Goal: Task Accomplishment & Management: Use online tool/utility

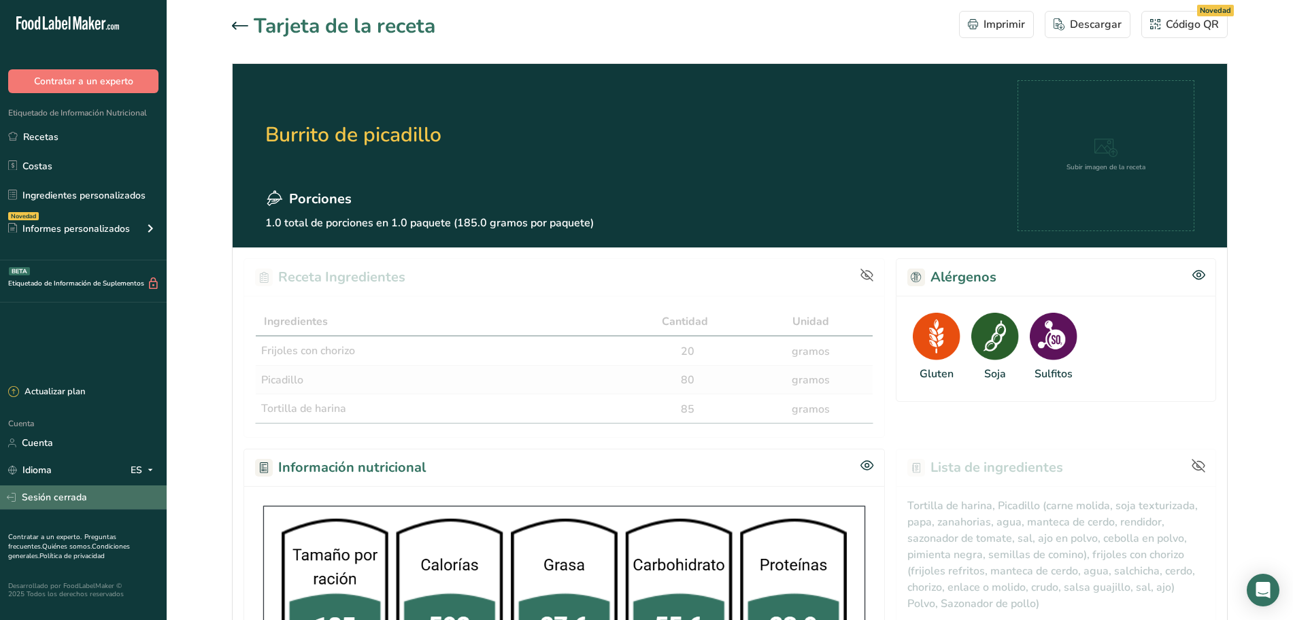
click at [85, 498] on font "Sesión cerrada" at bounding box center [54, 497] width 65 height 13
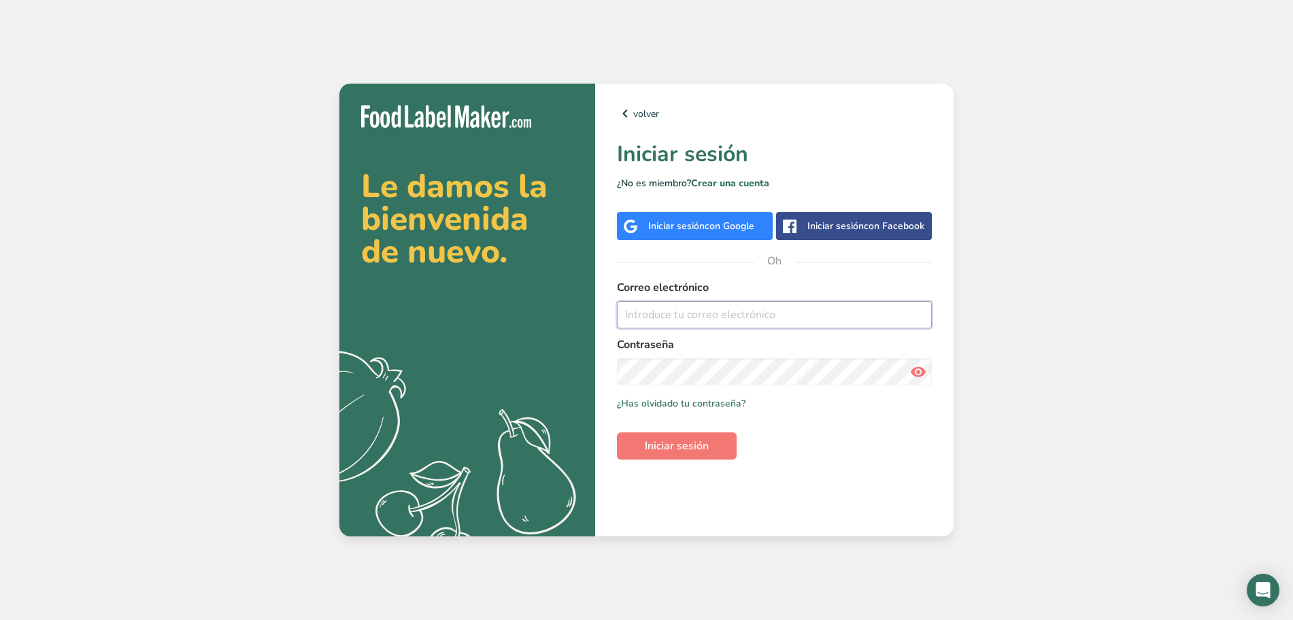
click at [833, 319] on input "email" at bounding box center [774, 314] width 315 height 27
type input "desarrollos@caszafoods.com.mx"
click at [688, 444] on font "Iniciar sesión" at bounding box center [677, 446] width 64 height 15
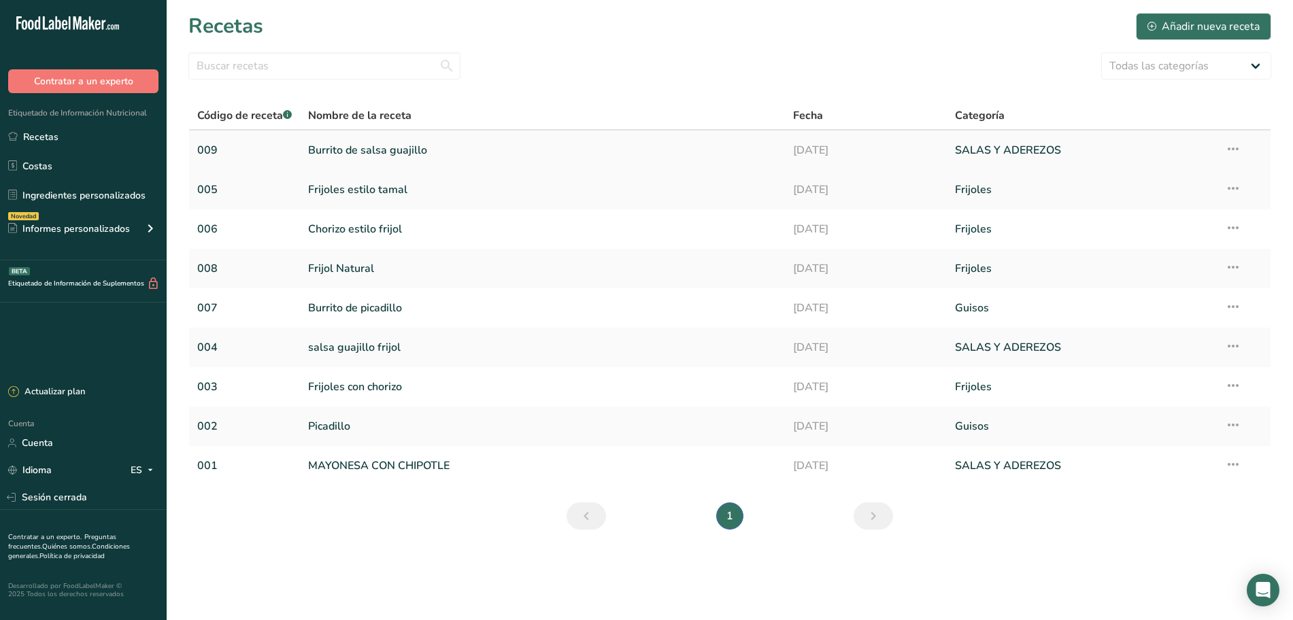
click at [566, 152] on link "Burrito de salsa guajillo" at bounding box center [542, 150] width 468 height 29
click at [355, 311] on font "Burrito de picadillo" at bounding box center [355, 308] width 94 height 15
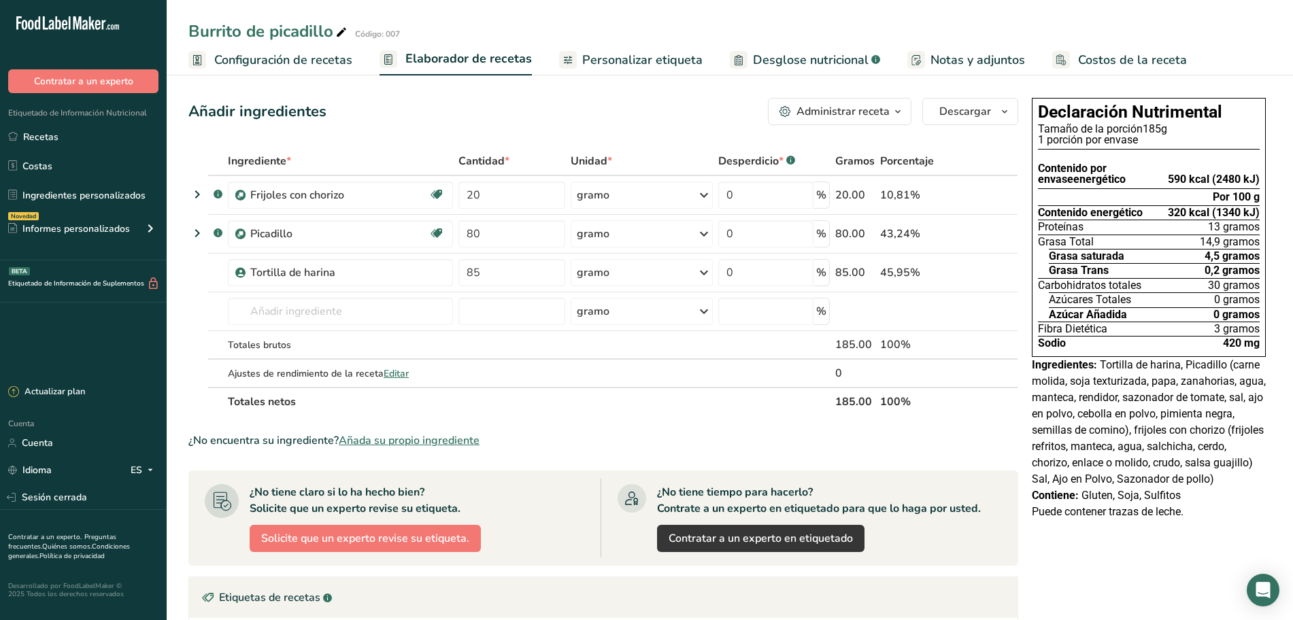
click at [775, 60] on font "Desglose nutricional" at bounding box center [811, 60] width 116 height 16
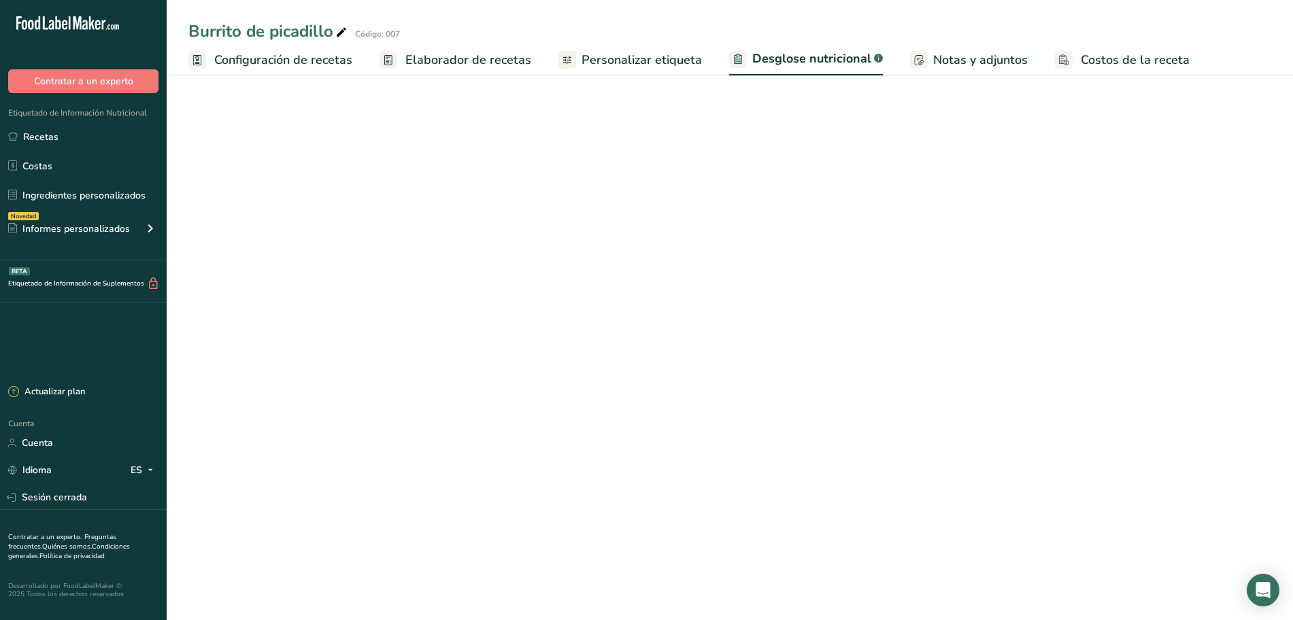
select select "Calories"
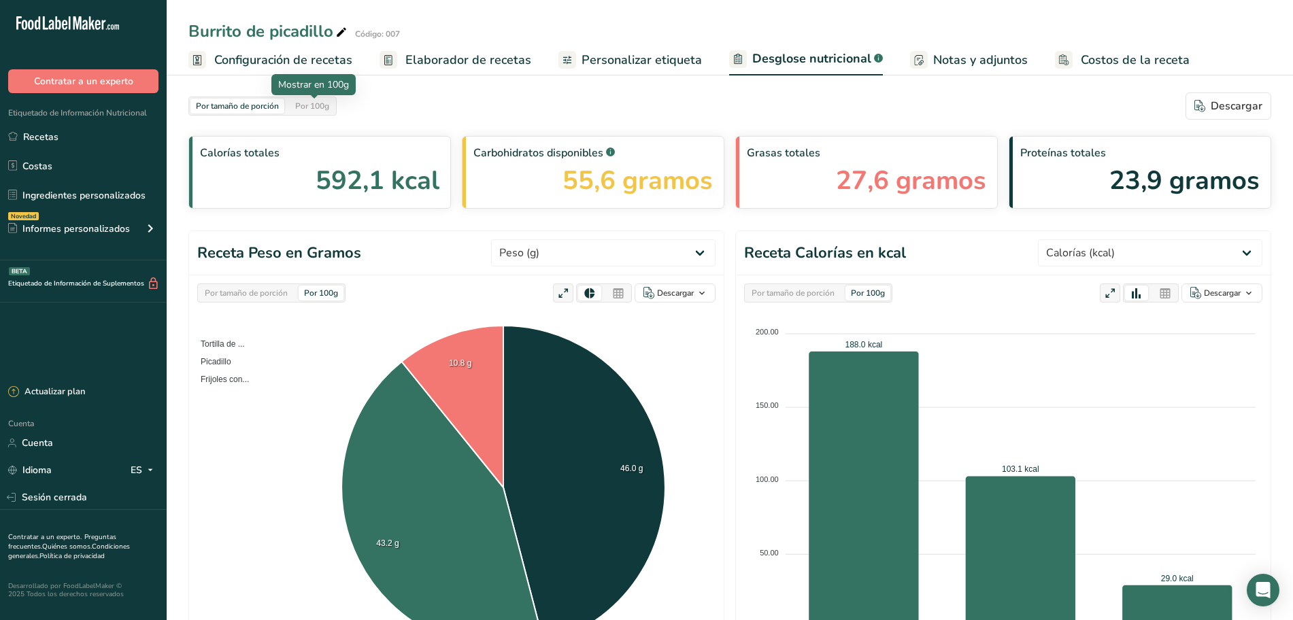
click at [319, 111] on font "Por 100g" at bounding box center [312, 106] width 34 height 11
click at [259, 112] on div "Por tamaño de porción" at bounding box center [237, 106] width 94 height 15
click at [307, 110] on font "Por 100g" at bounding box center [312, 106] width 34 height 11
click at [247, 109] on font "Por tamaño de porción" at bounding box center [237, 106] width 83 height 11
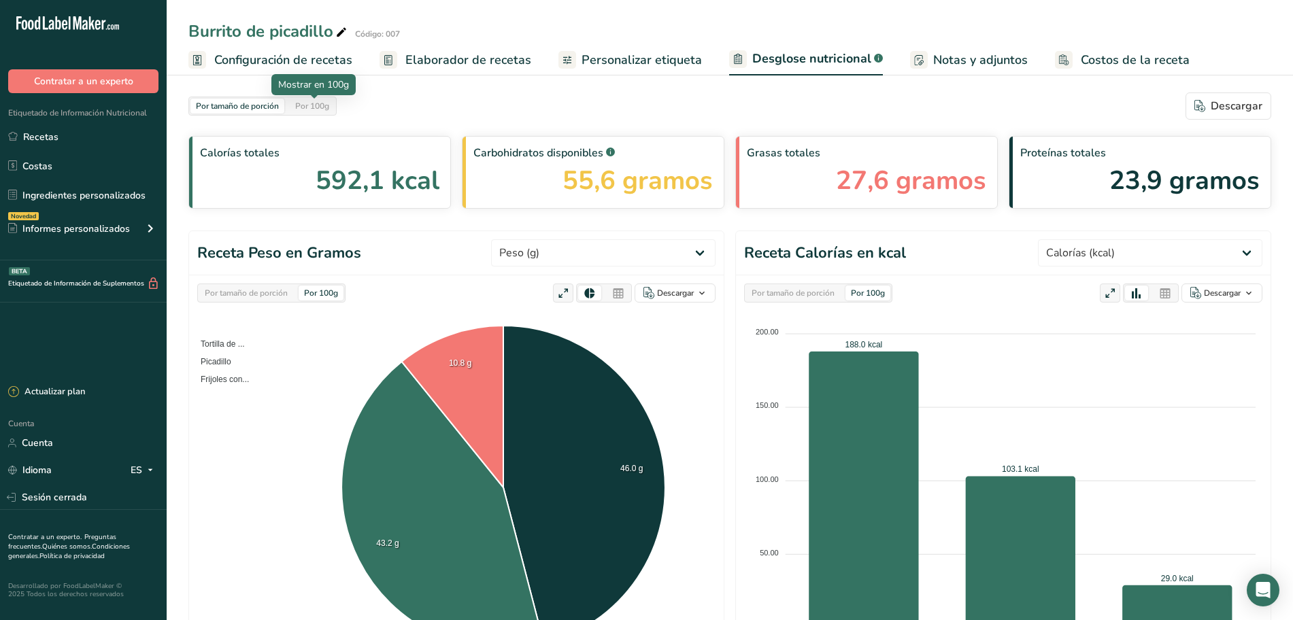
click at [329, 109] on font "Por 100g" at bounding box center [312, 106] width 34 height 11
click at [256, 300] on div "Por tamaño de porción Por 100g" at bounding box center [271, 293] width 148 height 19
click at [259, 294] on font "Por tamaño de porción" at bounding box center [246, 293] width 83 height 11
click at [271, 107] on font "Por tamaño de porción" at bounding box center [237, 106] width 83 height 11
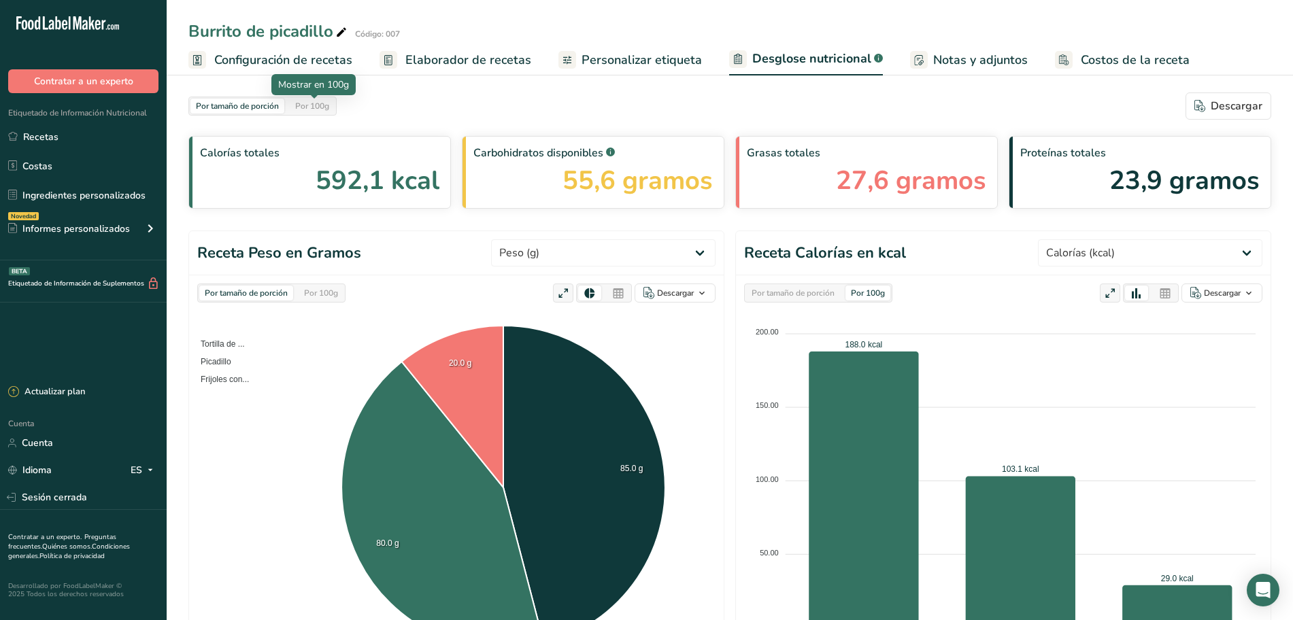
click at [307, 107] on font "Por 100g" at bounding box center [312, 106] width 34 height 11
click at [280, 112] on div "Por tamaño de porción" at bounding box center [237, 106] width 94 height 15
click at [311, 112] on div "Por 100g" at bounding box center [312, 106] width 45 height 15
click at [827, 298] on div "Por tamaño de porción" at bounding box center [793, 293] width 94 height 15
click at [853, 296] on font "Por 100g" at bounding box center [868, 293] width 34 height 11
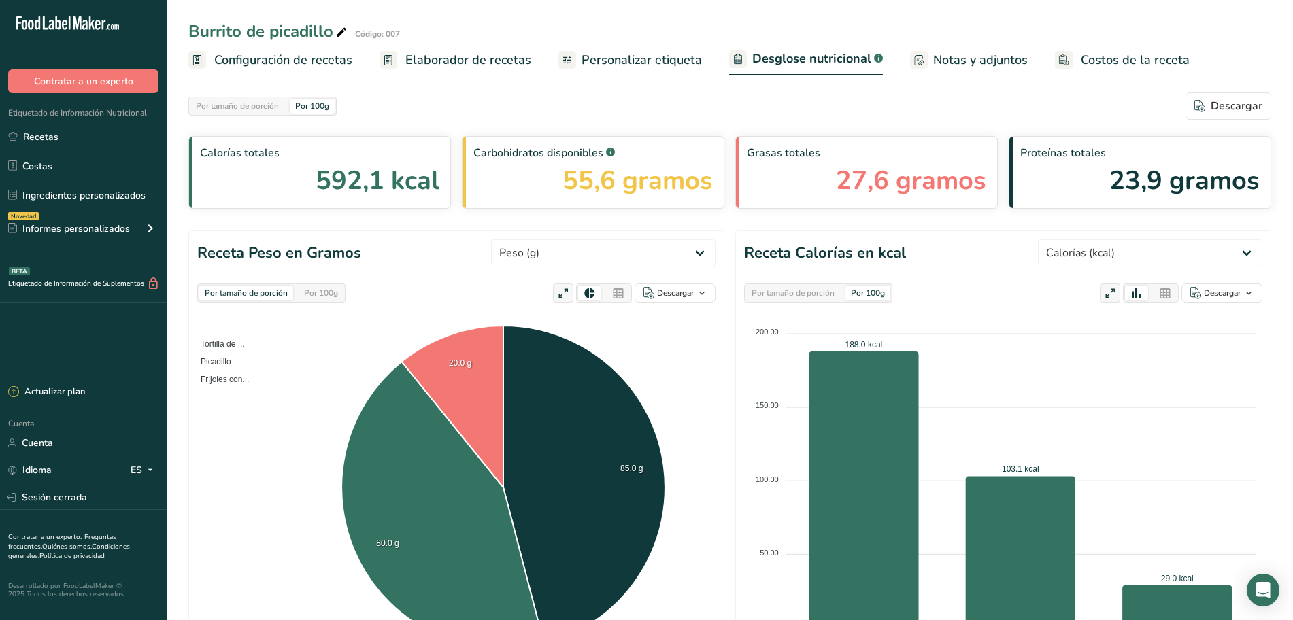
click at [794, 284] on div "Por tamaño de porción Por 100g" at bounding box center [818, 293] width 148 height 19
click at [225, 97] on div "Por tamaño de porción Por 100g" at bounding box center [262, 106] width 148 height 19
click at [242, 115] on div "Por tamaño de porción Por 100g" at bounding box center [262, 106] width 148 height 19
click at [254, 101] on font "Por tamaño de porción" at bounding box center [237, 106] width 83 height 11
click at [309, 97] on div "Por tamaño de porción Por 100g" at bounding box center [262, 106] width 148 height 19
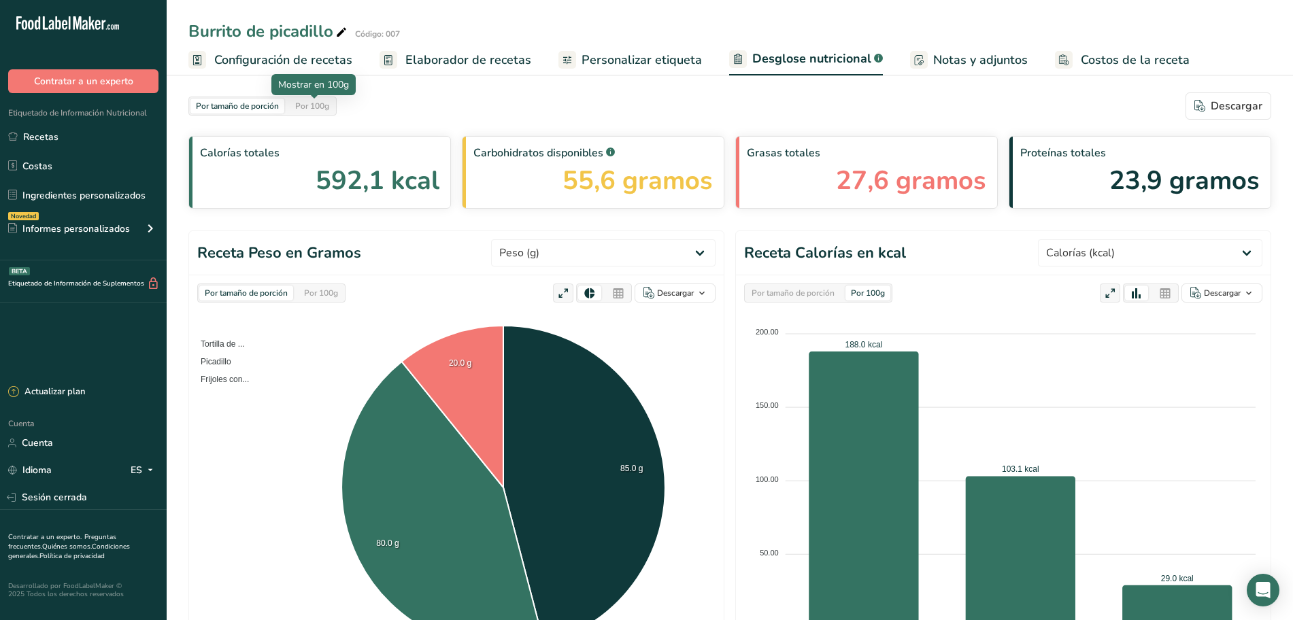
click at [305, 98] on div "Por tamaño de porción Por 100g" at bounding box center [262, 106] width 148 height 19
click at [250, 99] on div "Por tamaño de porción" at bounding box center [237, 106] width 94 height 15
click at [292, 99] on div "Por 100g" at bounding box center [312, 106] width 45 height 15
click at [269, 101] on font "Por tamaño de porción" at bounding box center [237, 106] width 83 height 11
click at [297, 102] on font "Por 100g" at bounding box center [312, 106] width 34 height 11
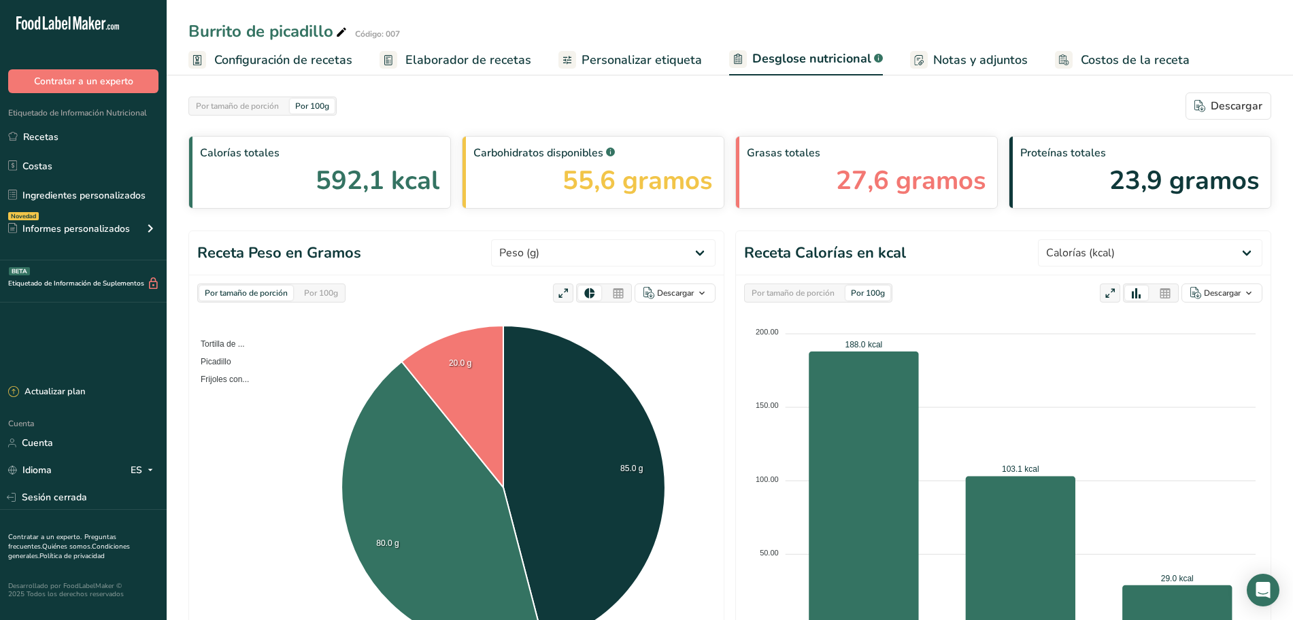
click at [484, 105] on div "Por tamaño de porción Por 100g Descargar" at bounding box center [729, 105] width 1082 height 27
click at [479, 120] on section "Por tamaño de porción Por 100g Descargar Calorías totales 592,1 kcal Carbohidra…" at bounding box center [729, 150] width 1082 height 116
click at [335, 110] on div "Por 100g" at bounding box center [312, 106] width 45 height 15
click at [279, 105] on font "Por tamaño de porción" at bounding box center [237, 106] width 83 height 11
click at [302, 104] on font "Por 100g" at bounding box center [312, 106] width 34 height 11
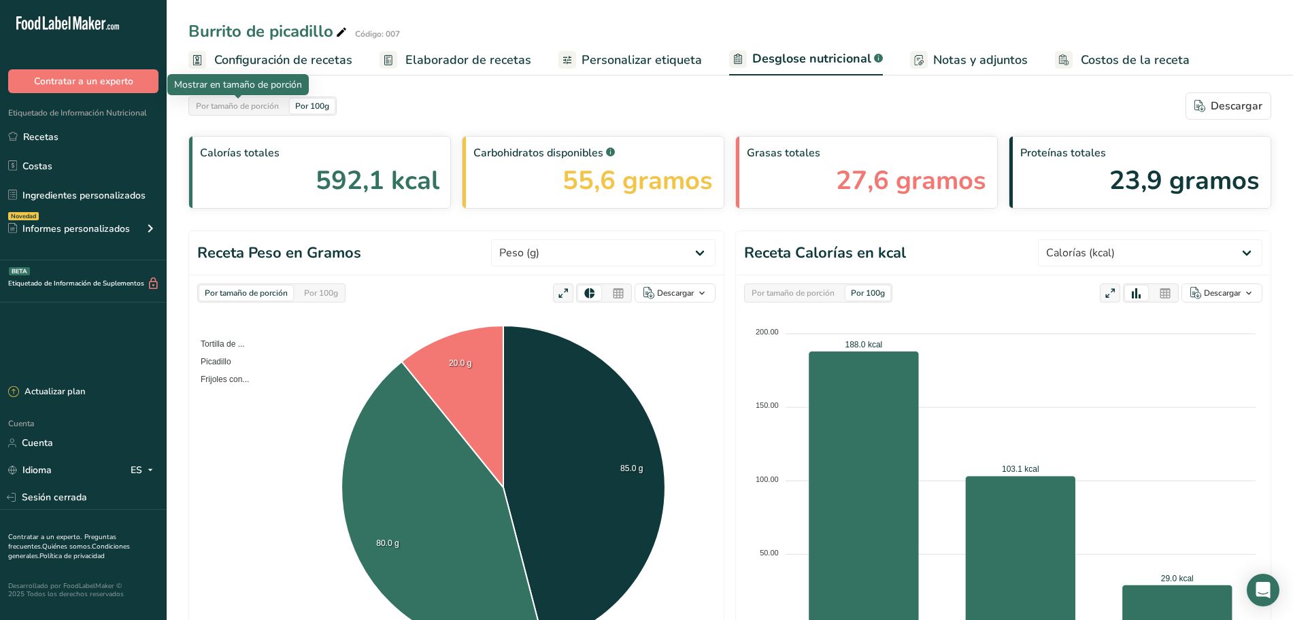
click at [209, 99] on div "Por tamaño de porción" at bounding box center [237, 106] width 94 height 15
click at [306, 110] on font "Por 100g" at bounding box center [312, 106] width 34 height 11
click at [313, 56] on font "Configuración de recetas" at bounding box center [283, 60] width 138 height 16
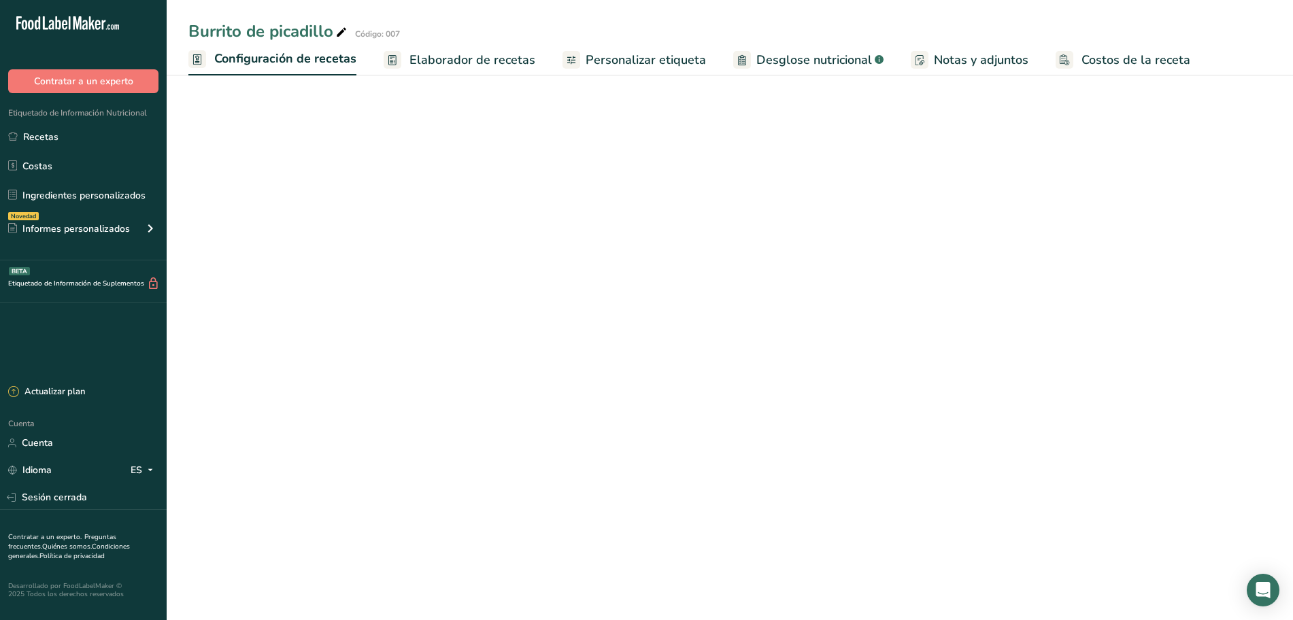
click at [422, 58] on font "Elaborador de recetas" at bounding box center [472, 60] width 126 height 16
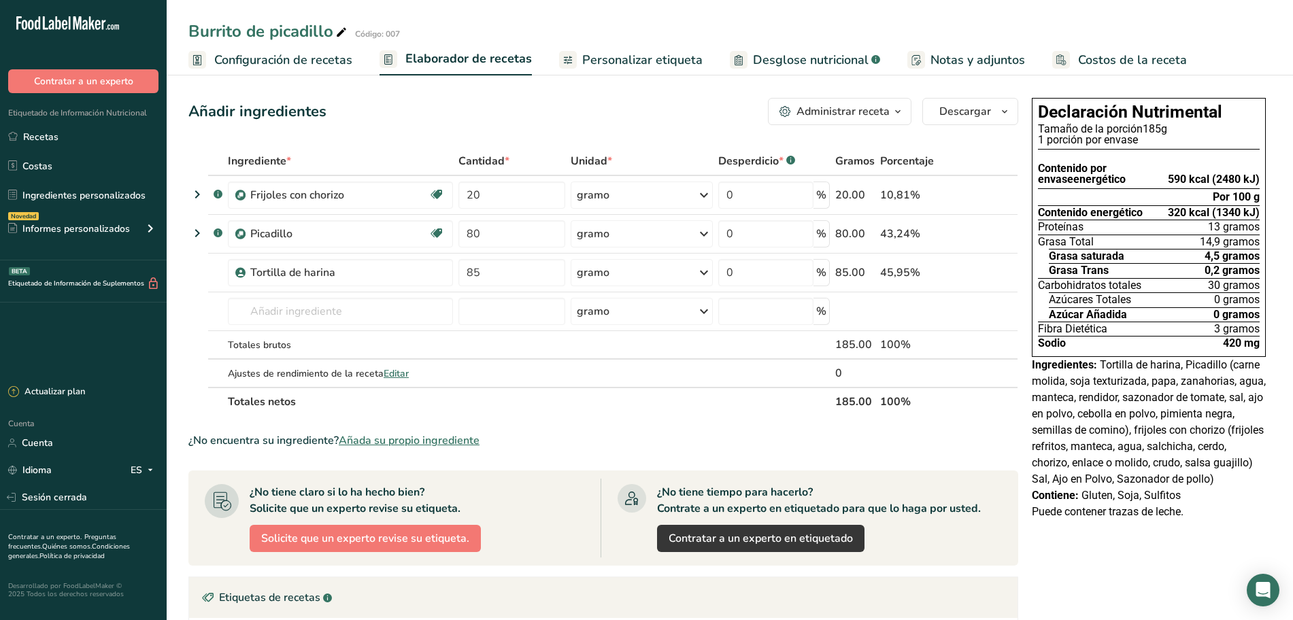
drag, startPoint x: 75, startPoint y: 201, endPoint x: 497, endPoint y: 86, distance: 437.6
click at [75, 201] on font "Ingredientes personalizados" at bounding box center [83, 195] width 123 height 13
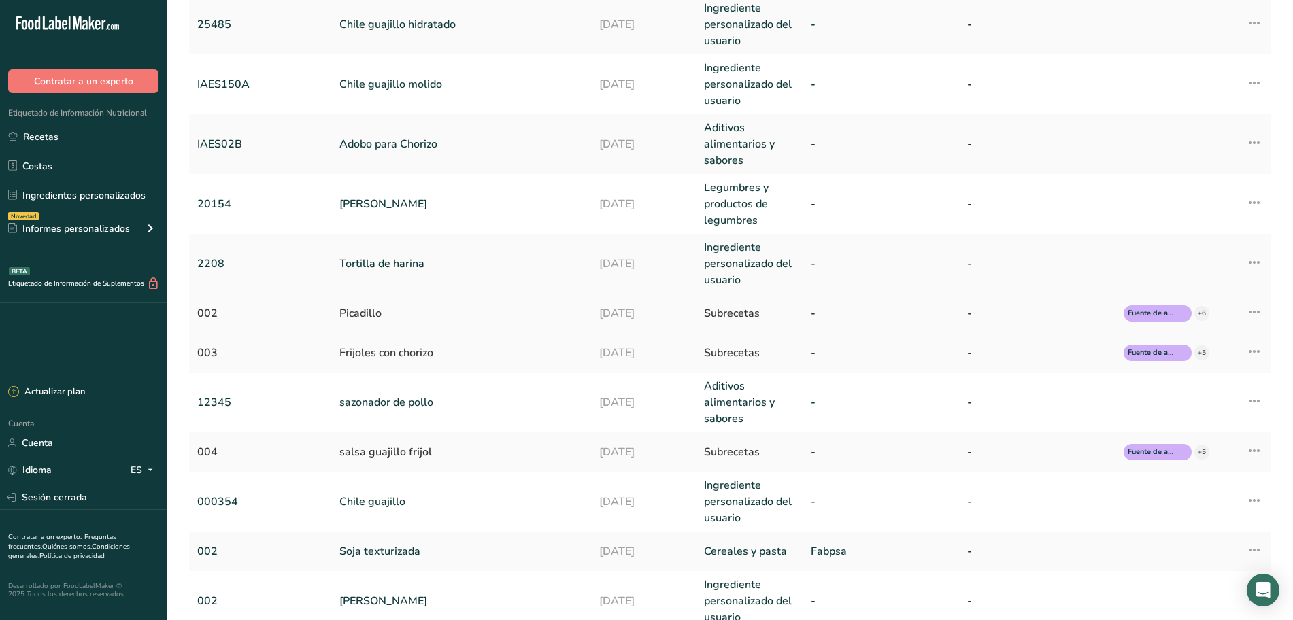
scroll to position [255, 0]
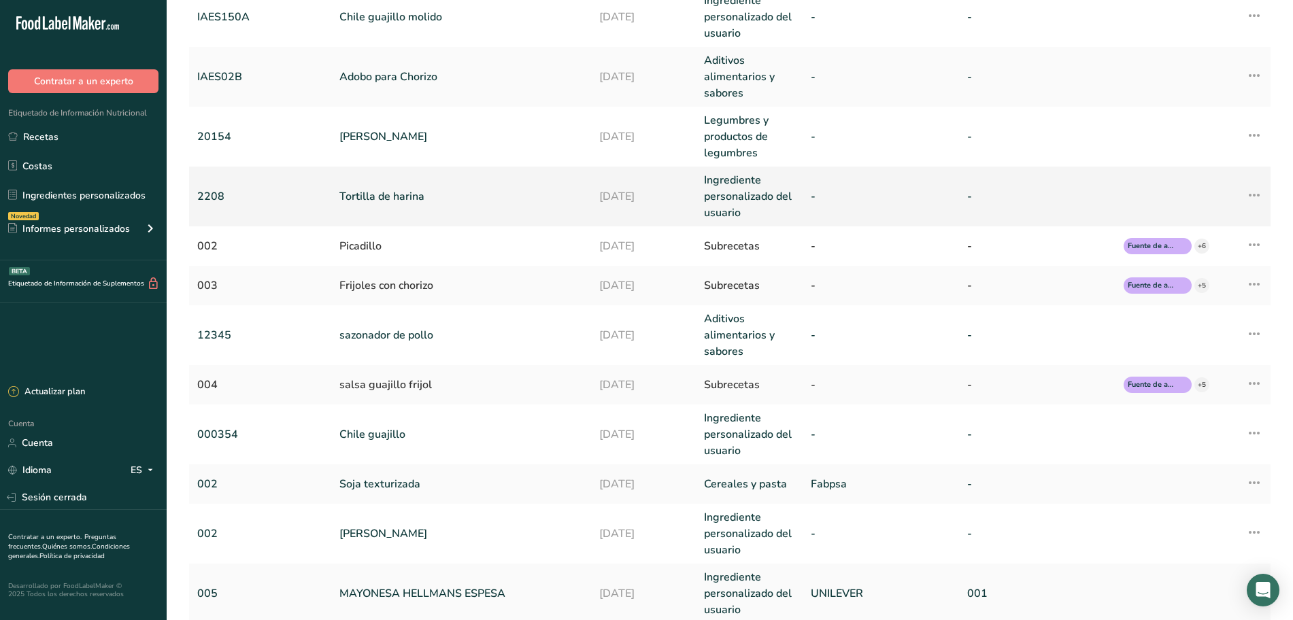
click at [1020, 195] on link "-" at bounding box center [1037, 196] width 140 height 16
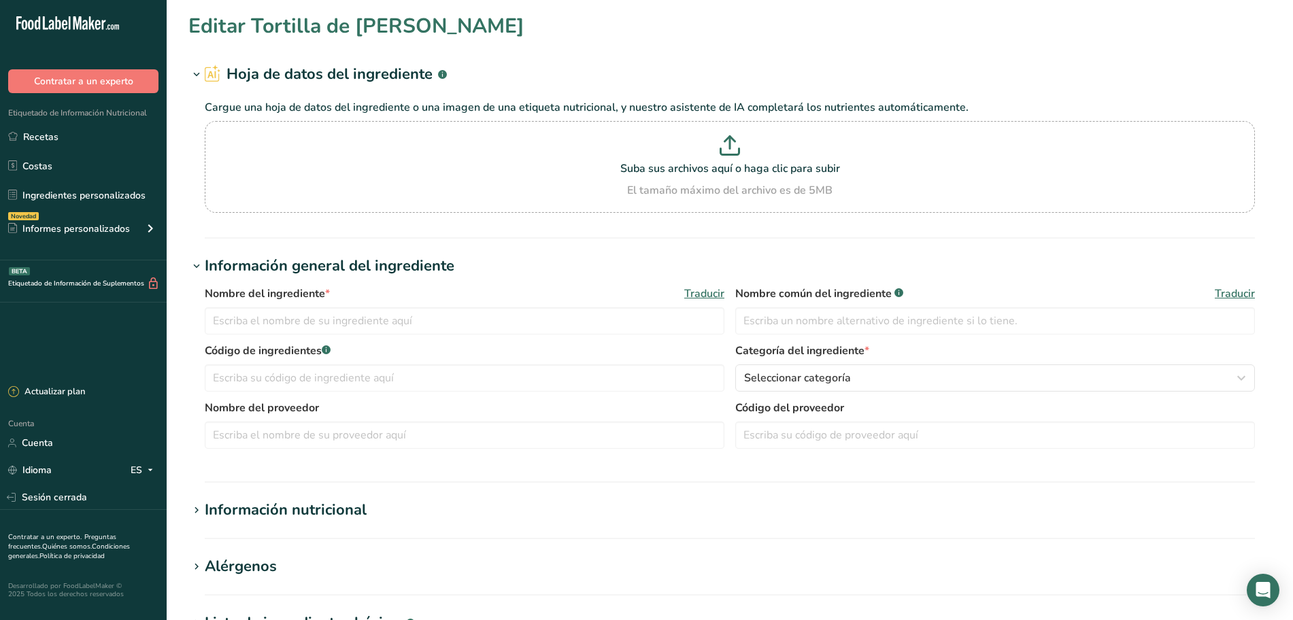
type input "Tortilla de harina"
type input "2208"
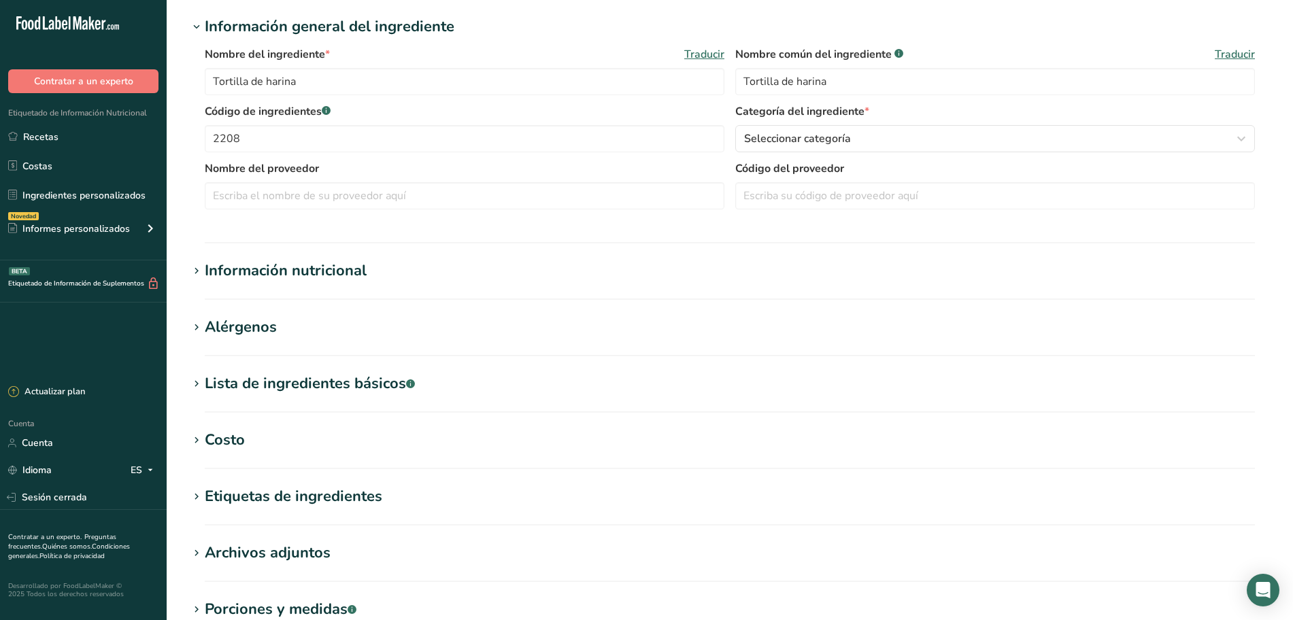
scroll to position [255, 0]
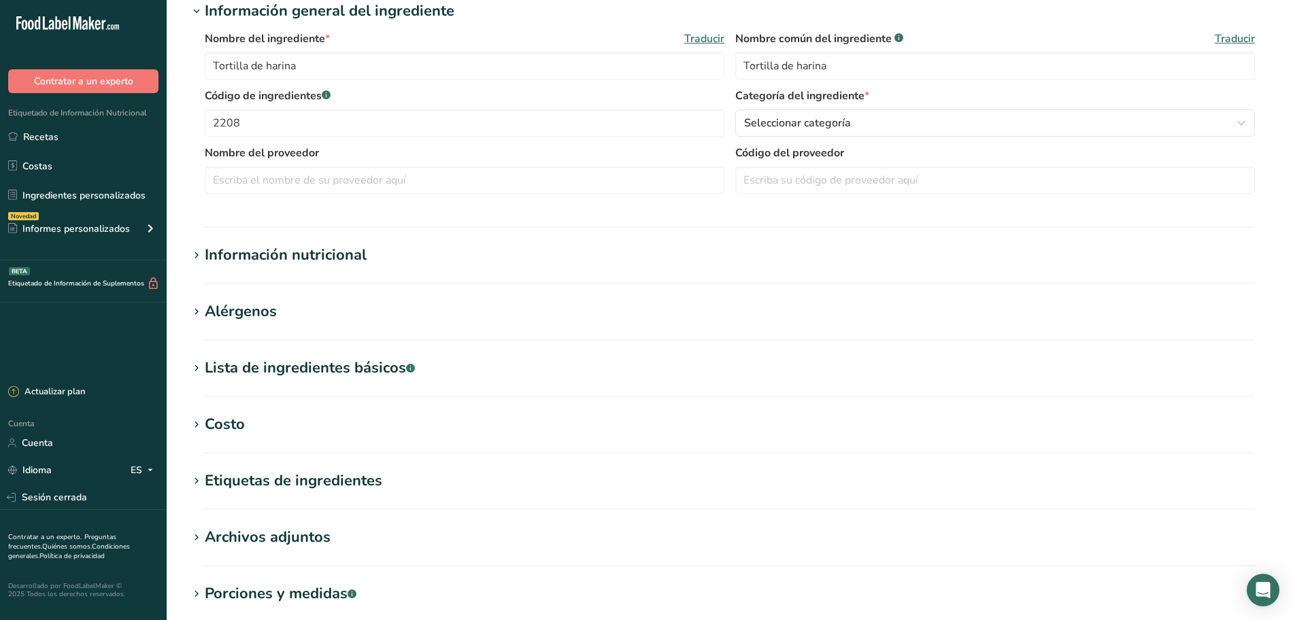
click at [332, 263] on font "Información nutricional" at bounding box center [286, 255] width 162 height 20
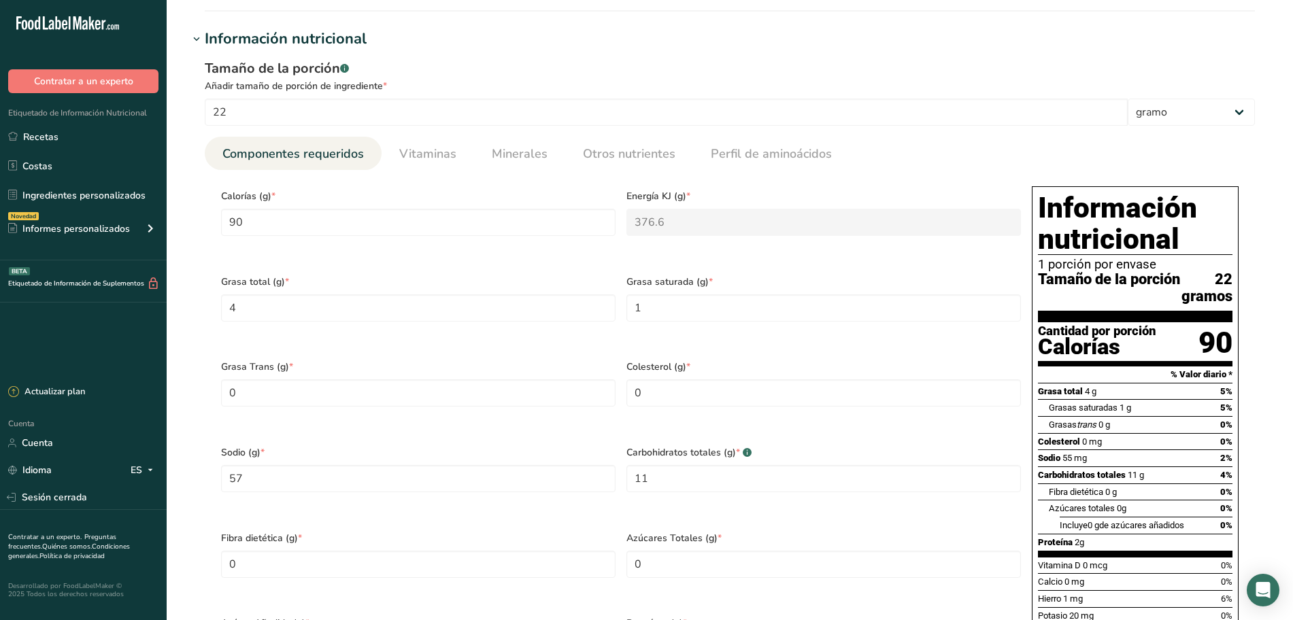
scroll to position [510, 0]
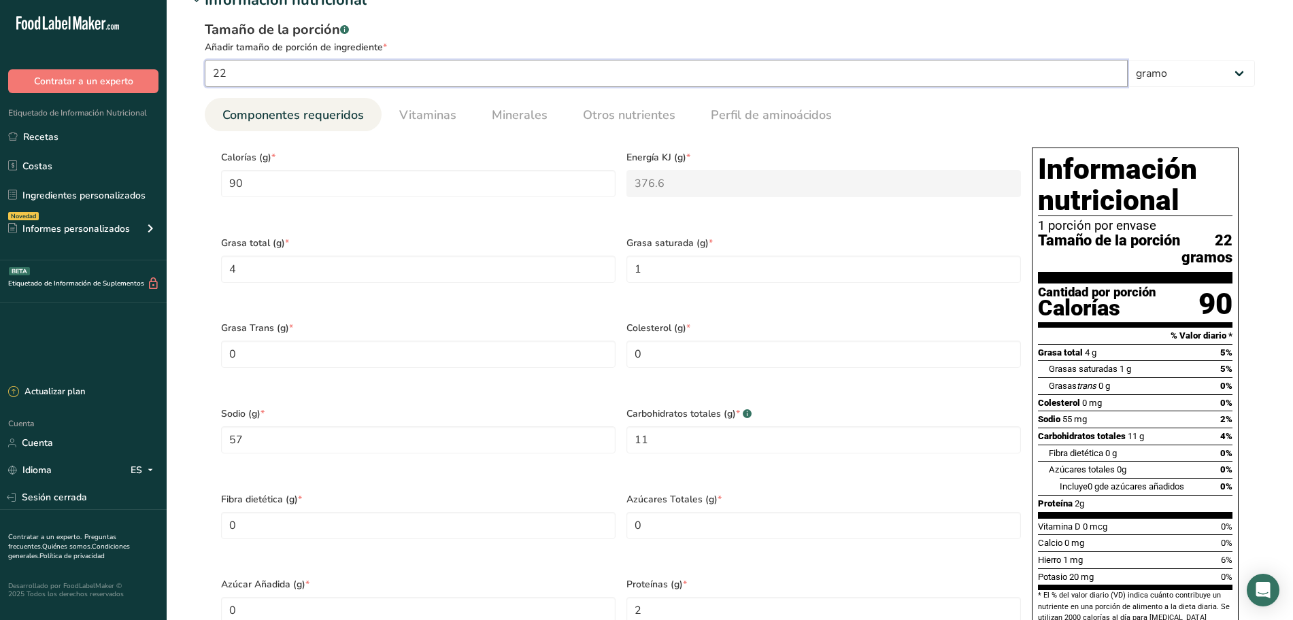
click at [328, 78] on input "22" at bounding box center [666, 73] width 923 height 27
type input "2"
type input "8.1818"
type KJ "34.2364"
type Fat "0.3636"
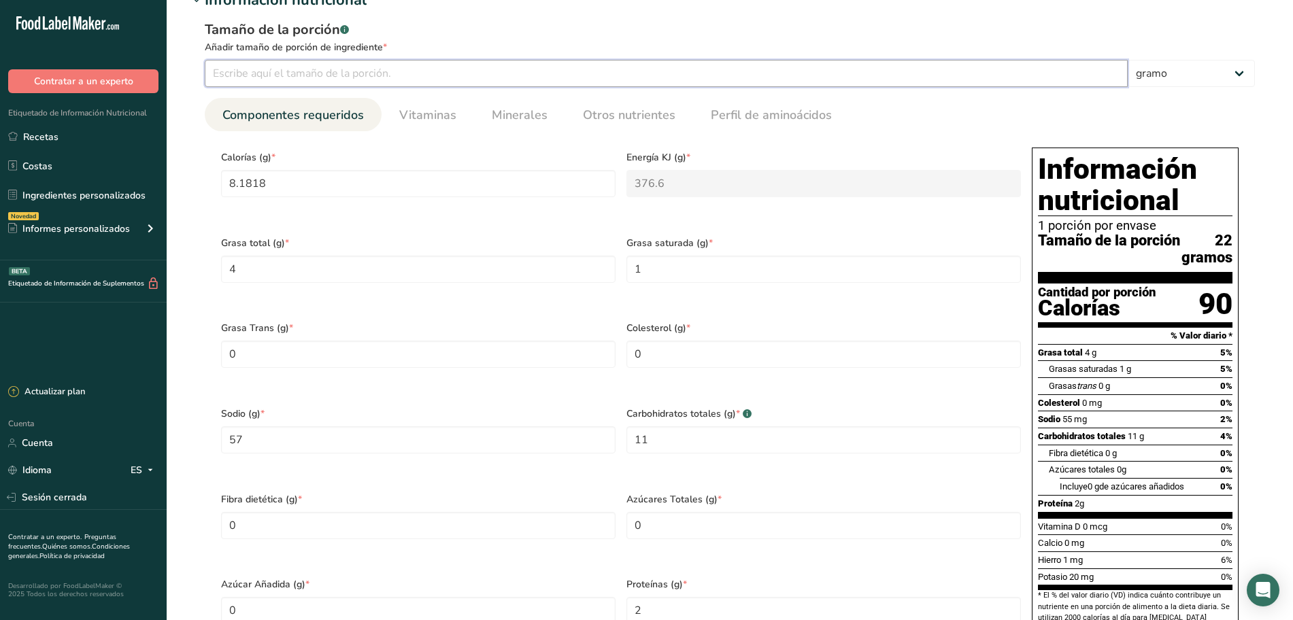
type Fat "0.0909"
type input "5.1818"
type Carbohydrates "1"
type input "0.1818"
type input "1"
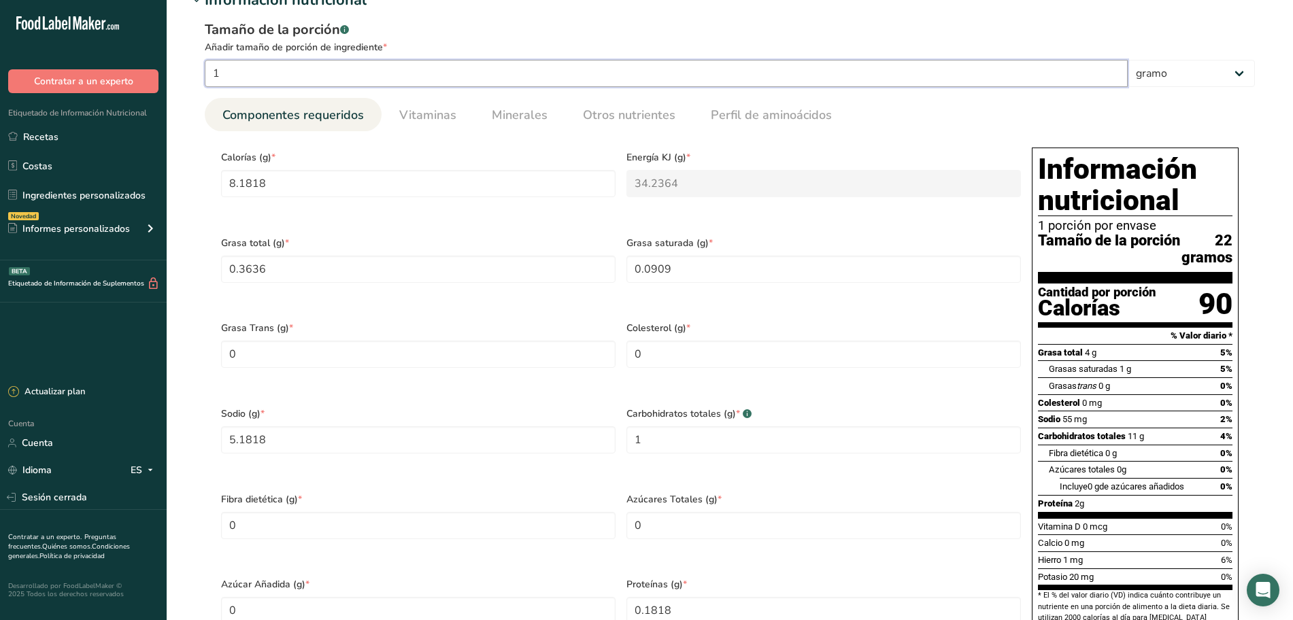
type input "4.0909"
type KJ "17.1182"
type Fat "0.1818"
type Fat "0.0455"
type input "2.5909"
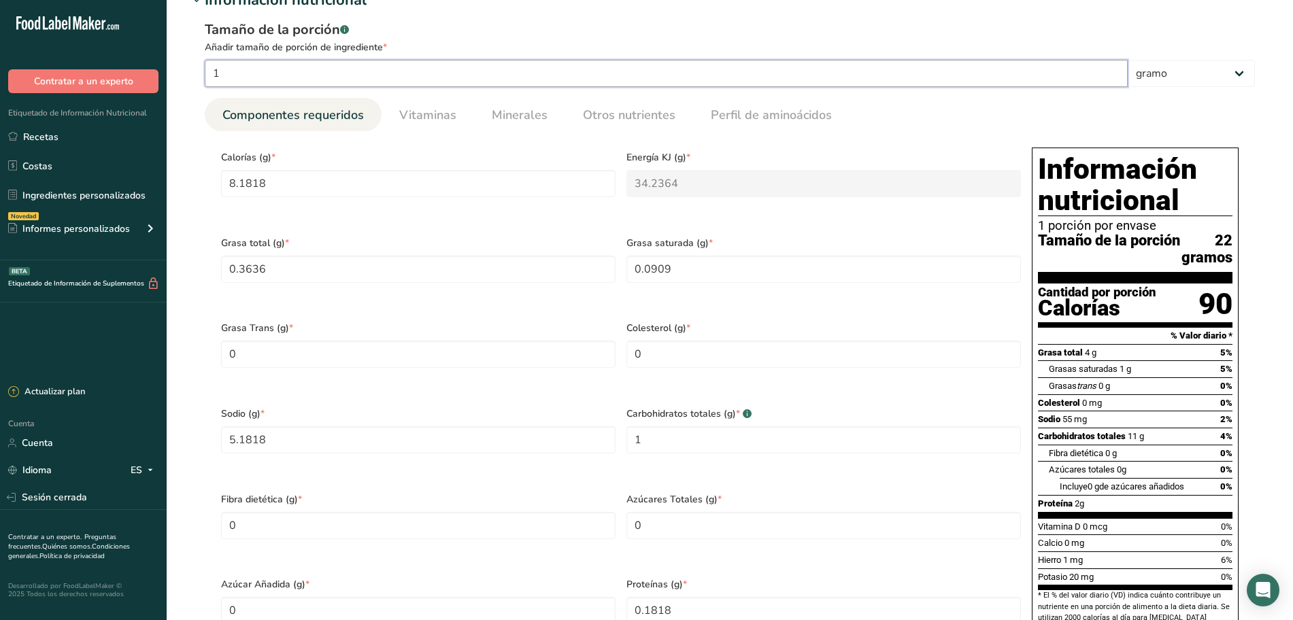
type Carbohydrates "0.5"
type input "0.0909"
type input "10"
type input "40.9091"
type KJ "171.1818"
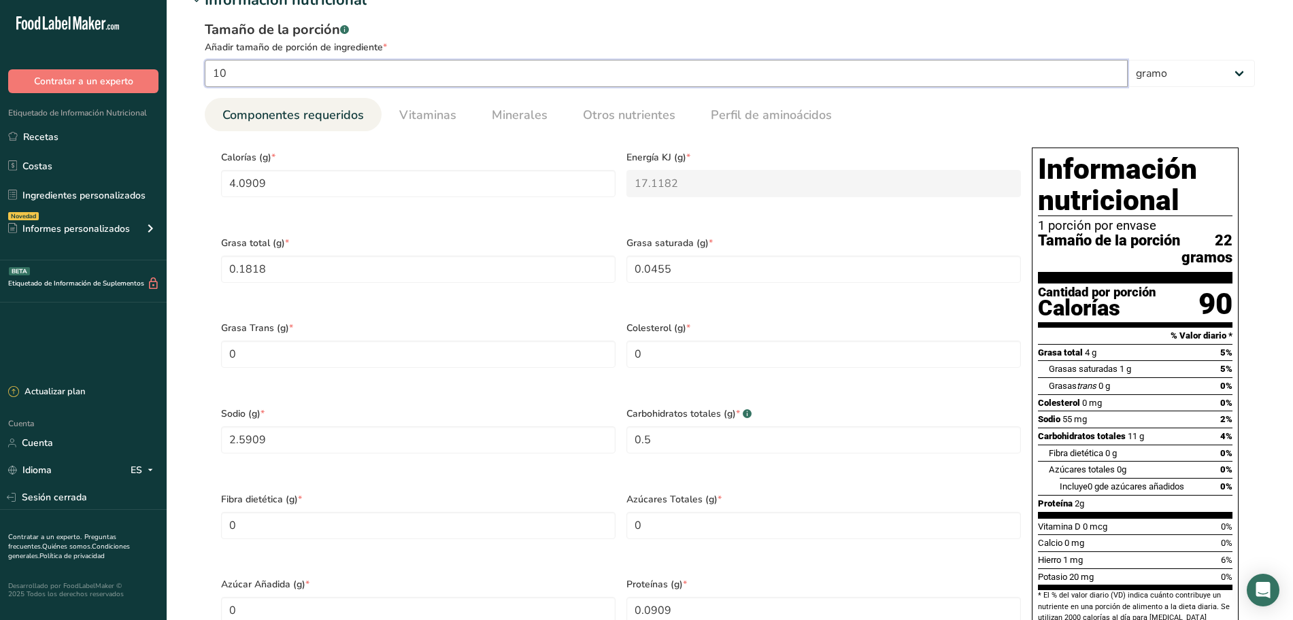
type Fat "1.8182"
type Fat "0.4546"
type input "25.9091"
type Carbohydrates "5"
type input "0.9091"
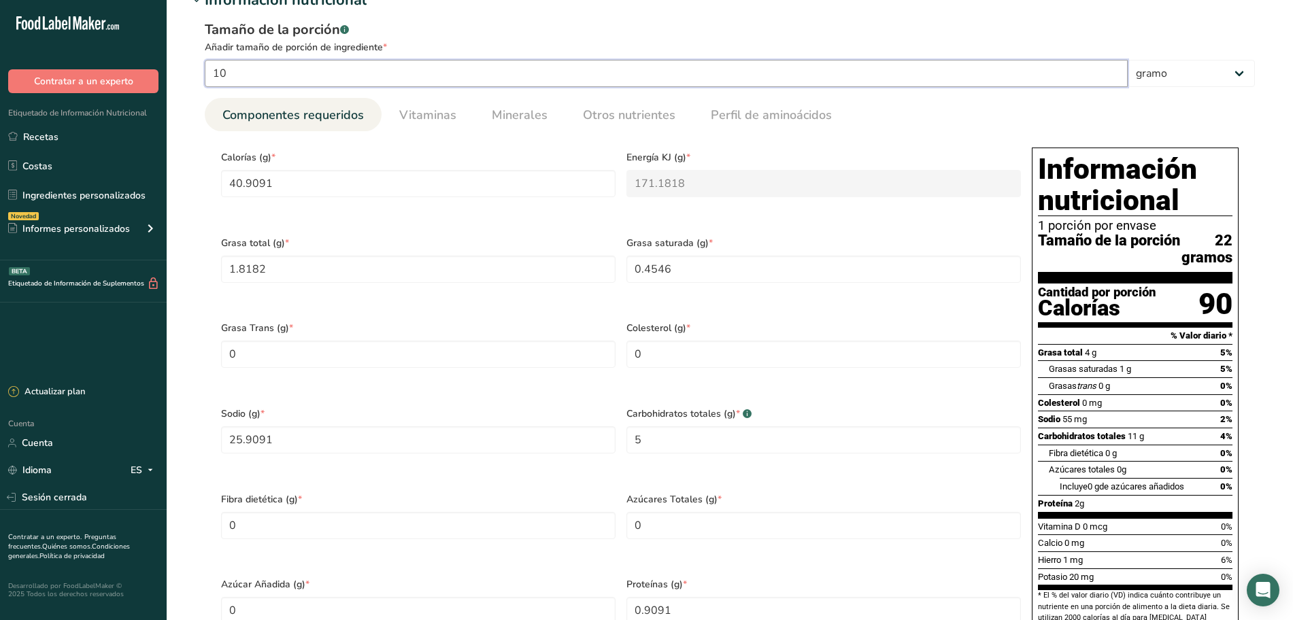
type input "100"
type input "409.0909"
type KJ "1711.8182"
type Fat "18.1818"
type Fat "4.5455"
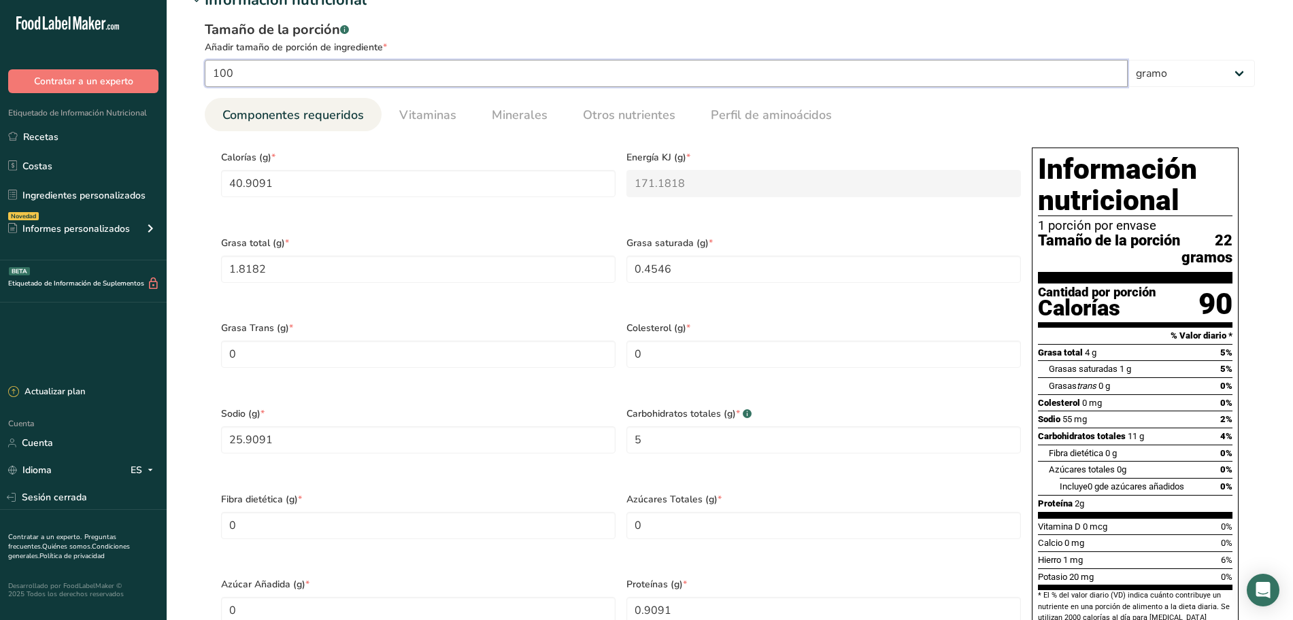
type input "259.0909"
type Carbohydrates "50"
type input "9.0909"
type input "100"
click at [359, 184] on input "409.0909" at bounding box center [418, 183] width 394 height 27
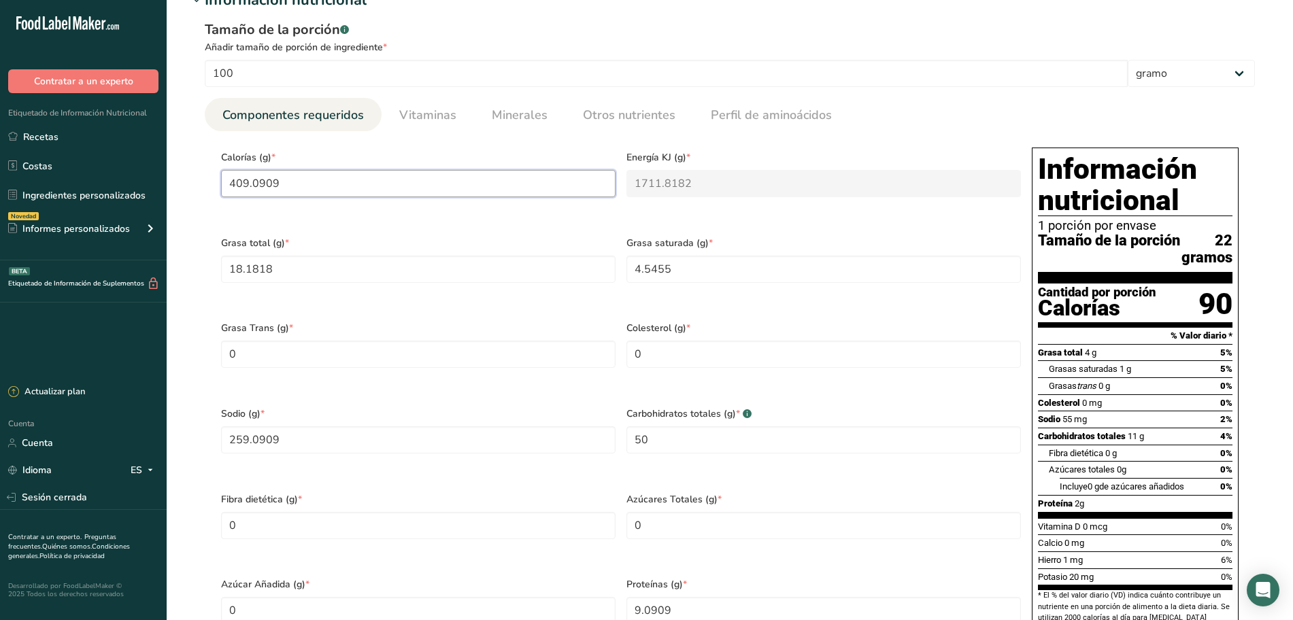
type input "409.09"
type KJ "1711.6"
type input "409"
type KJ "1711.3"
type input "40"
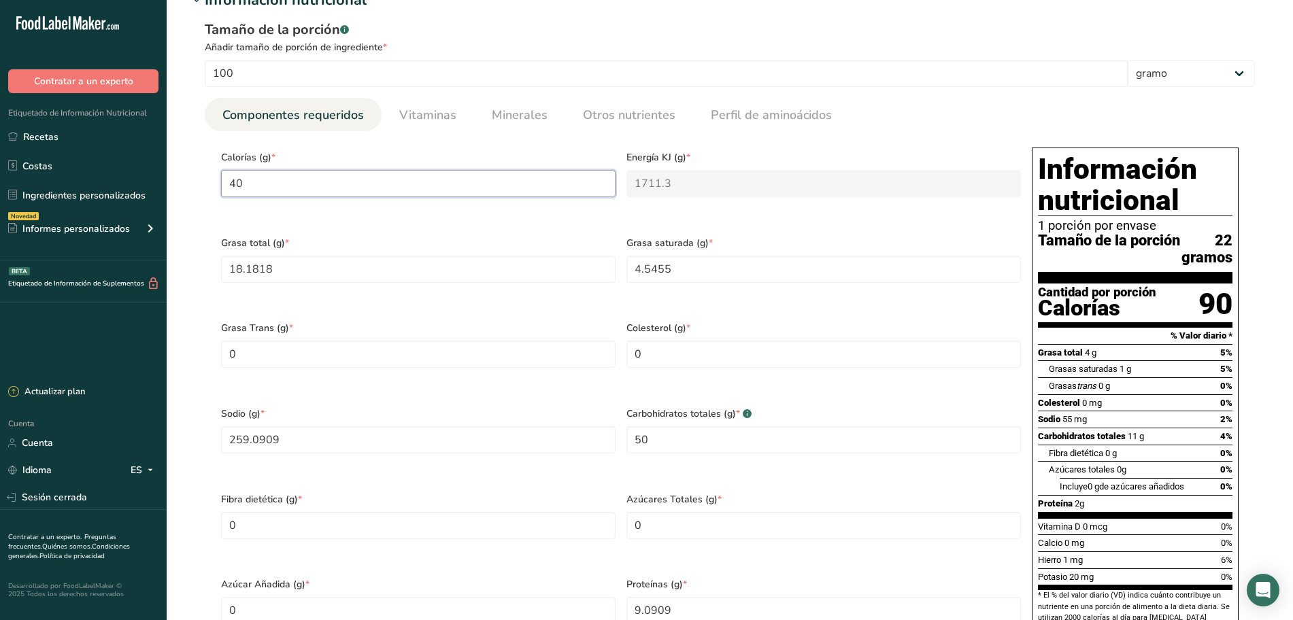
type KJ "167.4"
type input "400"
type KJ "1673.6"
type input "4000"
type KJ "16736"
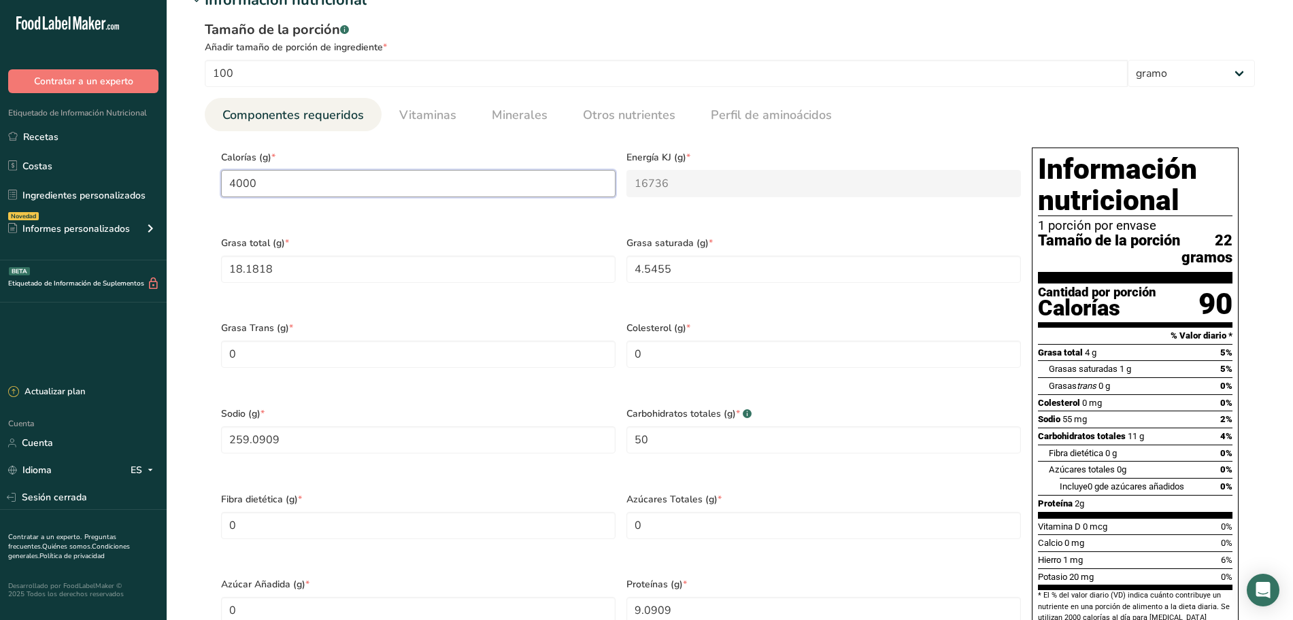
type input "40006"
type KJ "167385.1"
type input "4000"
type KJ "16736"
type input "400"
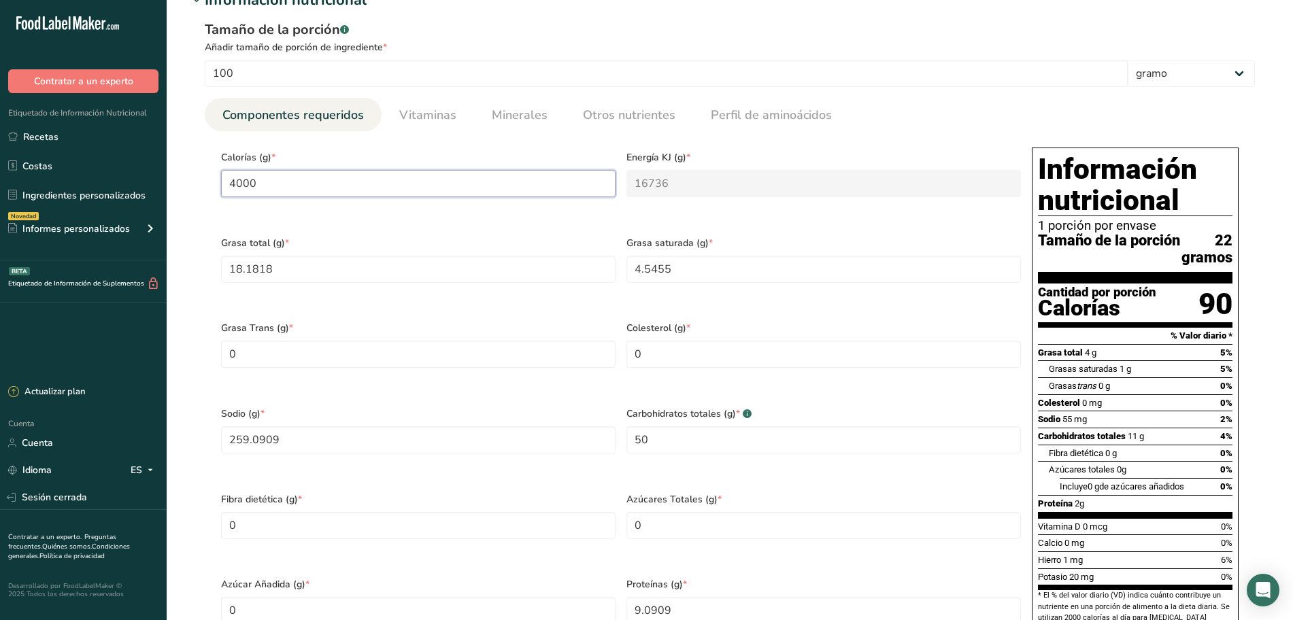
type KJ "1673.6"
type input "40"
type KJ "167.4"
type input "406"
type KJ "1698.7"
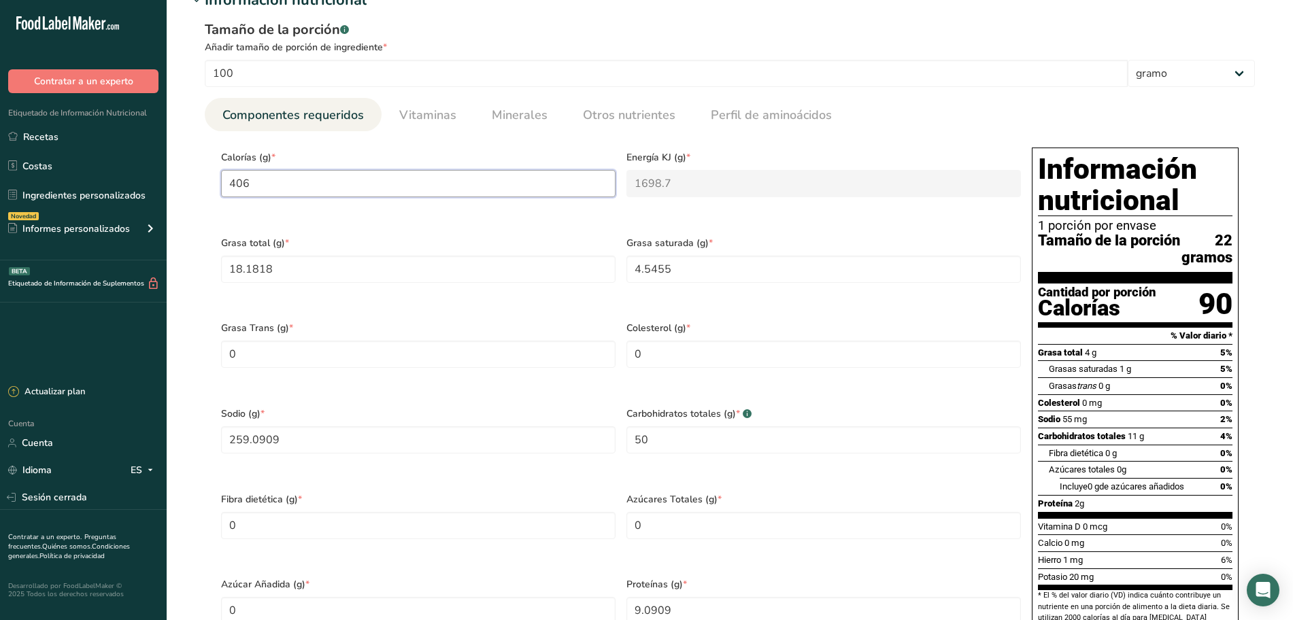
type input "40"
type KJ "167.4"
type input "405"
type KJ "1694.5"
type input "40"
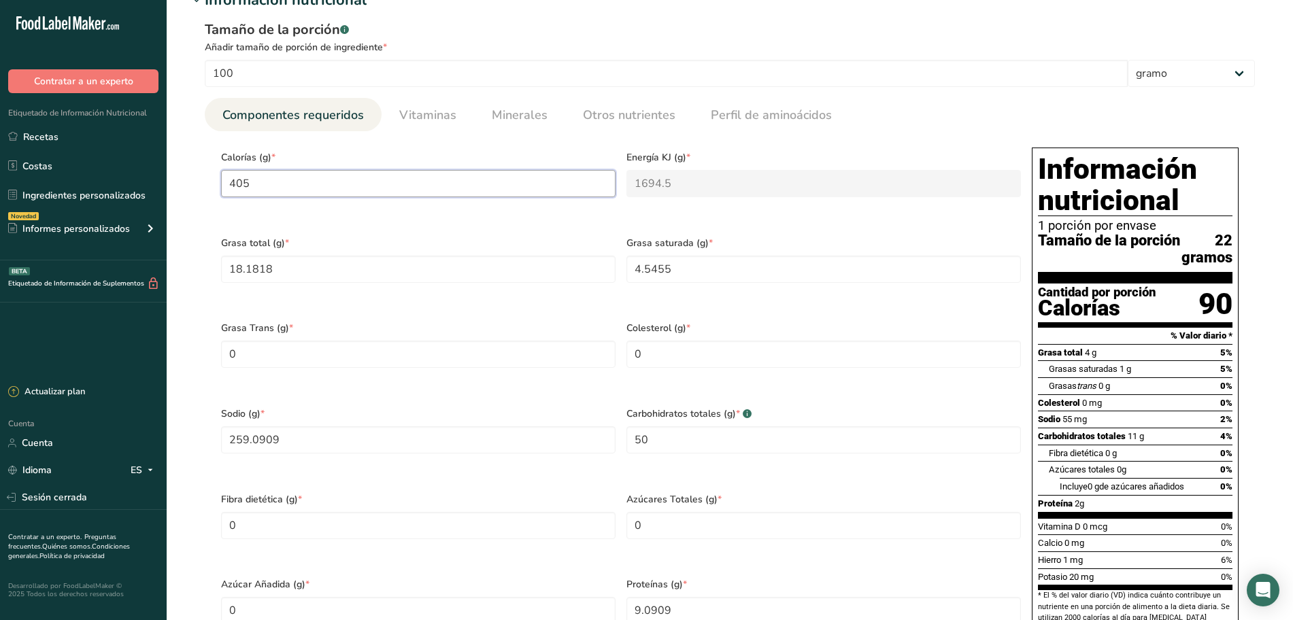
type KJ "167.4"
type input "402"
type KJ "1682"
type input "40"
type KJ "167.4"
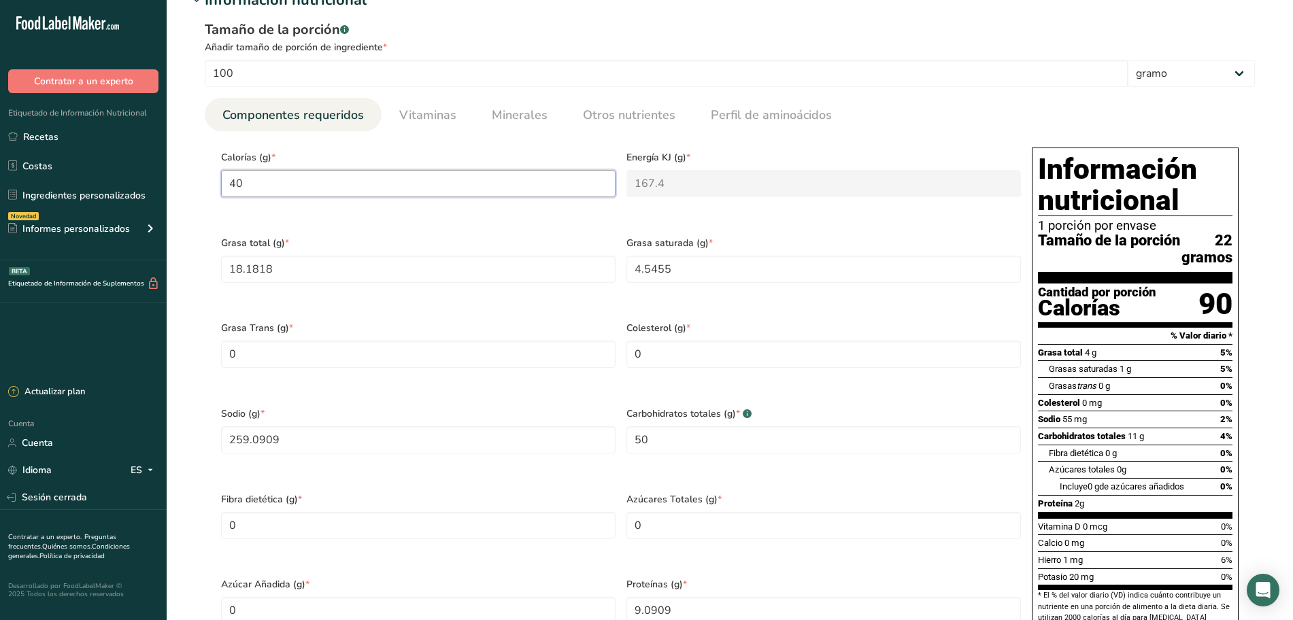
type input "400"
type KJ "1673.6"
type input "400"
click at [281, 273] on Fat "18.1818" at bounding box center [418, 269] width 394 height 27
type Fat "15"
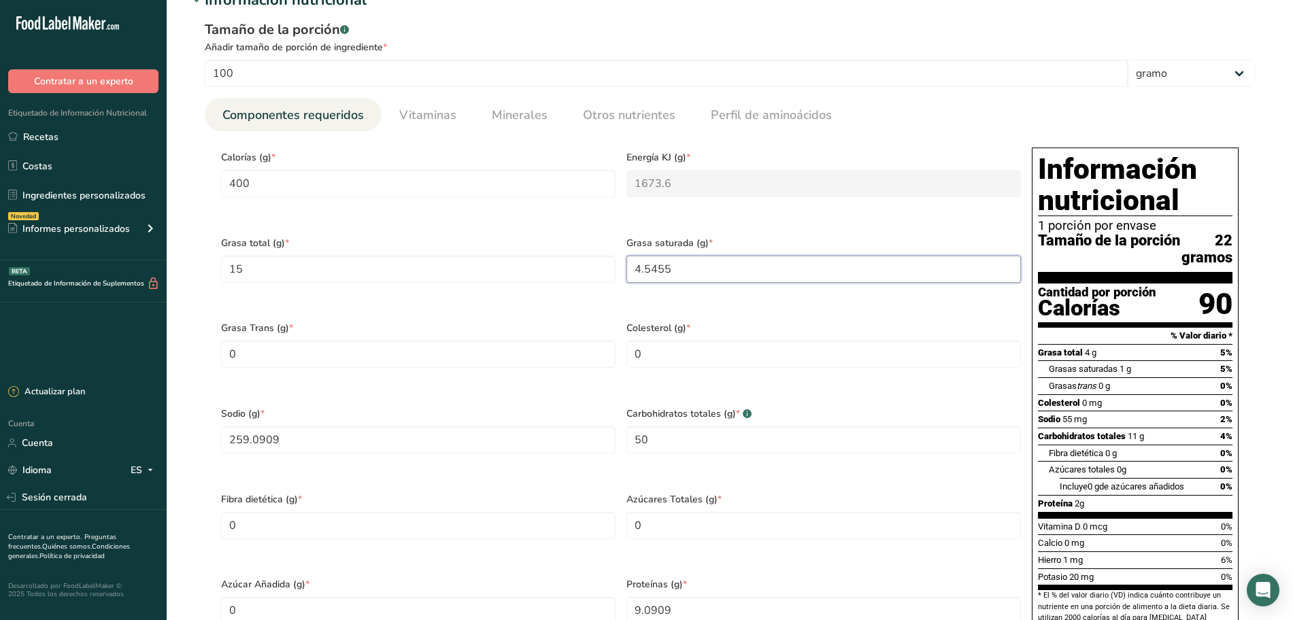
click at [705, 279] on Fat "4.5455" at bounding box center [823, 269] width 394 height 27
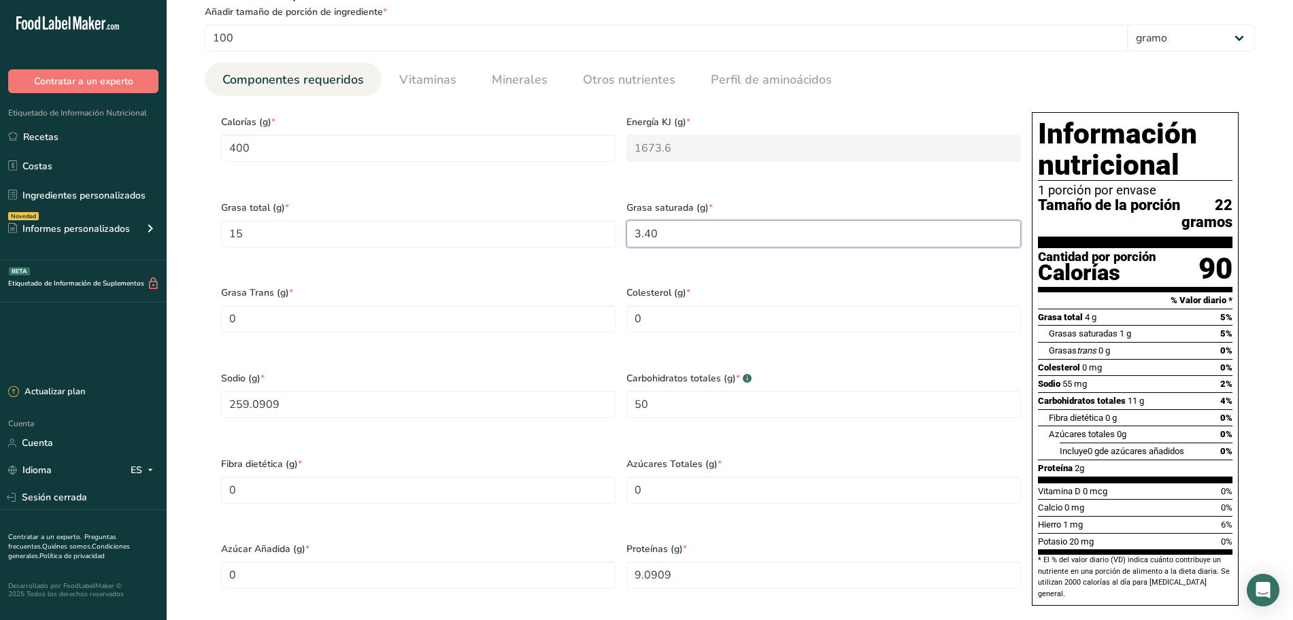
scroll to position [595, 0]
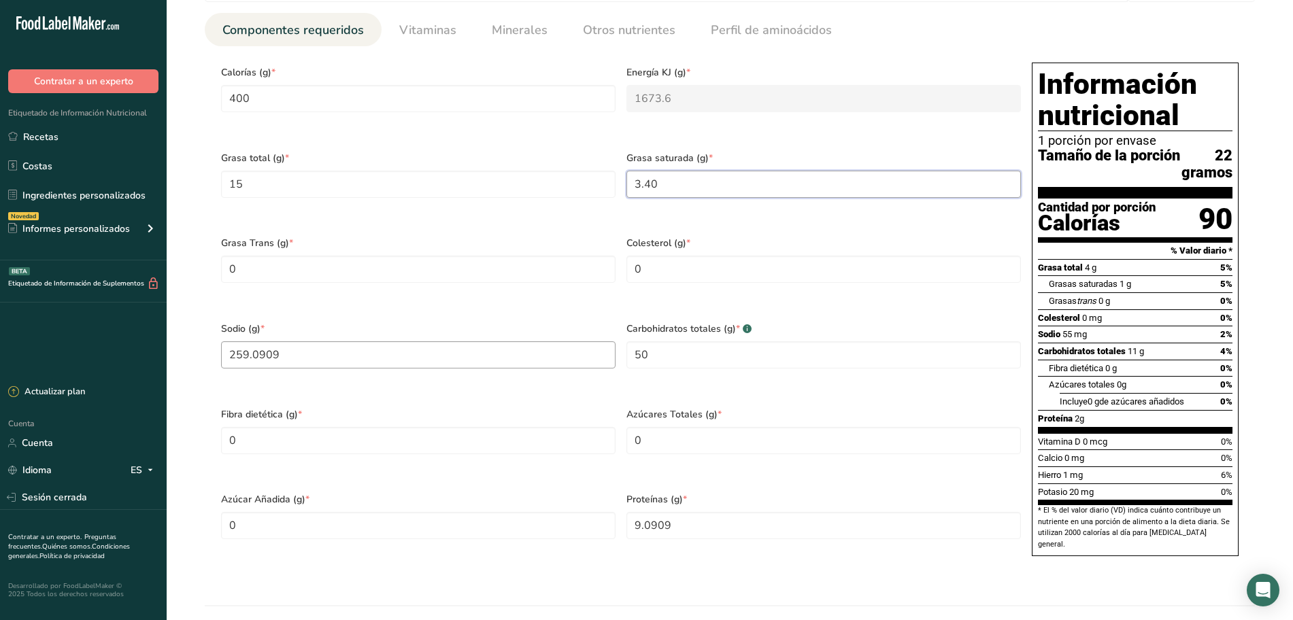
type Fat "3.40"
click at [390, 365] on input "259.0909" at bounding box center [418, 354] width 394 height 27
type input "334.9"
click at [687, 362] on Carbohydrates "50" at bounding box center [823, 354] width 394 height 27
type Carbohydrates "57"
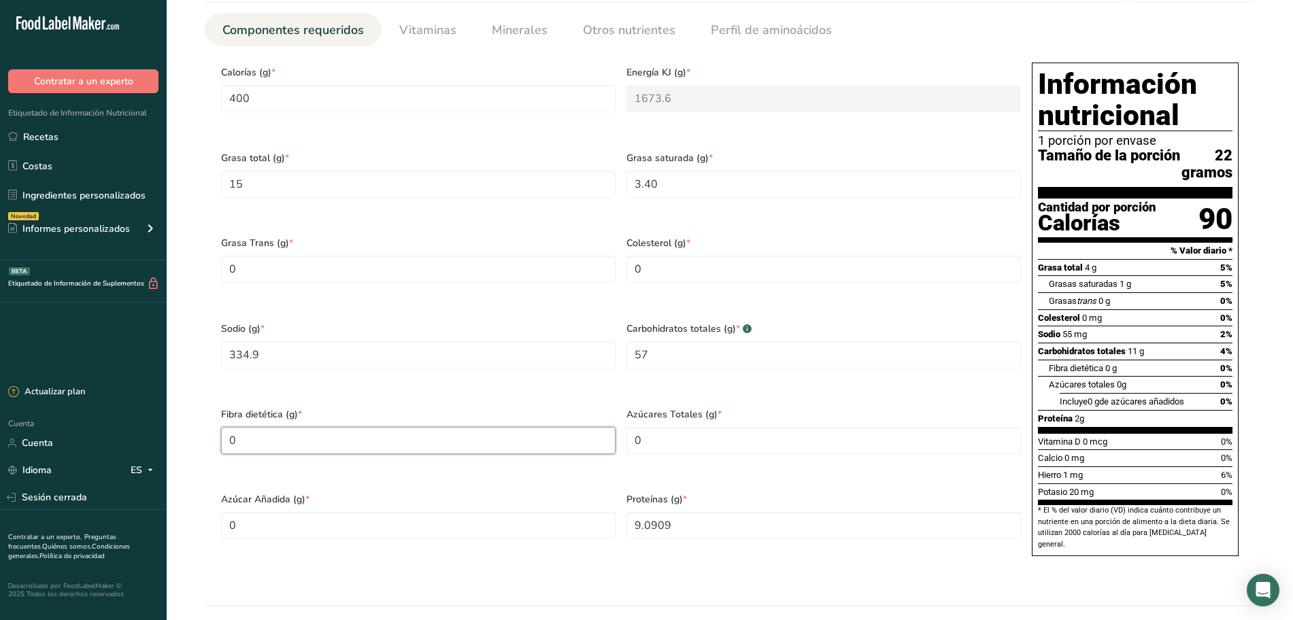
click at [483, 445] on Fiber "0" at bounding box center [418, 440] width 394 height 27
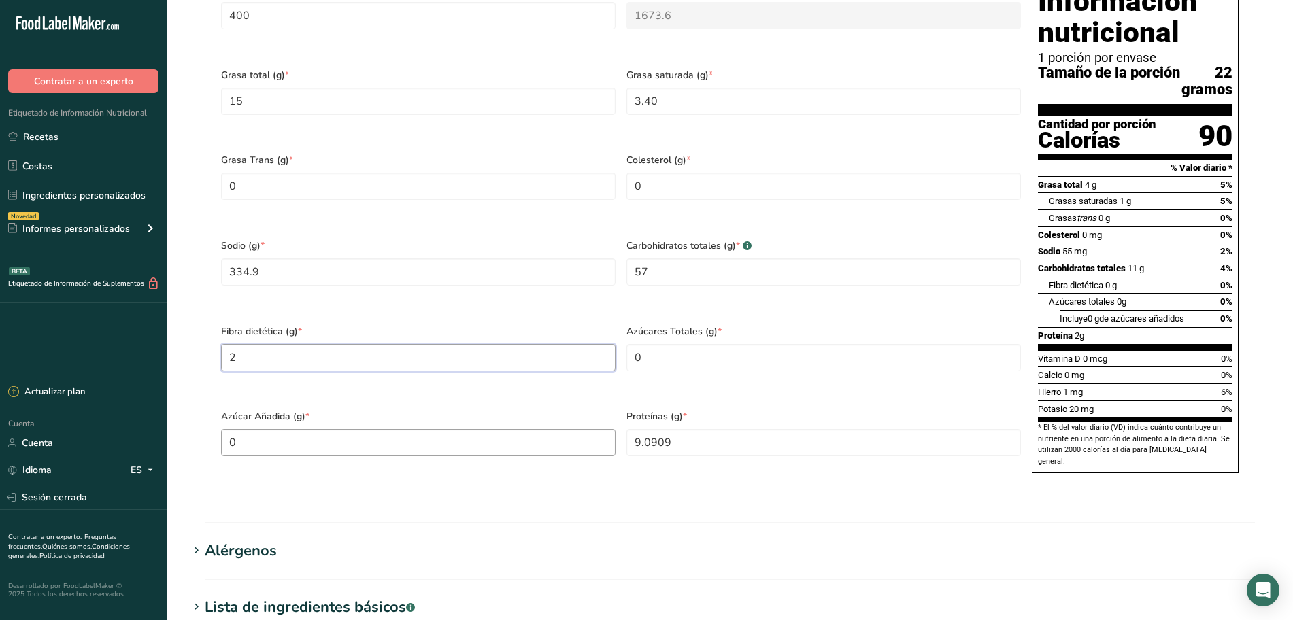
scroll to position [680, 0]
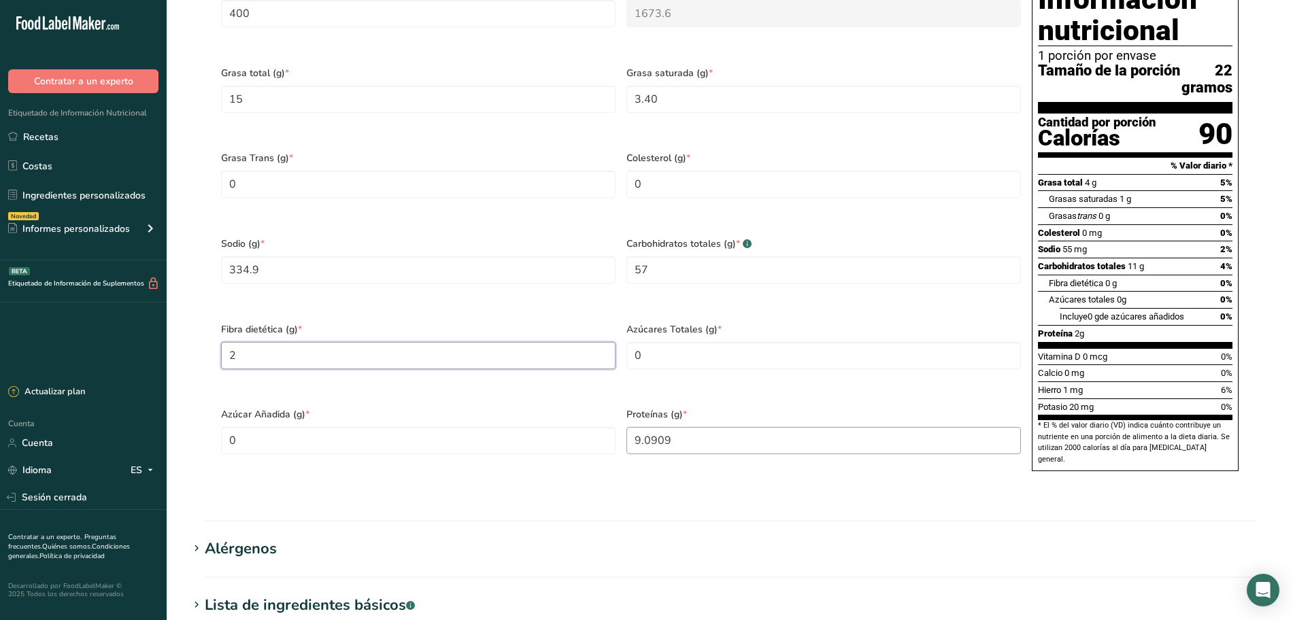
type Fiber "2"
click at [744, 454] on input "9.0909" at bounding box center [823, 440] width 394 height 27
type input "0"
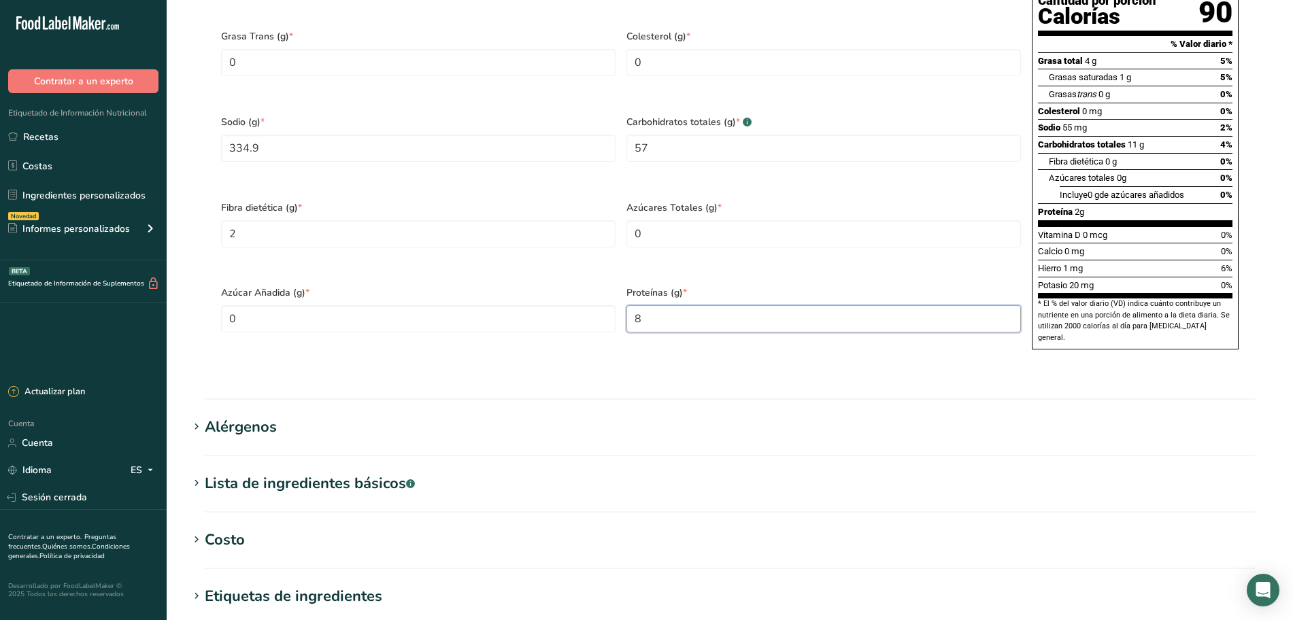
scroll to position [850, 0]
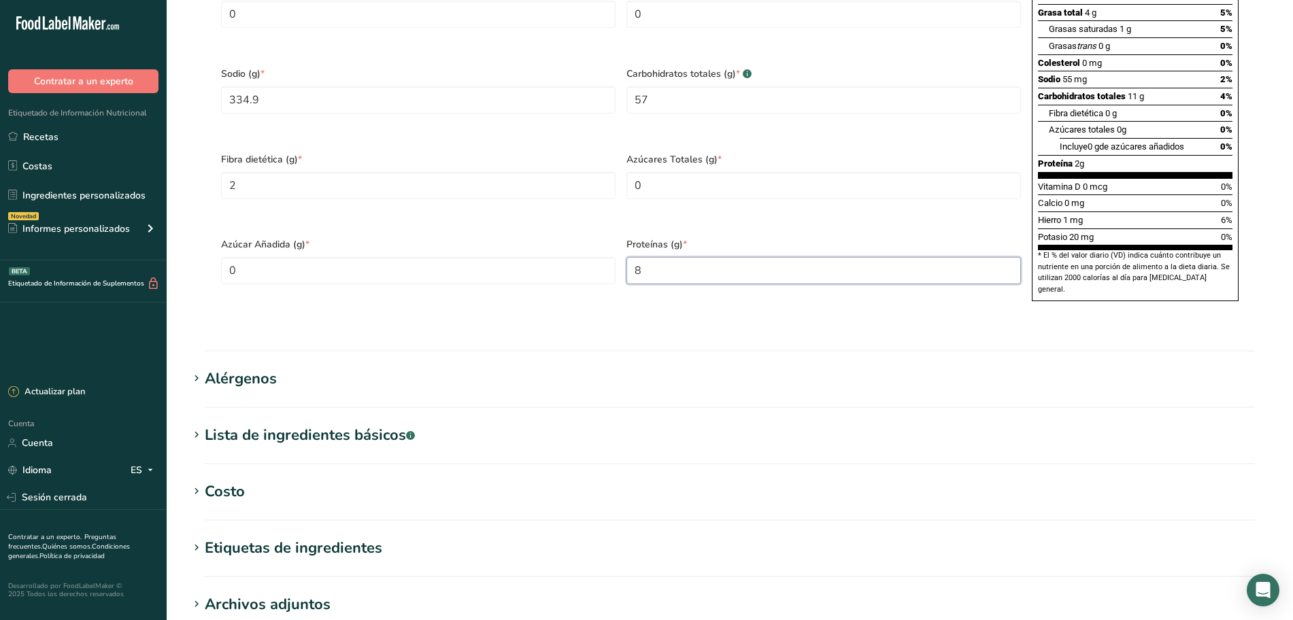
type input "8"
click at [262, 389] on font "Alérgenos" at bounding box center [241, 379] width 72 height 20
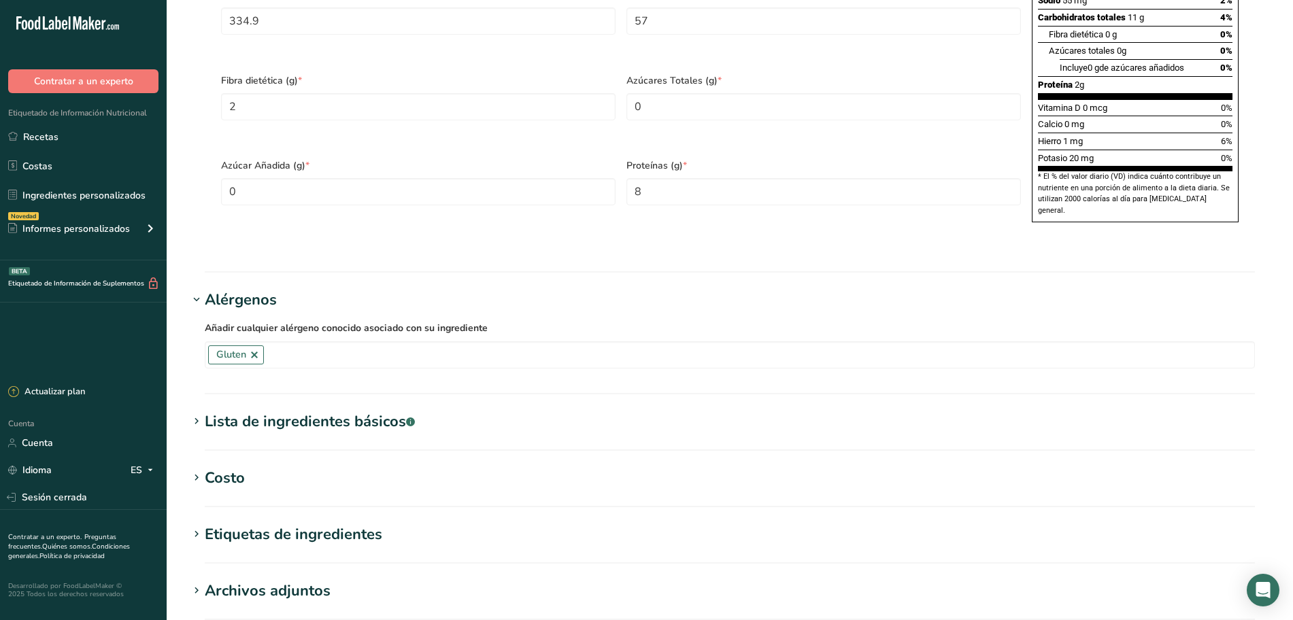
scroll to position [1166, 0]
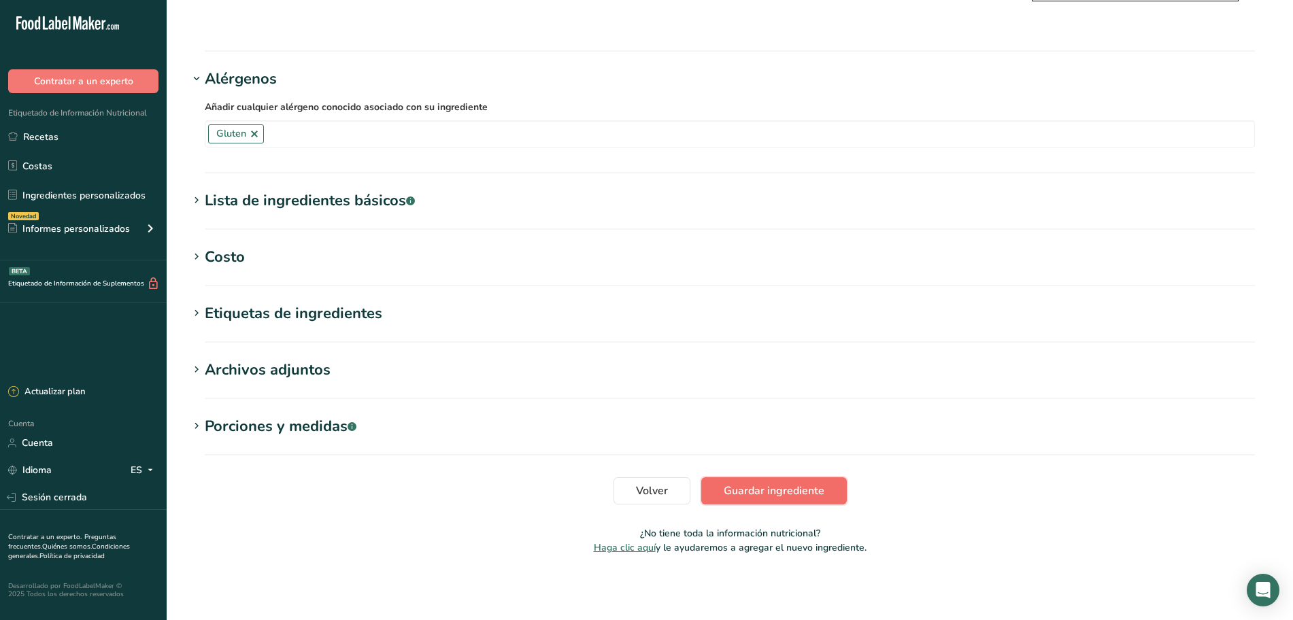
click at [740, 490] on font "Guardar ingrediente" at bounding box center [773, 490] width 101 height 15
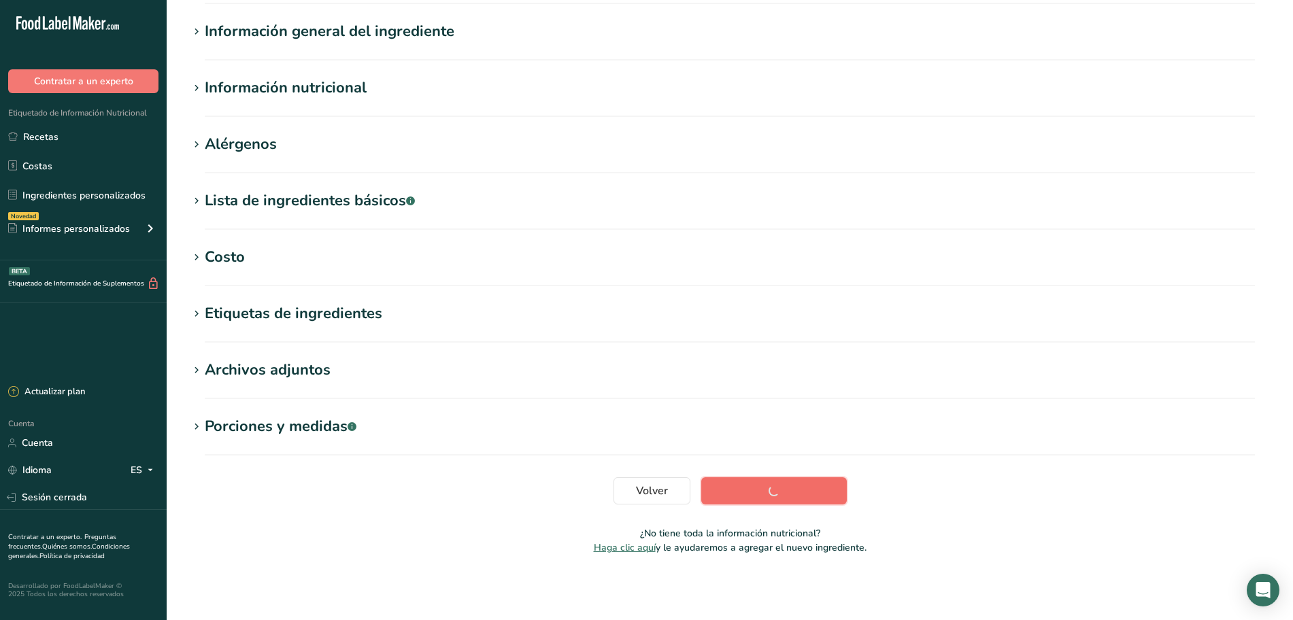
scroll to position [99, 0]
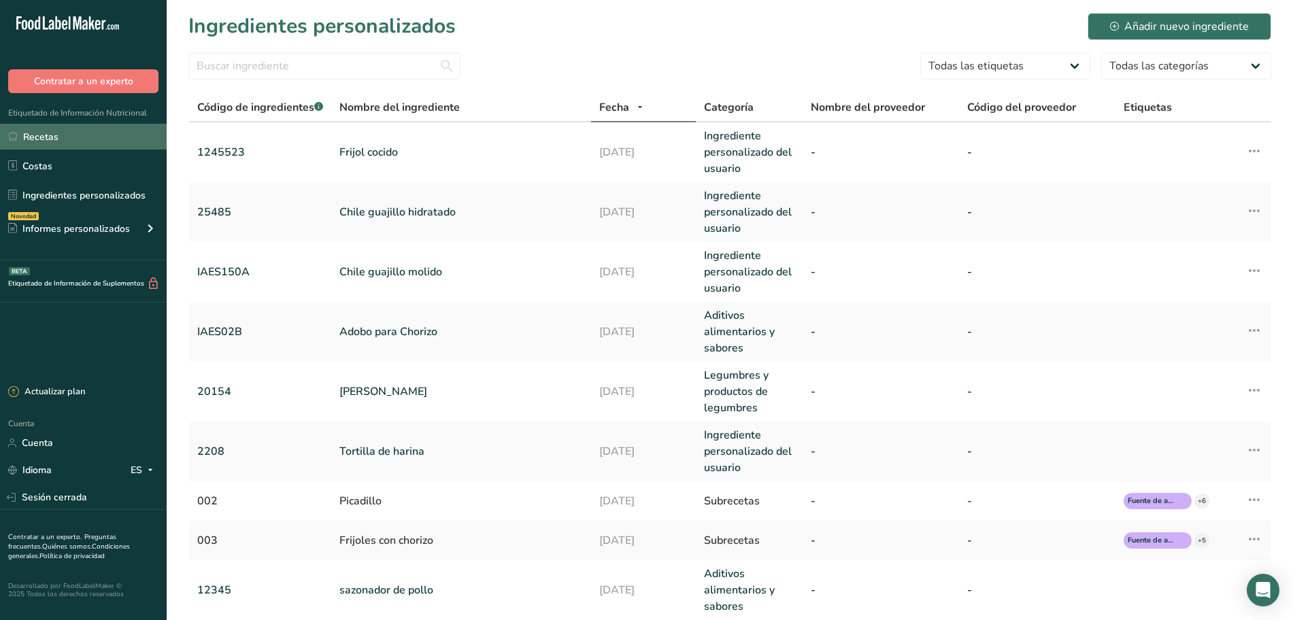
click at [82, 146] on link "Recetas" at bounding box center [83, 137] width 167 height 26
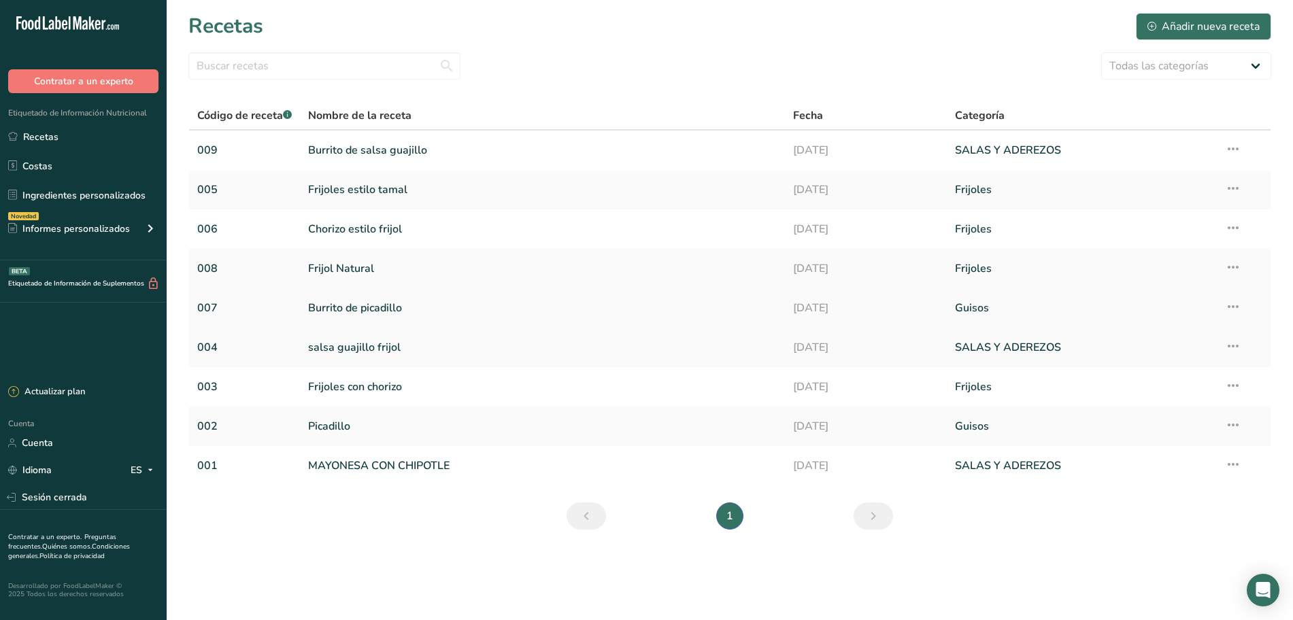
click at [362, 311] on font "Burrito de picadillo" at bounding box center [355, 308] width 94 height 15
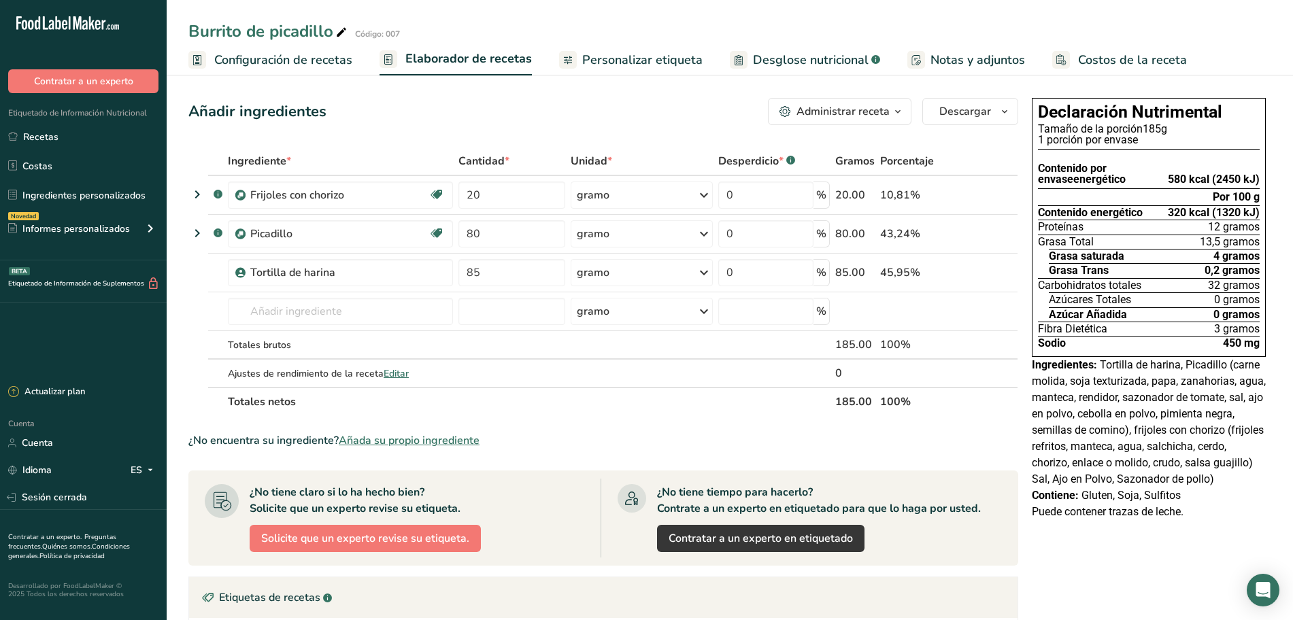
click at [774, 52] on font "Desglose nutricional" at bounding box center [811, 60] width 116 height 16
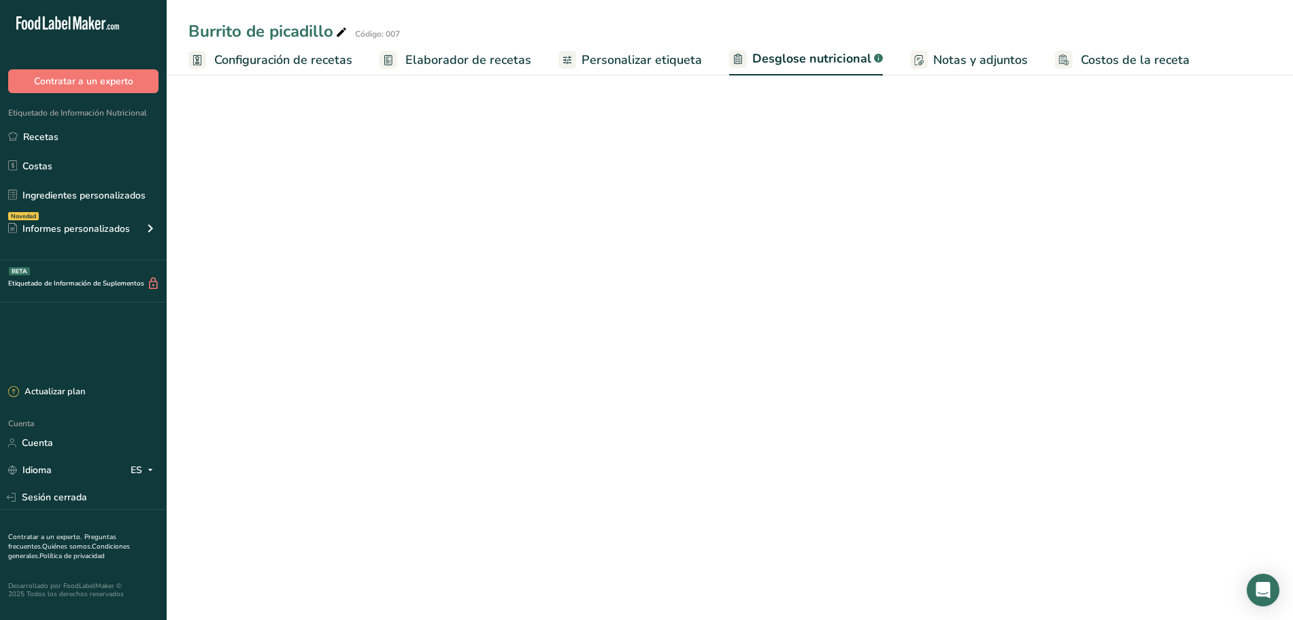
select select "Calories"
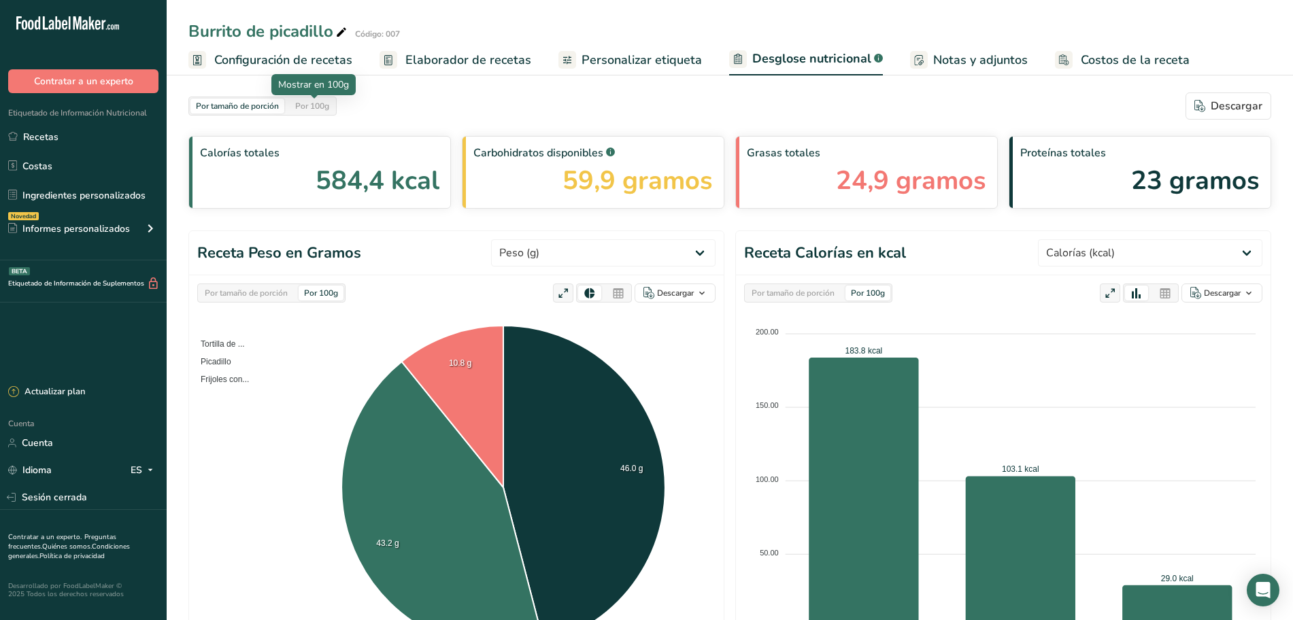
click at [305, 107] on font "Por 100g" at bounding box center [312, 106] width 34 height 11
click at [256, 111] on font "Por tamaño de porción" at bounding box center [237, 106] width 83 height 11
click at [296, 109] on font "Por 100g" at bounding box center [312, 106] width 34 height 11
drag, startPoint x: 454, startPoint y: 55, endPoint x: 442, endPoint y: 52, distance: 12.0
click at [454, 55] on font "Elaborador de recetas" at bounding box center [468, 60] width 126 height 16
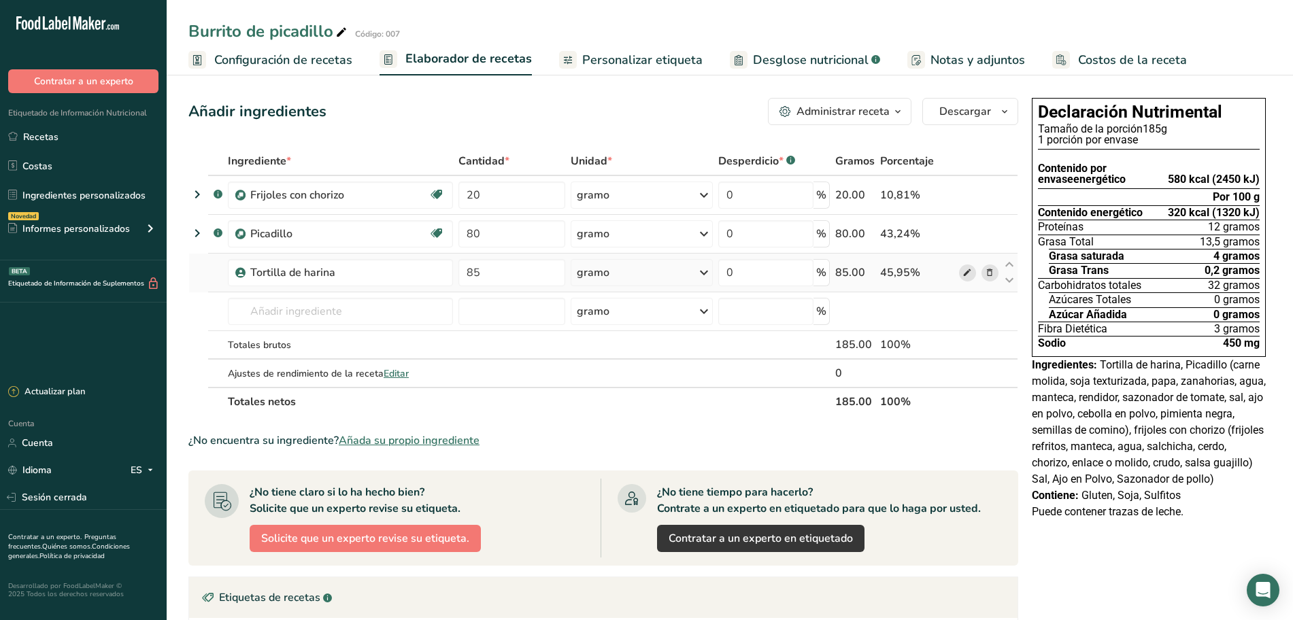
click at [968, 272] on icon at bounding box center [967, 273] width 10 height 14
click at [50, 131] on font "Recetas" at bounding box center [40, 137] width 35 height 13
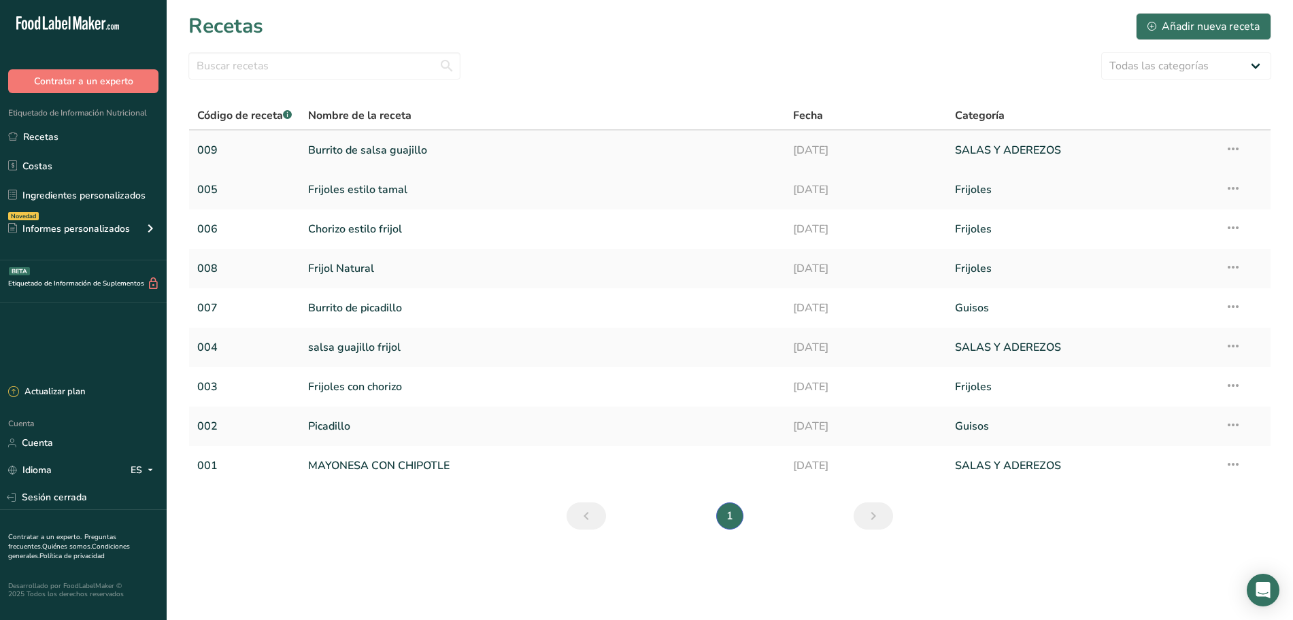
click at [389, 154] on font "Burrito de salsa guajillo" at bounding box center [367, 150] width 119 height 15
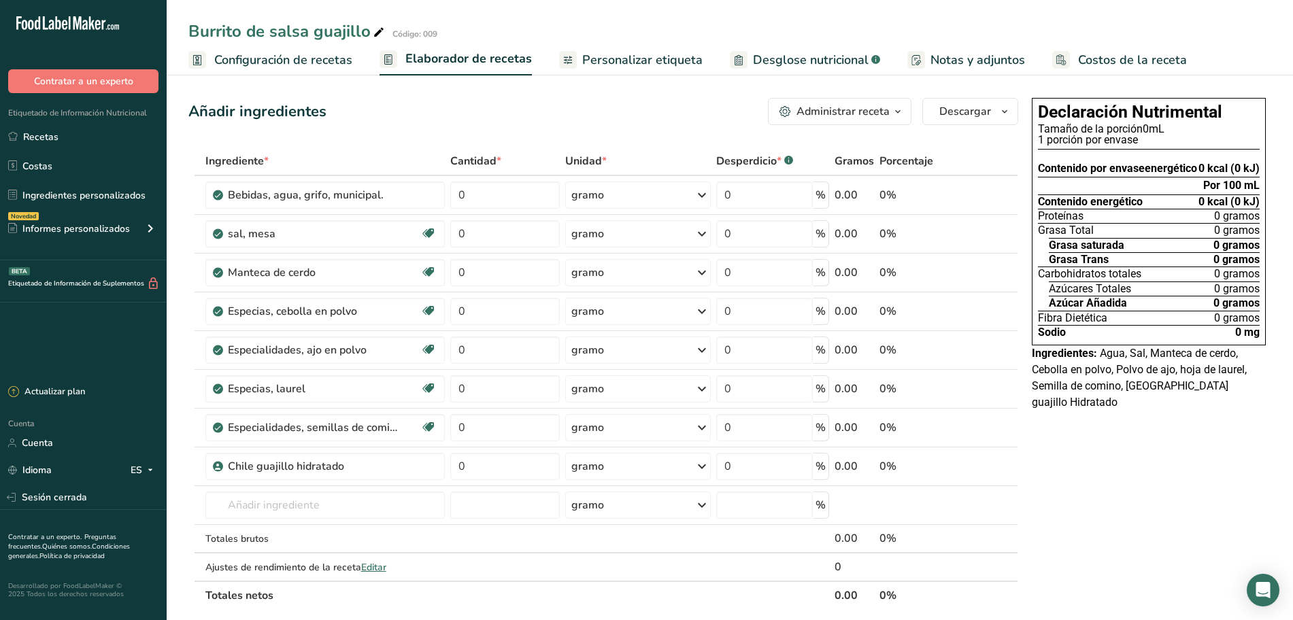
click at [377, 31] on icon at bounding box center [379, 32] width 12 height 19
type input "Salsa guajillo burrito"
click at [378, 27] on icon at bounding box center [379, 32] width 12 height 19
type input "Salsa guajillo para burrito"
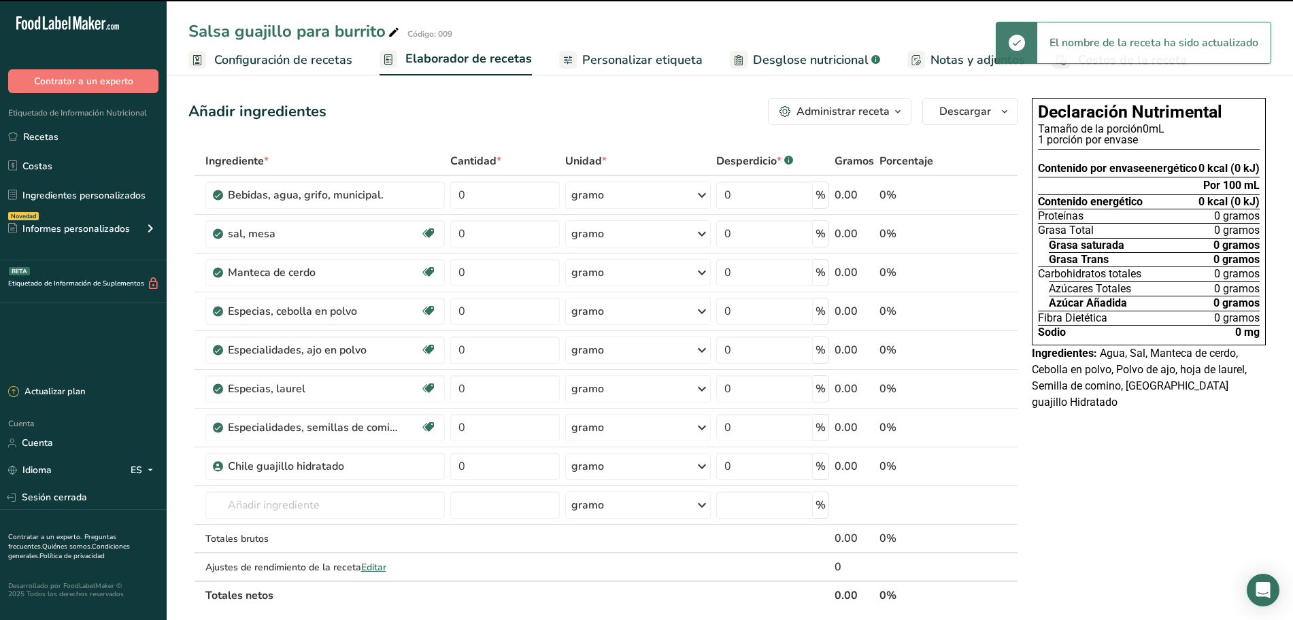
click at [439, 24] on div "Salsa guajillo para burrito Código: 009" at bounding box center [730, 31] width 1126 height 24
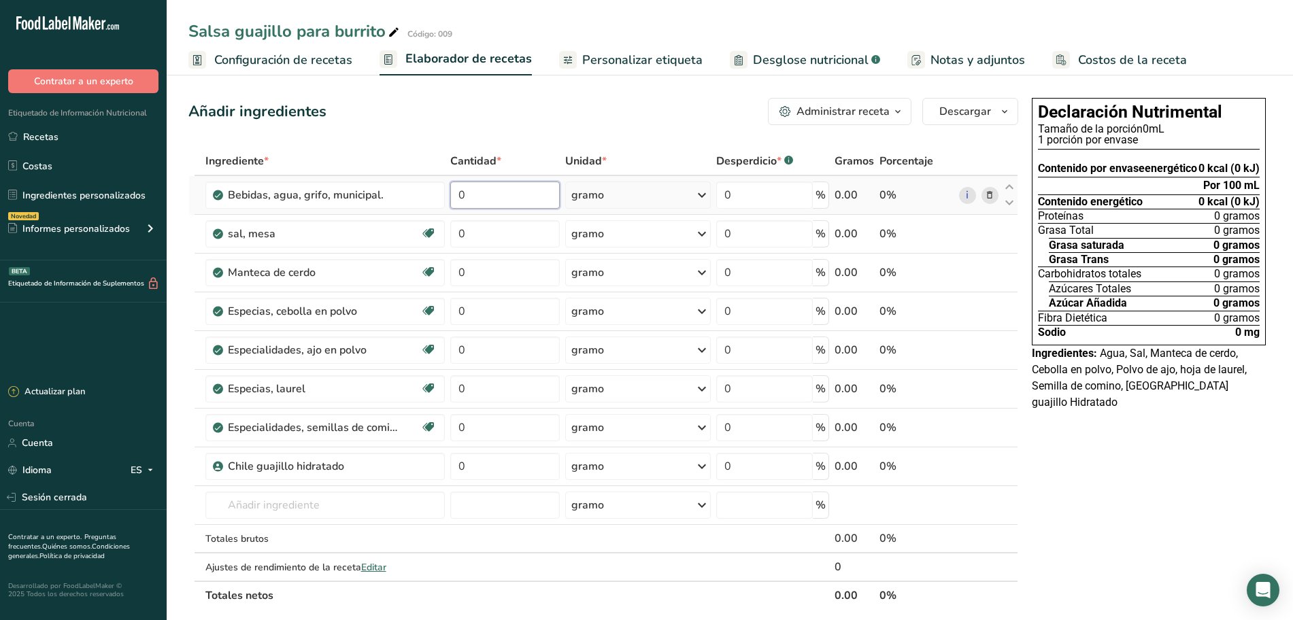
drag, startPoint x: 489, startPoint y: 199, endPoint x: 488, endPoint y: 184, distance: 14.3
click at [489, 197] on input "0" at bounding box center [504, 195] width 109 height 27
type input "3"
click at [624, 201] on div "Ingrediente * Cantidad * Unidad * Desperdicio * .a-a{fill:#347362;}.b-a{fill:#f…" at bounding box center [603, 378] width 830 height 463
click at [655, 192] on div "gramo" at bounding box center [638, 195] width 146 height 27
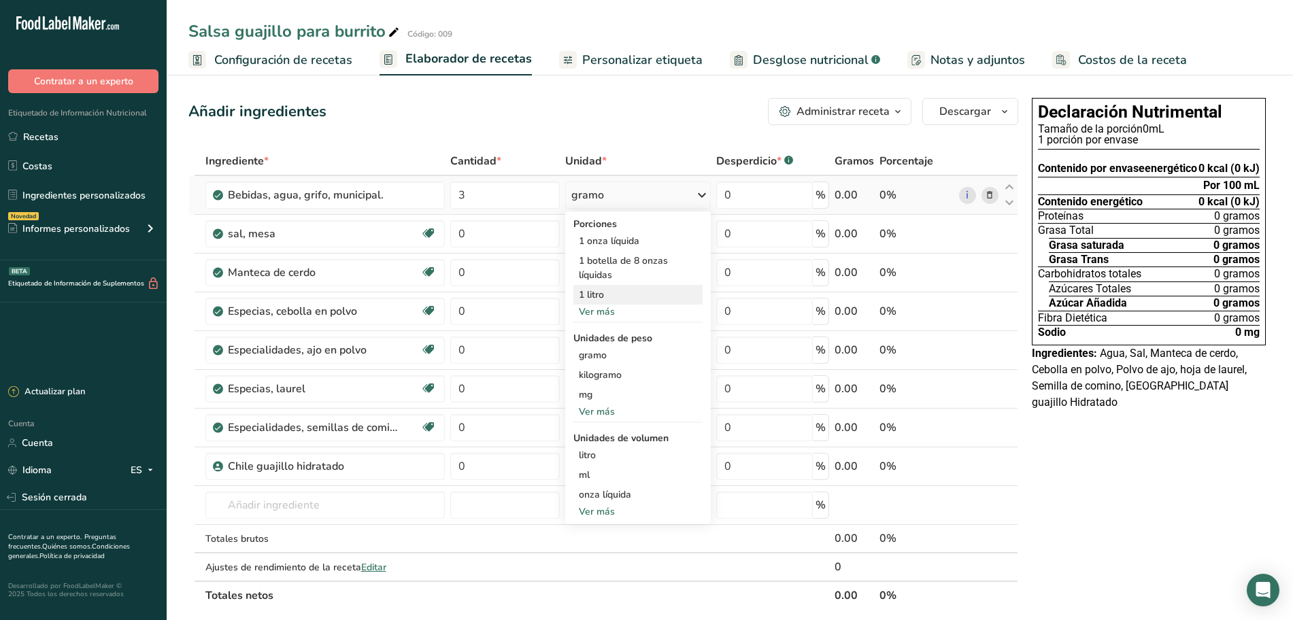
click at [609, 290] on div "1 litro" at bounding box center [637, 295] width 129 height 20
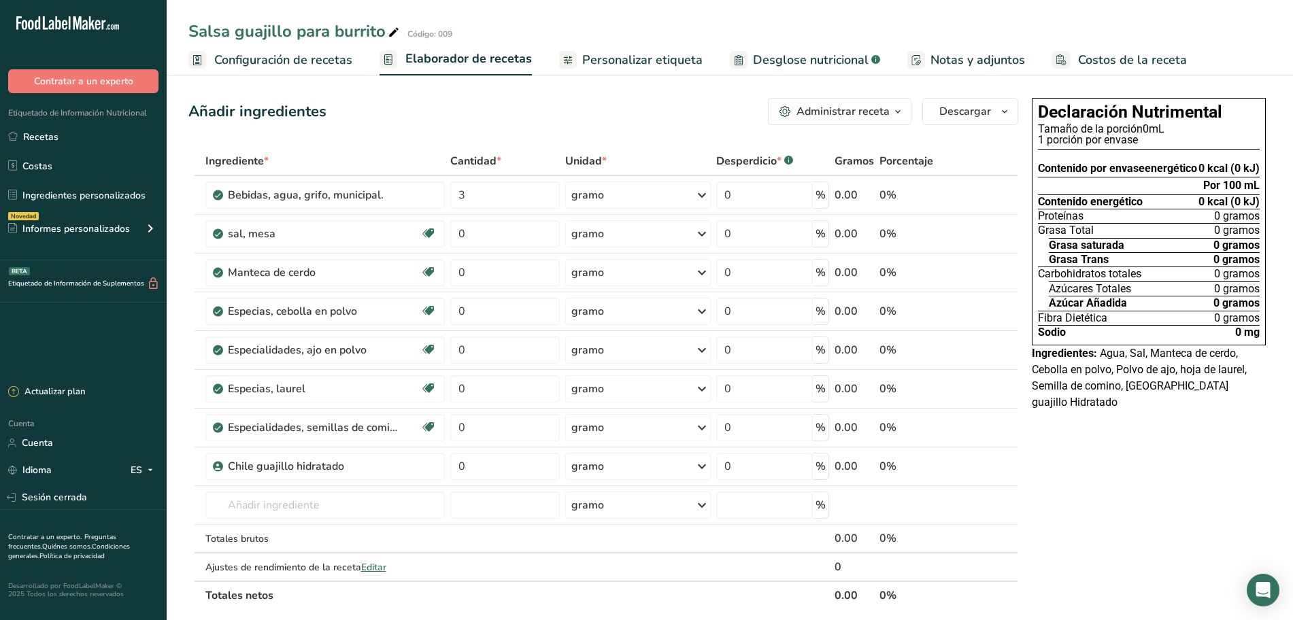
click at [585, 65] on font "Personalizar etiqueta" at bounding box center [642, 60] width 120 height 16
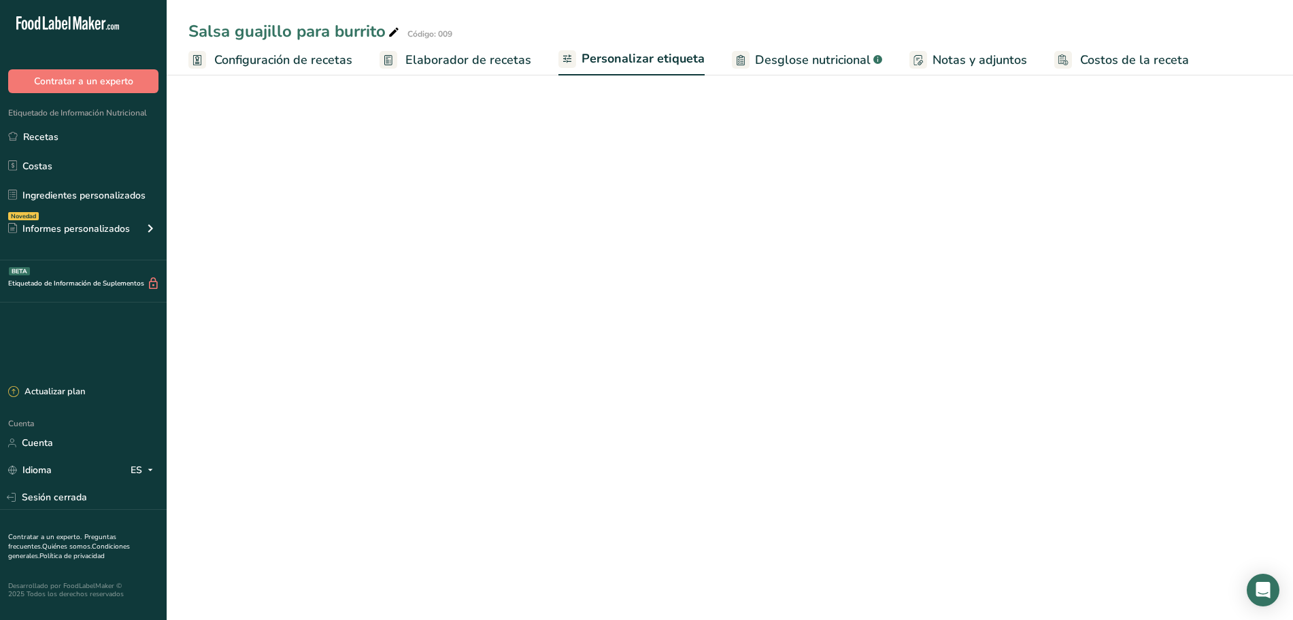
click at [509, 63] on font "Elaborador de recetas" at bounding box center [468, 60] width 126 height 16
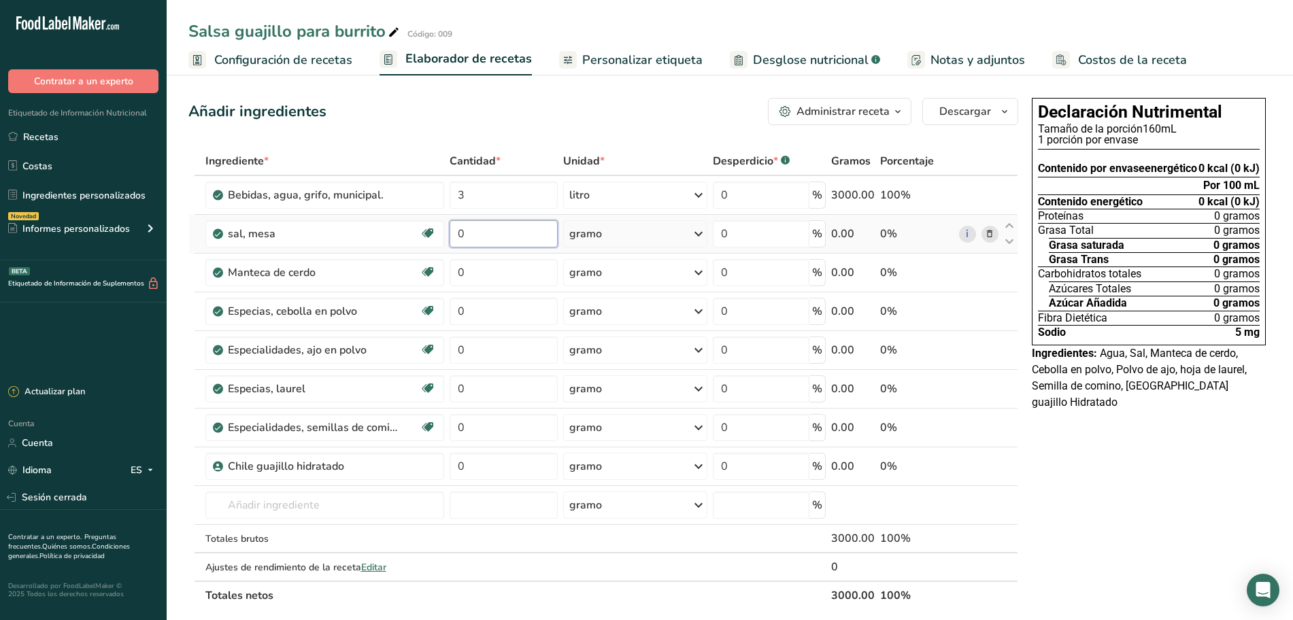
click at [493, 235] on input "0" at bounding box center [503, 233] width 108 height 27
type input "80"
click at [495, 273] on div "Ingrediente * Cantidad * Unidad * Desperdicio * .a-a{fill:#347362;}.b-a{fill:#f…" at bounding box center [603, 378] width 830 height 463
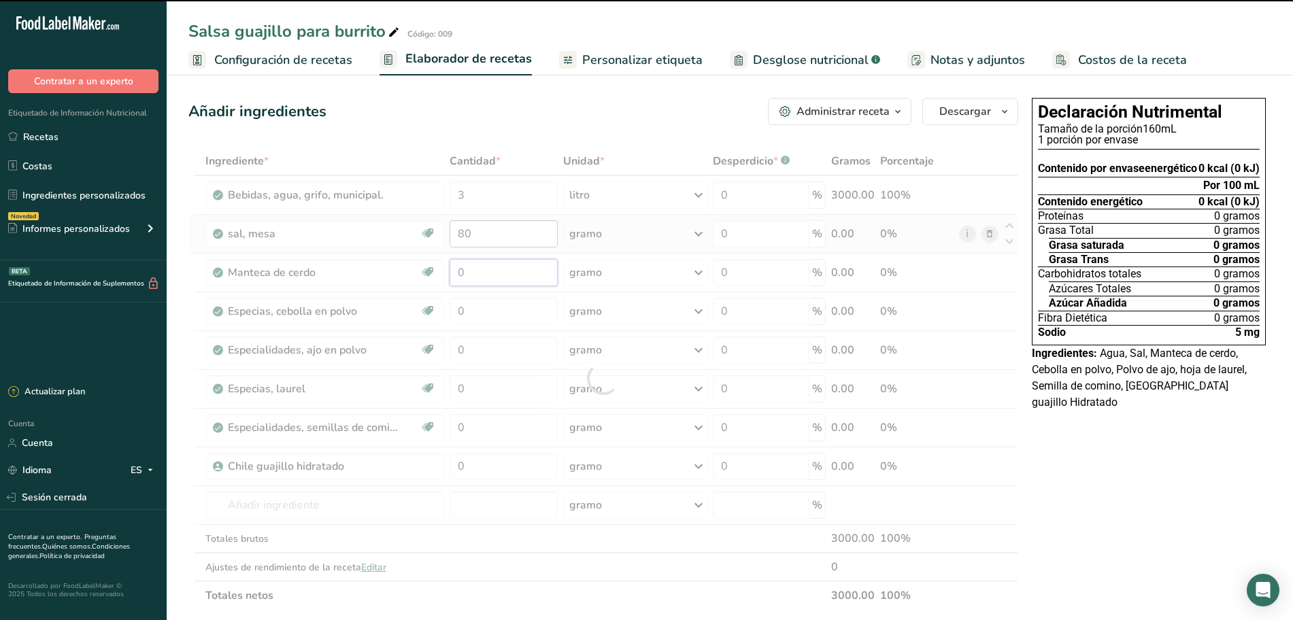
click at [488, 275] on input "0" at bounding box center [503, 272] width 108 height 27
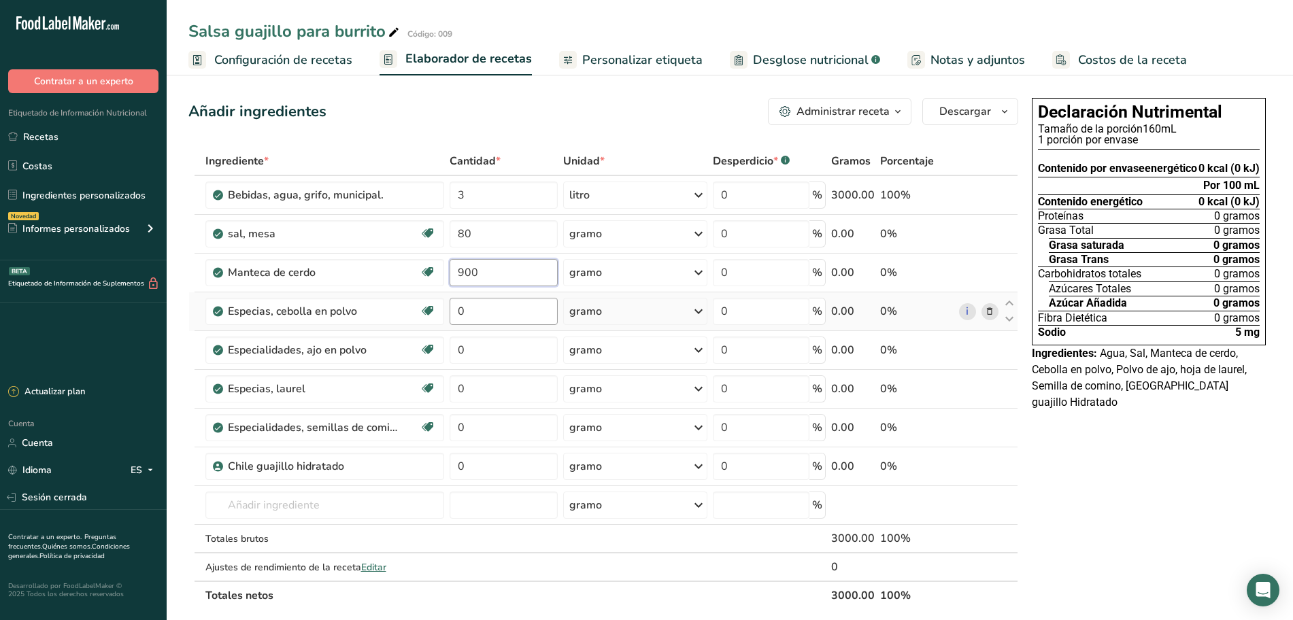
type input "900"
click at [511, 309] on div "Ingrediente * Cantidad * Unidad * Desperdicio * .a-a{fill:#347362;}.b-a{fill:#f…" at bounding box center [603, 378] width 830 height 463
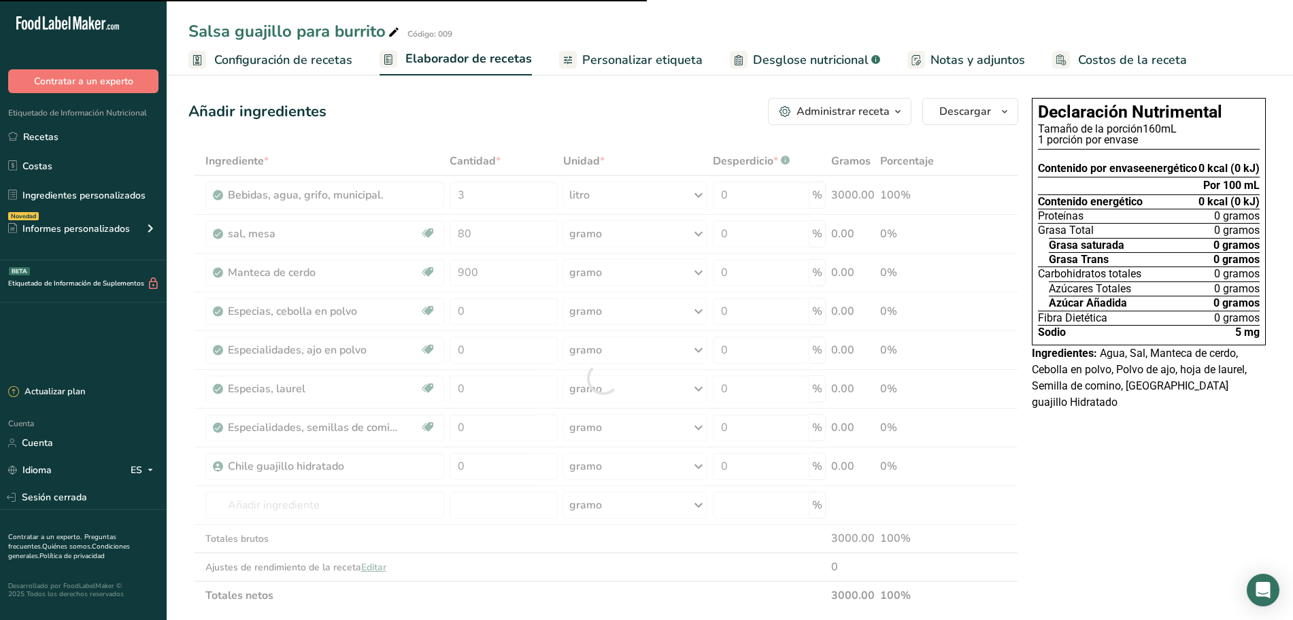
click at [625, 69] on span "Personalizar etiqueta" at bounding box center [642, 60] width 120 height 18
click at [625, 69] on link "Personalizar etiqueta" at bounding box center [630, 60] width 143 height 31
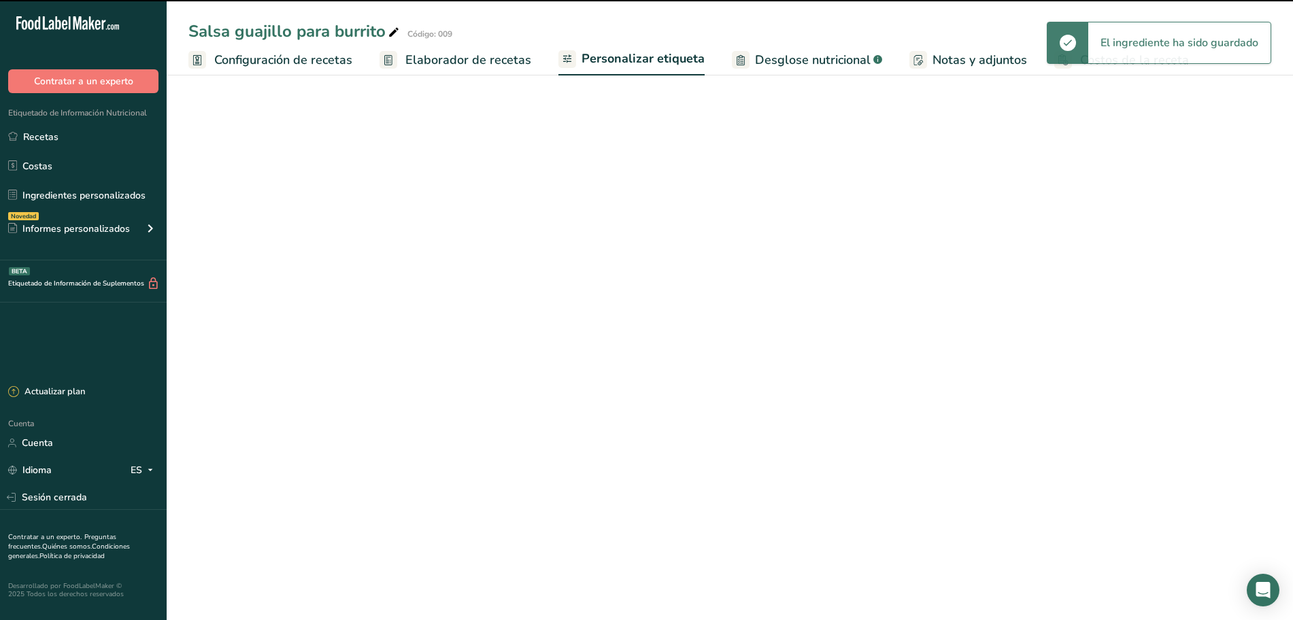
click at [496, 55] on font "Elaborador de recetas" at bounding box center [468, 60] width 126 height 16
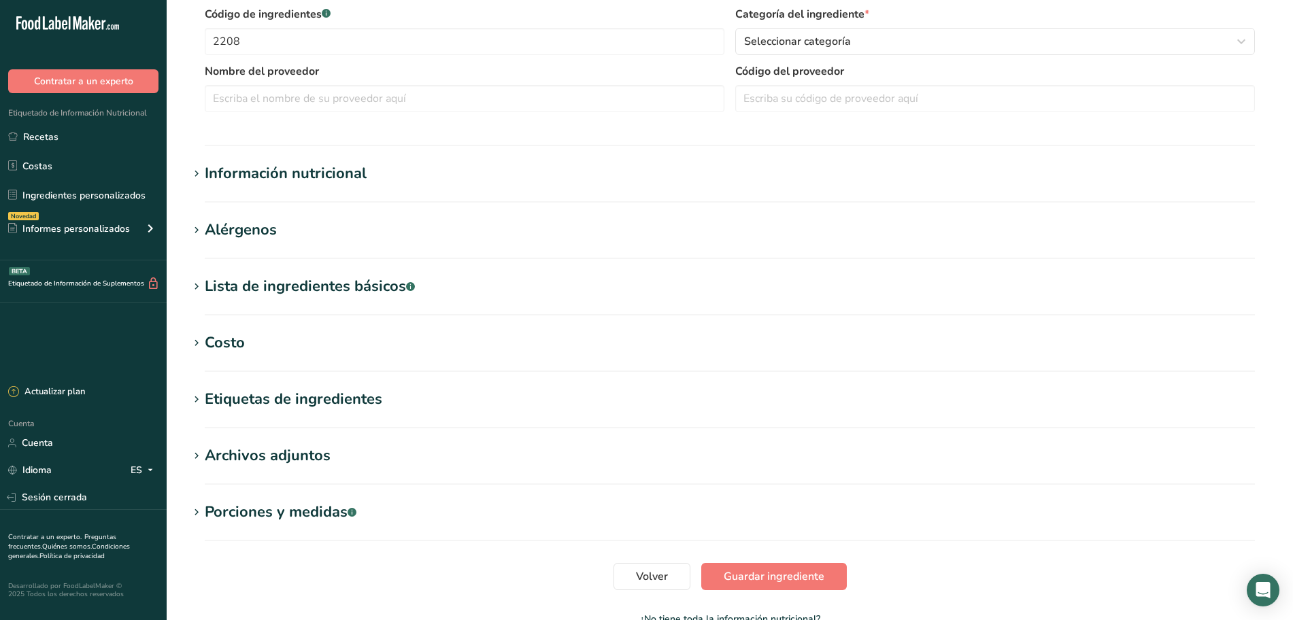
scroll to position [422, 0]
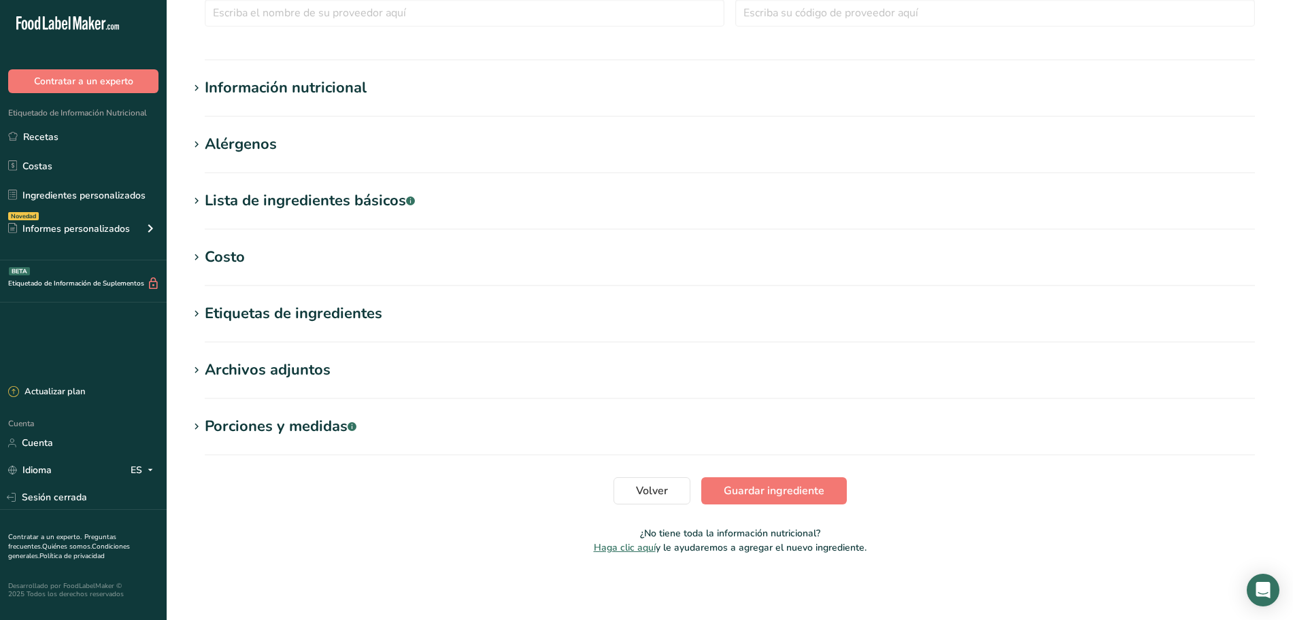
click at [337, 93] on font "Información nutricional" at bounding box center [286, 88] width 162 height 20
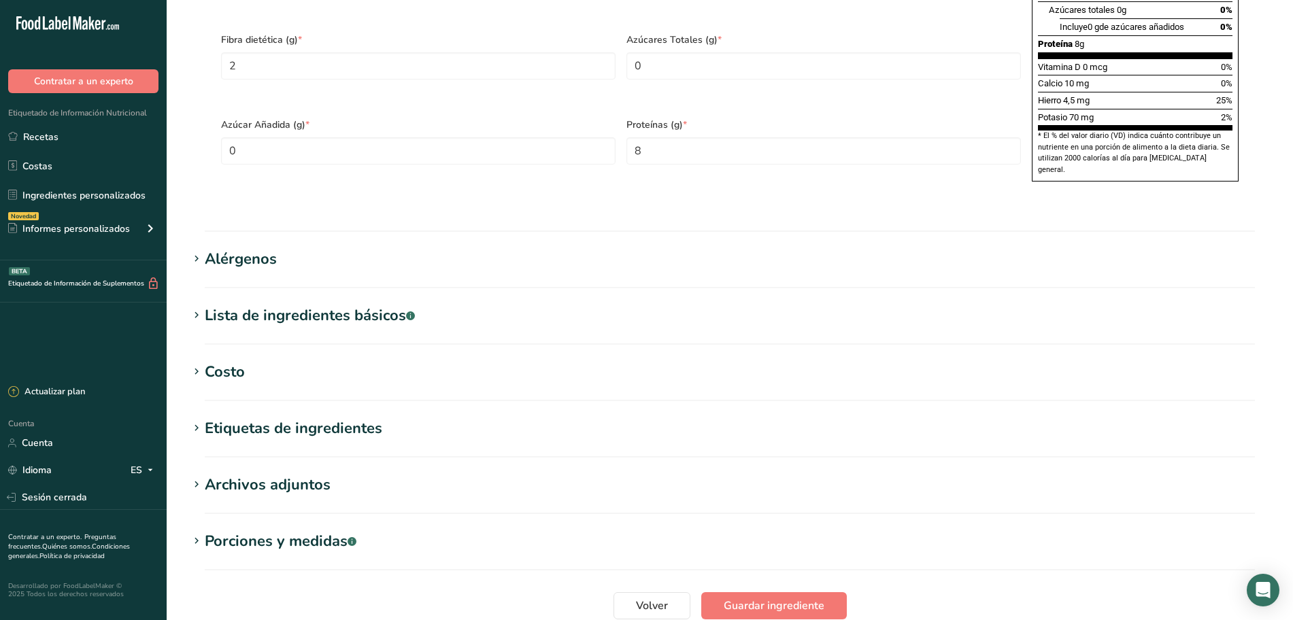
scroll to position [1101, 0]
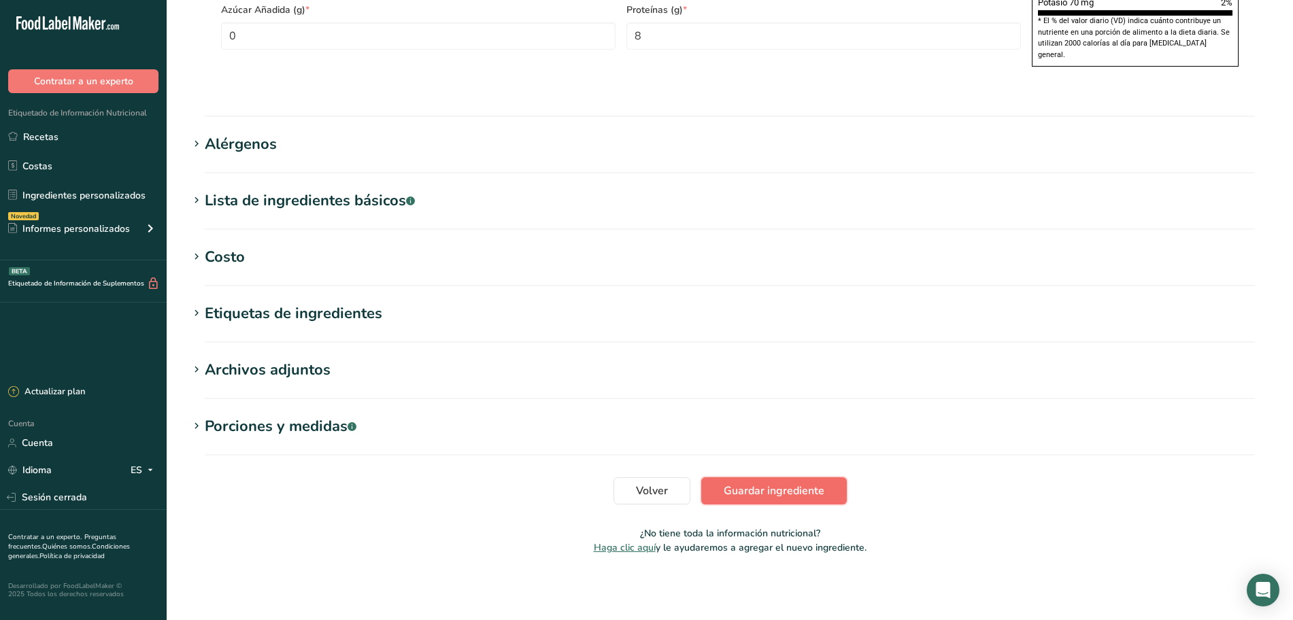
click at [789, 481] on button "Guardar ingrediente" at bounding box center [774, 490] width 146 height 27
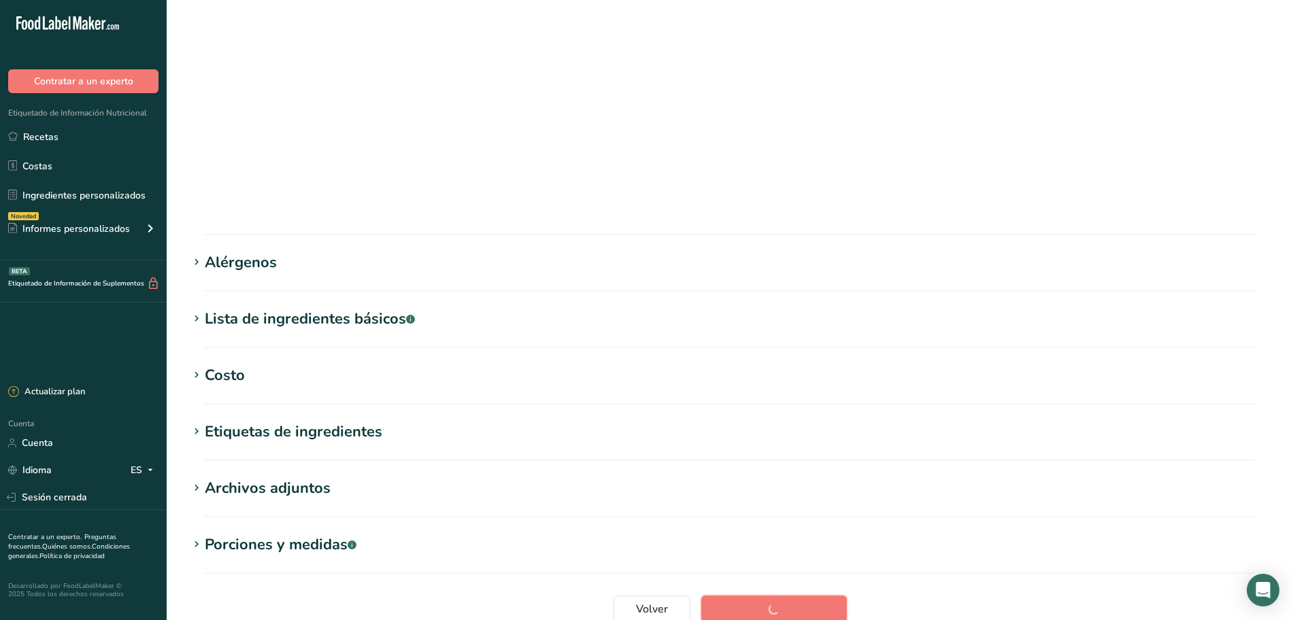
scroll to position [99, 0]
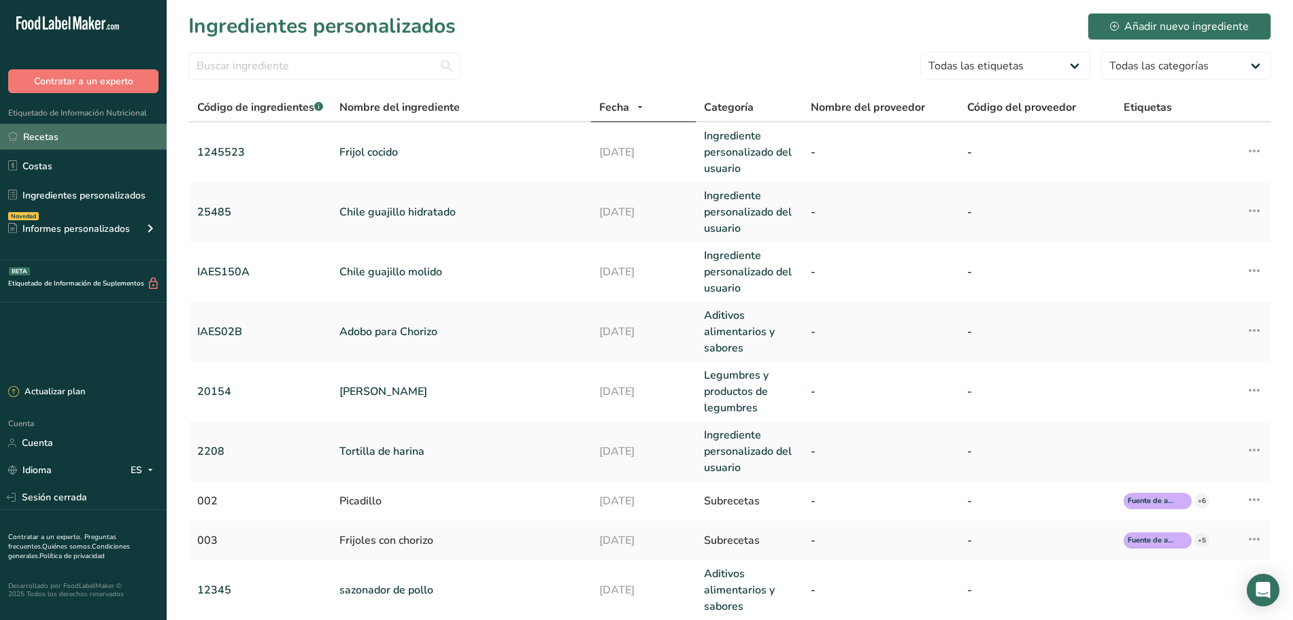
click at [73, 137] on link "Recetas" at bounding box center [83, 137] width 167 height 26
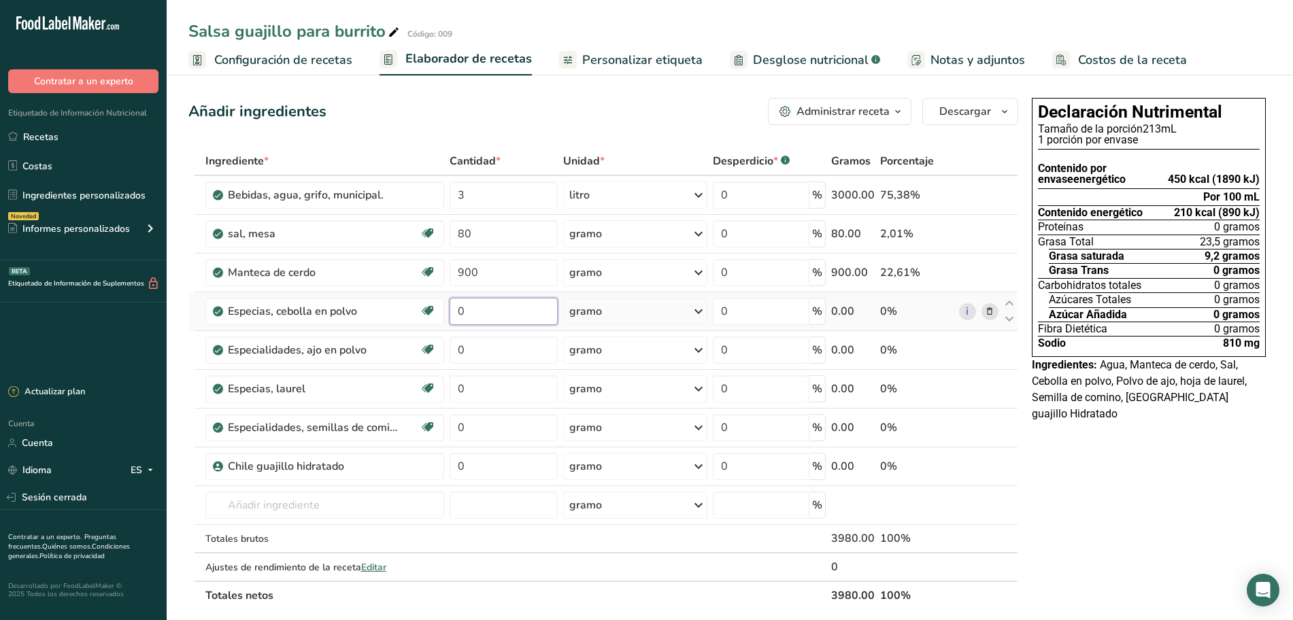
click at [507, 315] on input "0" at bounding box center [503, 311] width 108 height 27
type input "50"
click at [492, 343] on div "Ingrediente * Cantidad * Unidad * Desperdicio * .a-a{fill:#347362;}.b-a{fill:#f…" at bounding box center [603, 378] width 830 height 463
type input "70"
click at [499, 389] on div "Ingrediente * Cantidad * Unidad * Desperdicio * .a-a{fill:#347362;}.b-a{fill:#f…" at bounding box center [603, 378] width 830 height 463
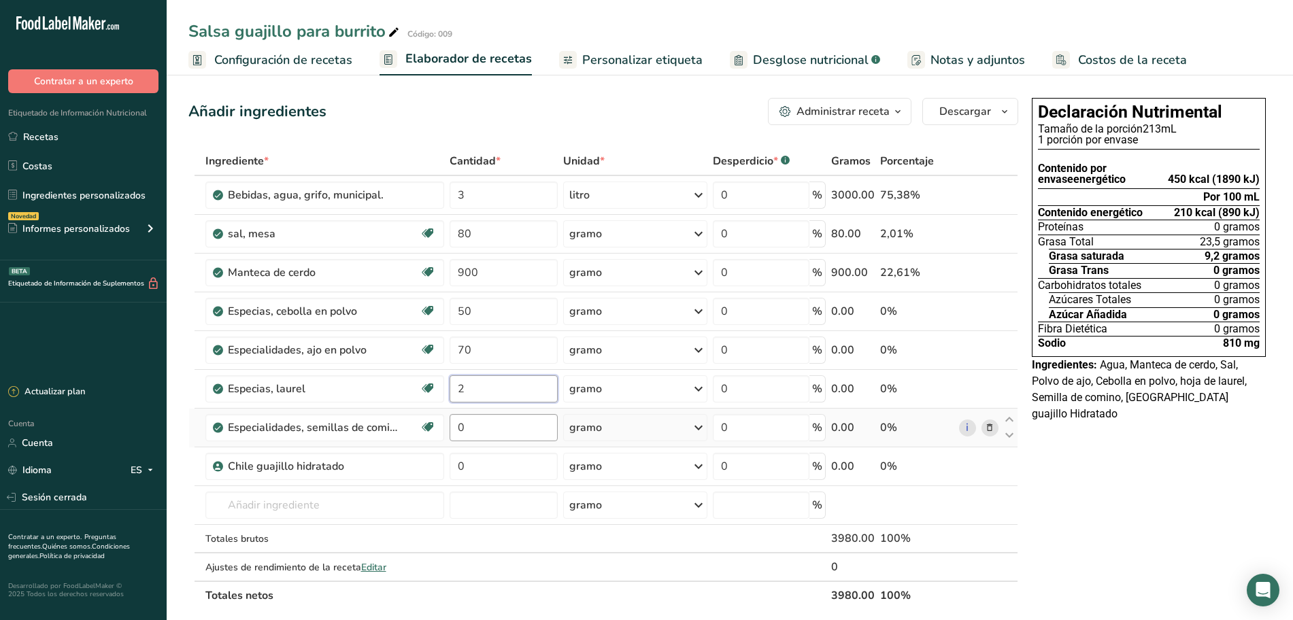
type input "2"
click at [496, 430] on div "Ingrediente * Cantidad * Unidad * Desperdicio * .a-a{fill:#347362;}.b-a{fill:#f…" at bounding box center [603, 378] width 830 height 463
type input "30"
click at [496, 463] on div "Ingrediente * Cantidad * Unidad * Desperdicio * .a-a{fill:#347362;}.b-a{fill:#f…" at bounding box center [603, 378] width 830 height 463
click at [965, 466] on div "Ingrediente * Cantidad * Unidad * Desperdicio * .a-a{fill:#347362;}.b-a{fill:#f…" at bounding box center [603, 378] width 830 height 463
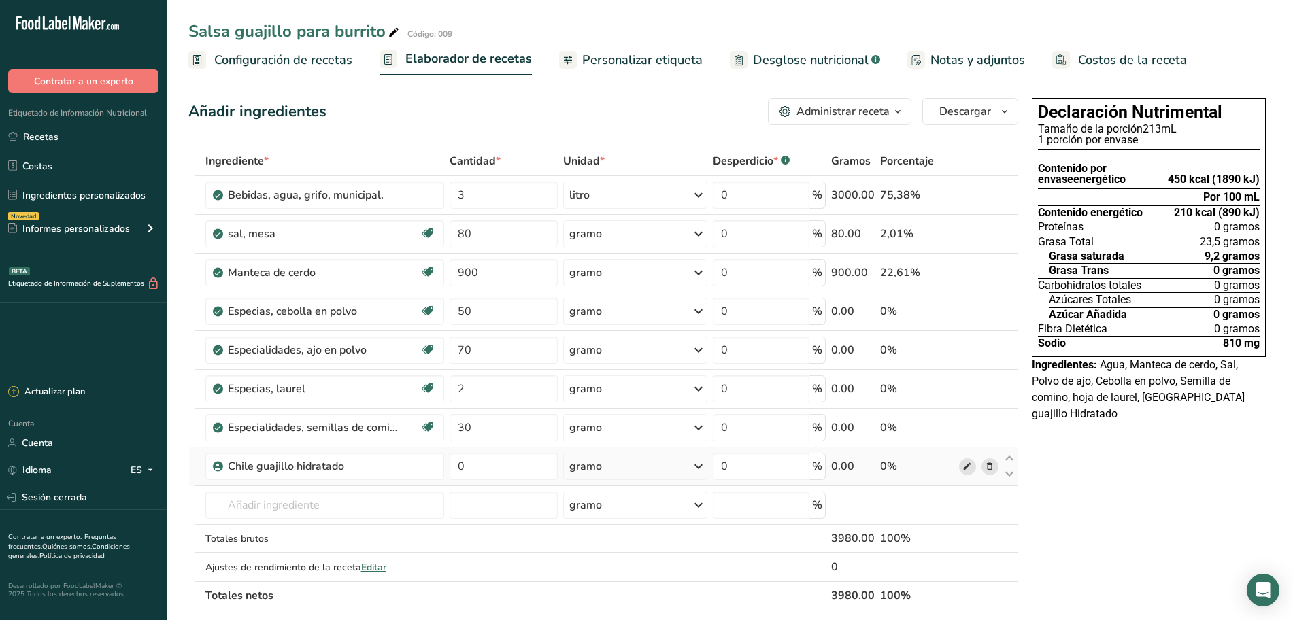
click at [967, 468] on icon at bounding box center [967, 467] width 10 height 14
drag, startPoint x: 73, startPoint y: 198, endPoint x: 288, endPoint y: 126, distance: 226.0
click at [75, 199] on font "Ingredientes personalizados" at bounding box center [83, 195] width 123 height 13
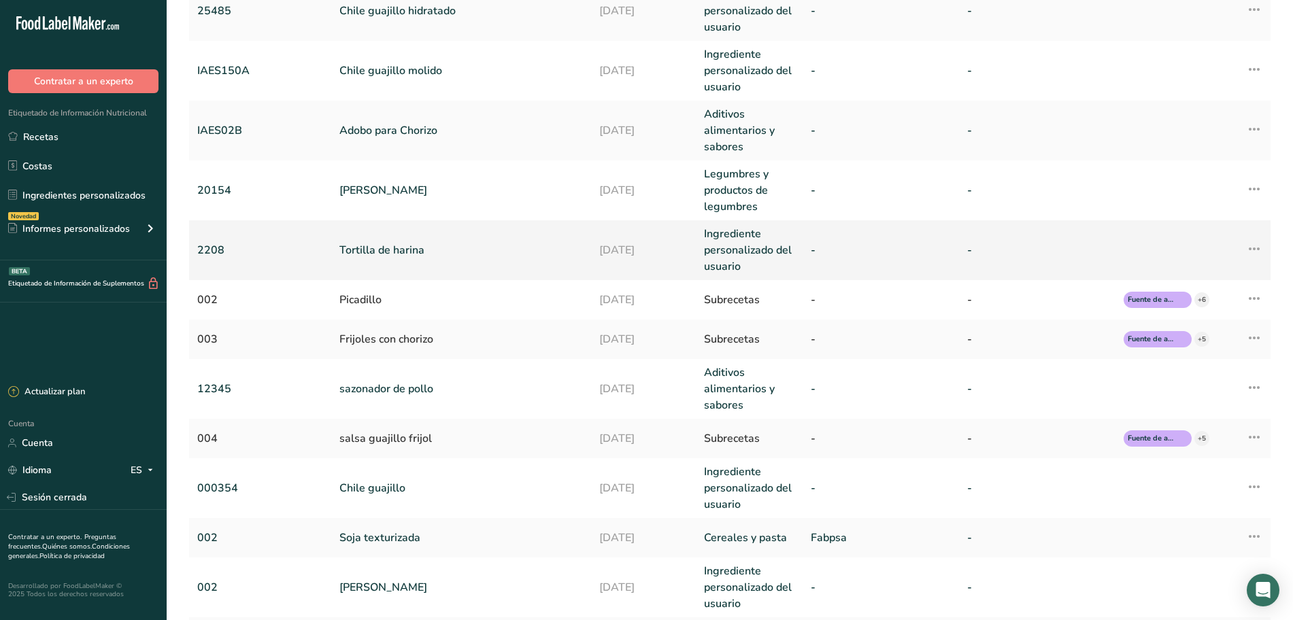
scroll to position [255, 0]
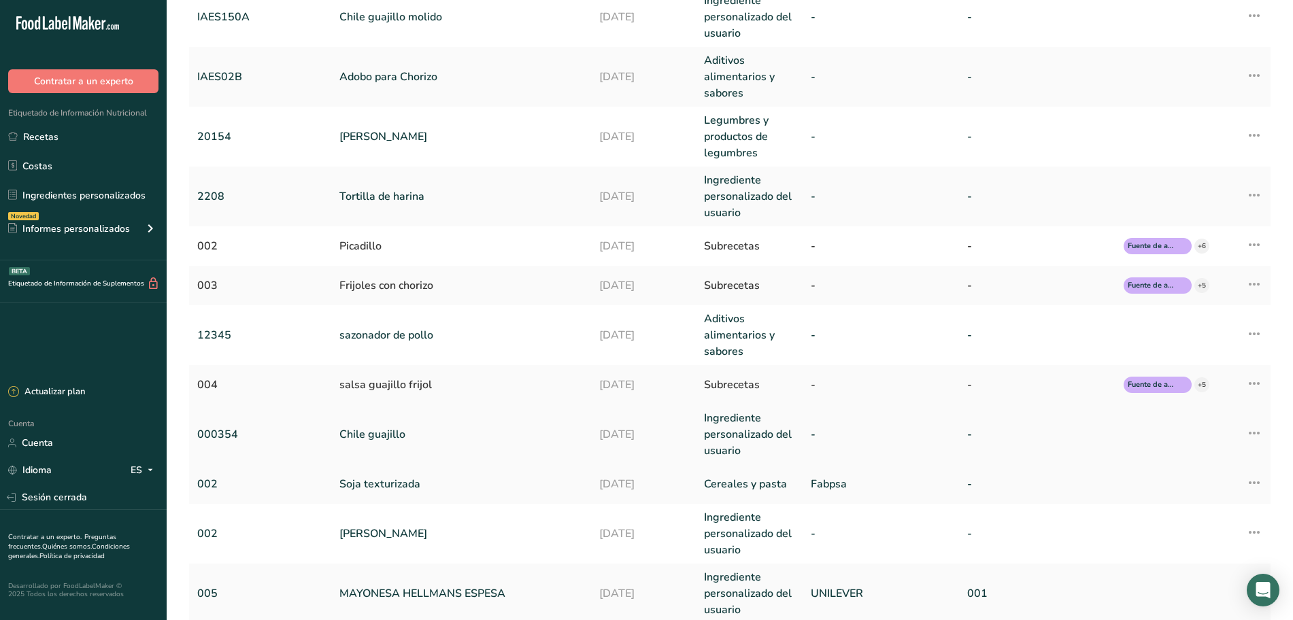
click at [394, 434] on font "Chile guajillo" at bounding box center [372, 434] width 66 height 15
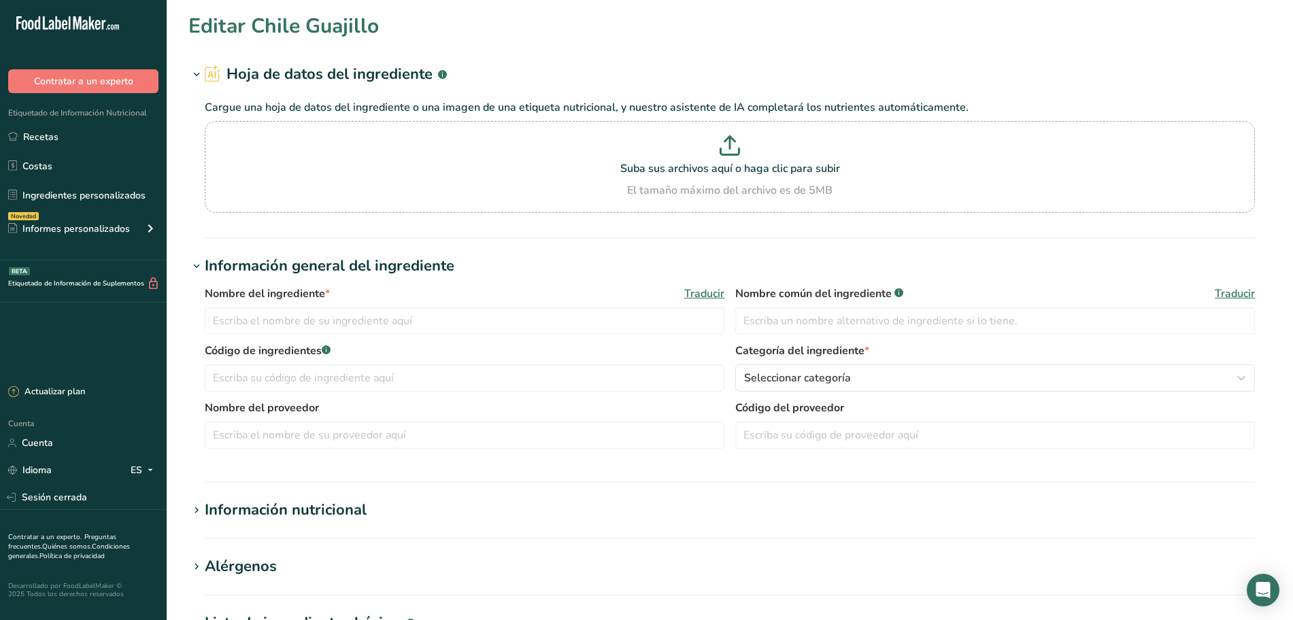
type input "Chile Guajillo"
type input "Chile guajillo"
type input "000354"
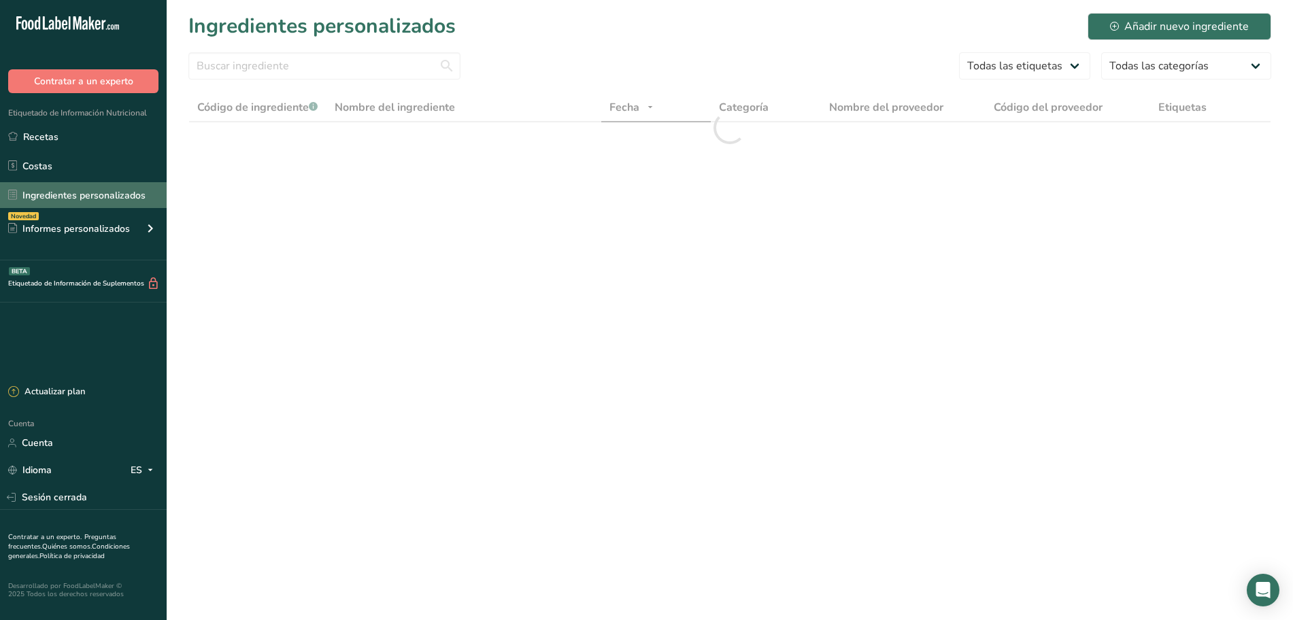
click at [71, 192] on font "Ingredientes personalizados" at bounding box center [83, 195] width 123 height 13
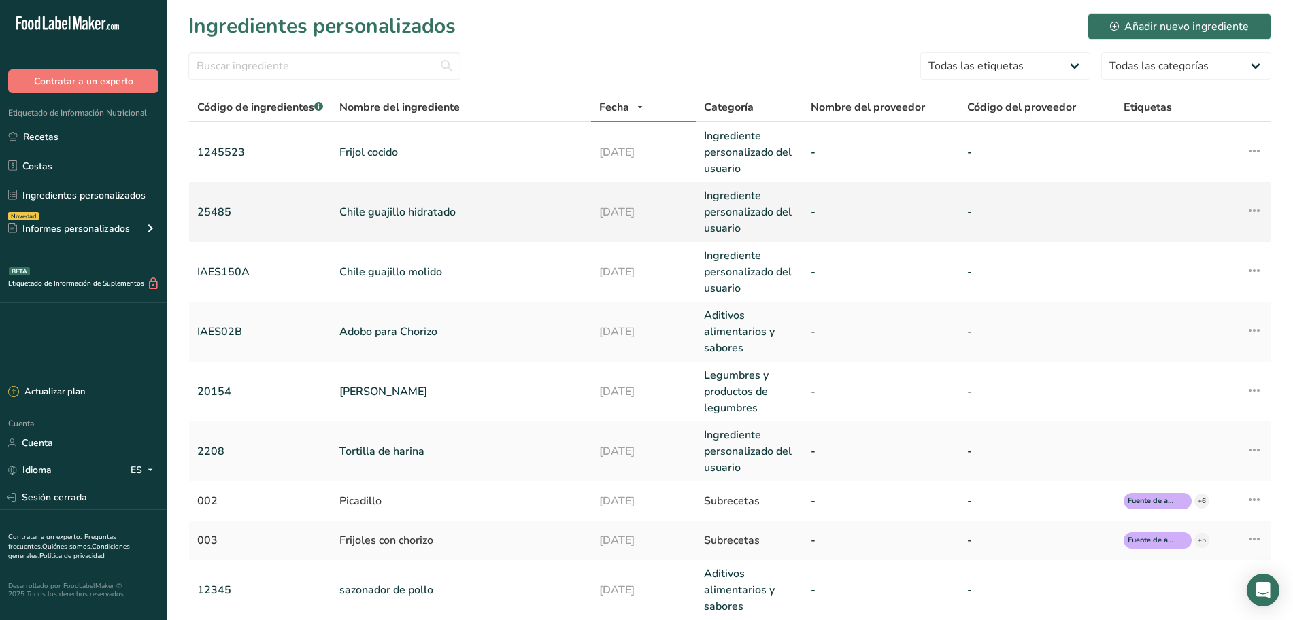
click at [440, 218] on font "Chile guajillo hidratado" at bounding box center [397, 212] width 116 height 15
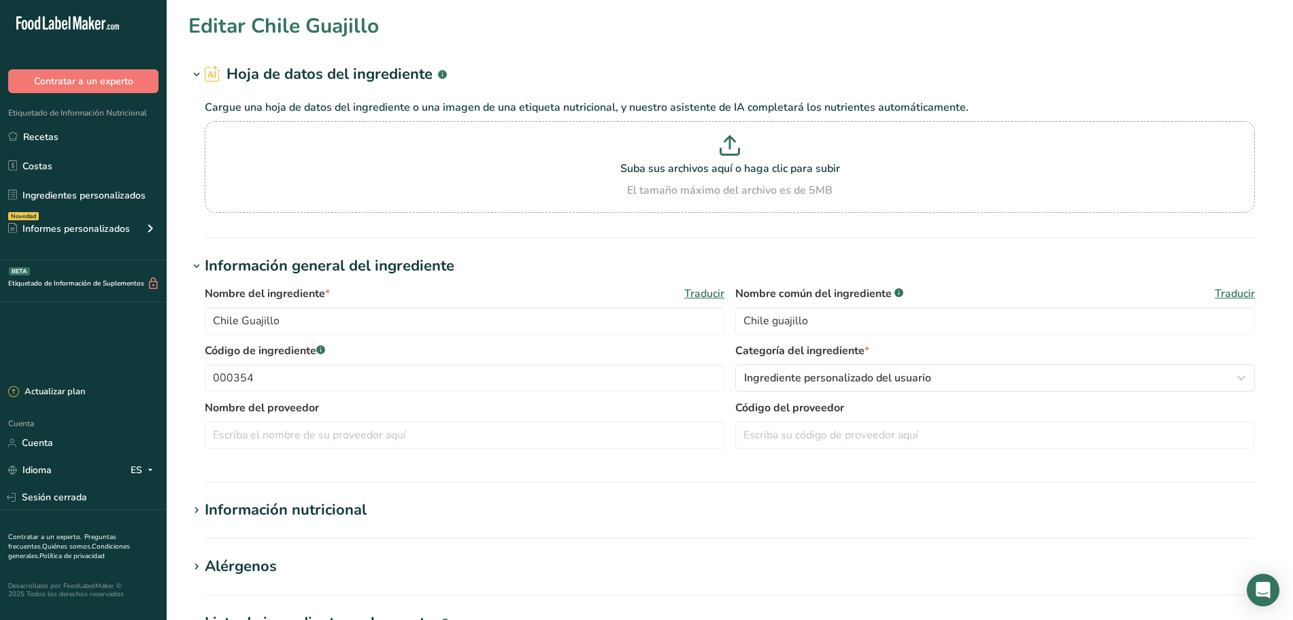
type input "Chile [PERSON_NAME]"
type input "25485"
type input "160"
type KJ "669.4"
type Fat "5.5"
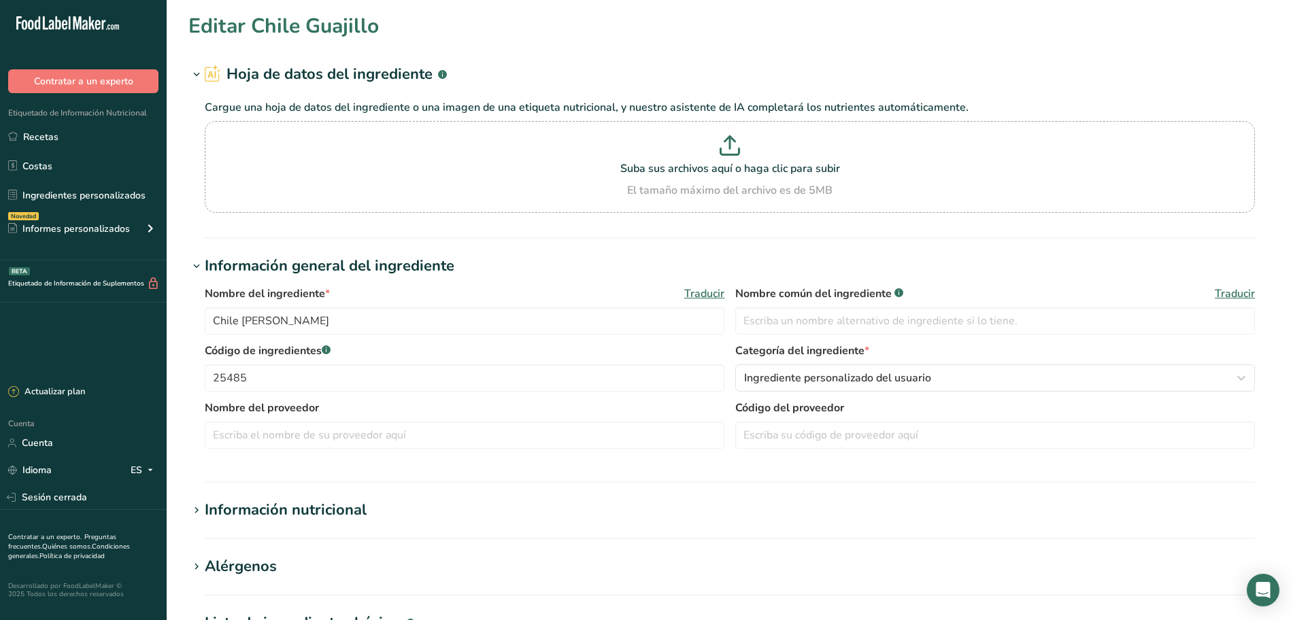
type Fat "1"
type Fat "0"
type input "0"
type input "30"
type Carbohydrates "35"
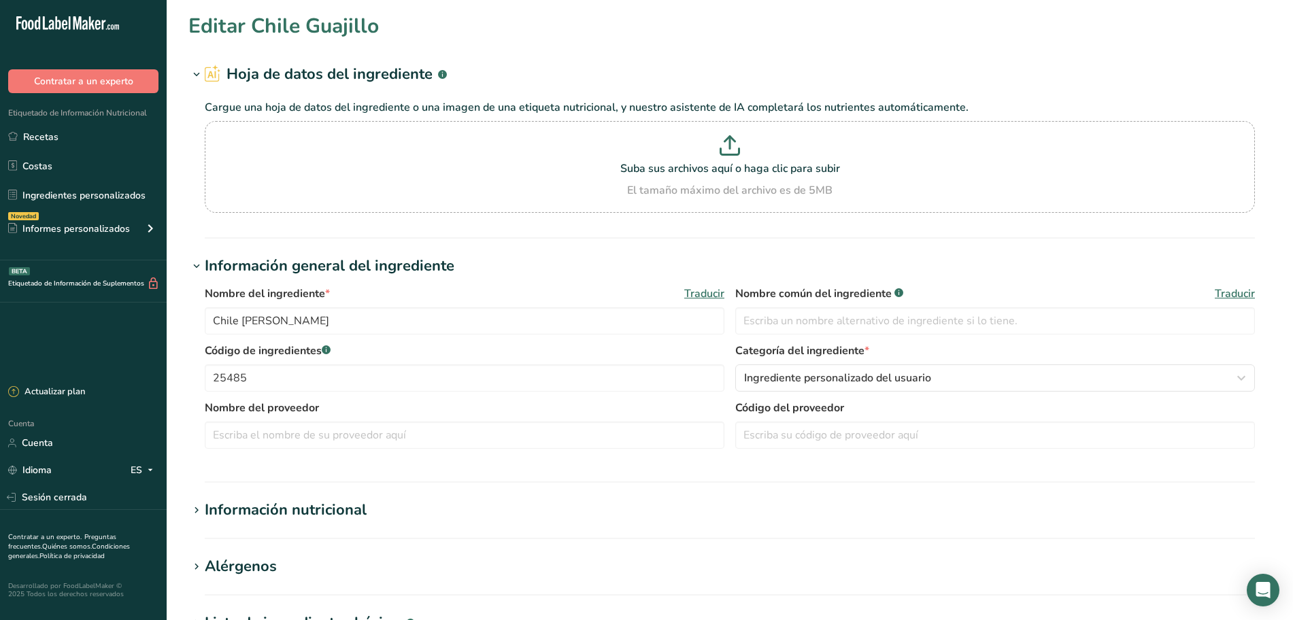
type Fiber "15"
type Sugars "3"
type Sugars "0"
type input "6"
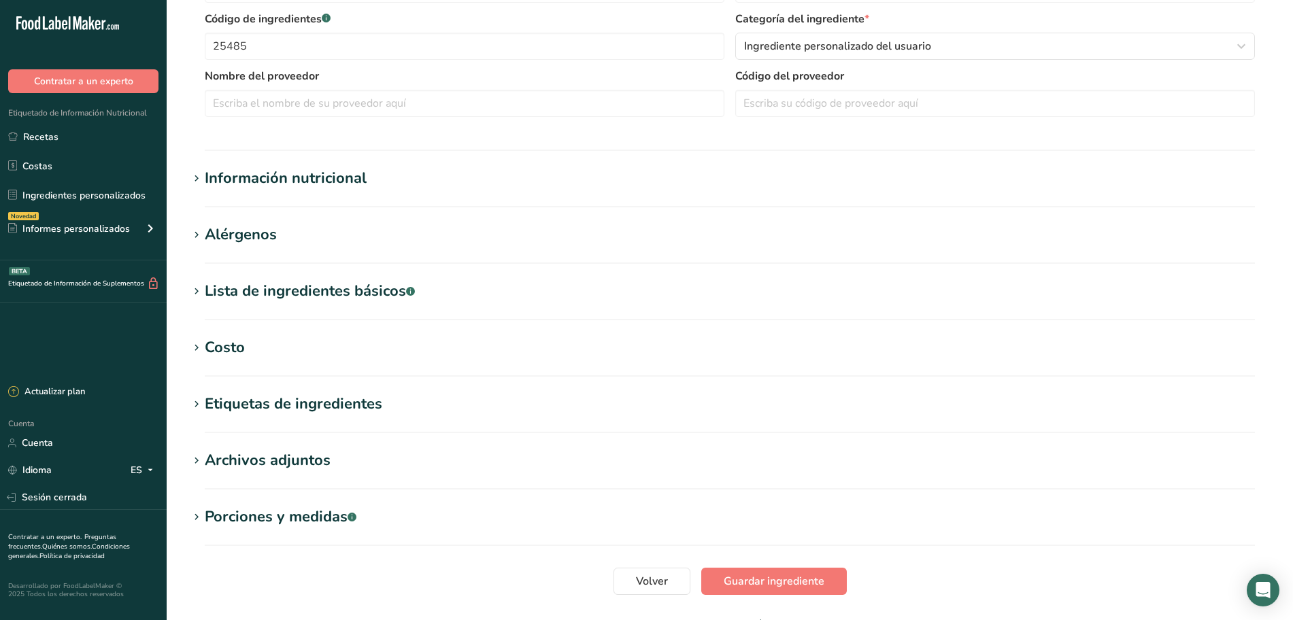
scroll to position [340, 0]
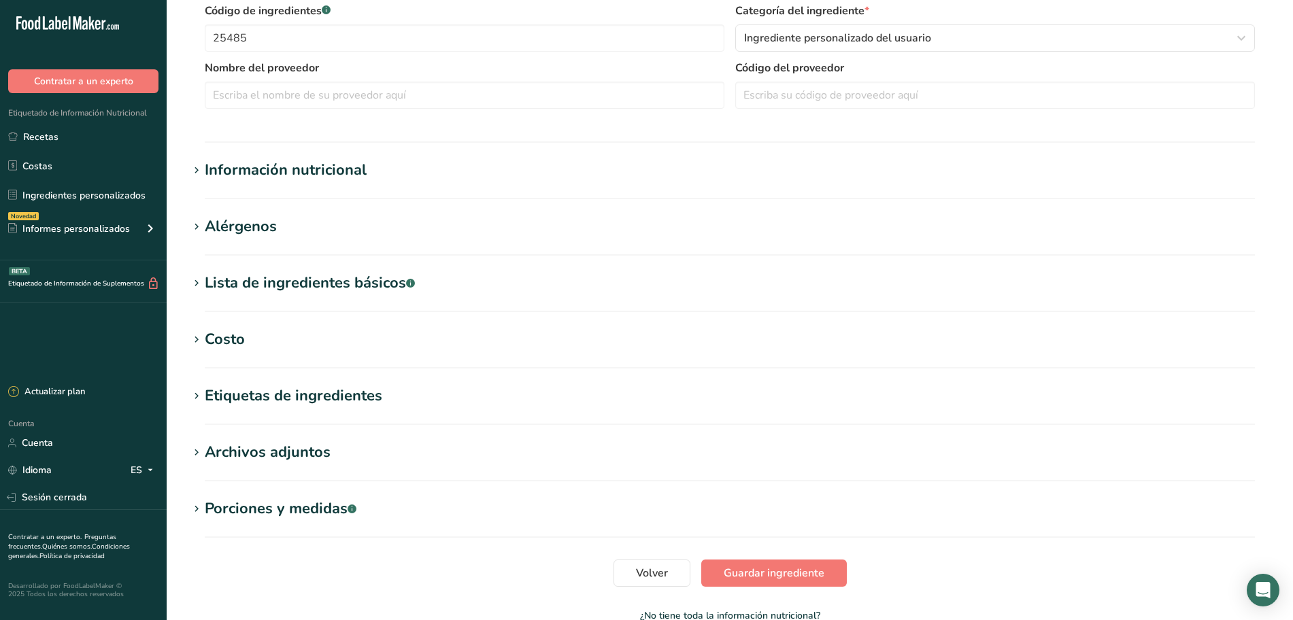
click at [383, 182] on section "Información nutricional Tamaño de la porción .a-a{fill:#347362;}.b-a{fill:#fff;…" at bounding box center [729, 179] width 1082 height 40
click at [373, 175] on h1 "Información nutricional" at bounding box center [729, 170] width 1082 height 22
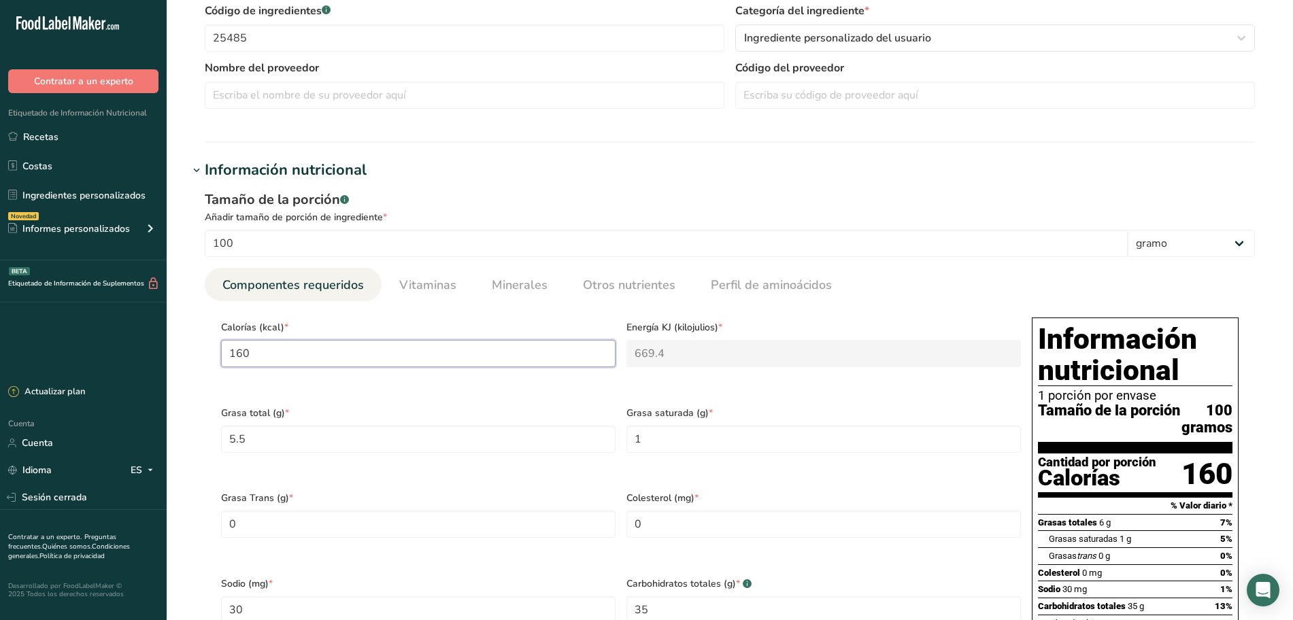
click at [271, 359] on input "160" at bounding box center [418, 353] width 394 height 27
type input "16"
type KJ "66.9"
type input "1"
type KJ "4.2"
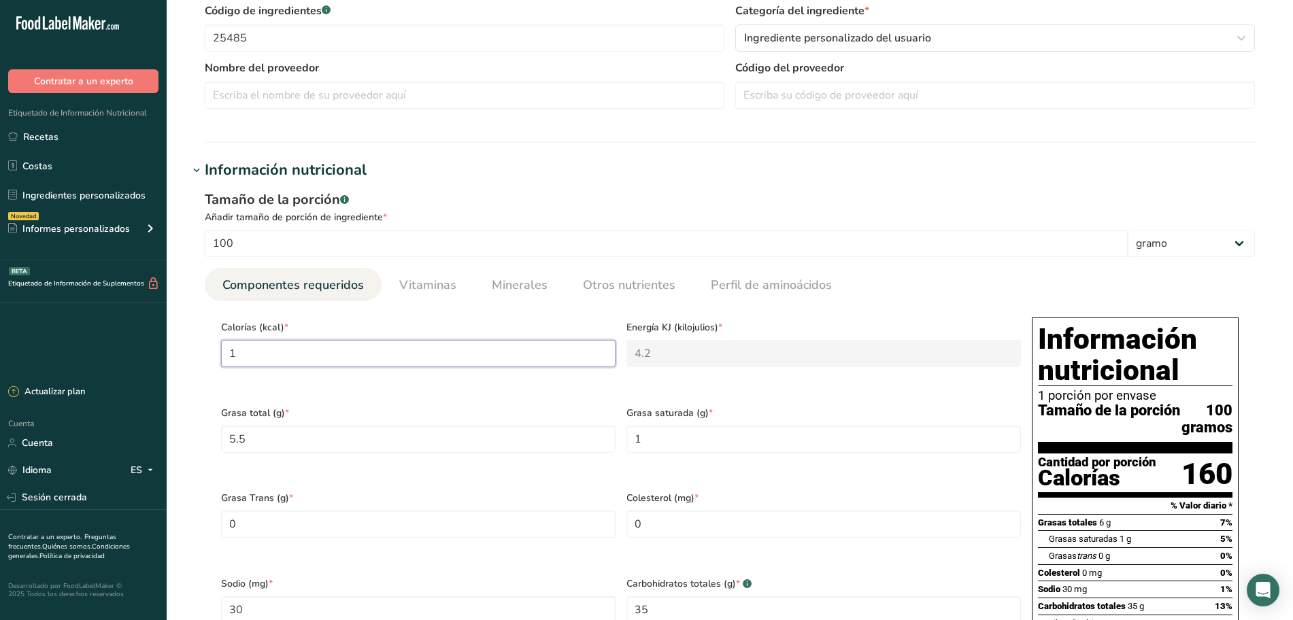
type input "11"
type KJ "46"
type input "118"
type KJ "493.7"
type input "118"
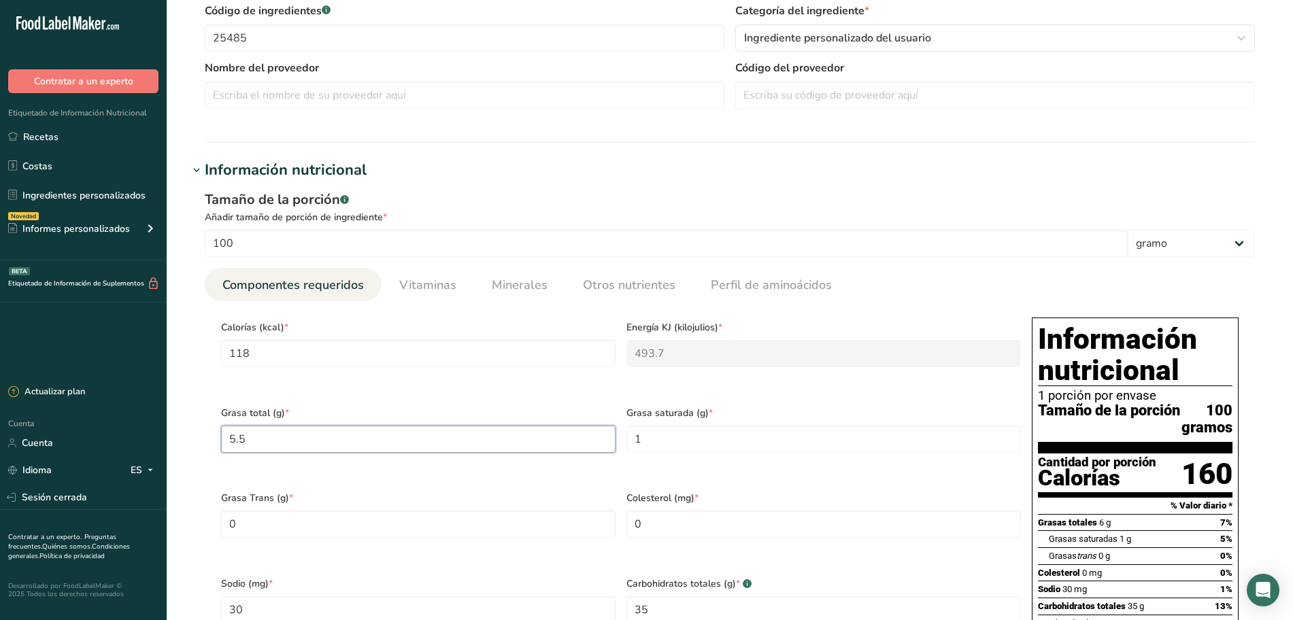
click at [413, 435] on Fat "5.5" at bounding box center [418, 439] width 394 height 27
type Fat "4.7"
click at [658, 436] on Fat "1" at bounding box center [823, 439] width 394 height 27
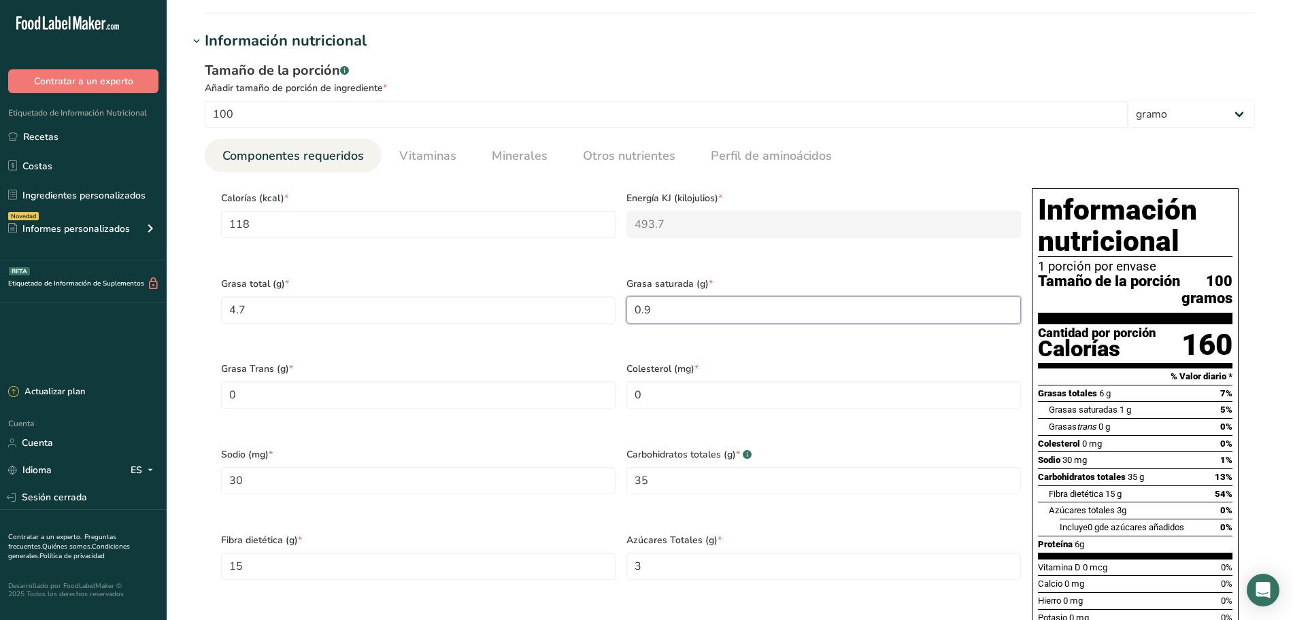
scroll to position [510, 0]
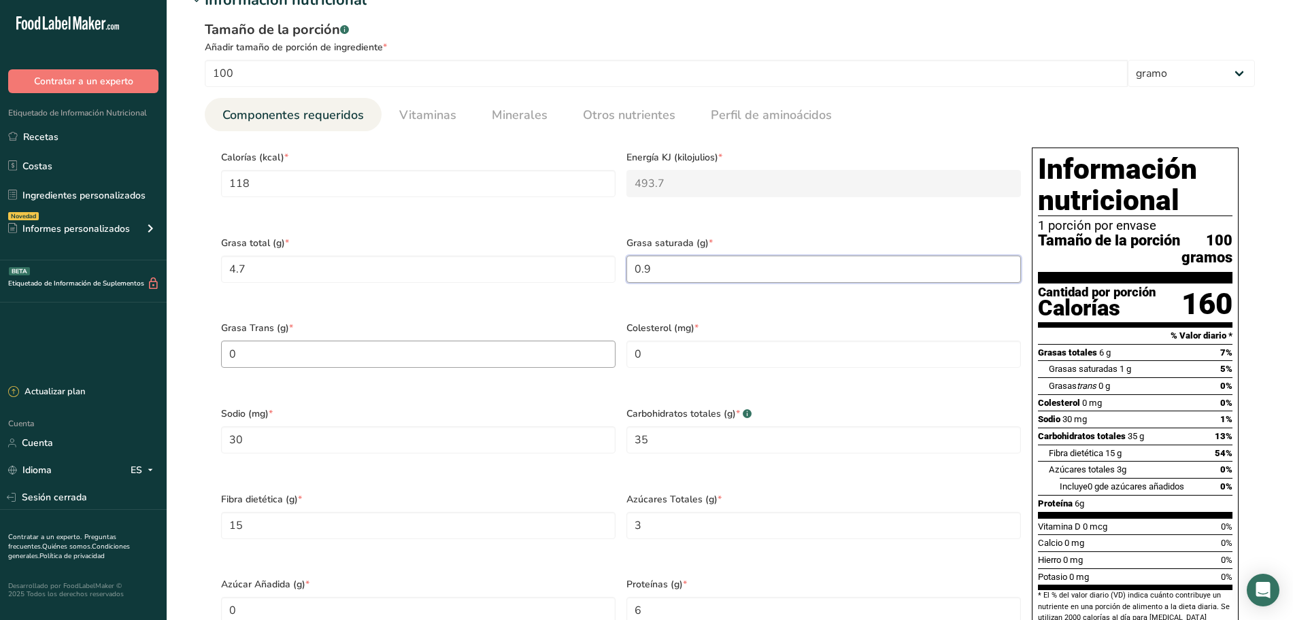
type Fat "0.9"
click at [324, 366] on Fat "0" at bounding box center [418, 354] width 394 height 27
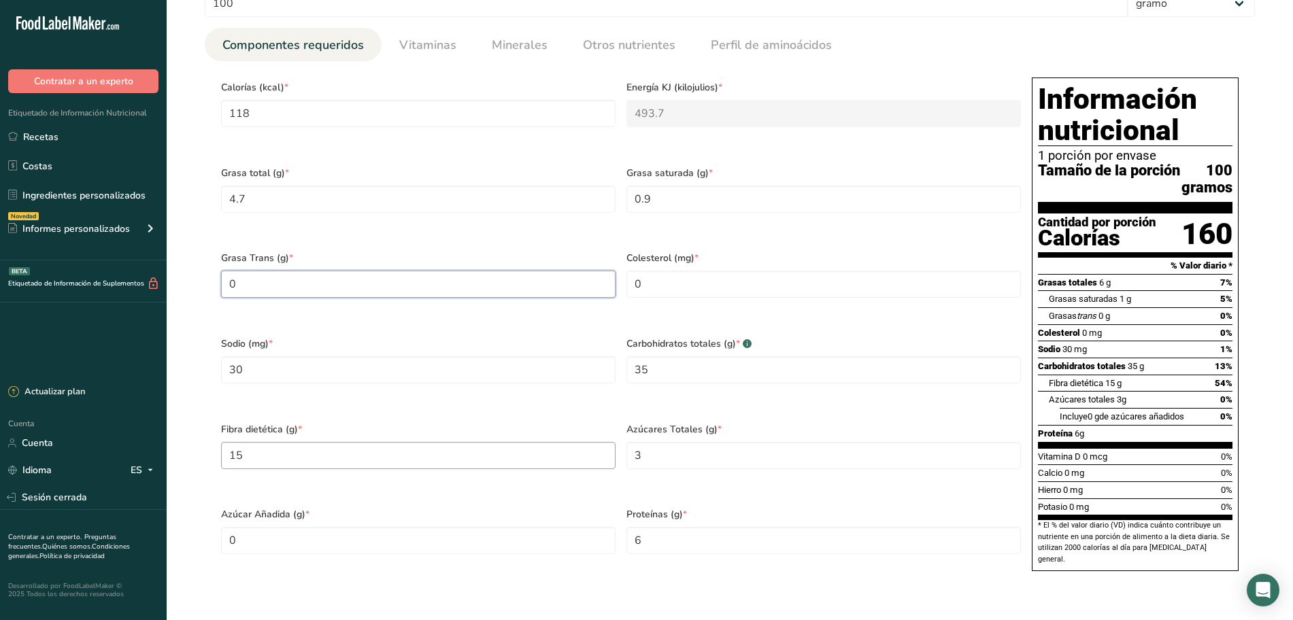
scroll to position [680, 0]
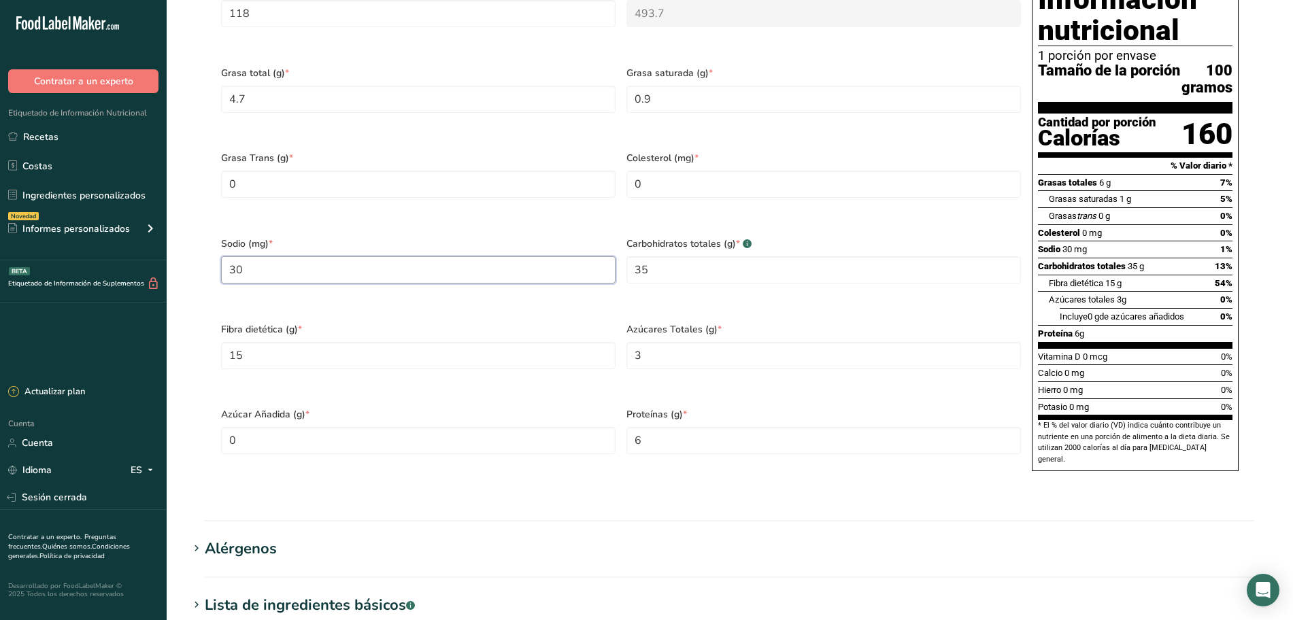
click at [303, 283] on input "30" at bounding box center [418, 269] width 394 height 27
type input "15"
click at [665, 273] on Carbohydrates "35" at bounding box center [823, 269] width 394 height 27
type Carbohydrates "22"
click at [311, 362] on Fiber "15" at bounding box center [418, 355] width 394 height 27
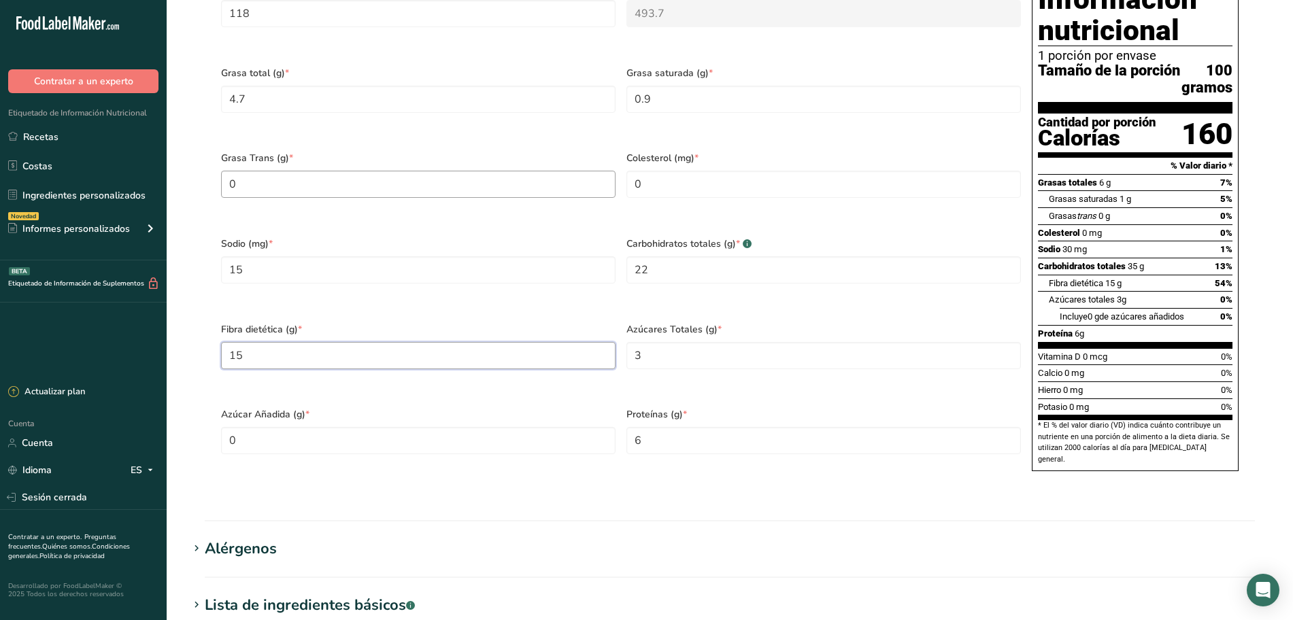
scroll to position [765, 0]
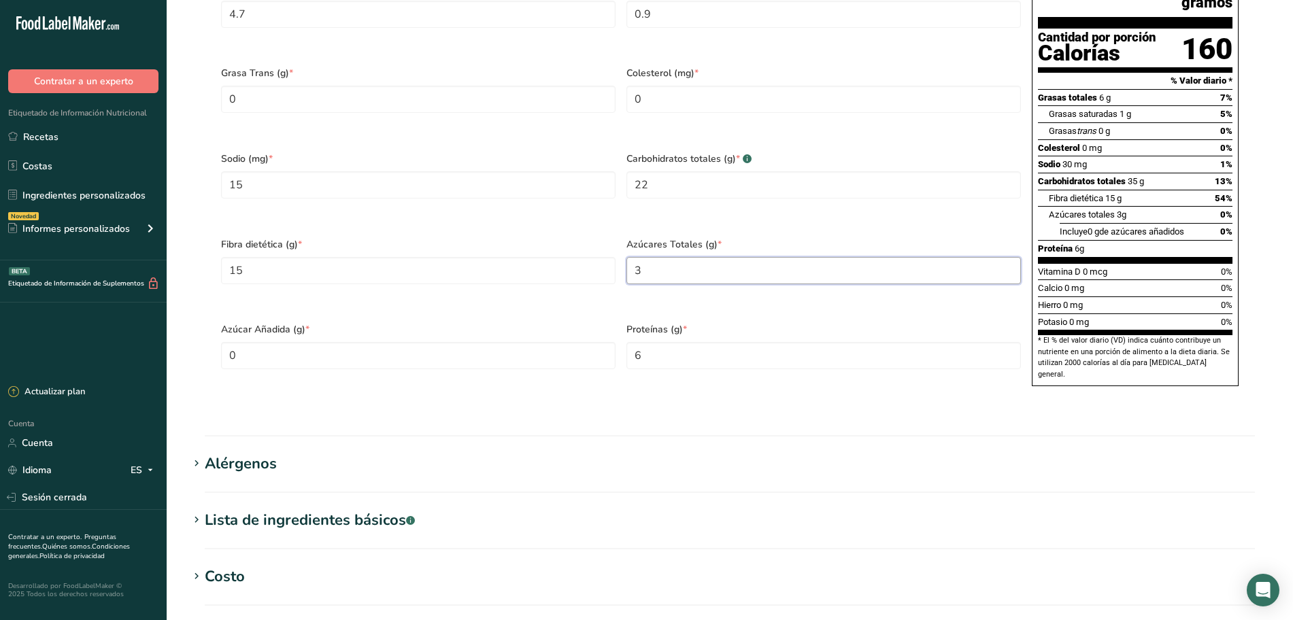
click at [674, 281] on Sugars "3" at bounding box center [823, 270] width 394 height 27
click at [721, 369] on input "6" at bounding box center [823, 355] width 394 height 27
type input "4.8"
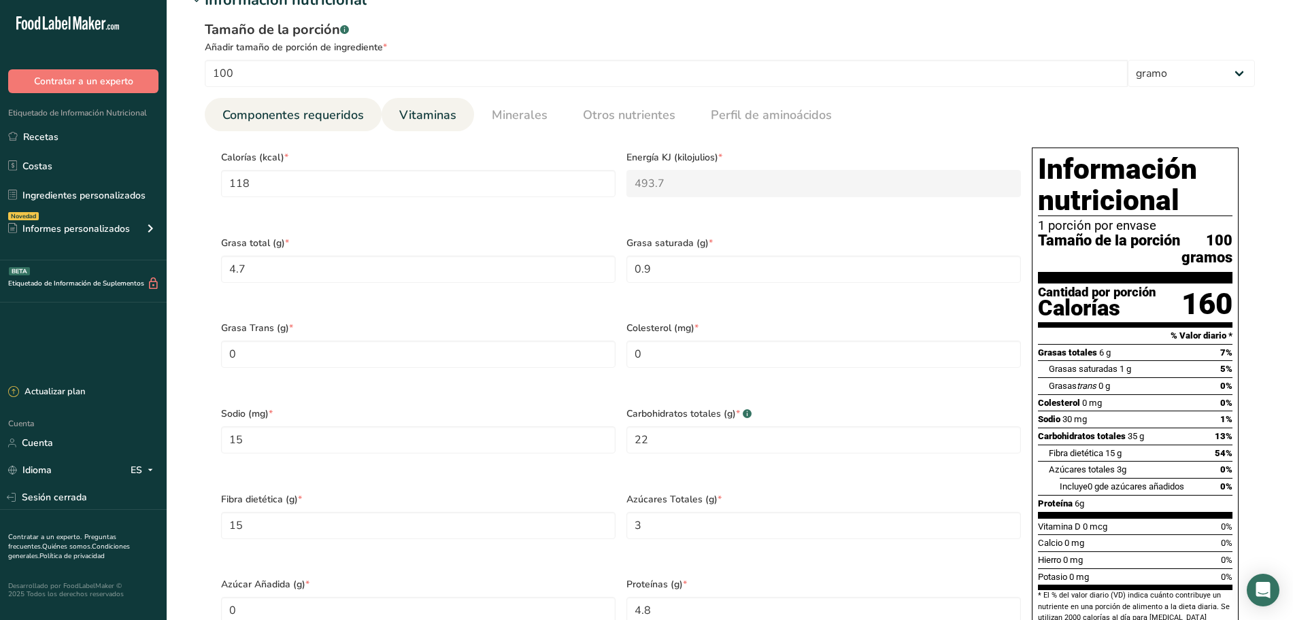
click at [416, 107] on font "Vitaminas" at bounding box center [427, 115] width 57 height 16
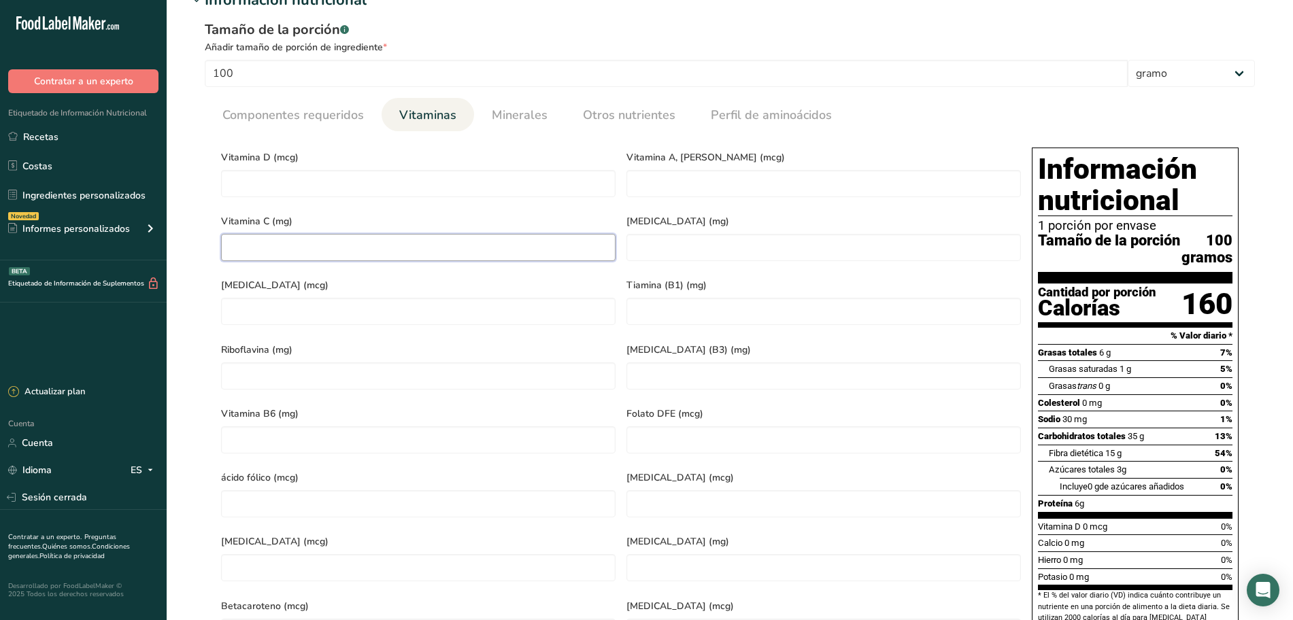
click at [386, 252] on C "number" at bounding box center [418, 247] width 394 height 27
type C "65"
click at [520, 107] on font "Minerales" at bounding box center [520, 115] width 56 height 16
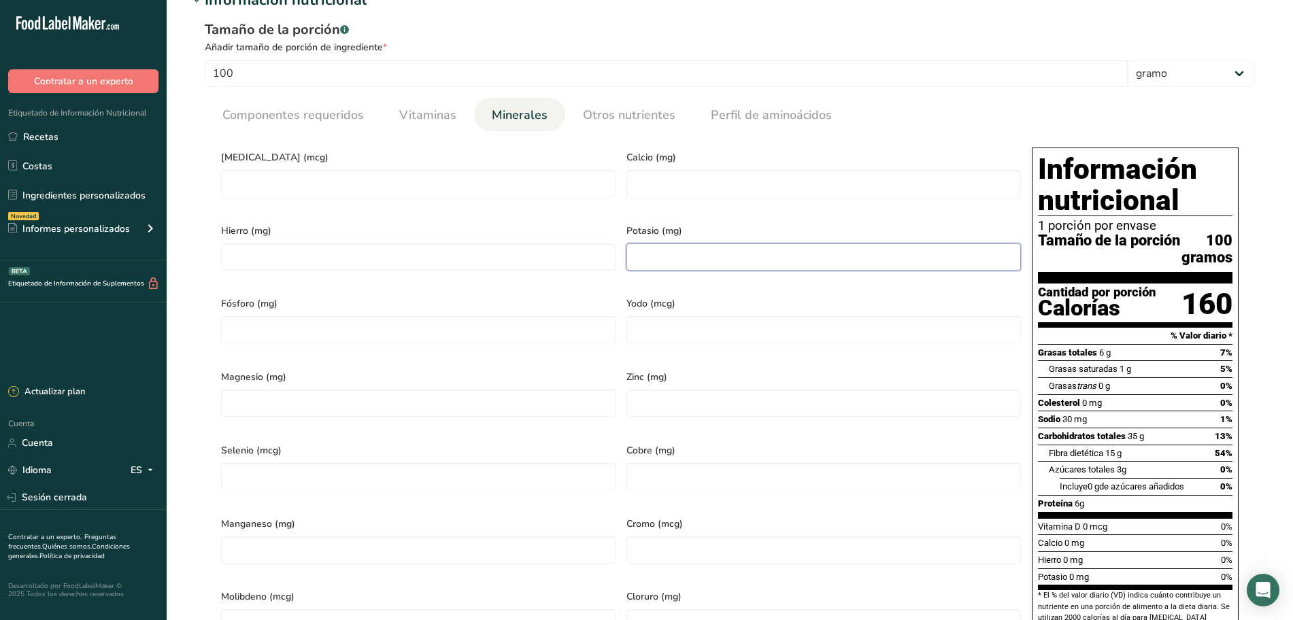
click at [672, 265] on input "number" at bounding box center [823, 256] width 394 height 27
type input "1200"
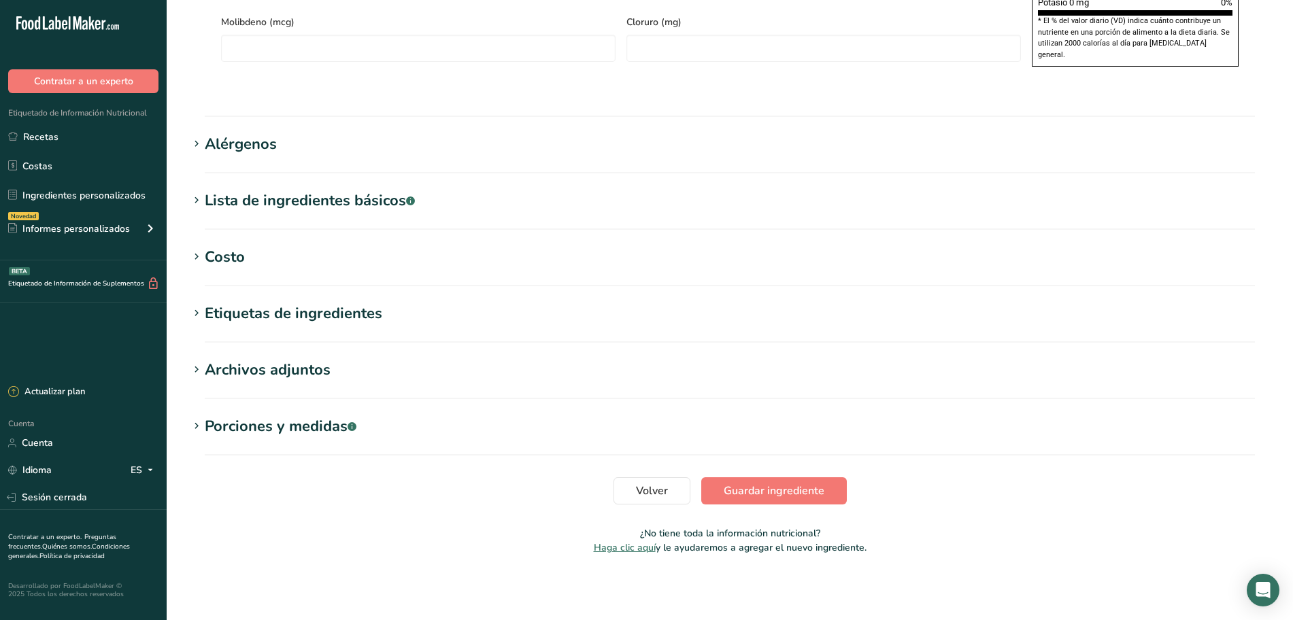
scroll to position [1101, 0]
click at [813, 488] on font "Guardar ingrediente" at bounding box center [773, 490] width 101 height 15
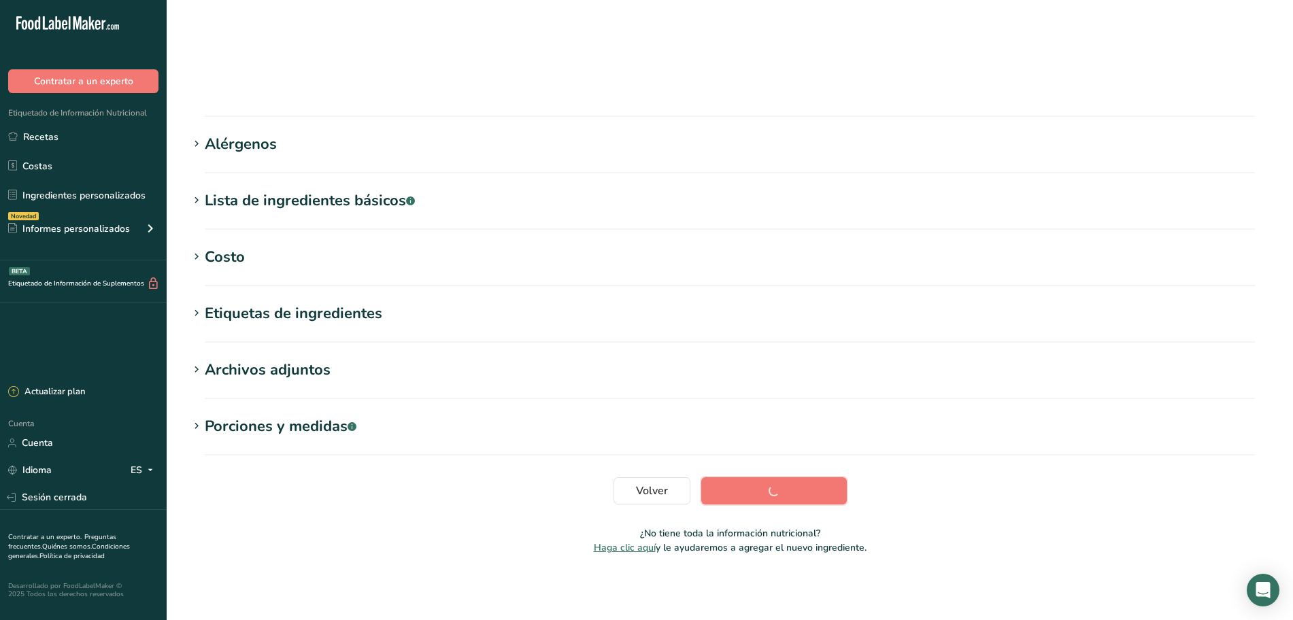
scroll to position [99, 0]
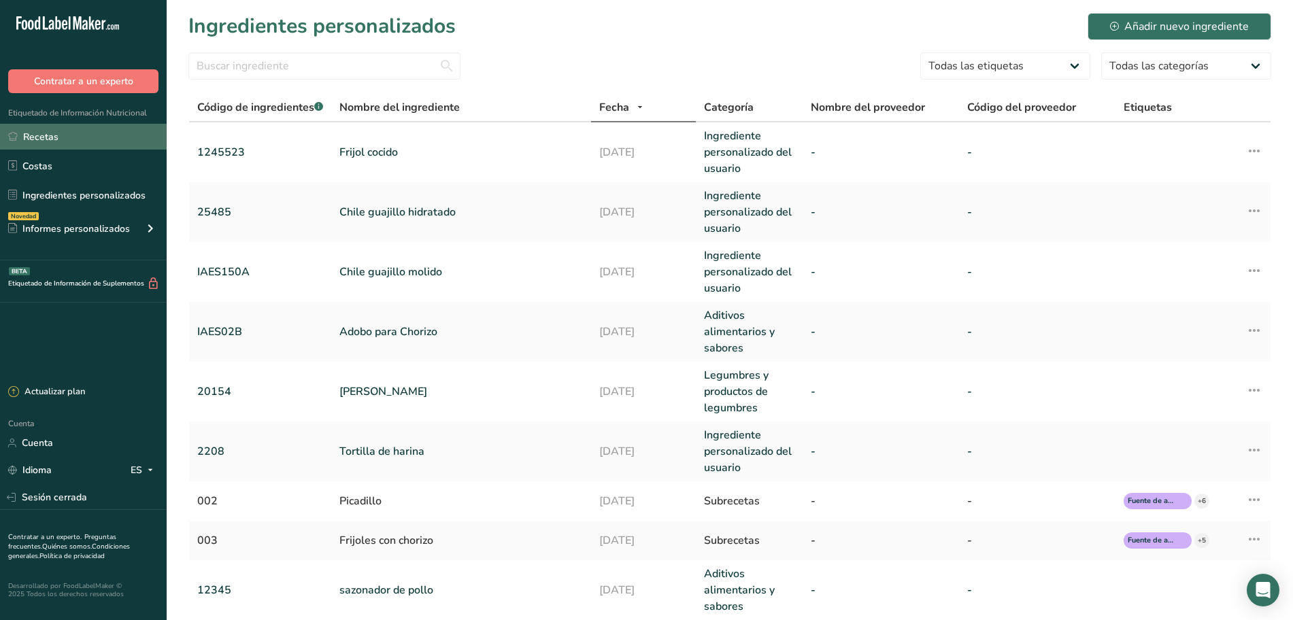
click at [70, 131] on link "Recetas" at bounding box center [83, 137] width 167 height 26
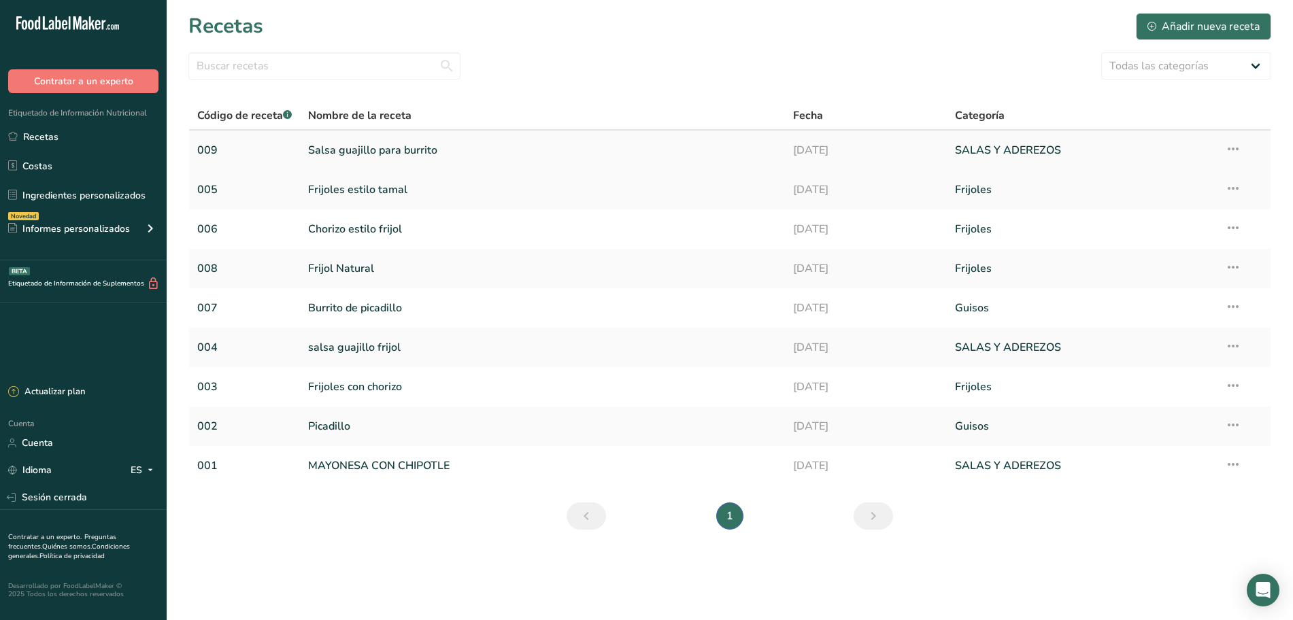
click at [414, 154] on font "Salsa guajillo para burrito" at bounding box center [372, 150] width 129 height 15
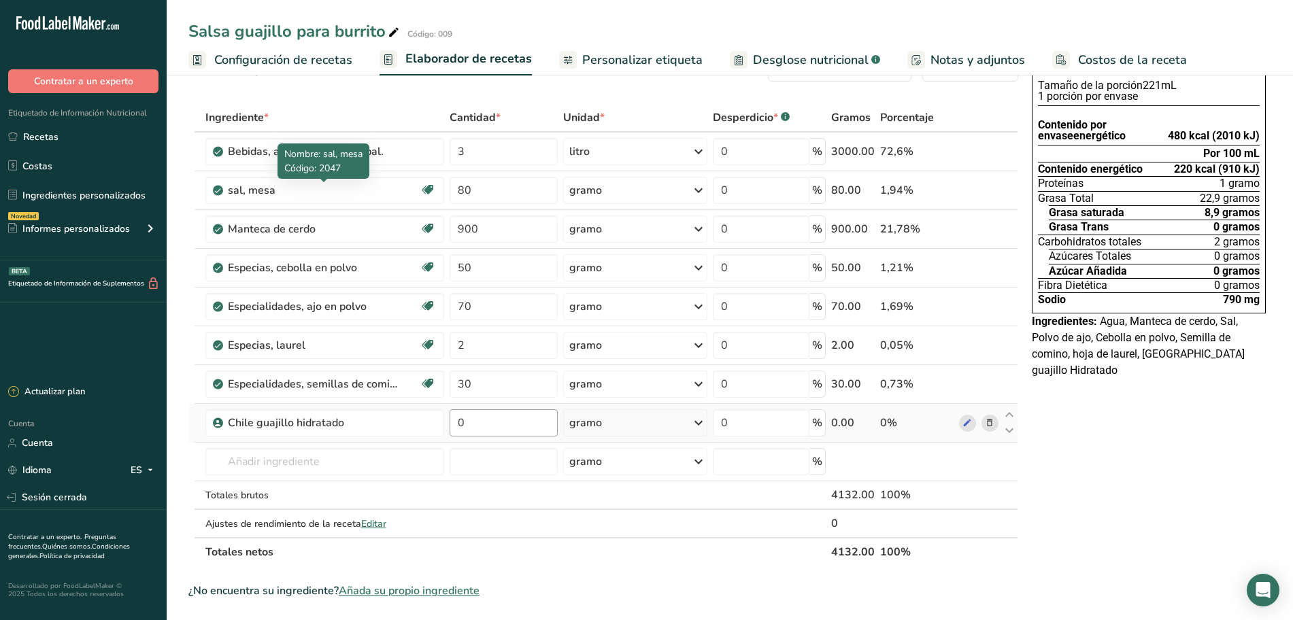
scroll to position [85, 0]
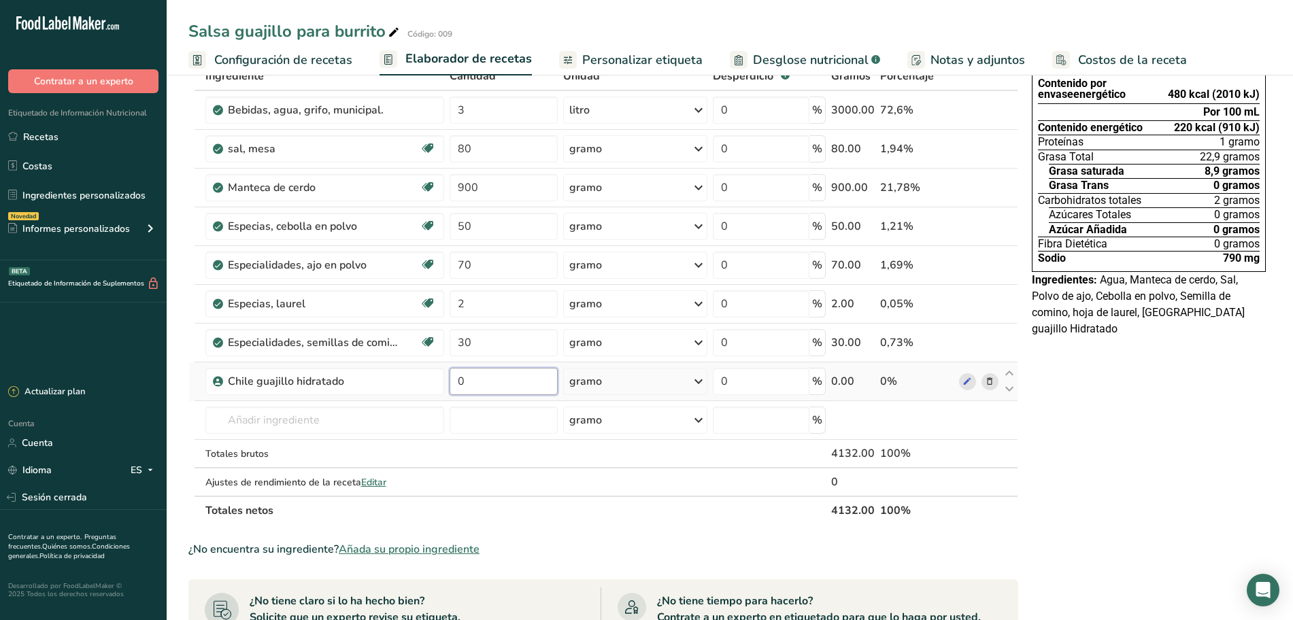
click at [506, 377] on input "0" at bounding box center [503, 381] width 108 height 27
type input "875"
click at [500, 447] on div "Ingrediente * Cantidad * Unidad * Desperdicio * .a-a{fill:#347362;}.b-a{fill:#f…" at bounding box center [603, 293] width 830 height 463
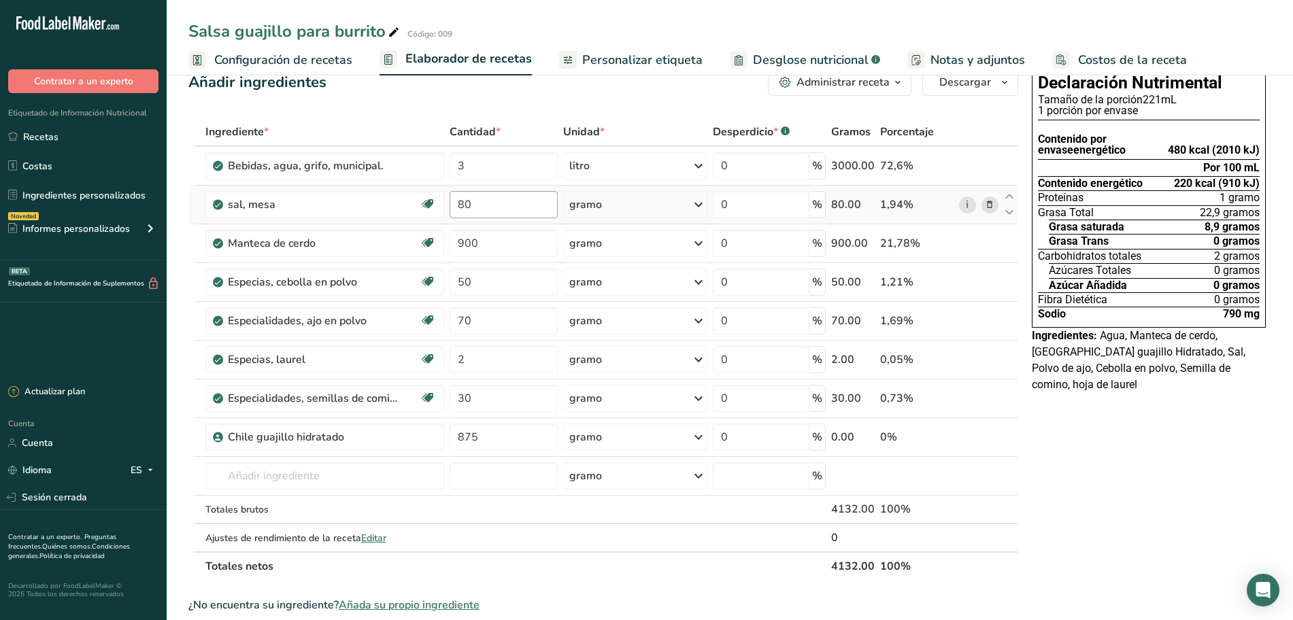
scroll to position [0, 0]
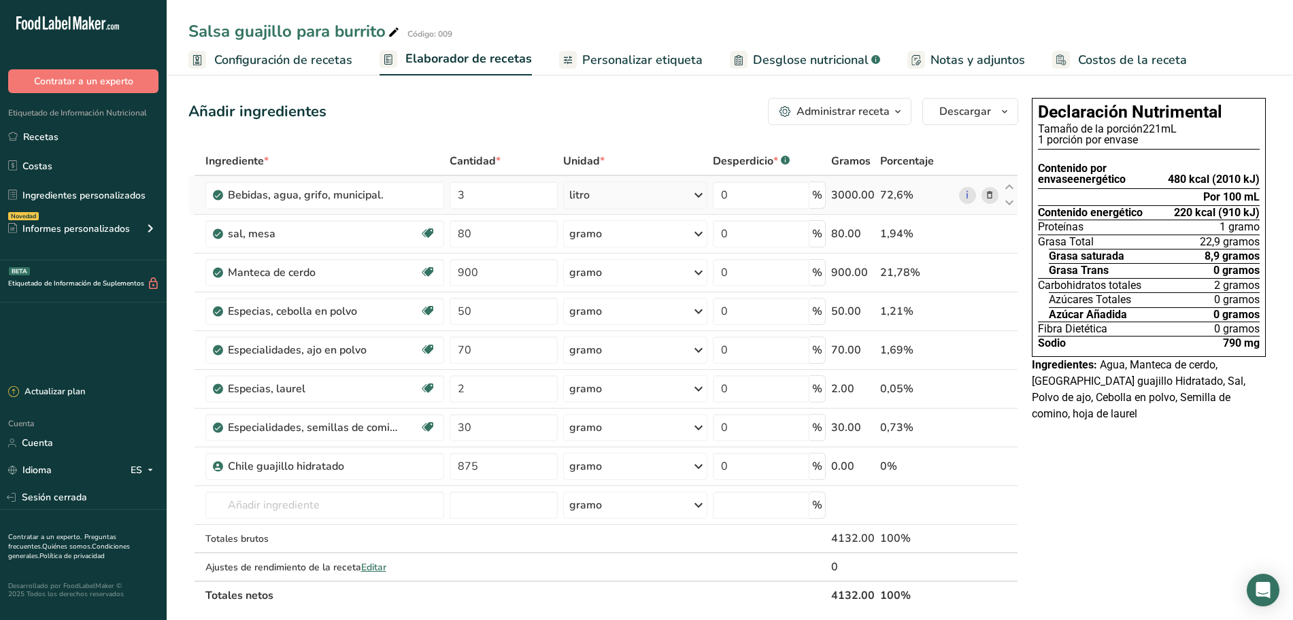
click at [697, 205] on icon at bounding box center [698, 195] width 16 height 24
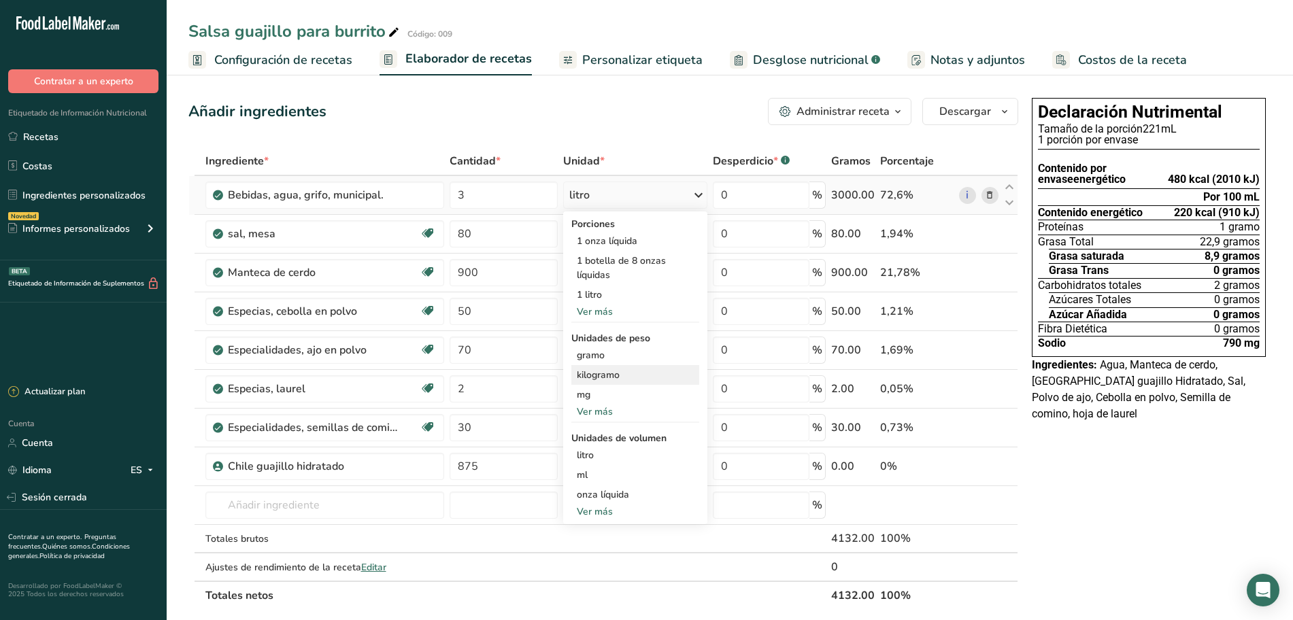
click at [586, 374] on font "kilogramo" at bounding box center [598, 375] width 43 height 13
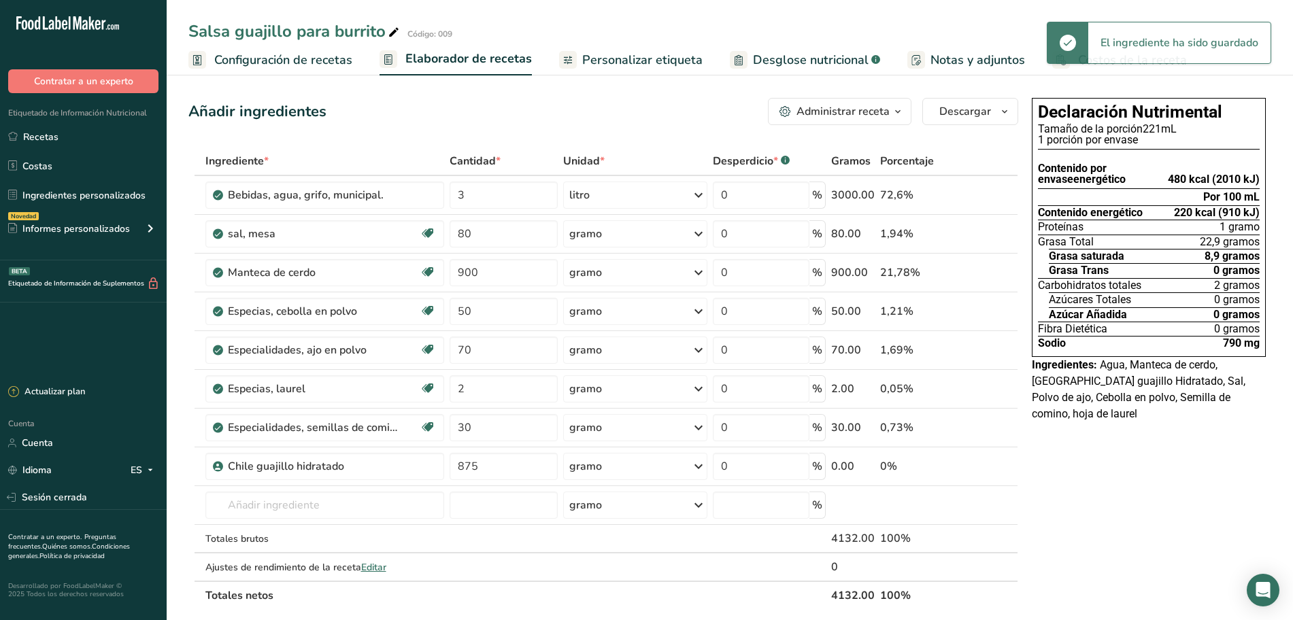
click at [659, 67] on font "Personalizar etiqueta" at bounding box center [642, 60] width 120 height 16
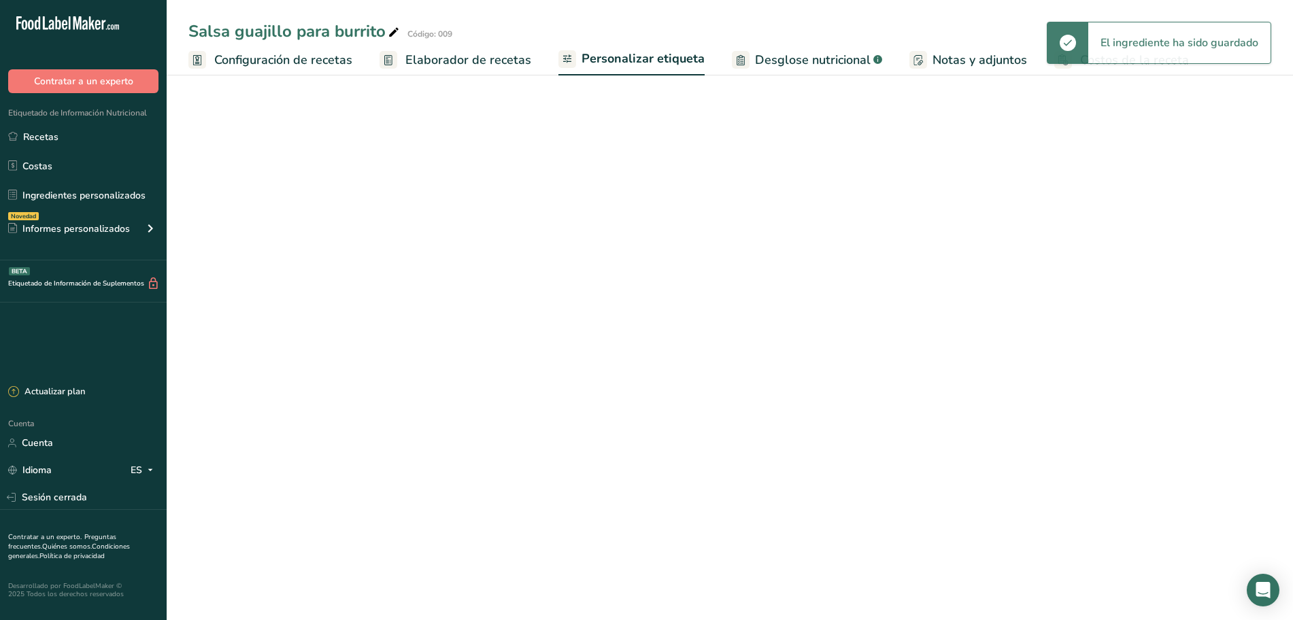
click at [490, 58] on font "Elaborador de recetas" at bounding box center [468, 60] width 126 height 16
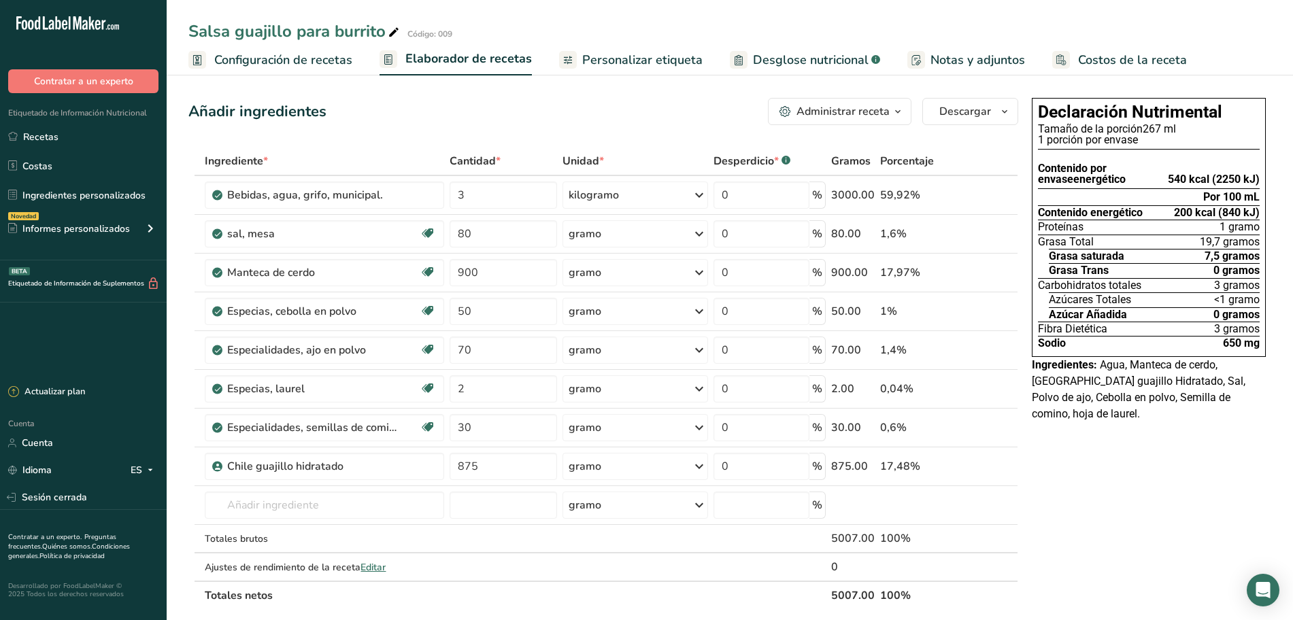
drag, startPoint x: 307, startPoint y: 57, endPoint x: 545, endPoint y: 163, distance: 261.2
click at [307, 57] on font "Configuración de recetas" at bounding box center [283, 60] width 138 height 16
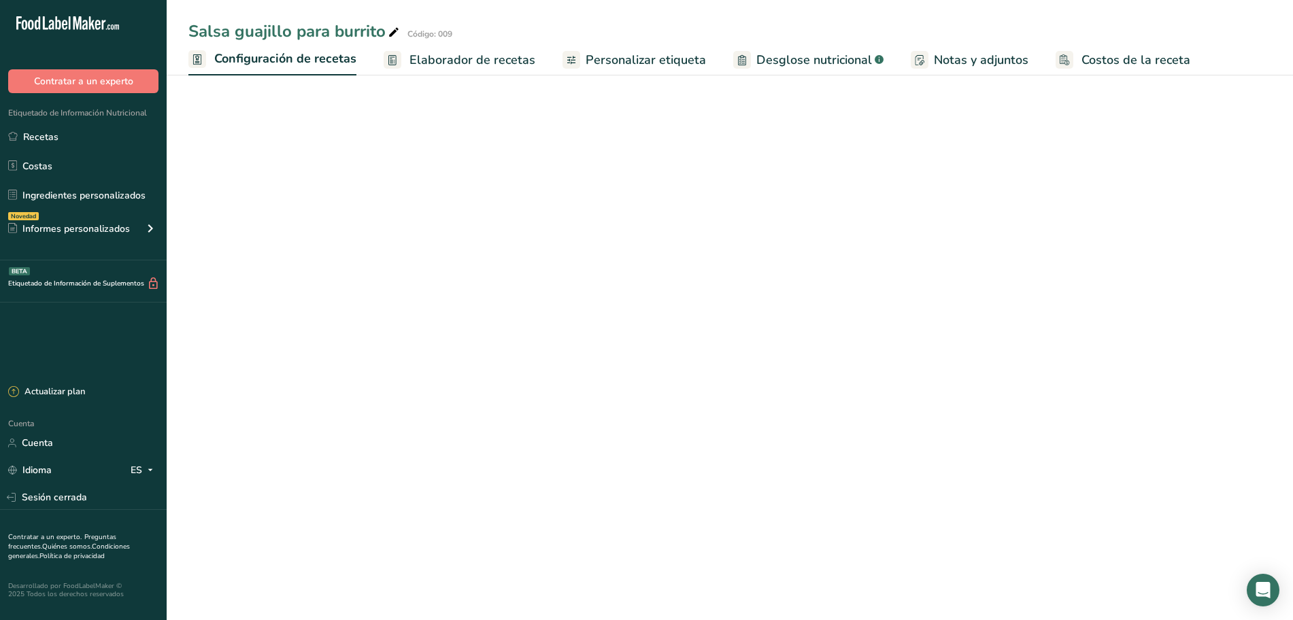
select select "22"
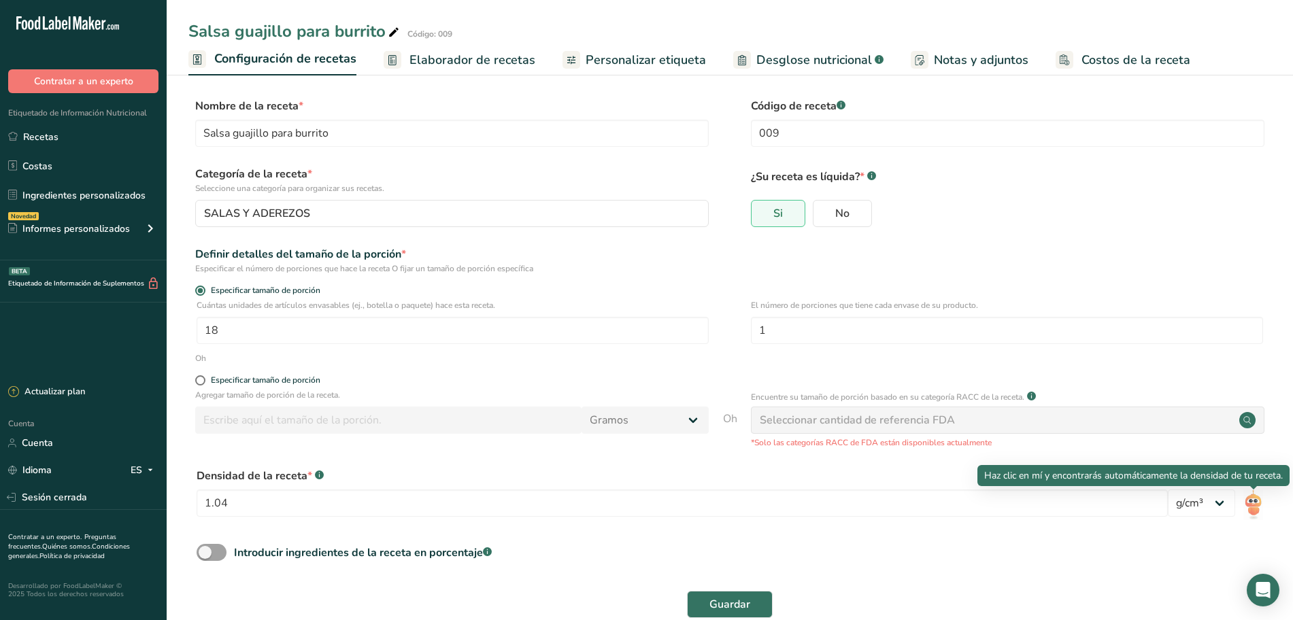
click at [1253, 503] on img at bounding box center [1253, 505] width 20 height 31
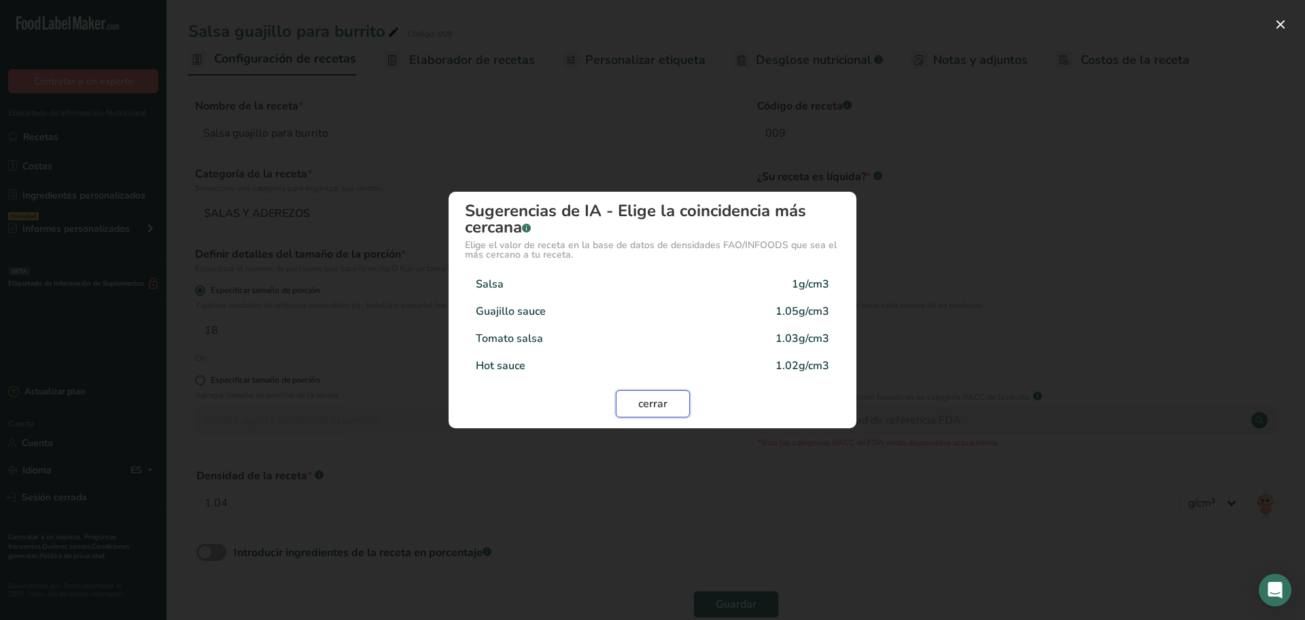
click at [654, 411] on font "cerrar" at bounding box center [652, 403] width 29 height 15
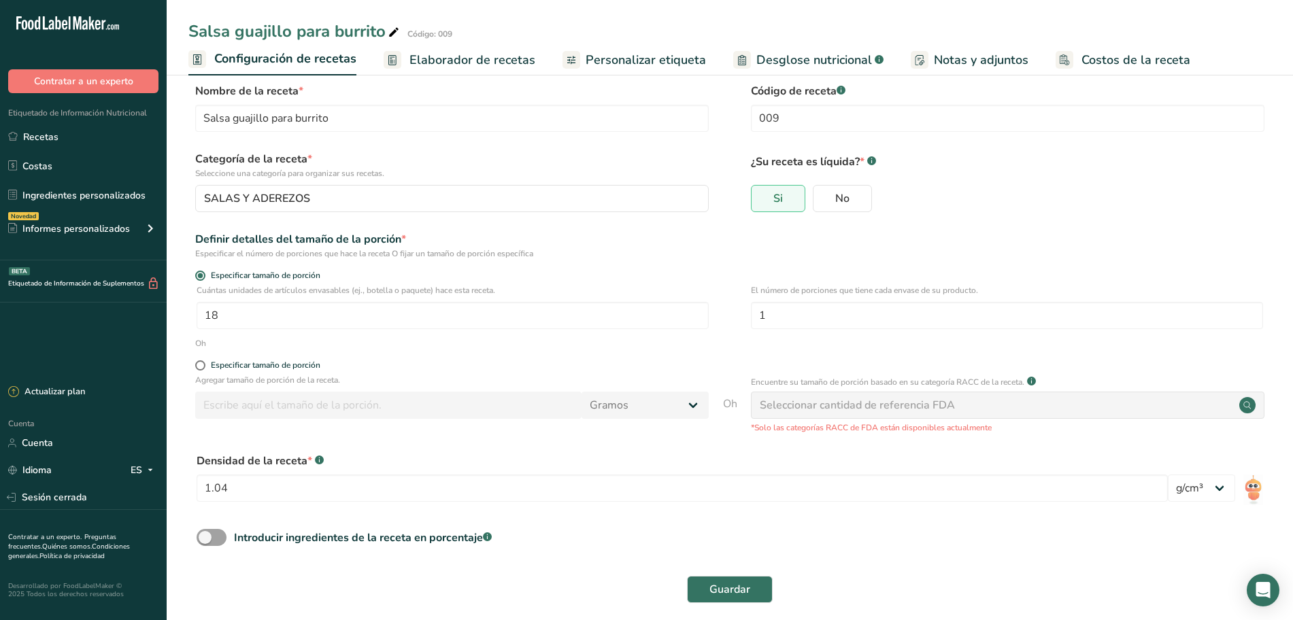
scroll to position [28, 0]
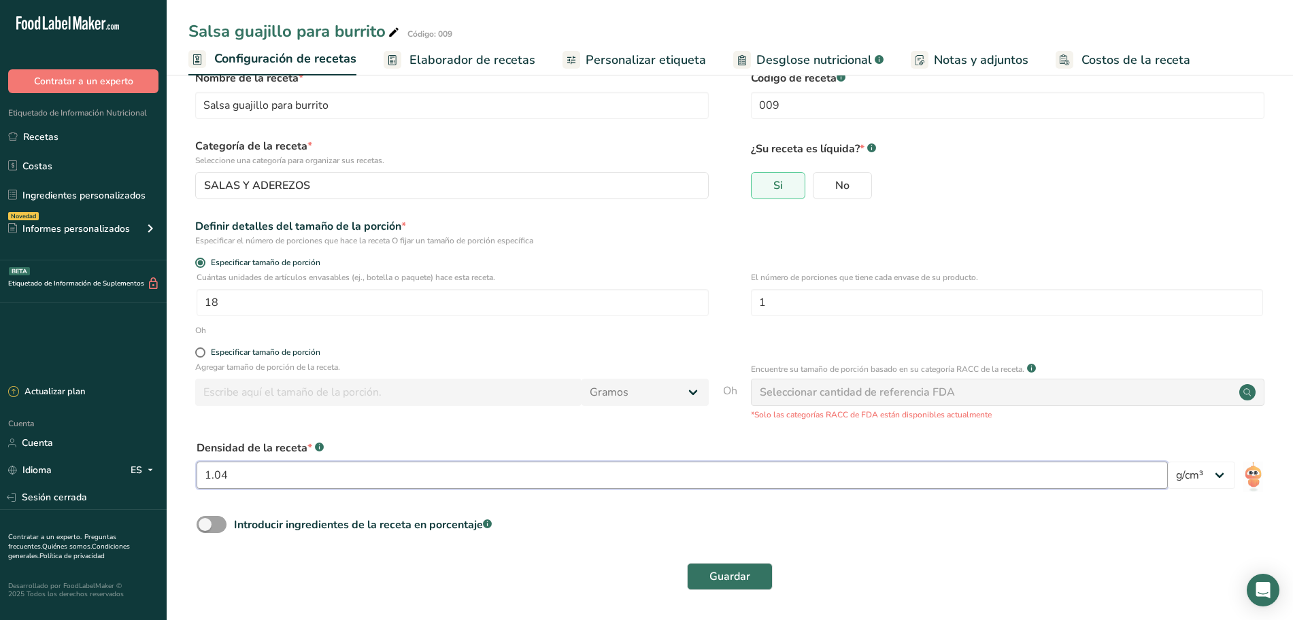
drag, startPoint x: 356, startPoint y: 473, endPoint x: 356, endPoint y: 464, distance: 8.9
click at [356, 472] on input "1.04" at bounding box center [681, 475] width 971 height 27
type input "1.12"
click at [742, 569] on font "Guardar" at bounding box center [729, 576] width 41 height 15
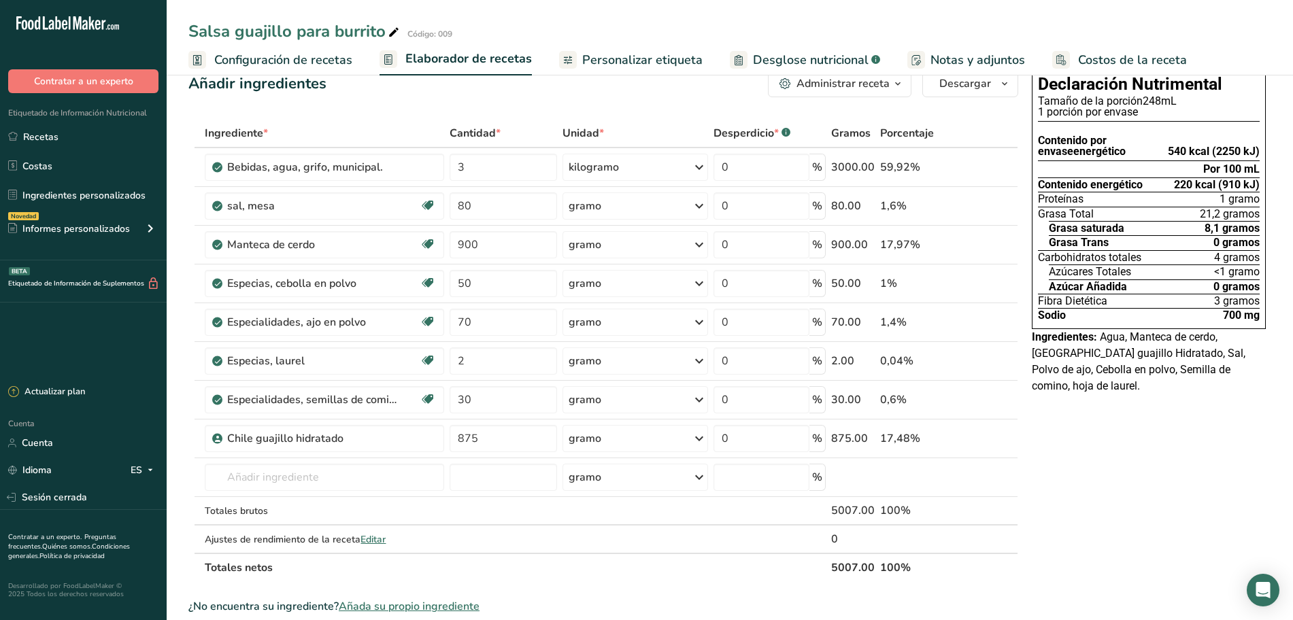
click at [323, 61] on font "Configuración de recetas" at bounding box center [283, 60] width 138 height 16
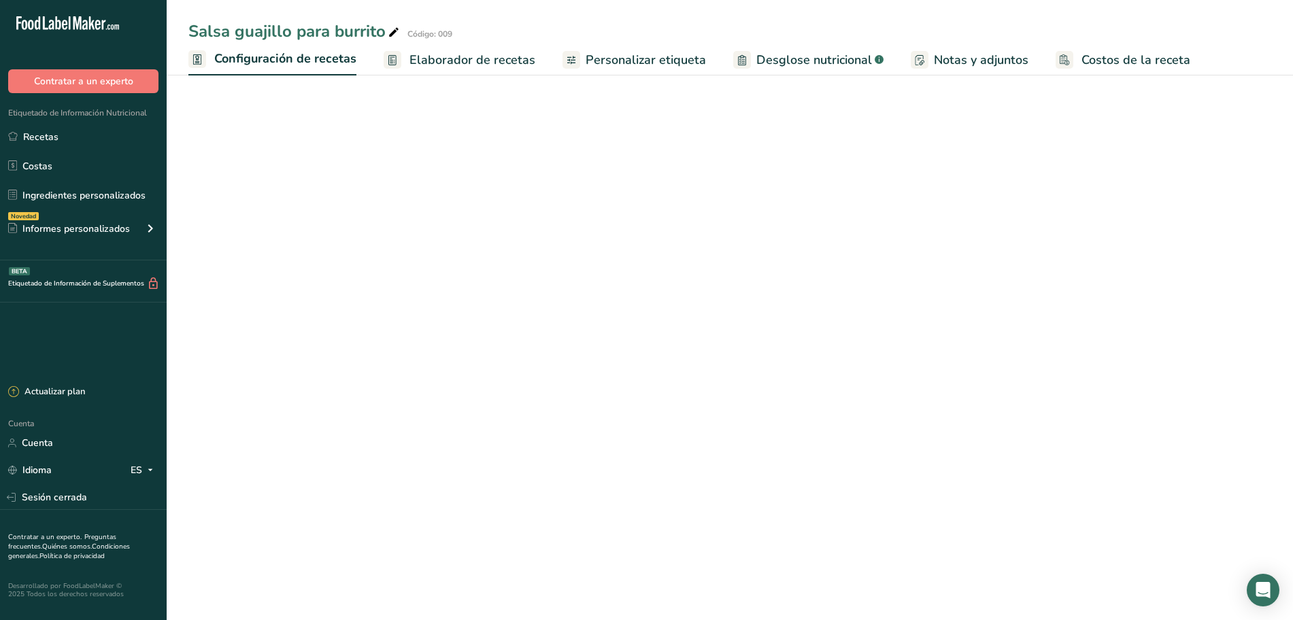
select select "22"
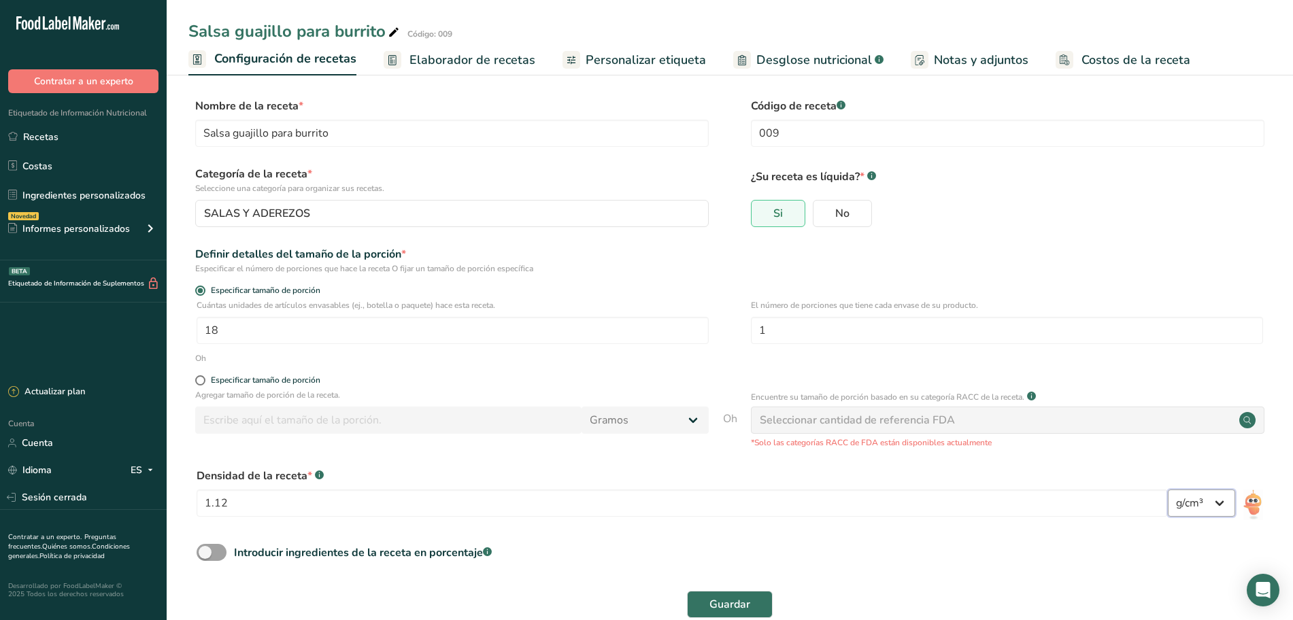
click at [1227, 502] on select "lb/pie³ g/cm³" at bounding box center [1200, 503] width 67 height 27
click at [1225, 501] on select "lb/pie³ g/cm³" at bounding box center [1200, 503] width 67 height 27
click at [293, 328] on input "18" at bounding box center [452, 330] width 512 height 27
type input "17"
click at [715, 604] on font "Guardar" at bounding box center [729, 604] width 41 height 15
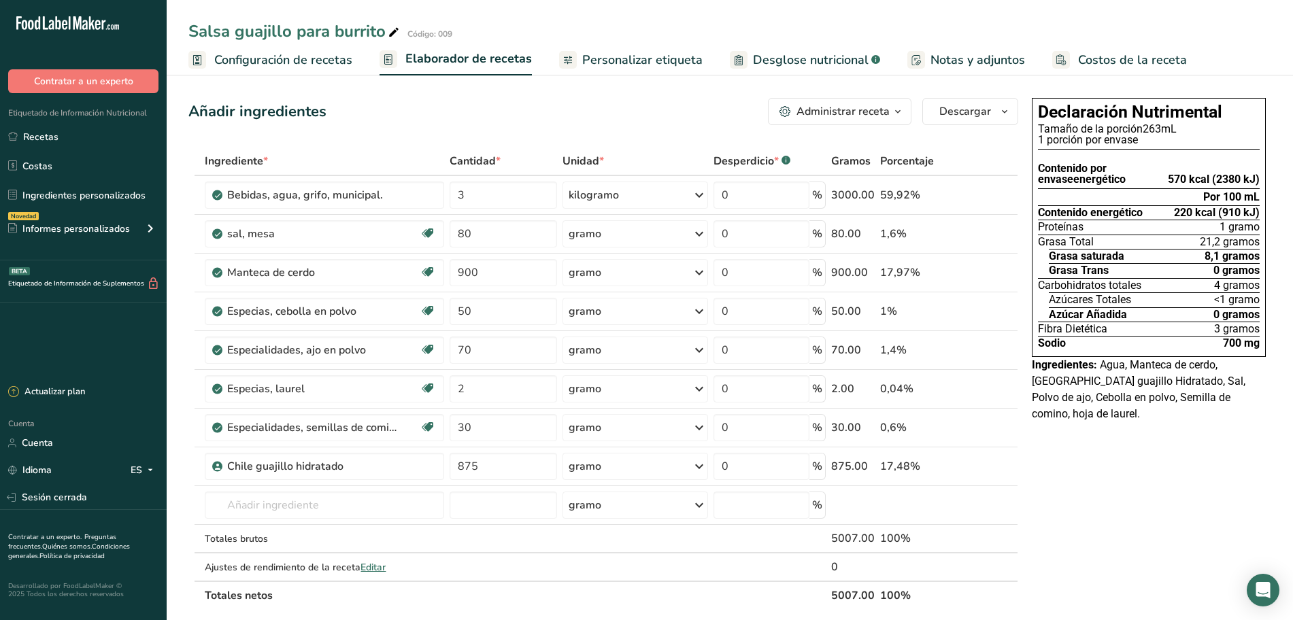
click at [285, 64] on font "Configuración de recetas" at bounding box center [283, 60] width 138 height 16
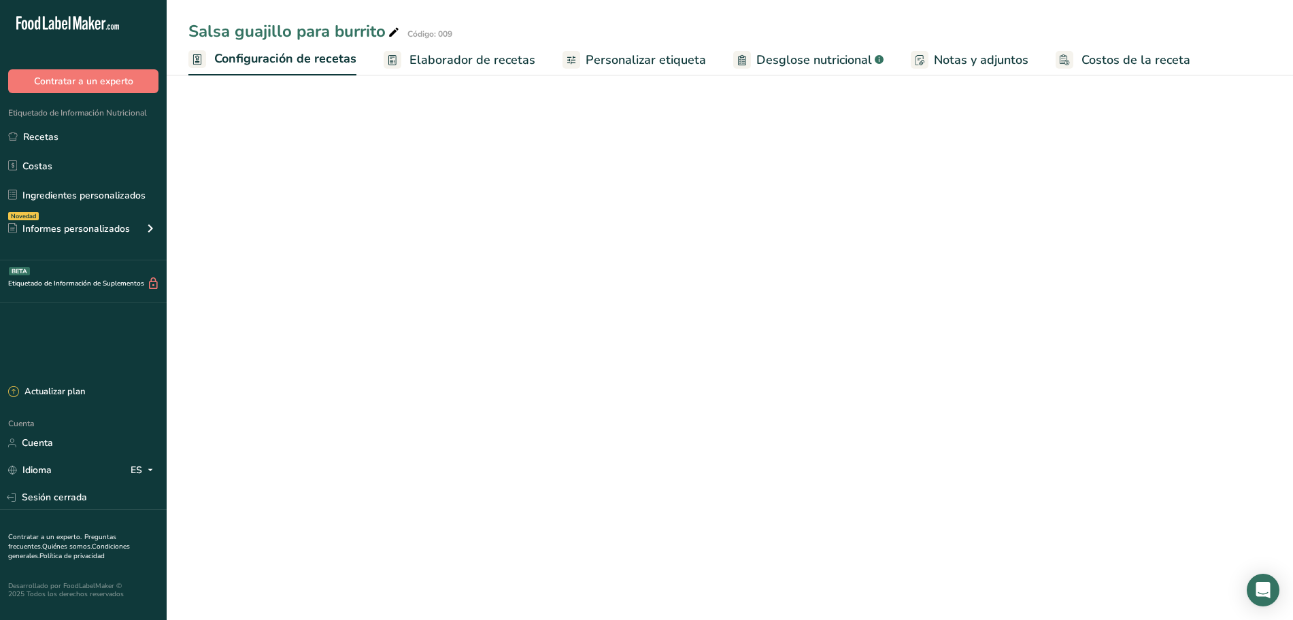
select select "22"
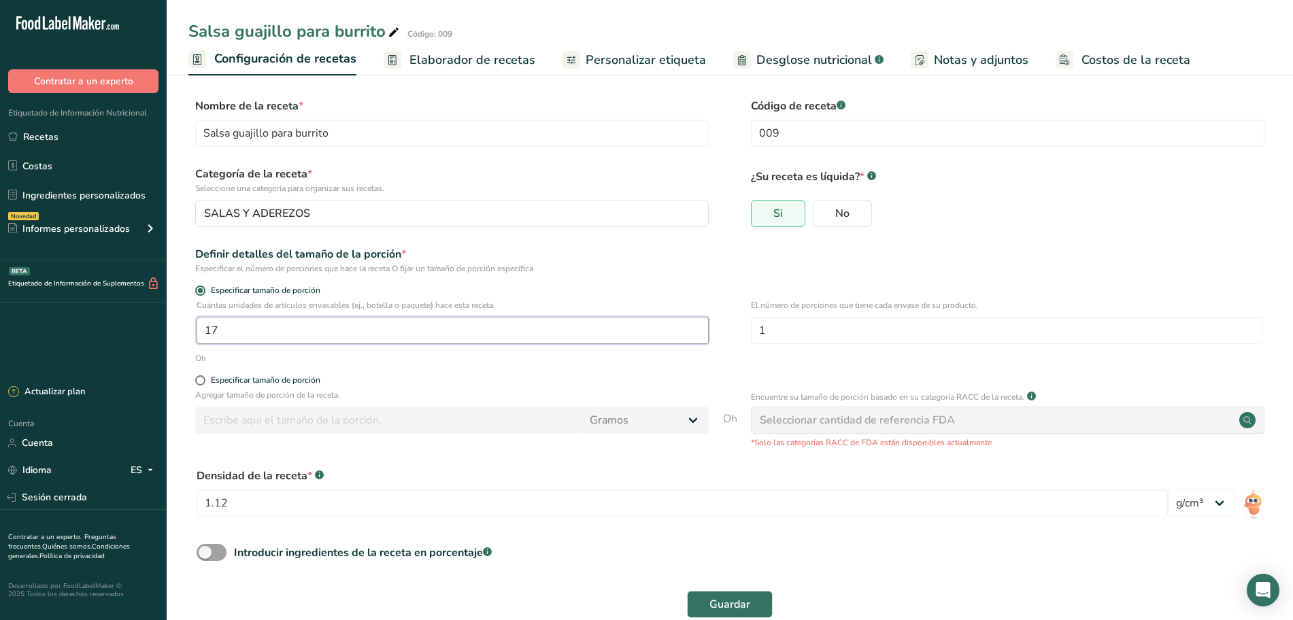
click at [290, 332] on input "17" at bounding box center [452, 330] width 512 height 27
type input "1"
type input "1.5"
click at [730, 602] on font "Guardar" at bounding box center [729, 604] width 41 height 15
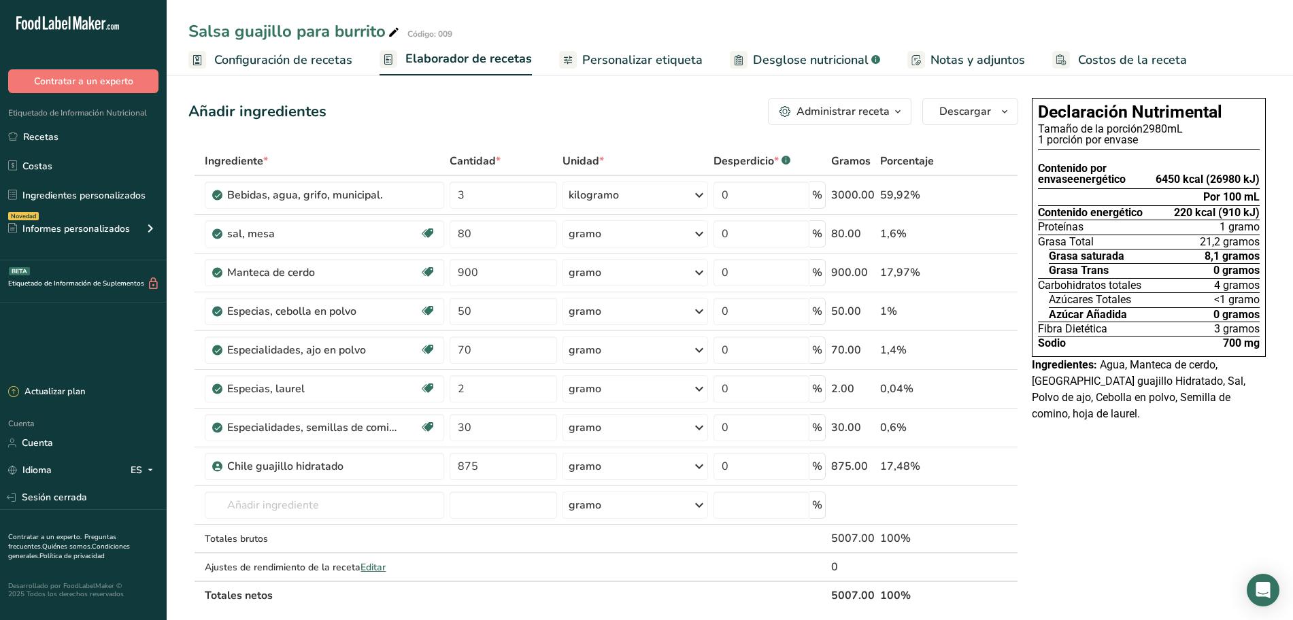
click at [339, 54] on font "Configuración de recetas" at bounding box center [283, 60] width 138 height 16
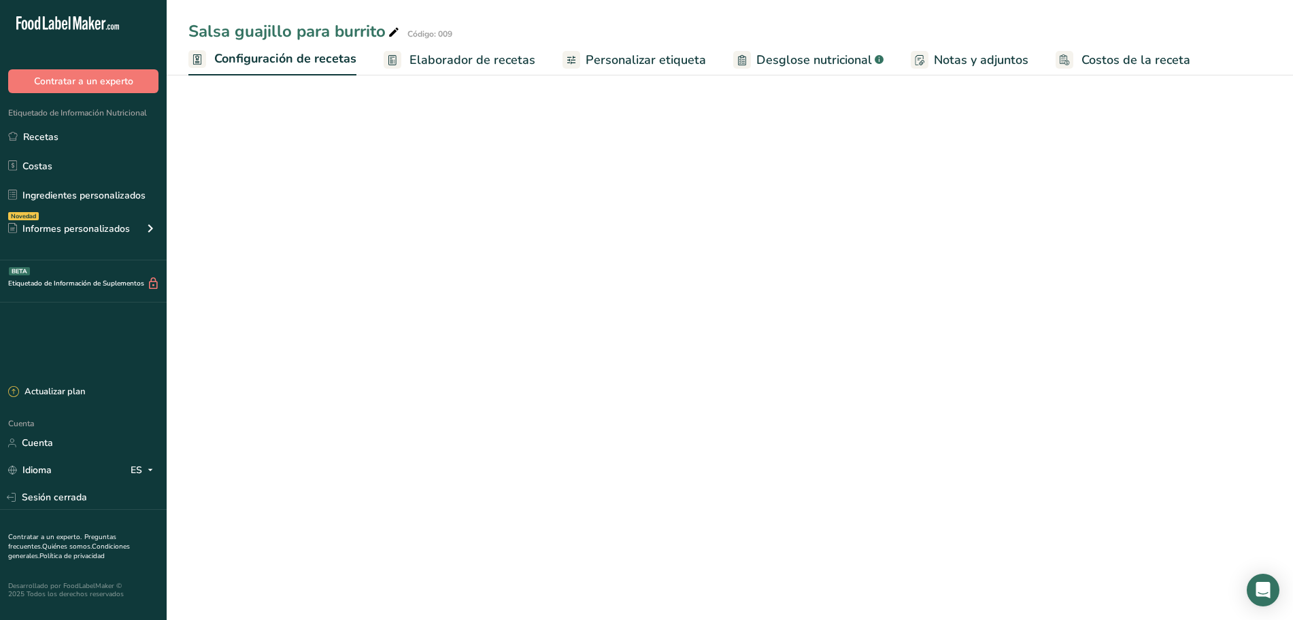
select select "22"
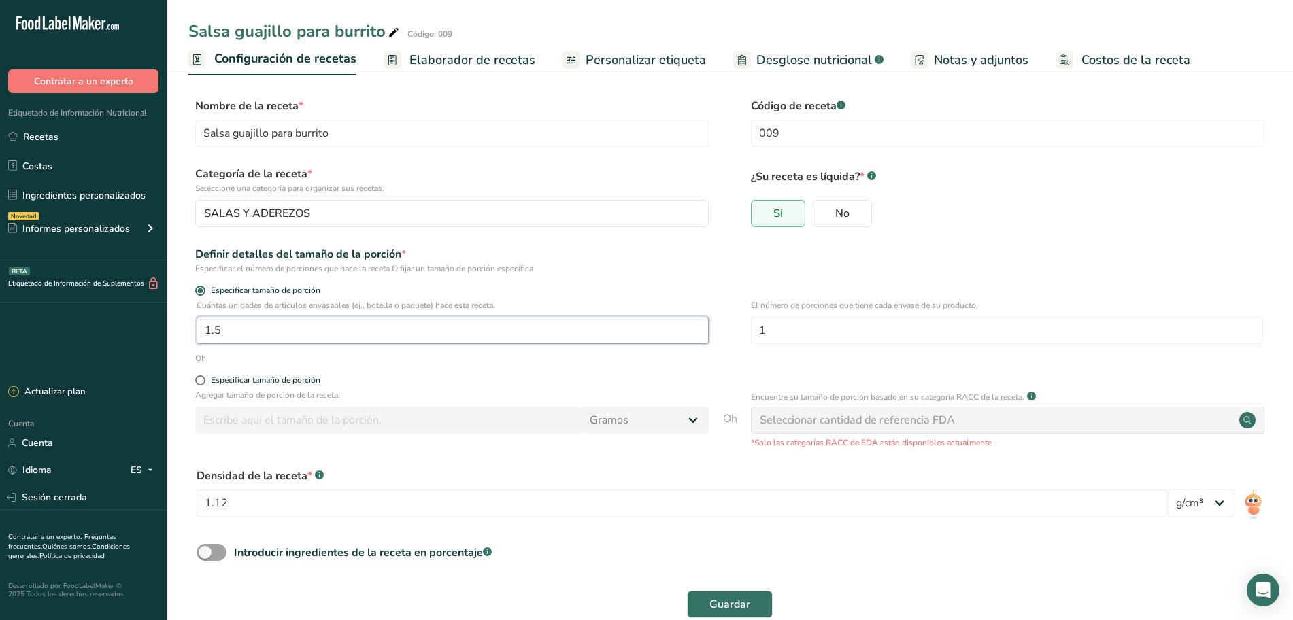
click at [262, 322] on input "1.5" at bounding box center [452, 330] width 512 height 27
type input "1.7"
click at [708, 606] on button "Guardar" at bounding box center [730, 604] width 86 height 27
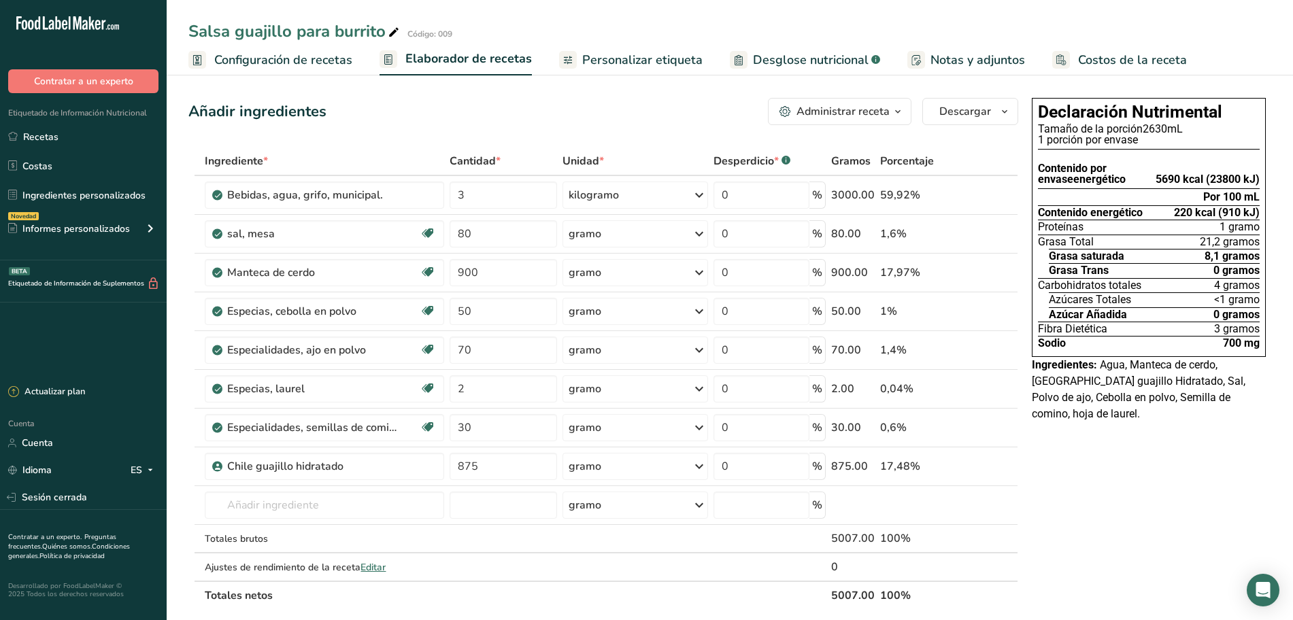
click at [295, 56] on font "Configuración de recetas" at bounding box center [283, 60] width 138 height 16
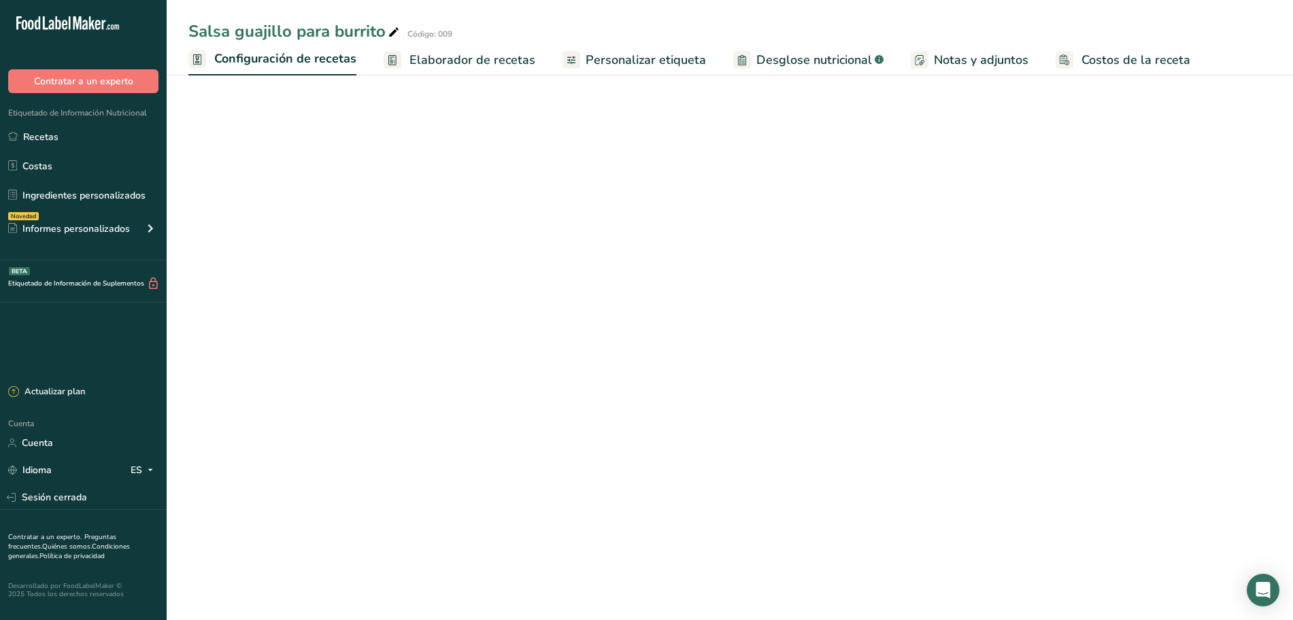
select select "22"
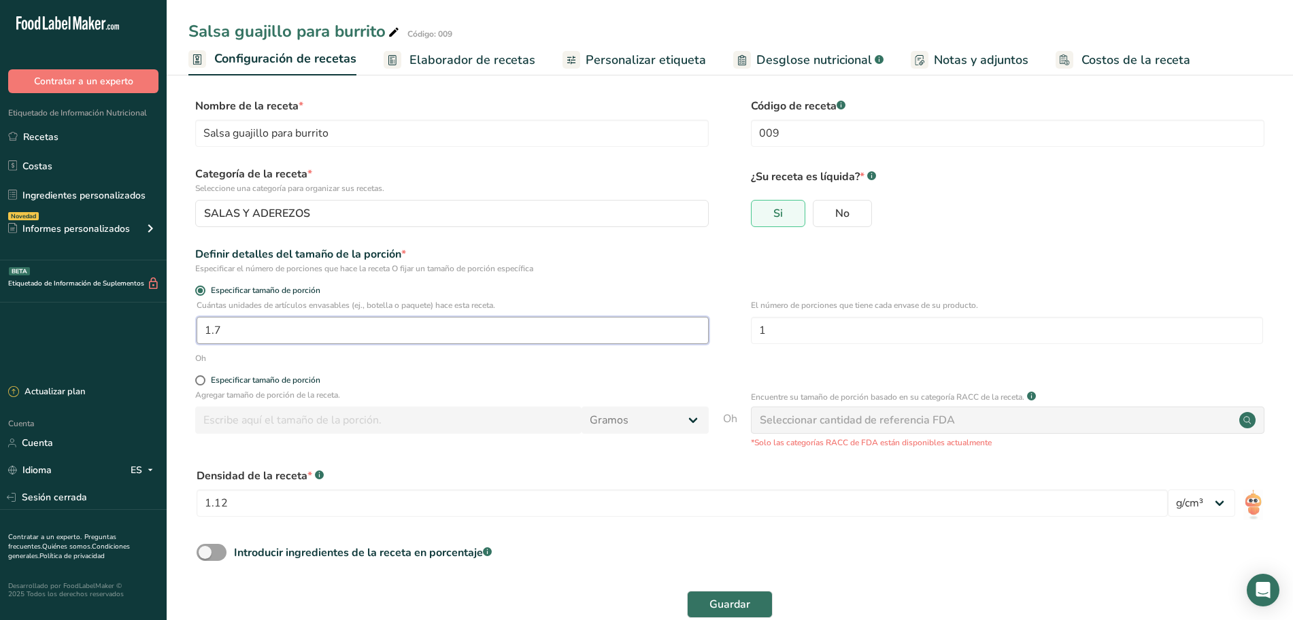
click at [311, 330] on input "1.7" at bounding box center [452, 330] width 512 height 27
type input "1.9"
click at [711, 594] on button "Guardar" at bounding box center [730, 604] width 86 height 27
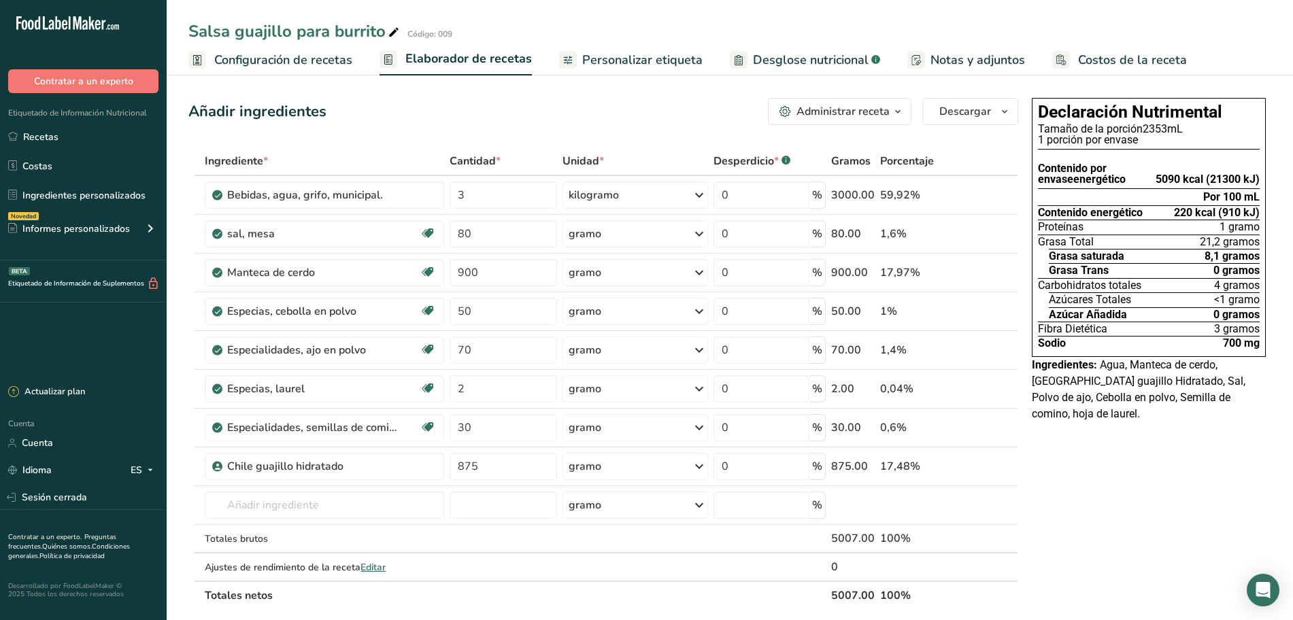
drag, startPoint x: 317, startPoint y: 58, endPoint x: 335, endPoint y: 135, distance: 78.8
click at [317, 58] on font "Configuración de recetas" at bounding box center [283, 60] width 138 height 16
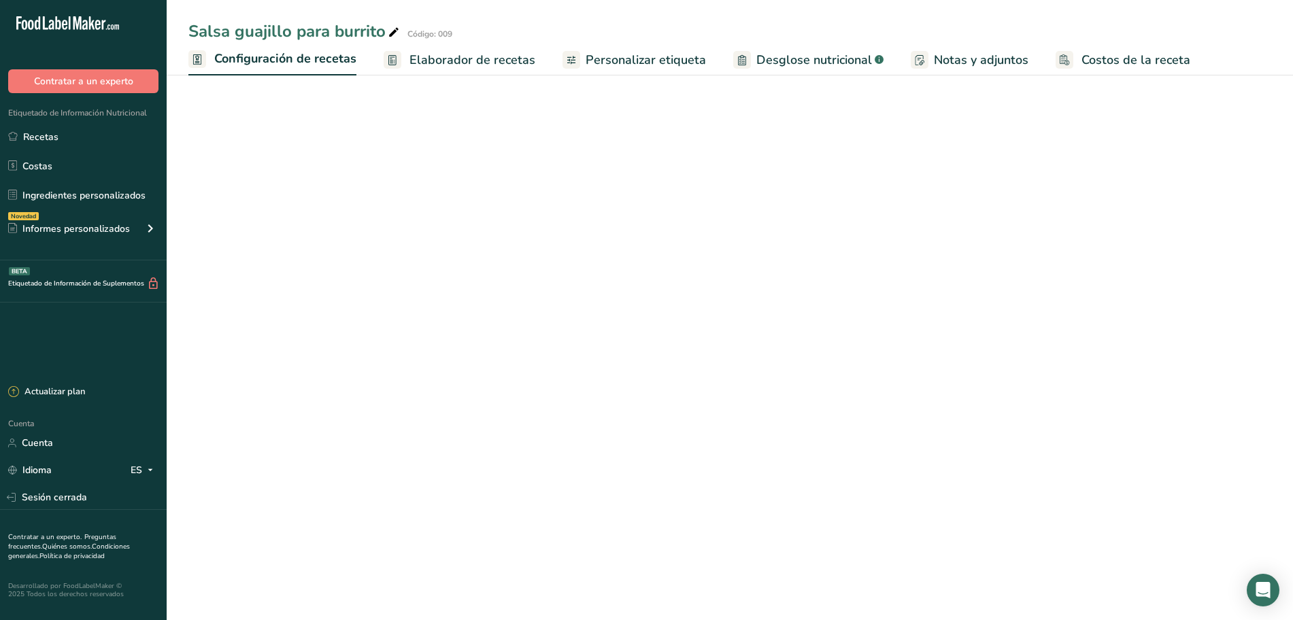
select select "22"
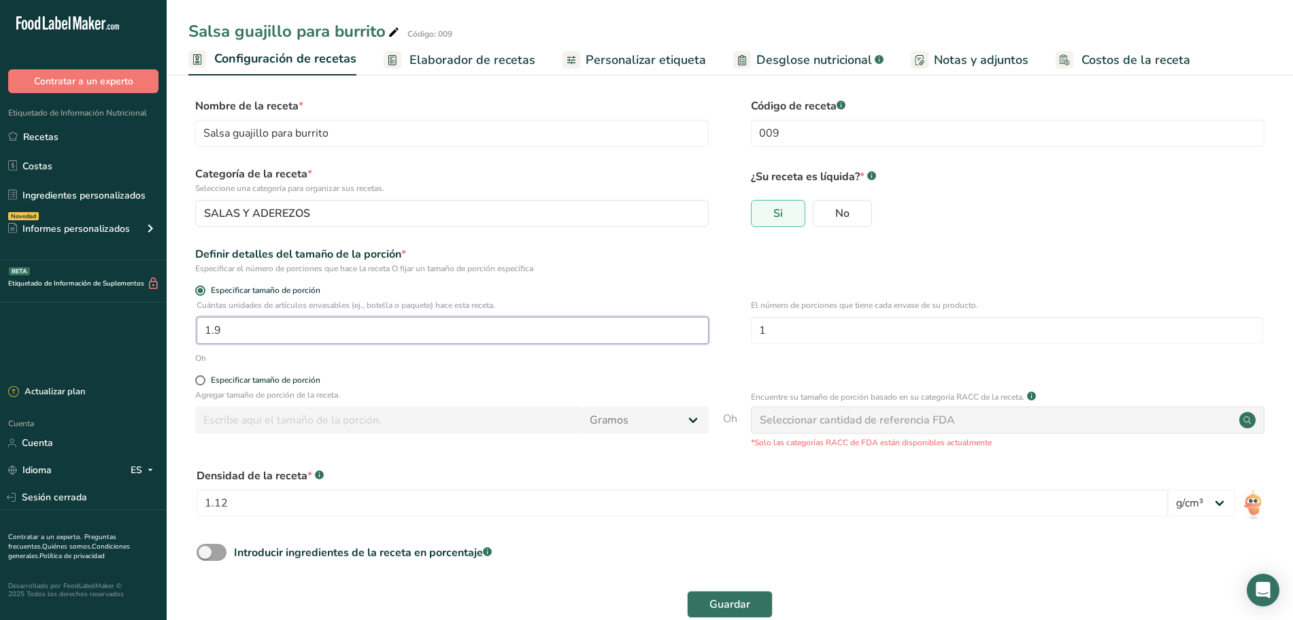
click at [337, 330] on input "1.9" at bounding box center [452, 330] width 512 height 27
type input "1"
type input "2"
click at [749, 606] on font "Guardar" at bounding box center [729, 604] width 41 height 15
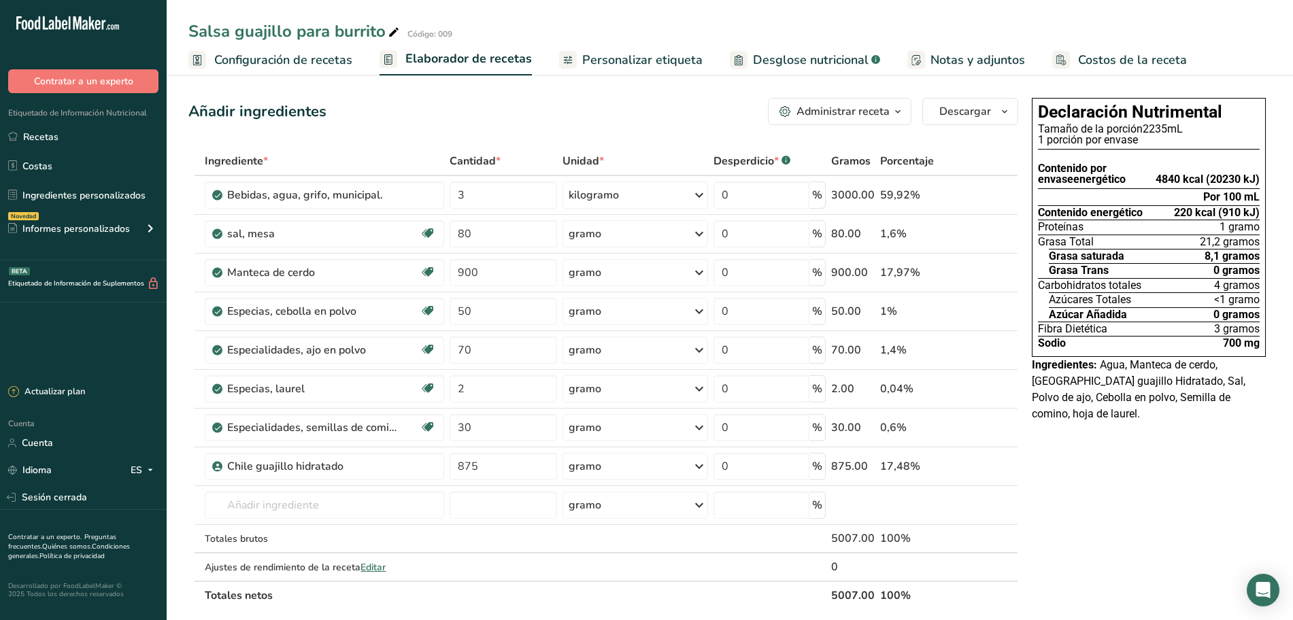
click at [623, 65] on font "Personalizar etiqueta" at bounding box center [642, 60] width 120 height 16
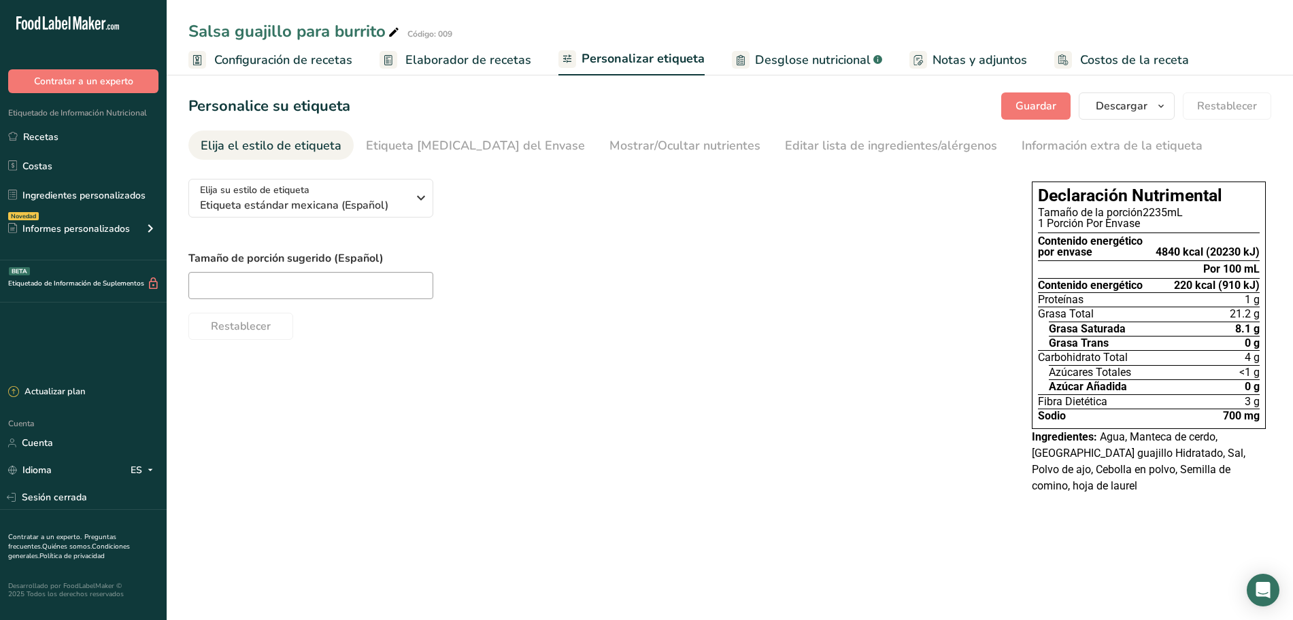
click at [476, 52] on font "Elaborador de recetas" at bounding box center [468, 60] width 126 height 16
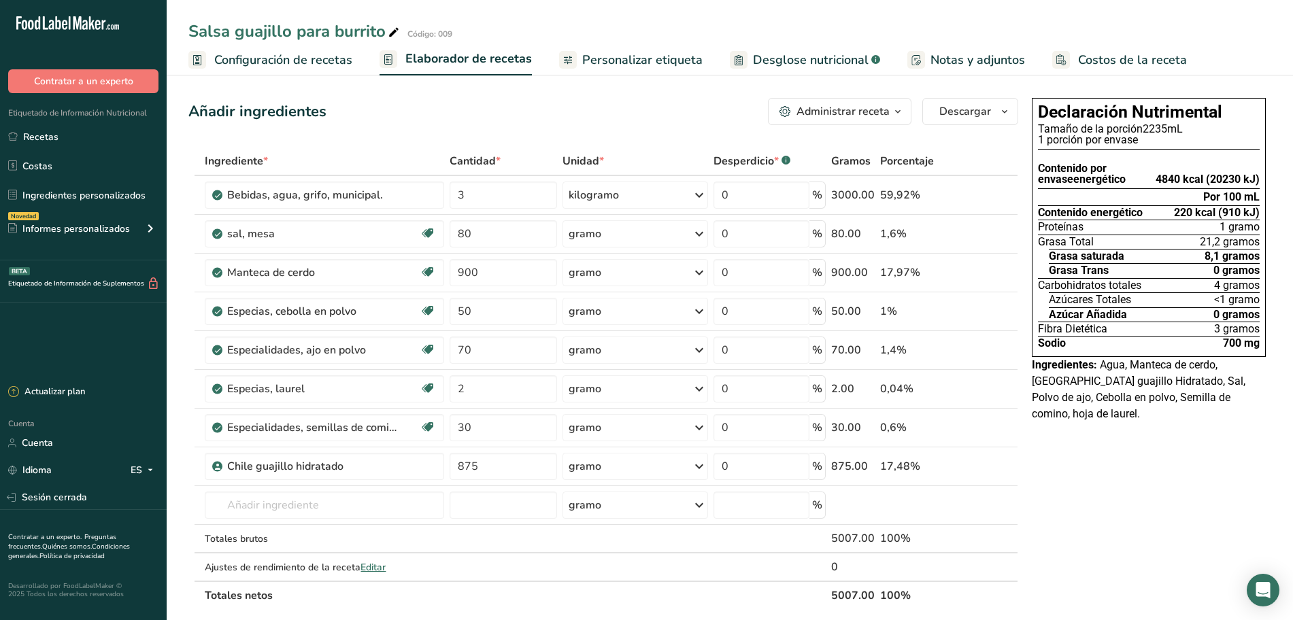
click at [336, 54] on font "Configuración de recetas" at bounding box center [283, 60] width 138 height 16
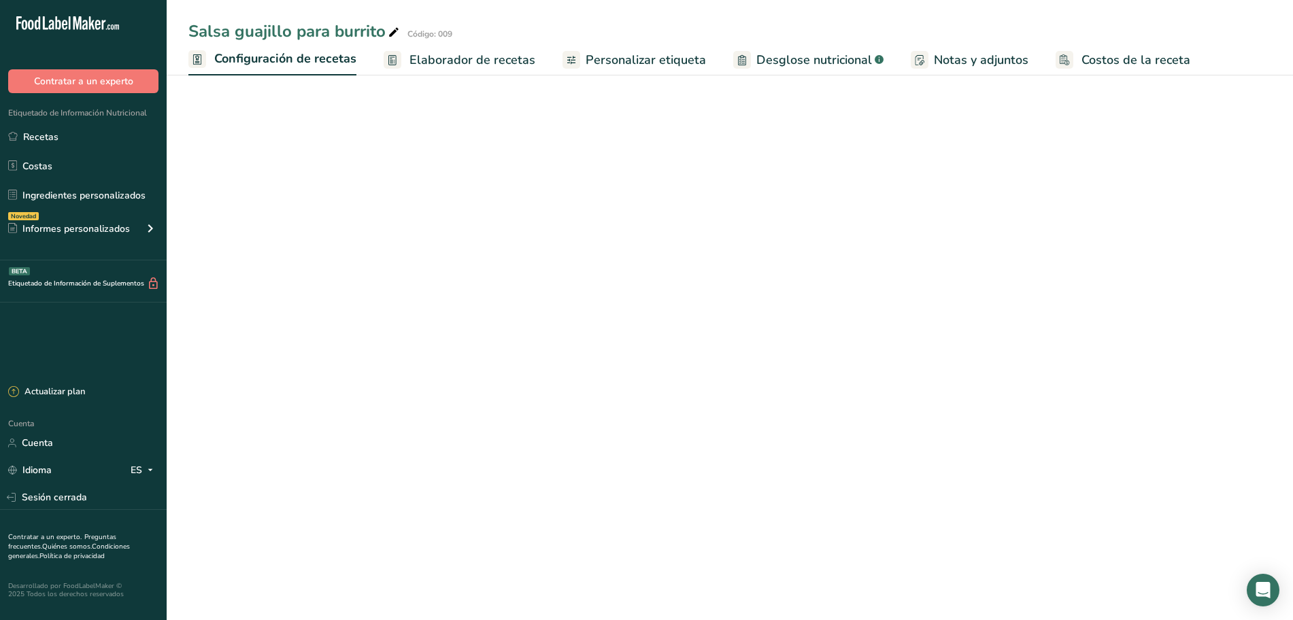
select select "22"
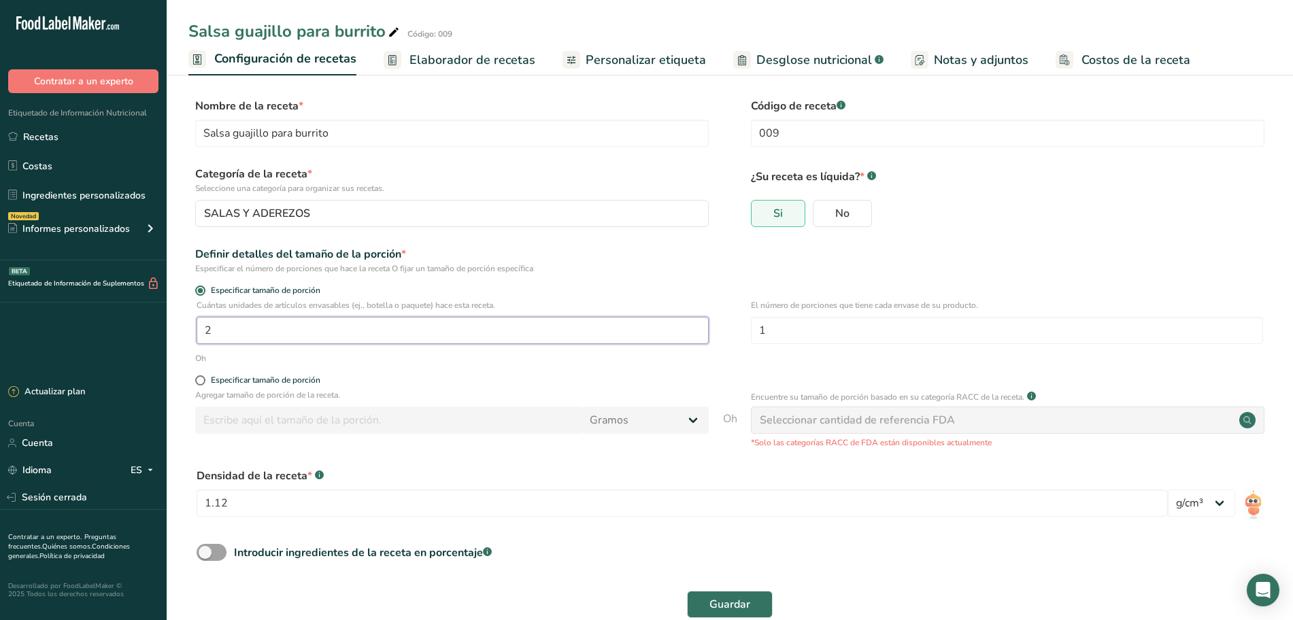
click at [282, 335] on input "2" at bounding box center [452, 330] width 512 height 27
type input "1"
click at [720, 602] on font "Guardar" at bounding box center [729, 604] width 41 height 15
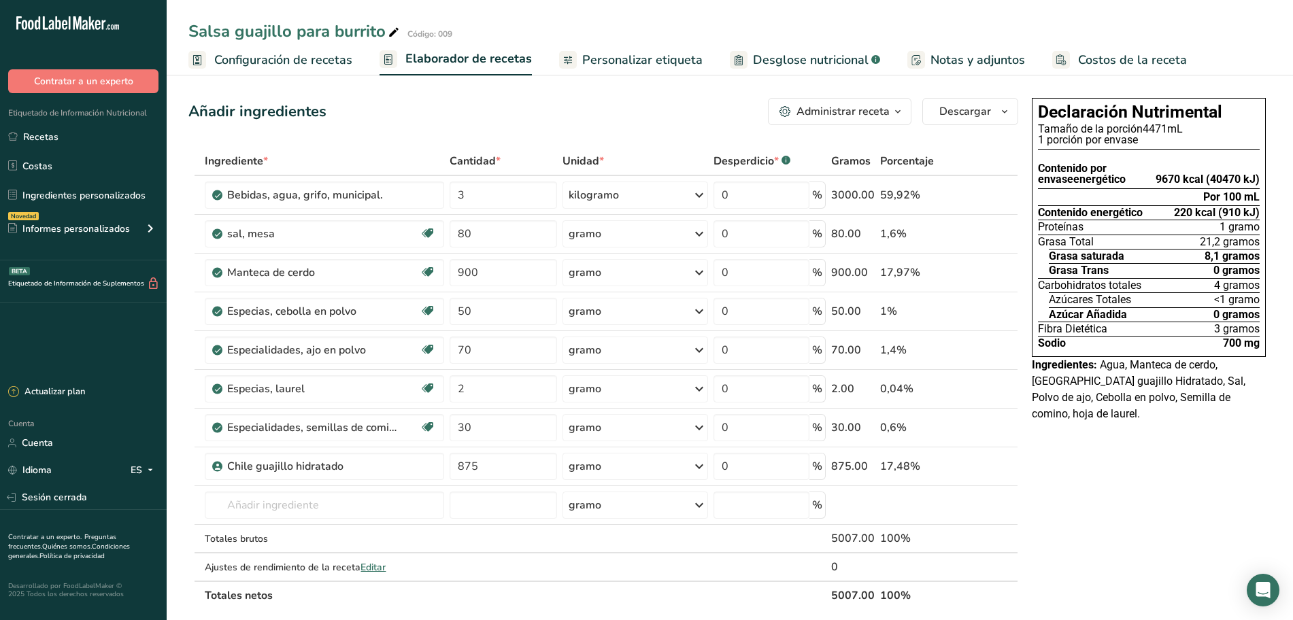
click at [315, 63] on font "Configuración de recetas" at bounding box center [283, 60] width 138 height 16
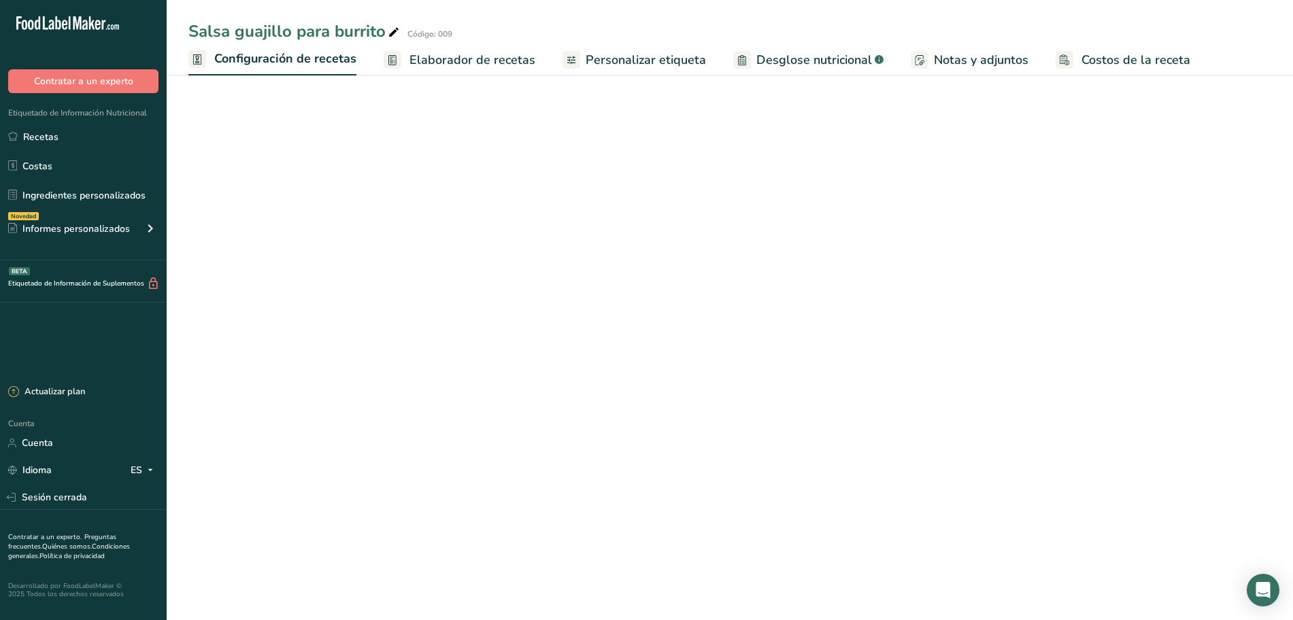
select select "22"
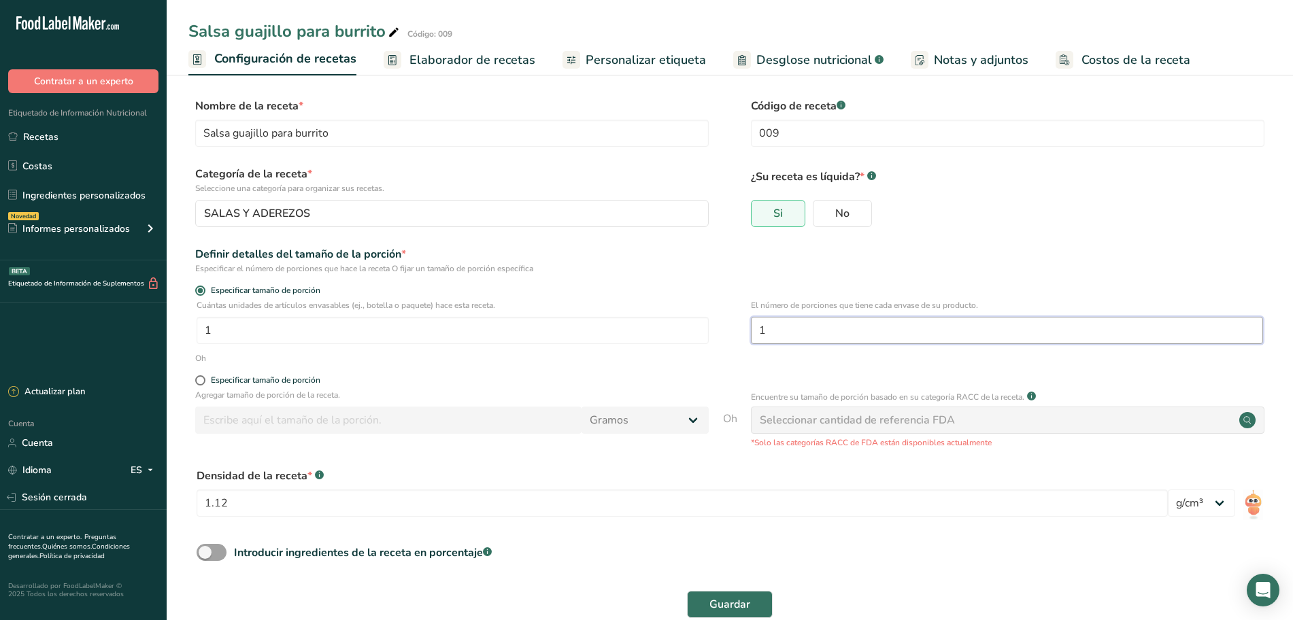
click at [808, 337] on input "1" at bounding box center [1007, 330] width 512 height 27
type input "2"
click at [729, 601] on font "Guardar" at bounding box center [729, 604] width 41 height 15
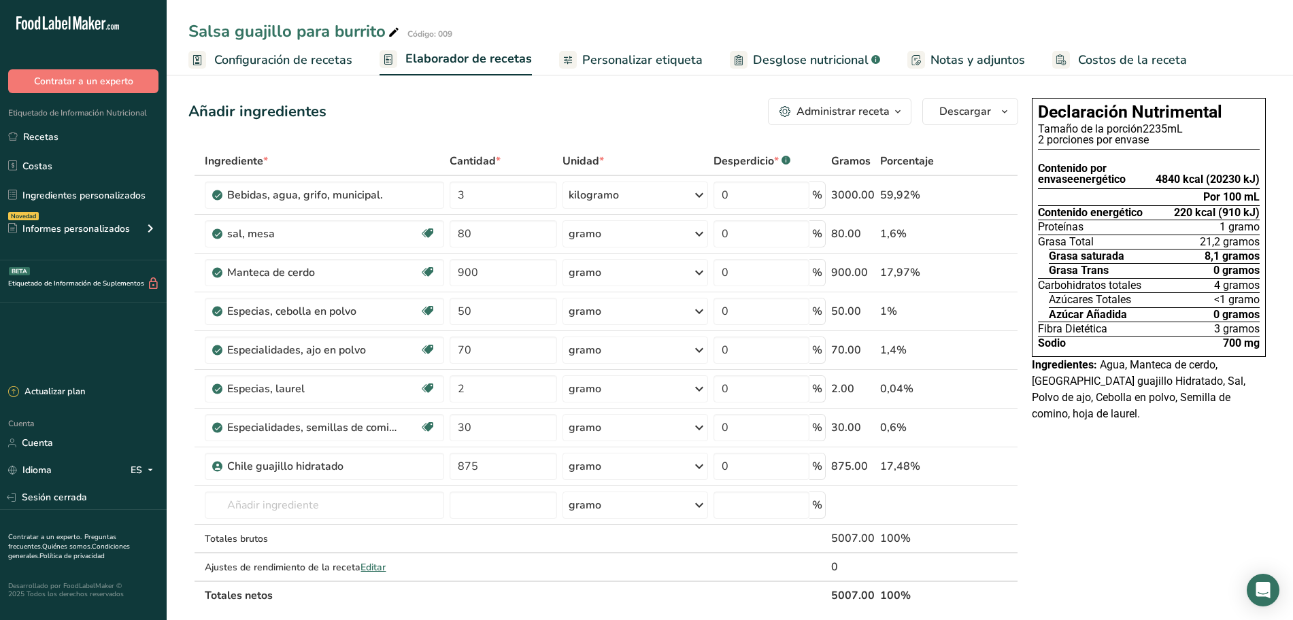
click at [279, 54] on font "Configuración de recetas" at bounding box center [283, 60] width 138 height 16
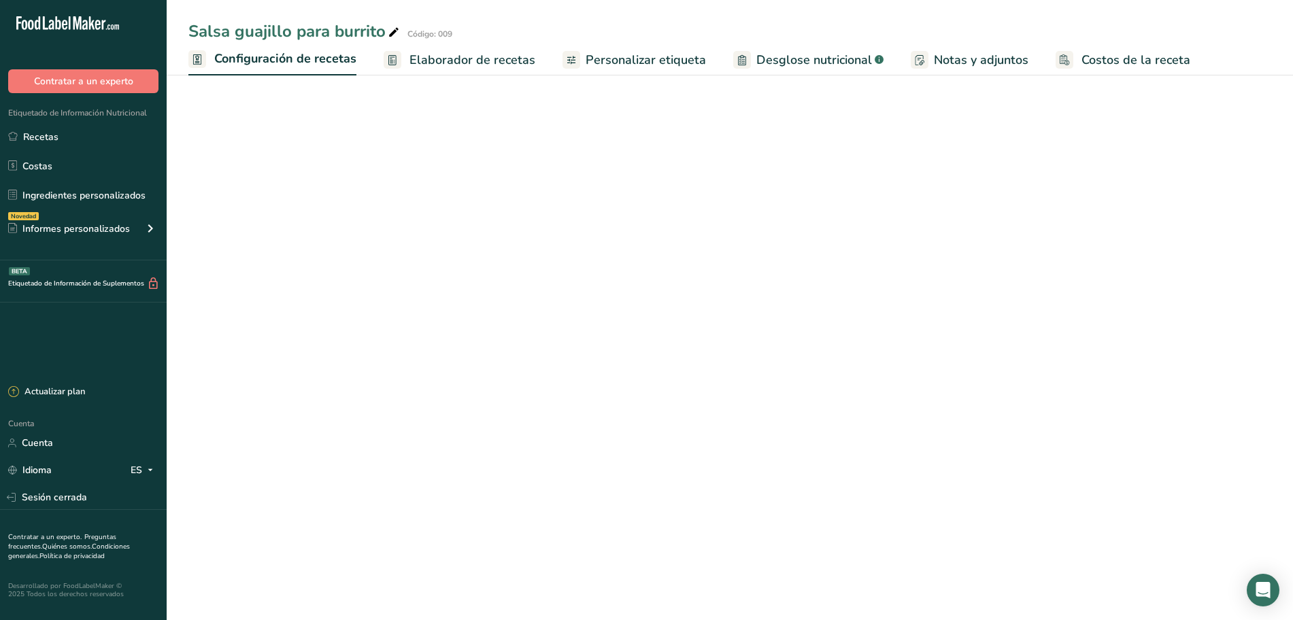
select select "22"
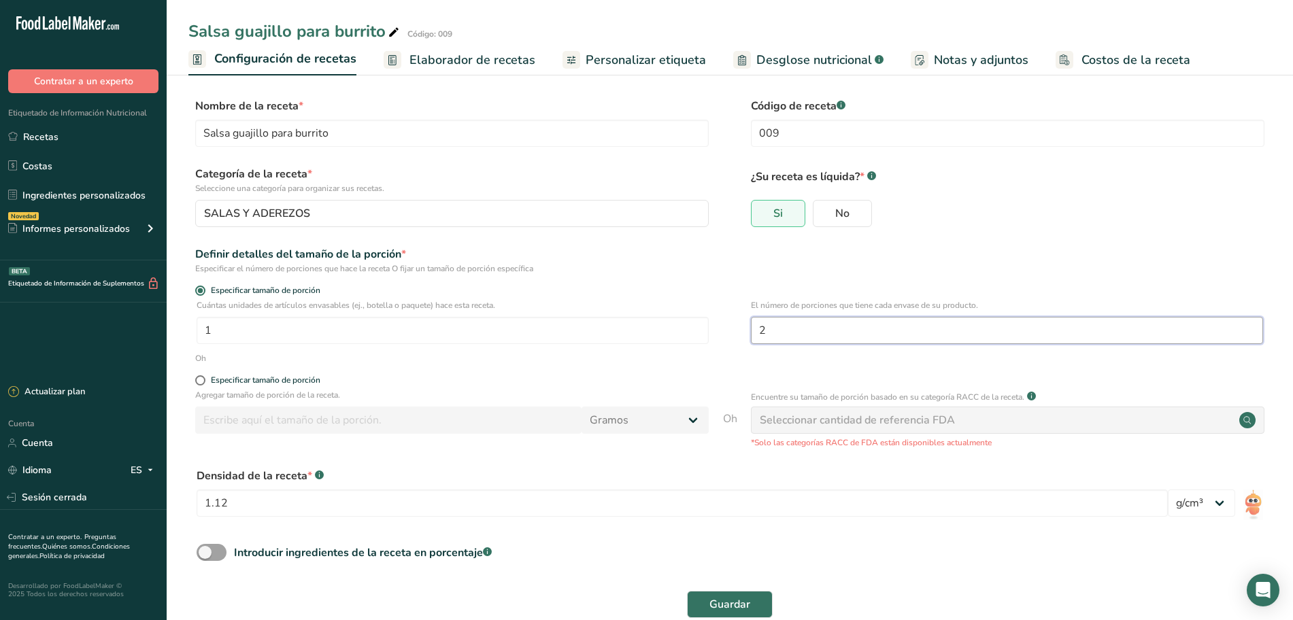
click at [775, 335] on input "2" at bounding box center [1007, 330] width 512 height 27
type input "3"
click at [726, 600] on font "Guardar" at bounding box center [729, 604] width 41 height 15
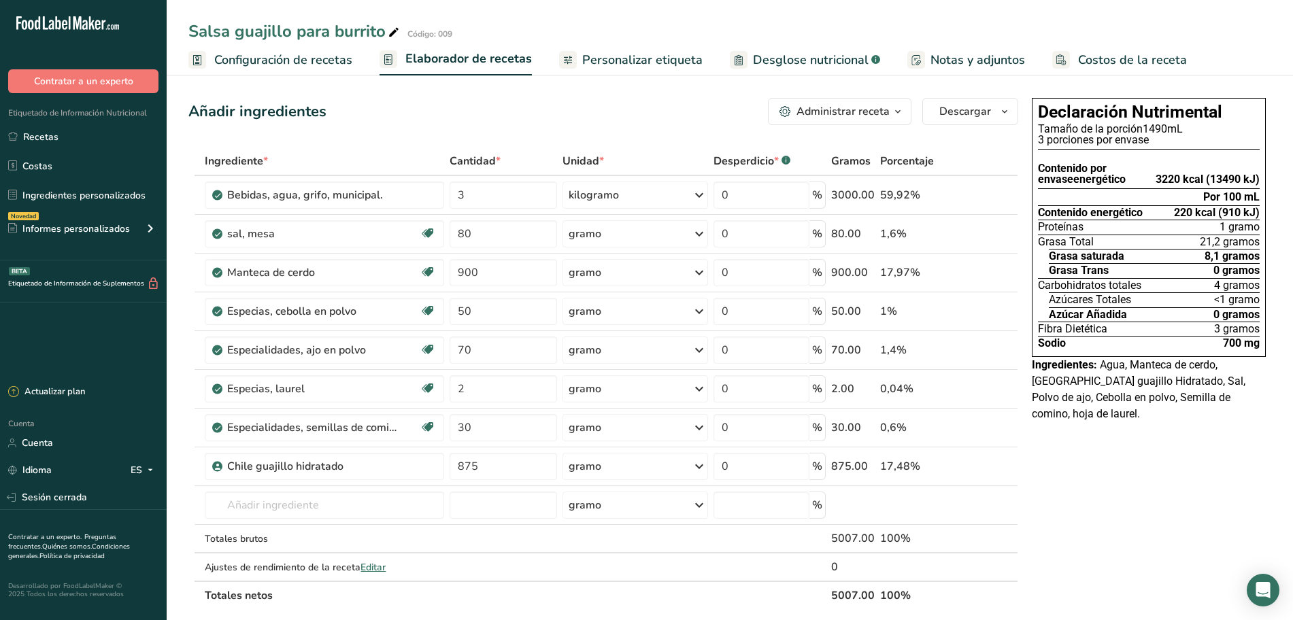
click at [319, 68] on span "Configuración de recetas" at bounding box center [283, 60] width 138 height 18
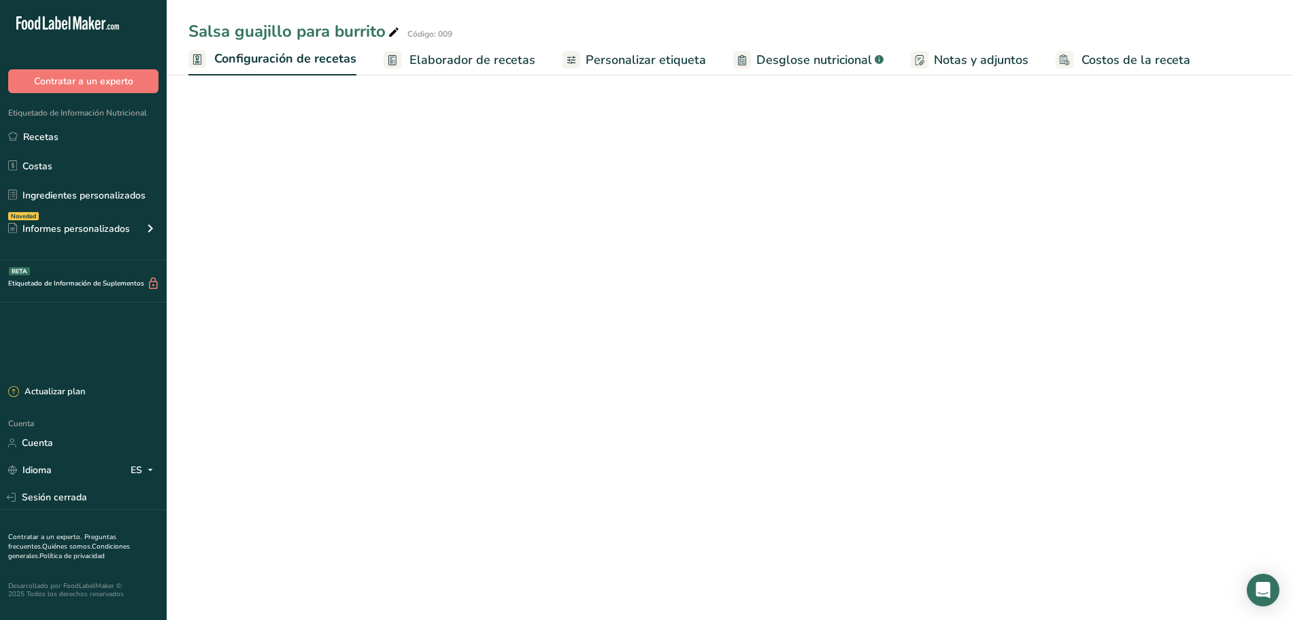
select select "22"
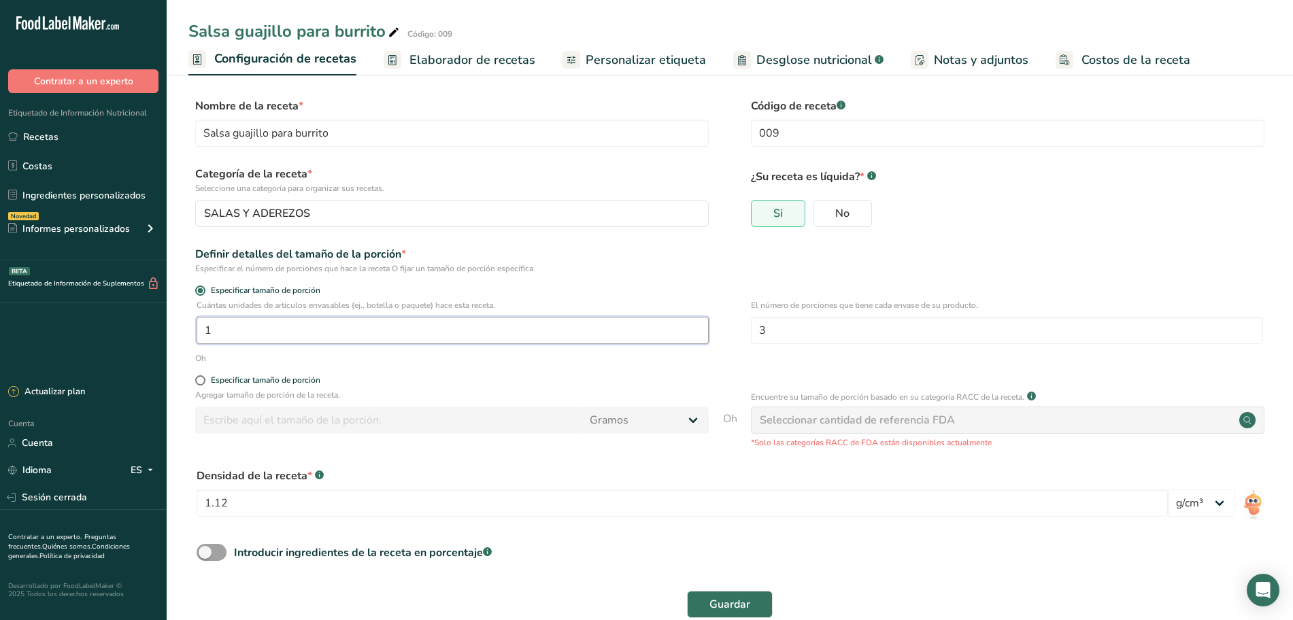
click at [411, 330] on input "1" at bounding box center [452, 330] width 512 height 27
type input "1.5"
click at [700, 592] on button "Guardar" at bounding box center [730, 604] width 86 height 27
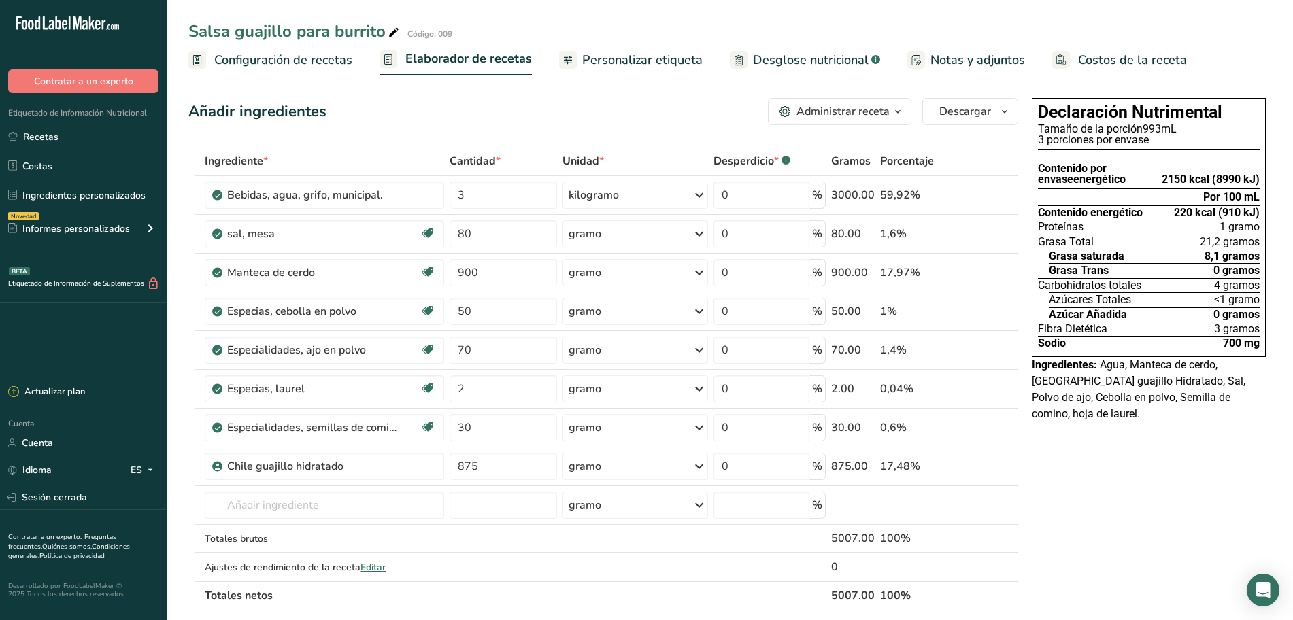
click at [272, 61] on font "Configuración de recetas" at bounding box center [283, 60] width 138 height 16
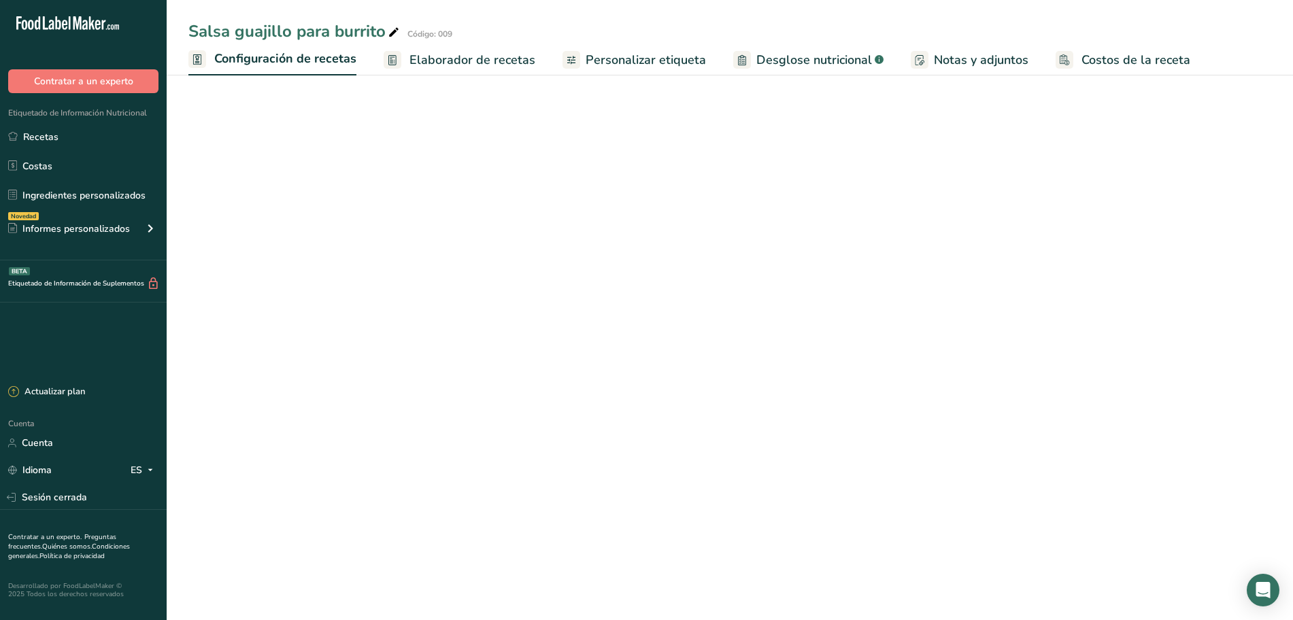
select select "22"
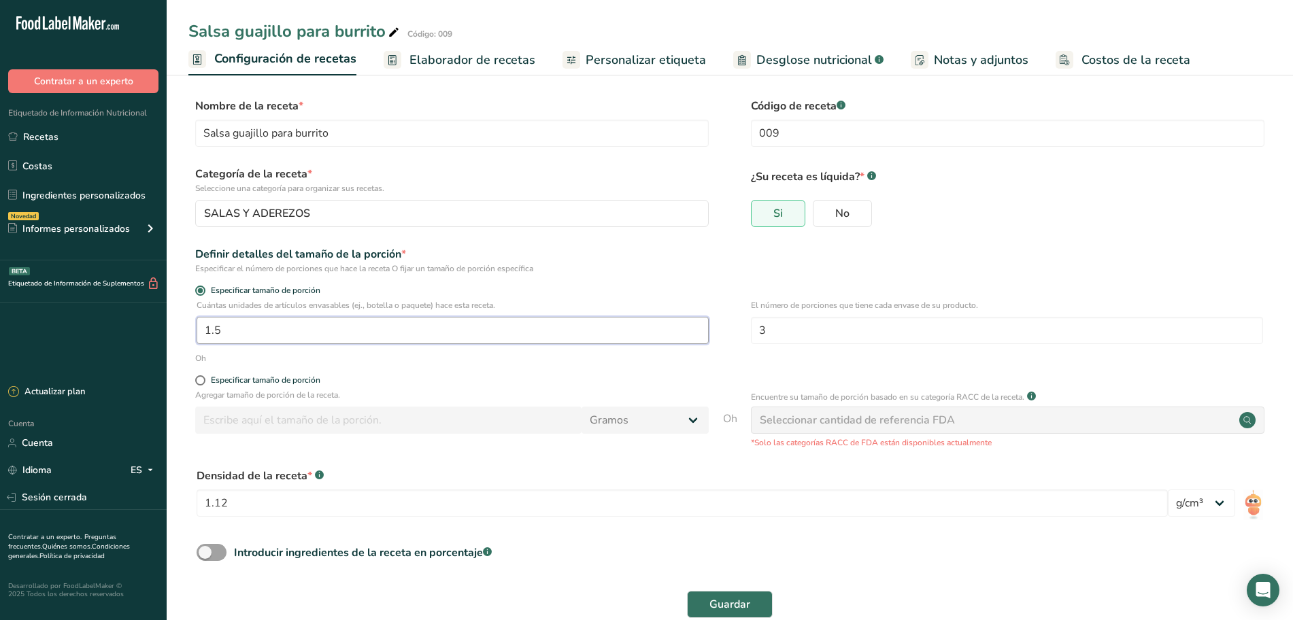
click at [517, 328] on input "1.5" at bounding box center [452, 330] width 512 height 27
type input "1.1"
click at [719, 604] on font "Guardar" at bounding box center [729, 604] width 41 height 15
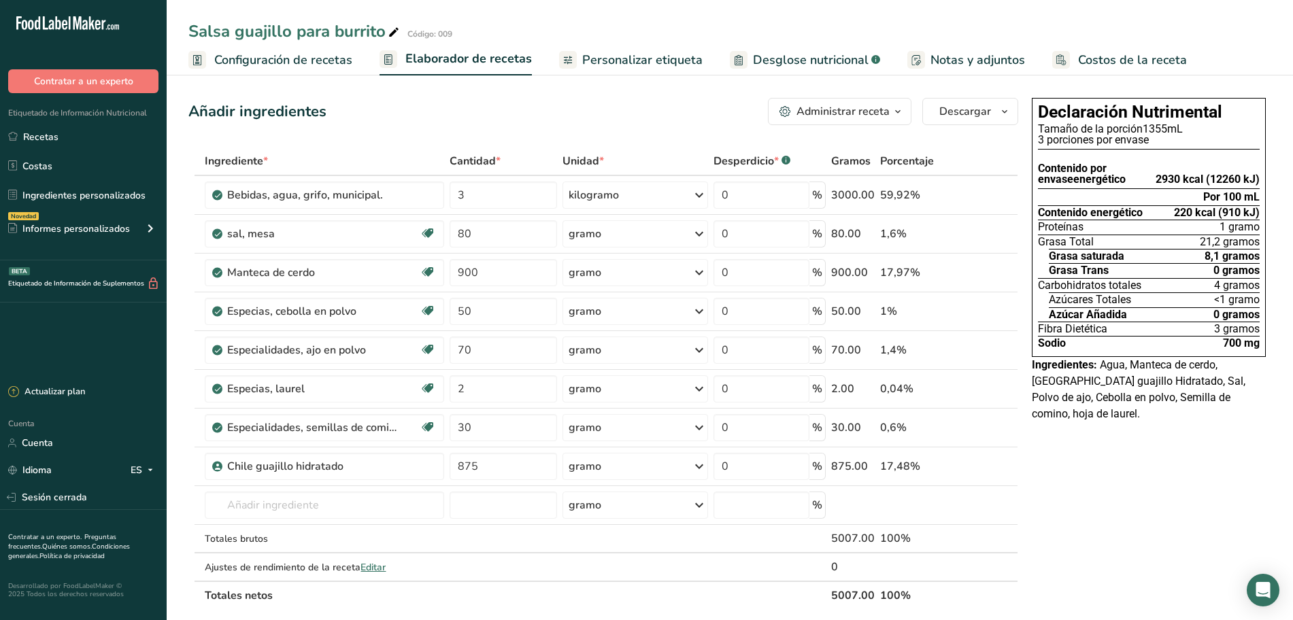
click at [232, 54] on font "Configuración de recetas" at bounding box center [283, 60] width 138 height 16
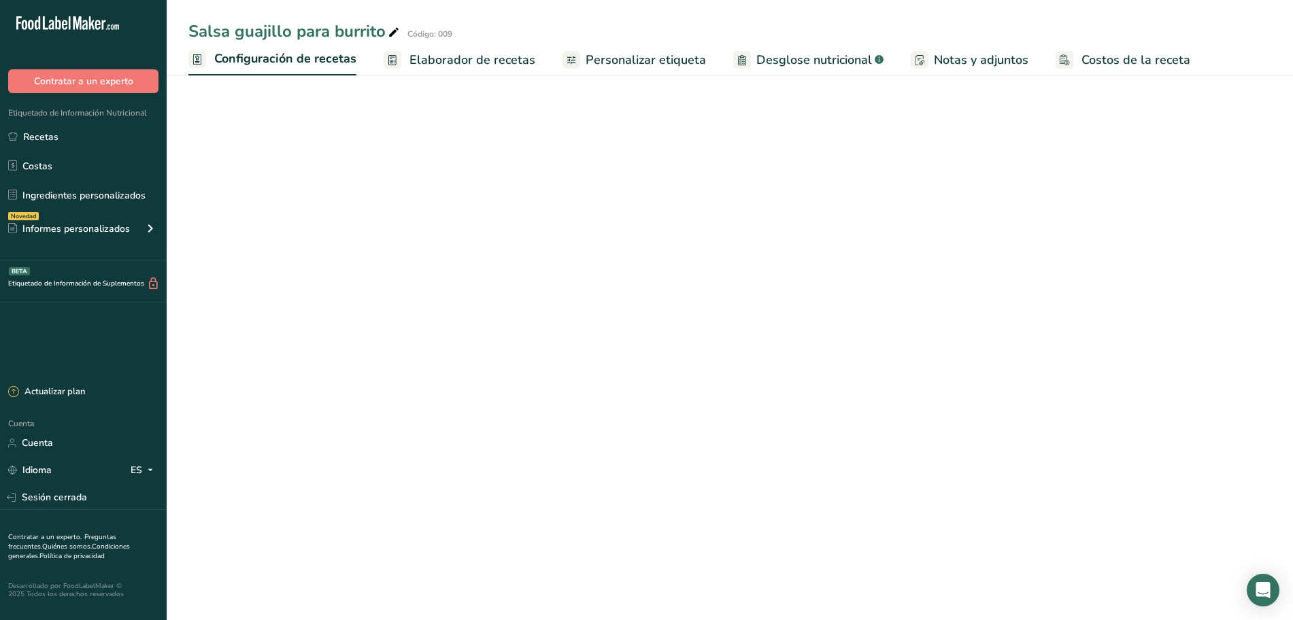
select select "22"
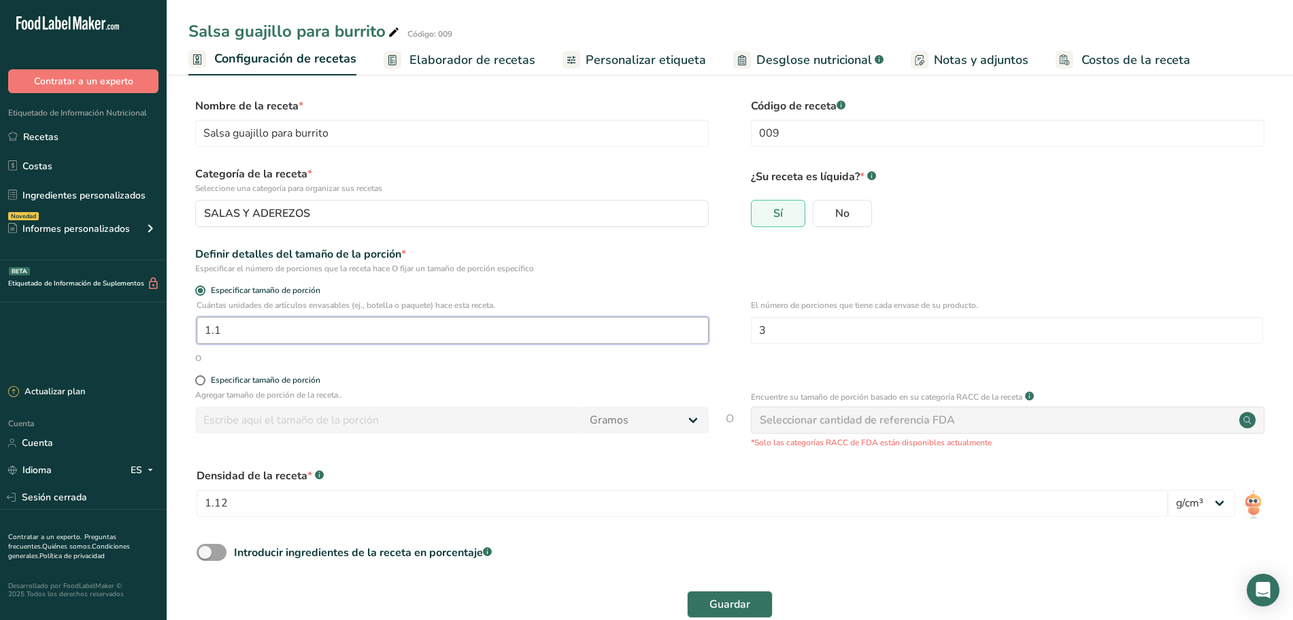
click at [286, 339] on input "1.1" at bounding box center [452, 330] width 512 height 27
type input "1.3"
click at [723, 611] on font "Guardar" at bounding box center [729, 604] width 41 height 15
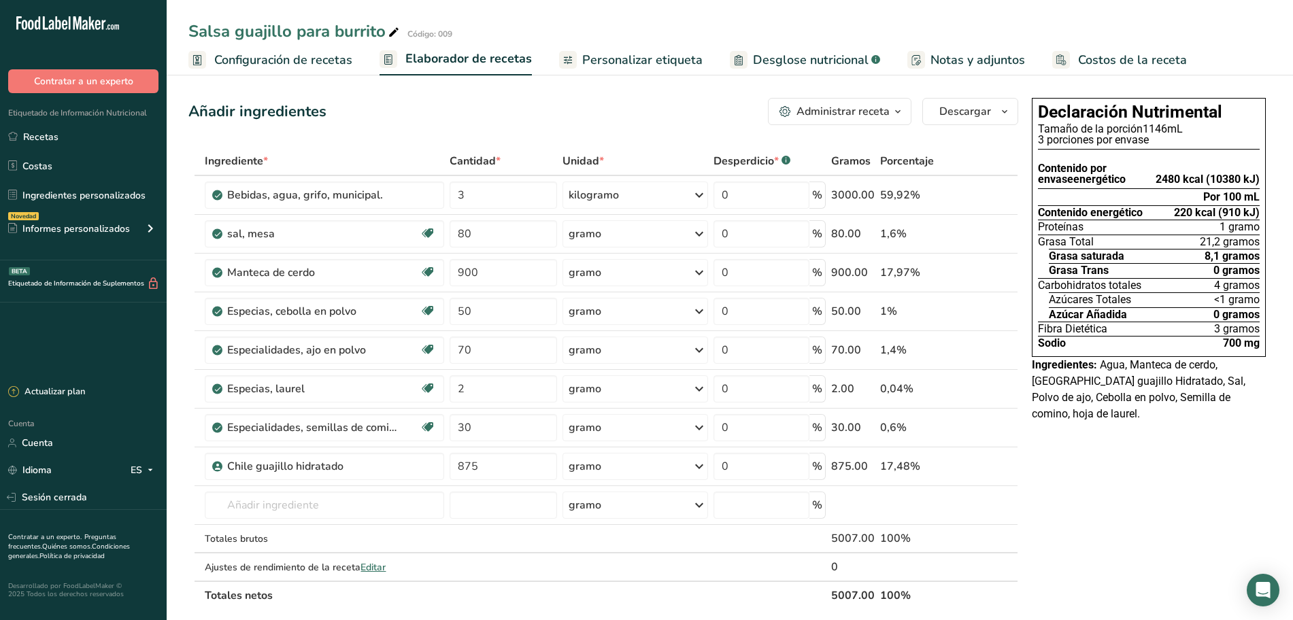
click at [236, 62] on font "Configuración de recetas" at bounding box center [283, 60] width 138 height 16
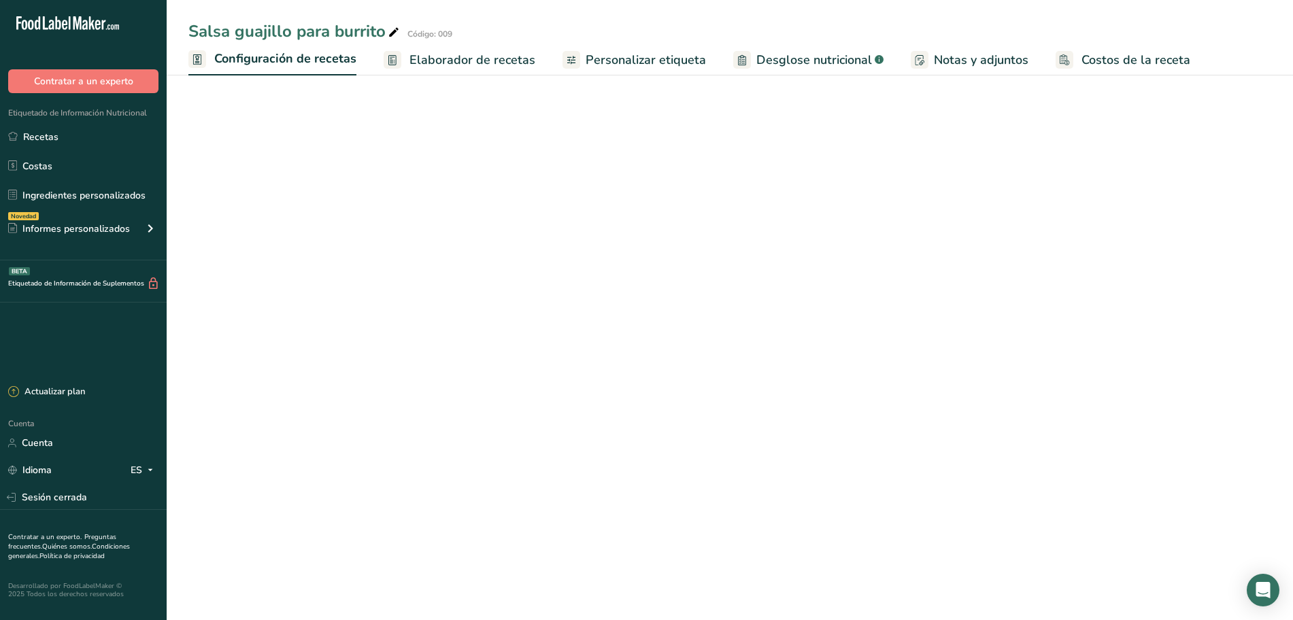
select select "22"
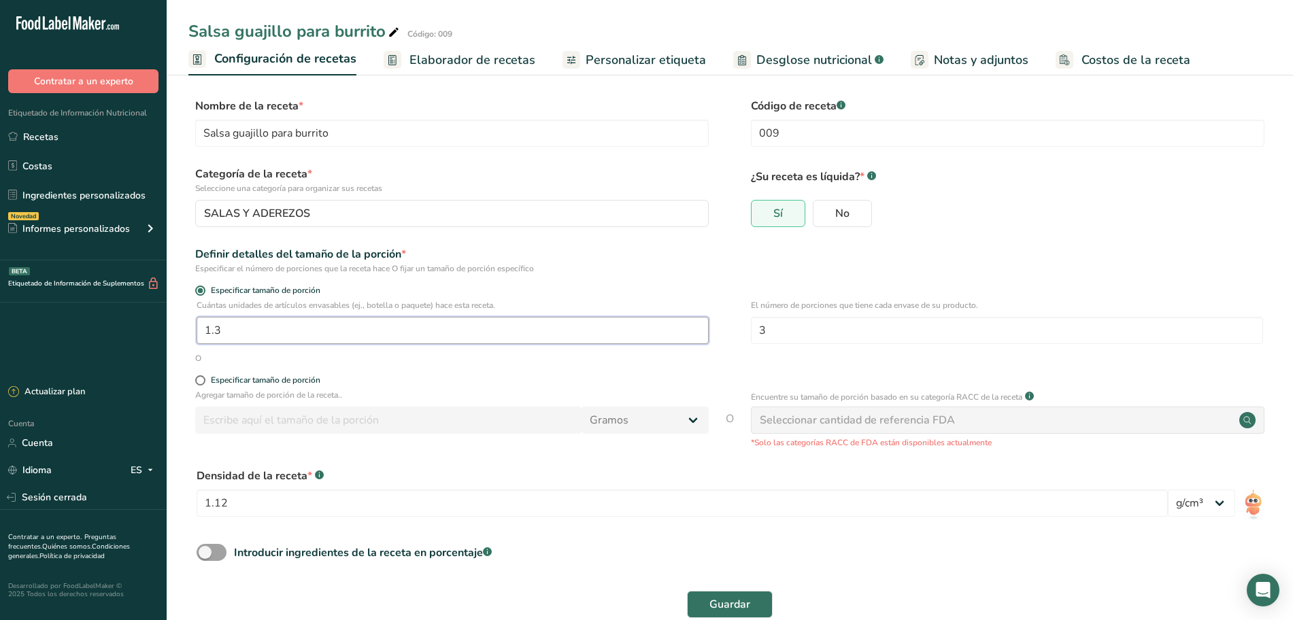
click at [375, 324] on input "1.3" at bounding box center [452, 330] width 512 height 27
type input "1"
type input "5"
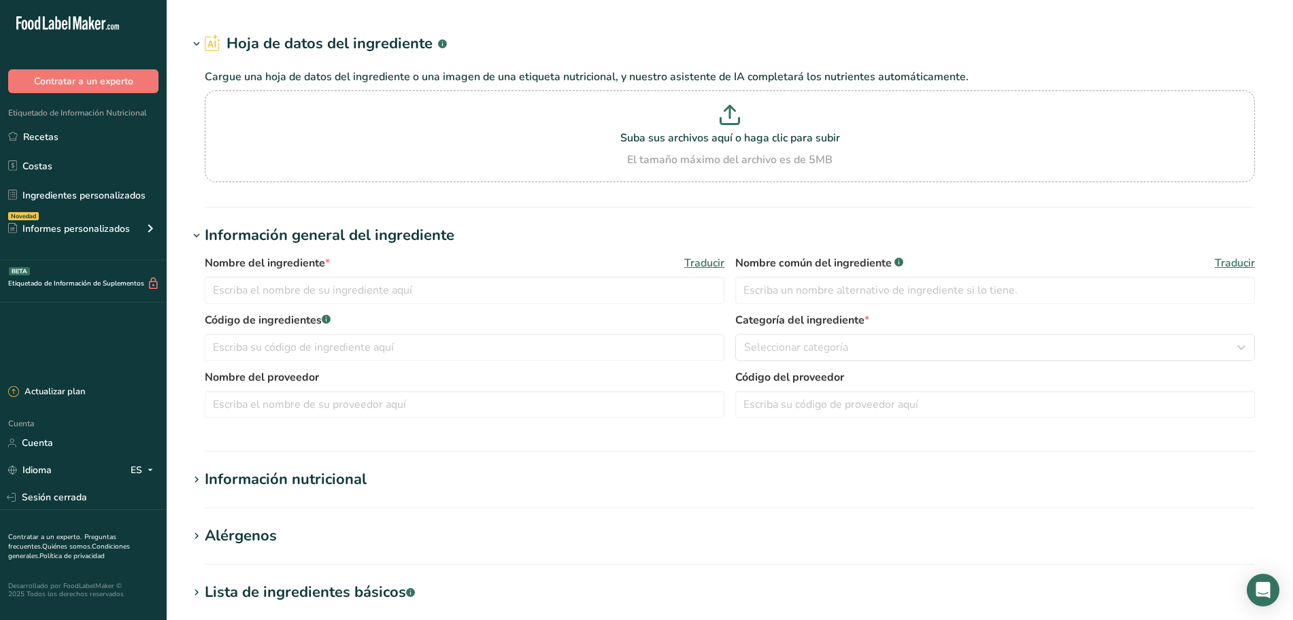
type input "Chile [PERSON_NAME]"
type input "25485"
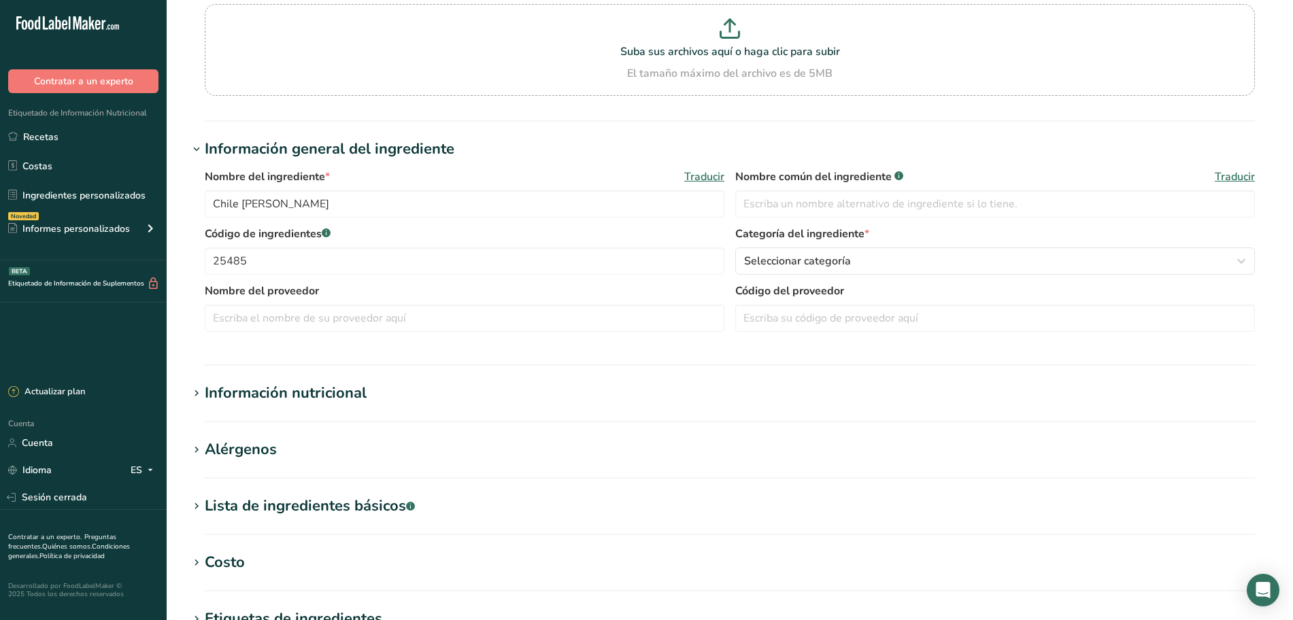
scroll to position [170, 0]
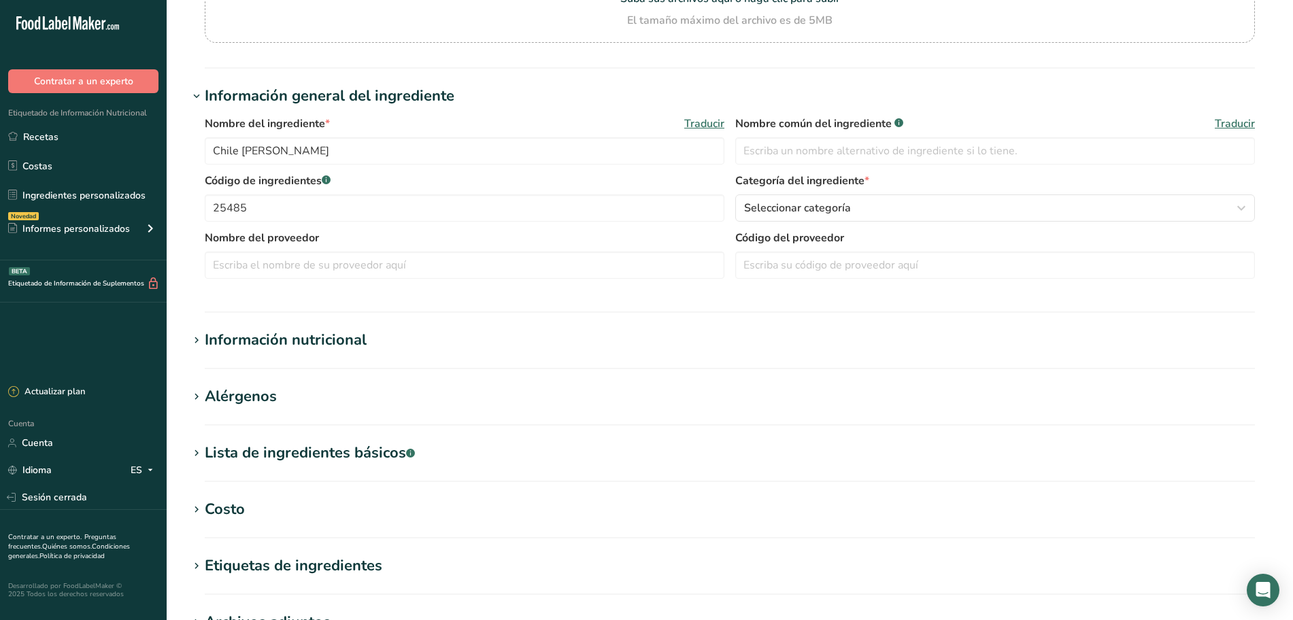
click at [328, 345] on font "Información nutricional" at bounding box center [286, 340] width 162 height 20
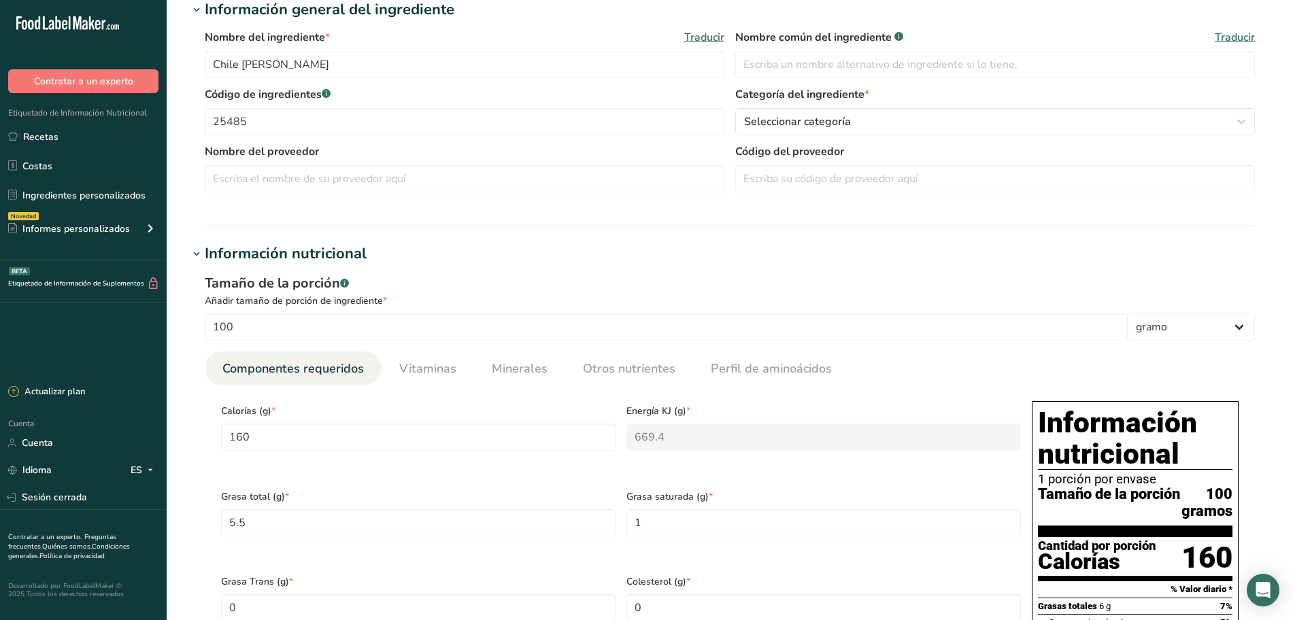
scroll to position [340, 0]
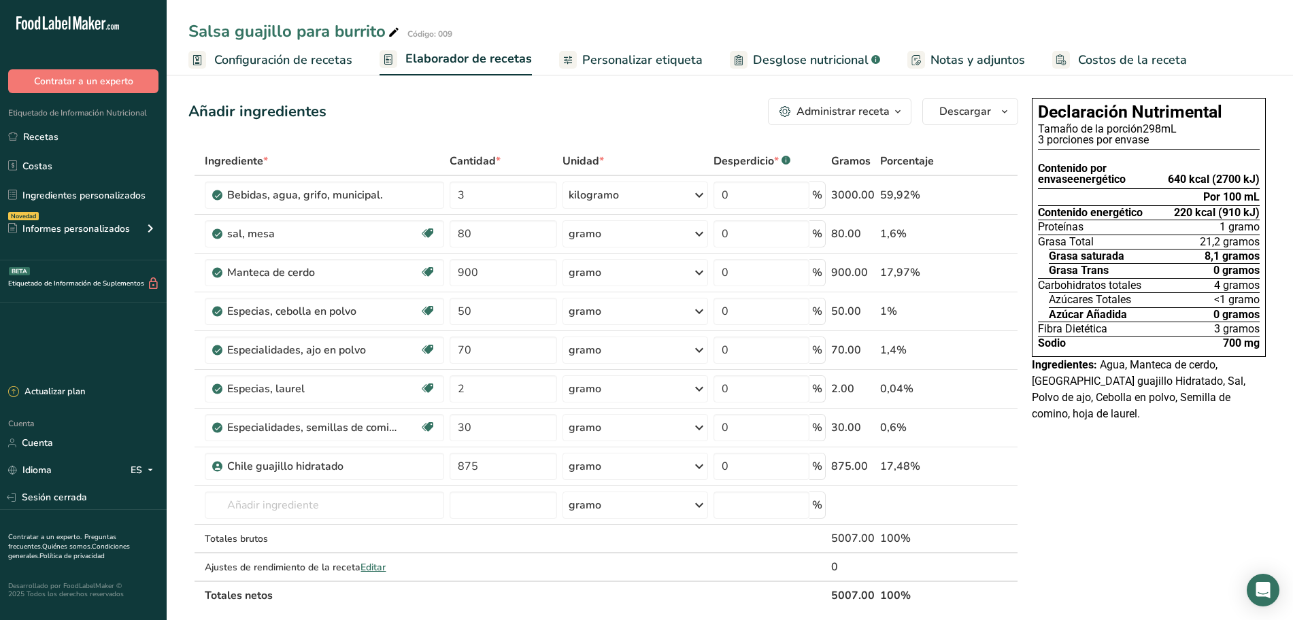
drag, startPoint x: 585, startPoint y: 61, endPoint x: 492, endPoint y: 56, distance: 93.3
click at [585, 61] on font "Personalizar etiqueta" at bounding box center [642, 60] width 120 height 16
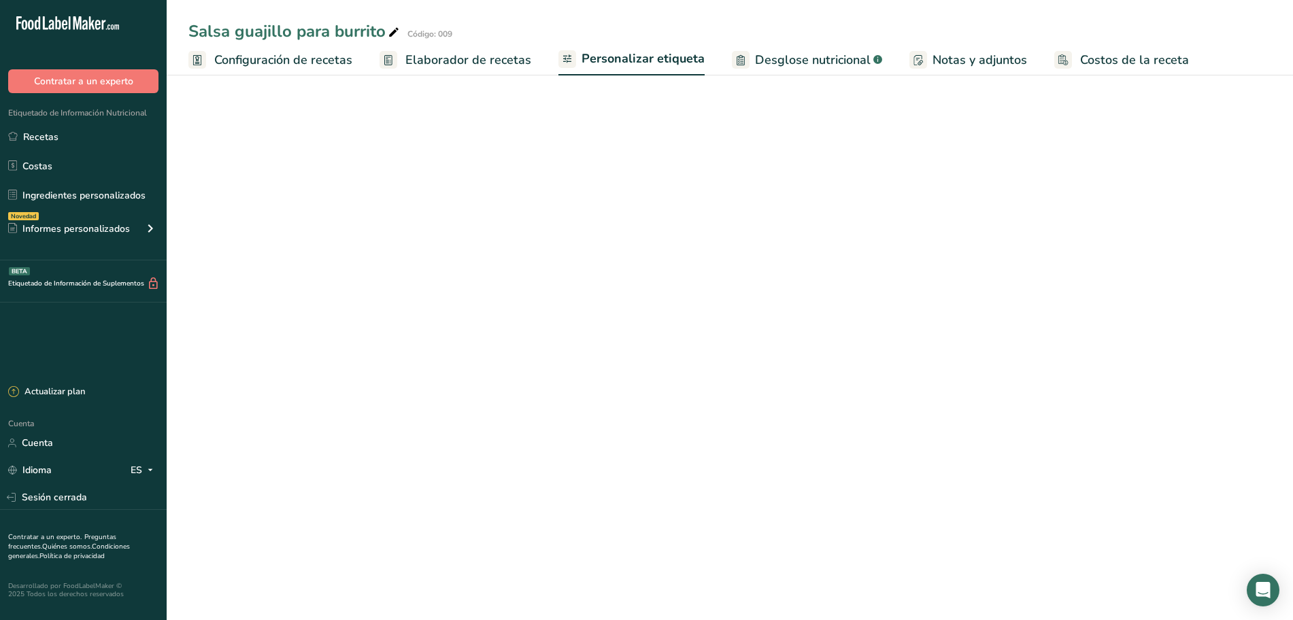
click at [446, 58] on font "Elaborador de recetas" at bounding box center [468, 60] width 126 height 16
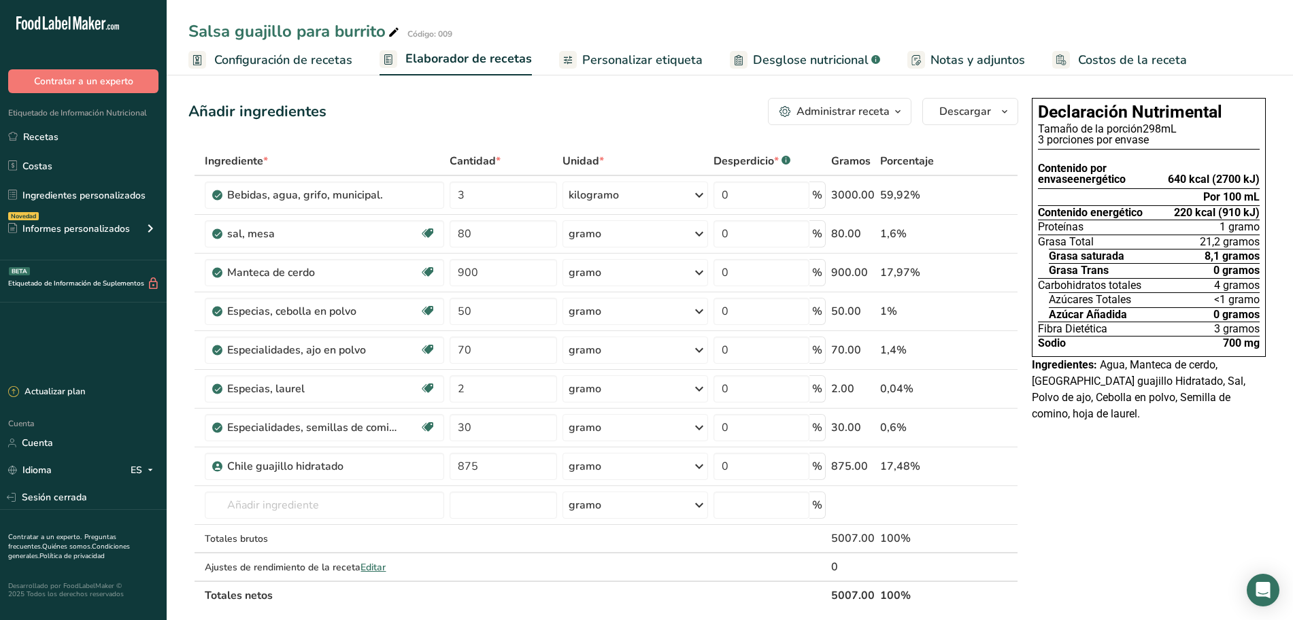
click at [314, 62] on font "Configuración de recetas" at bounding box center [283, 60] width 138 height 16
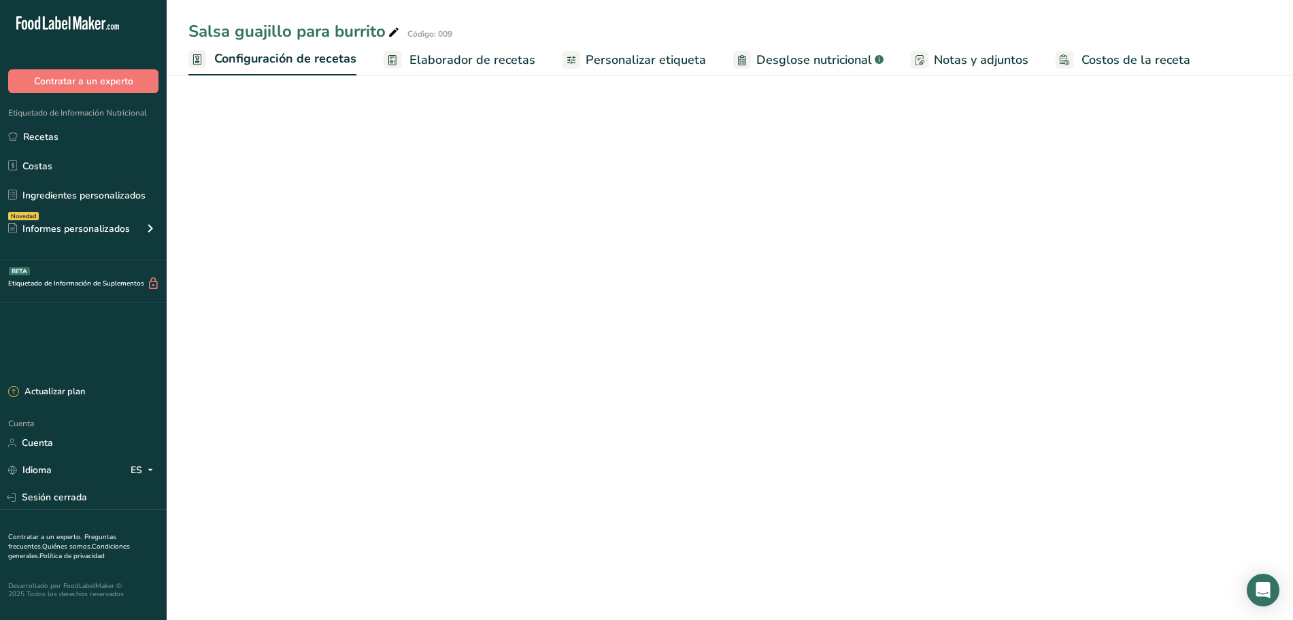
select select "22"
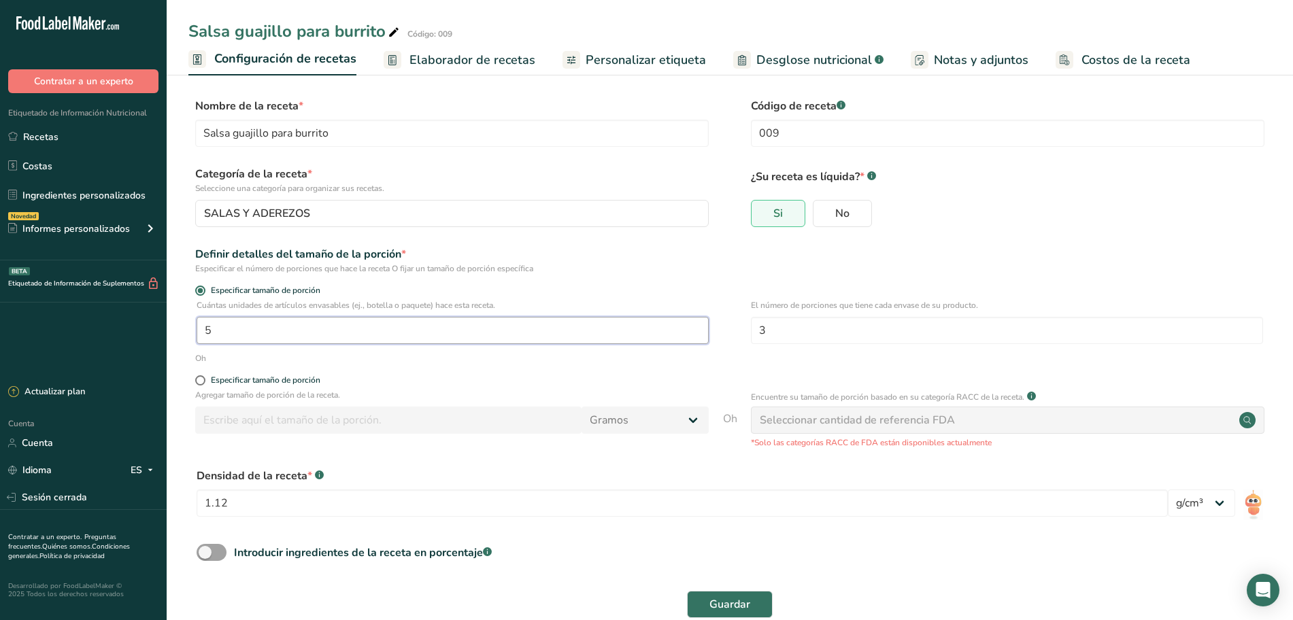
click at [375, 323] on input "5" at bounding box center [452, 330] width 512 height 27
type input "1"
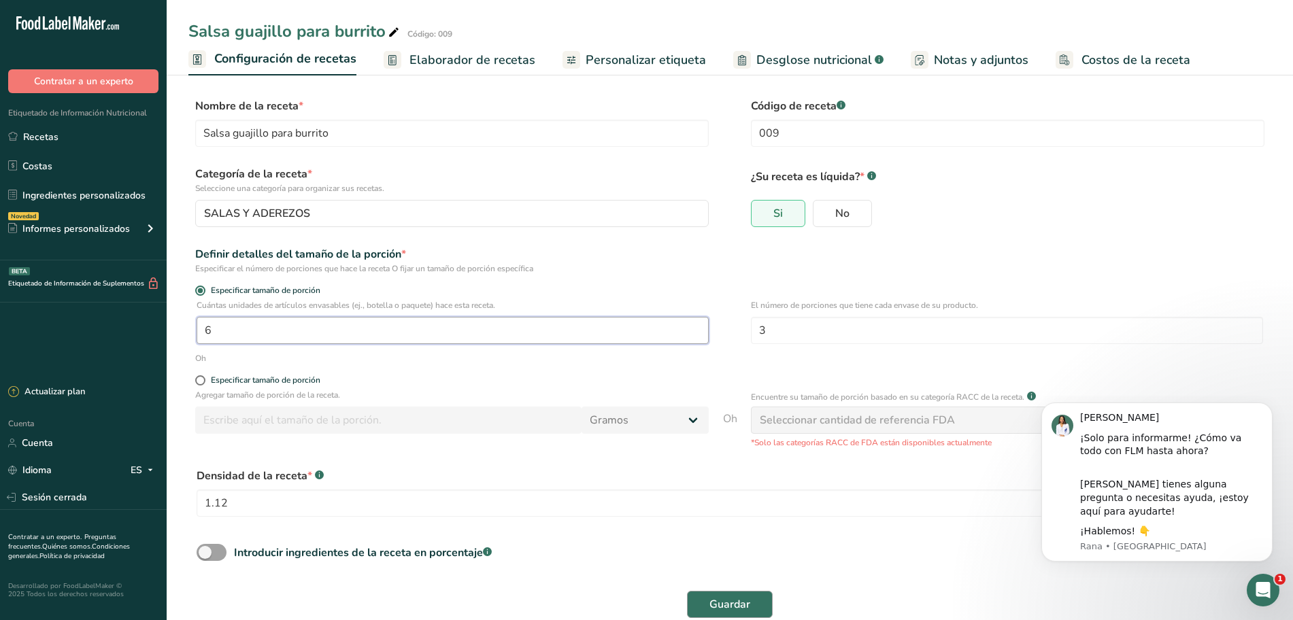
type input "6"
click at [752, 606] on button "Guardar" at bounding box center [730, 604] width 86 height 27
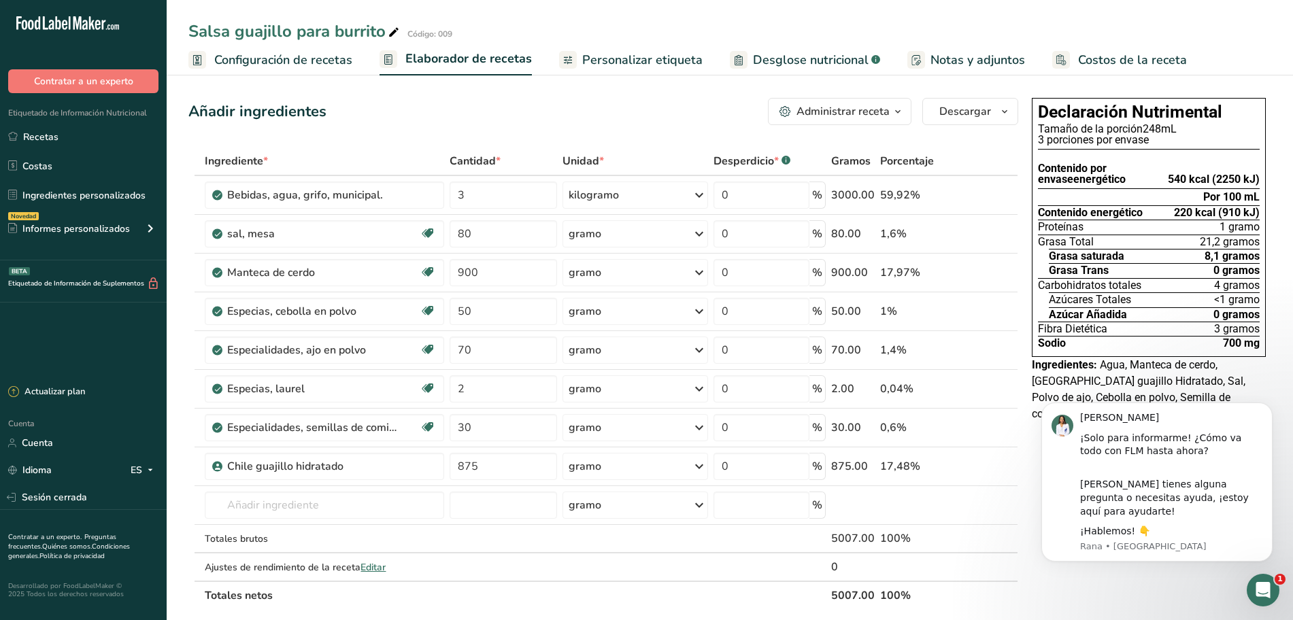
click at [324, 58] on font "Configuración de recetas" at bounding box center [283, 60] width 138 height 16
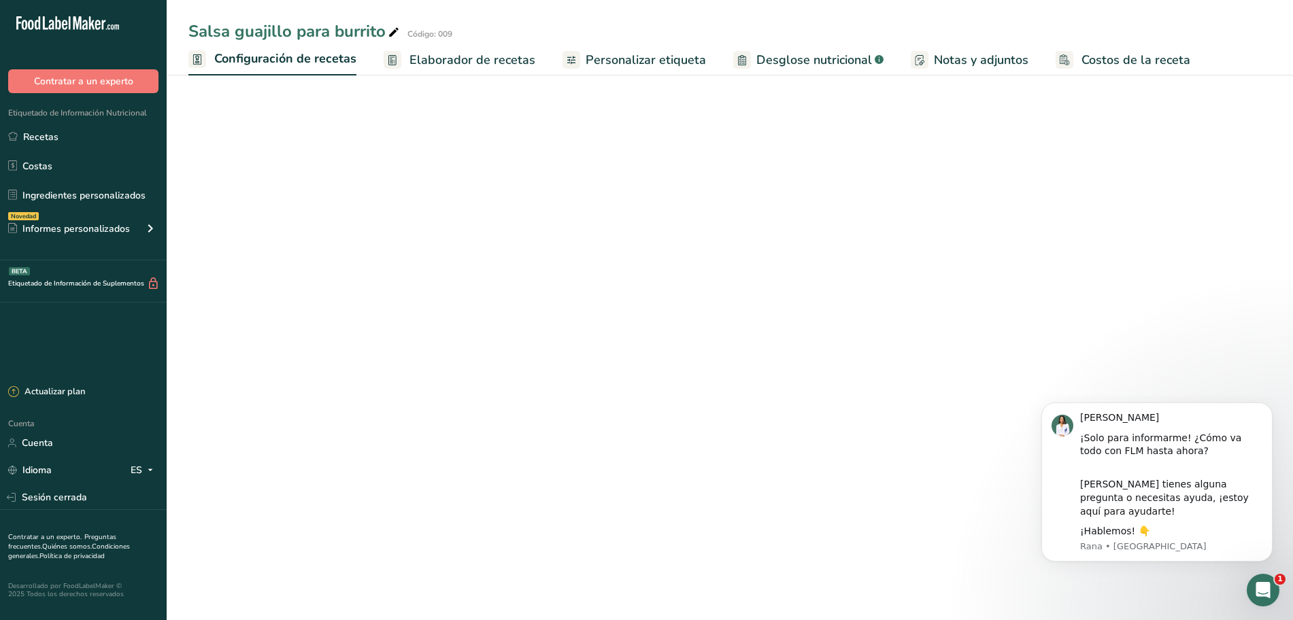
select select "22"
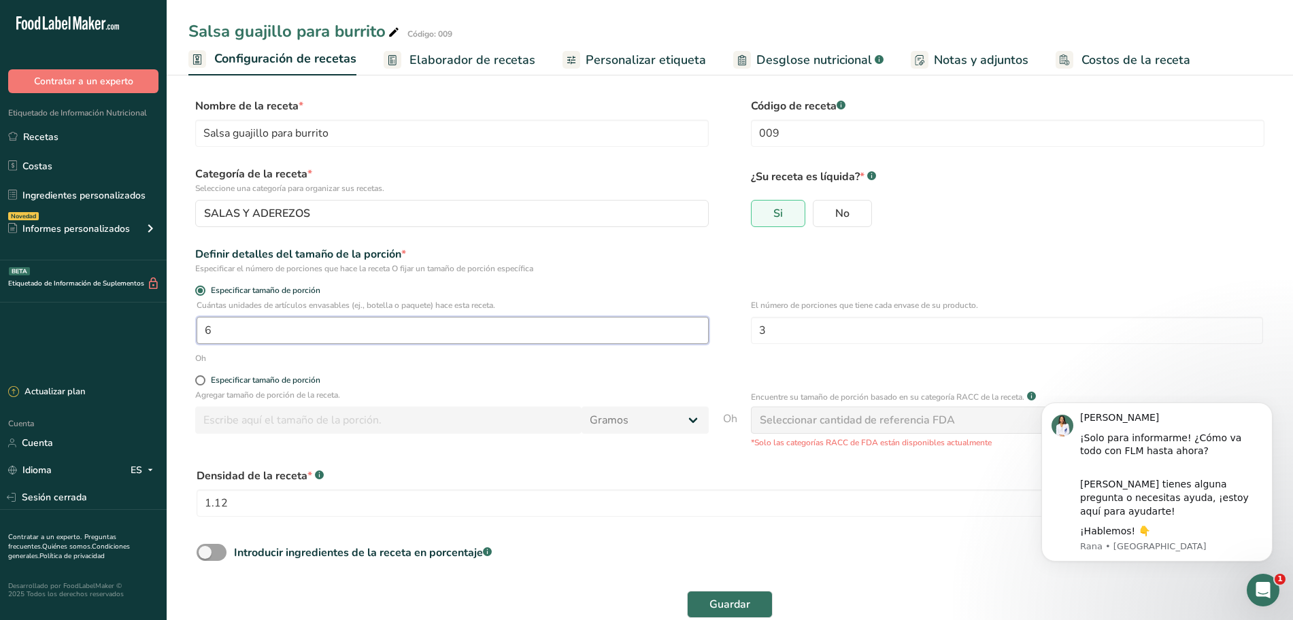
click at [405, 322] on input "6" at bounding box center [452, 330] width 512 height 27
type input "1"
click at [727, 600] on font "Guardar" at bounding box center [729, 604] width 41 height 15
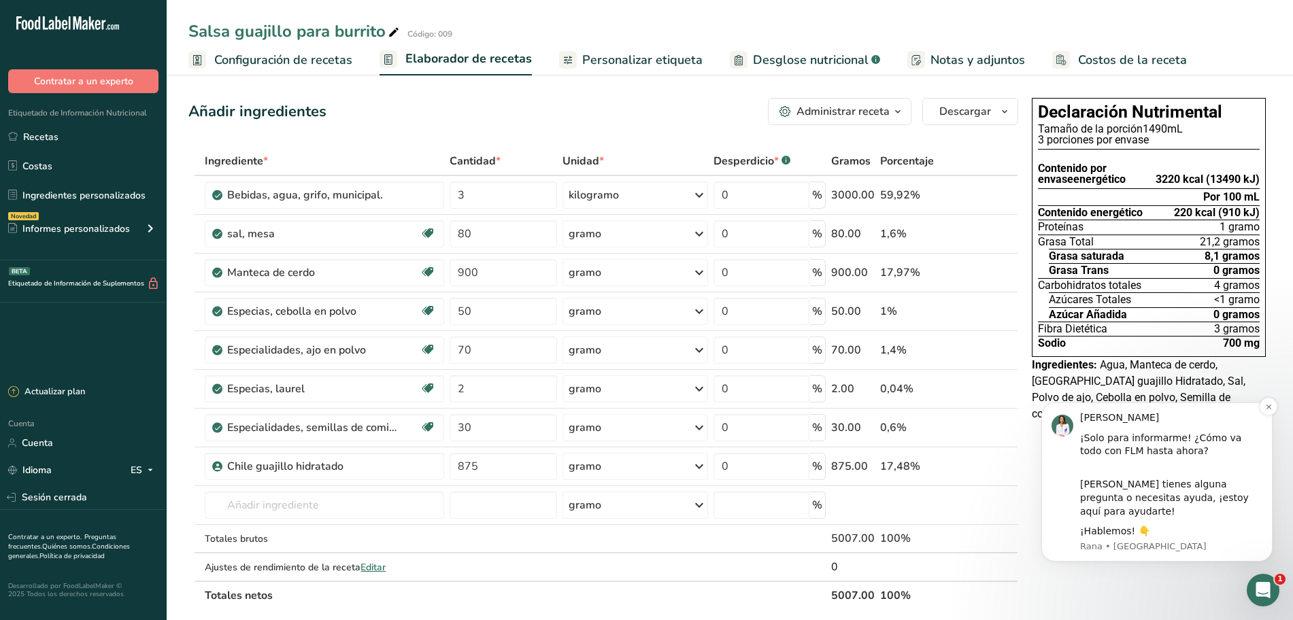
click at [1151, 500] on font "Si tienes alguna pregunta o necesitas ayuda, ¡estoy aquí para ayudarte!" at bounding box center [1164, 497] width 169 height 37
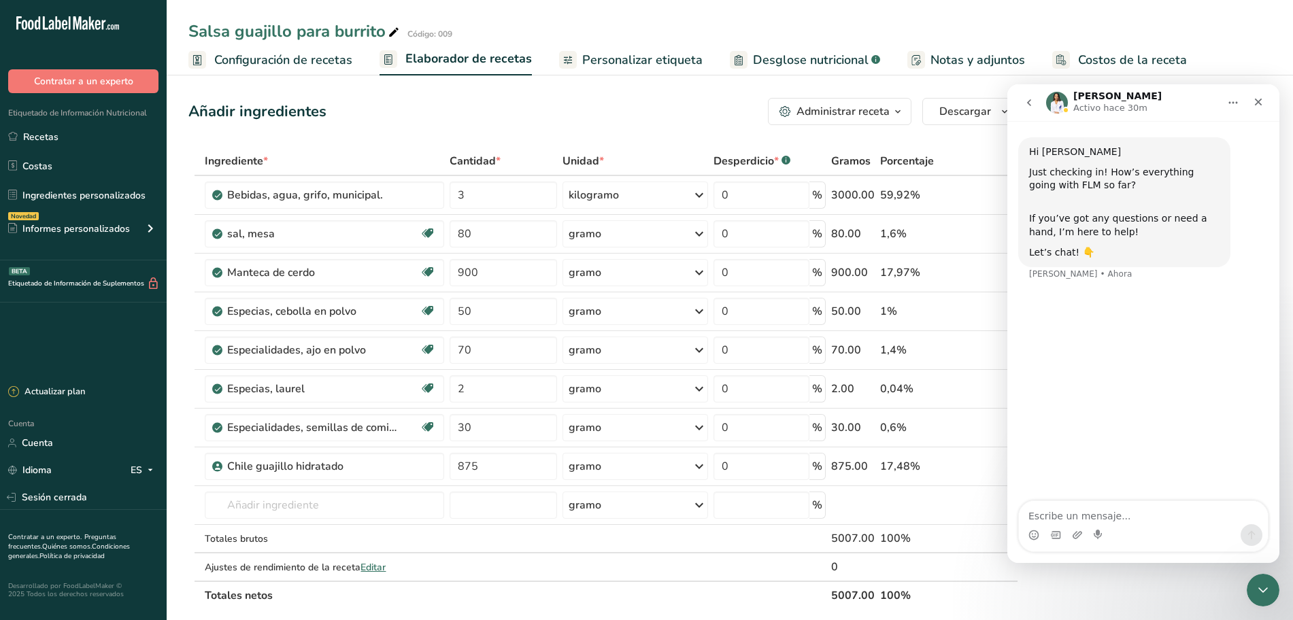
click at [1118, 522] on textarea "Escribe un mensaje..." at bounding box center [1143, 512] width 249 height 23
type textarea "hola buenos dias, estoy poco a poco entendiendo cada una de las cosas"
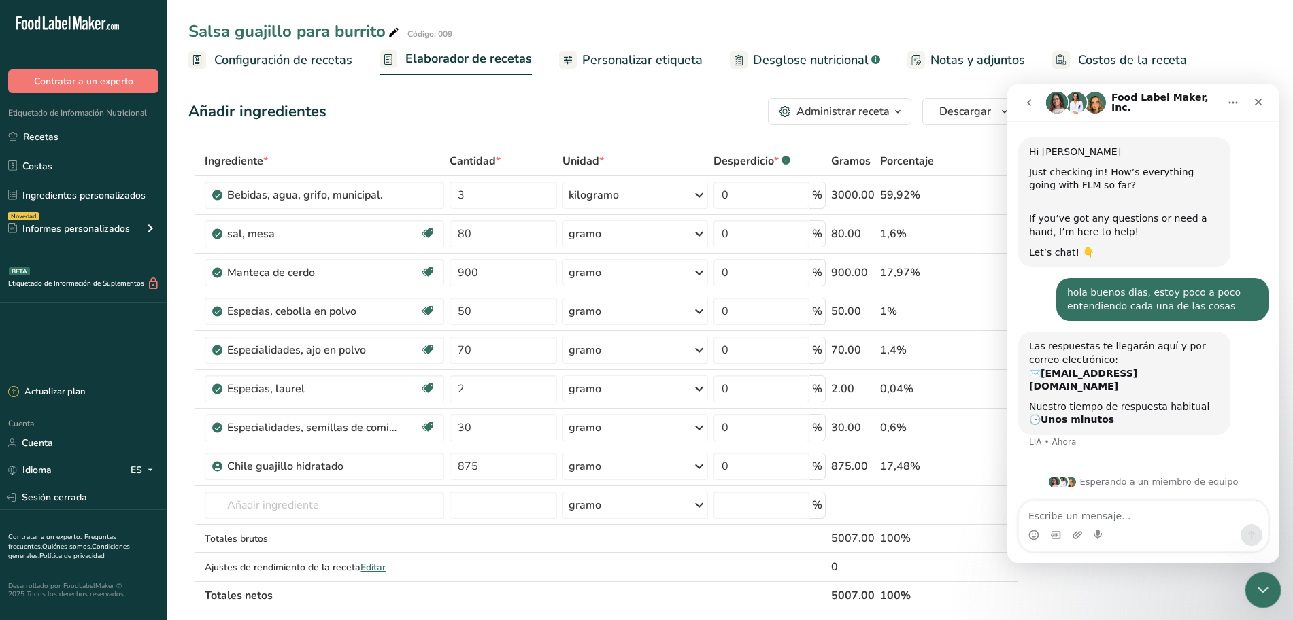
click at [1266, 587] on icon "Cerrar Intercom Messenger" at bounding box center [1260, 588] width 16 height 16
click at [1265, 578] on div "Cerrar Intercom Messenger" at bounding box center [1260, 588] width 33 height 33
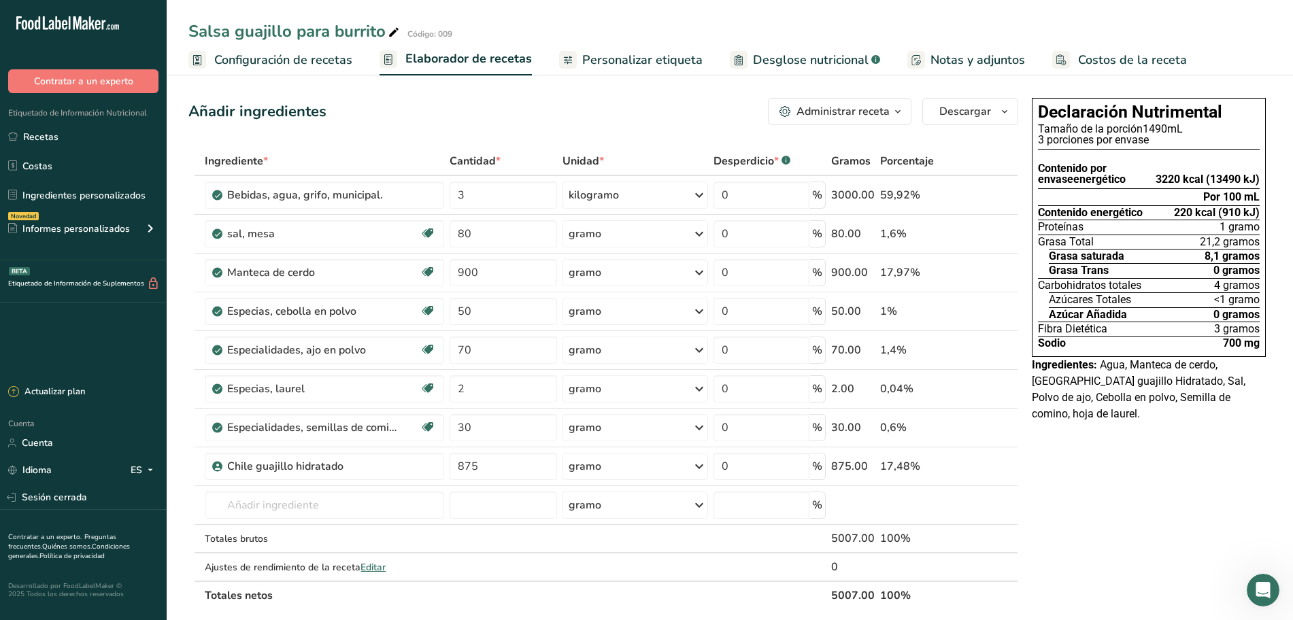
drag, startPoint x: 642, startPoint y: 60, endPoint x: 491, endPoint y: 61, distance: 150.9
click at [642, 60] on font "Personalizar etiqueta" at bounding box center [642, 60] width 120 height 16
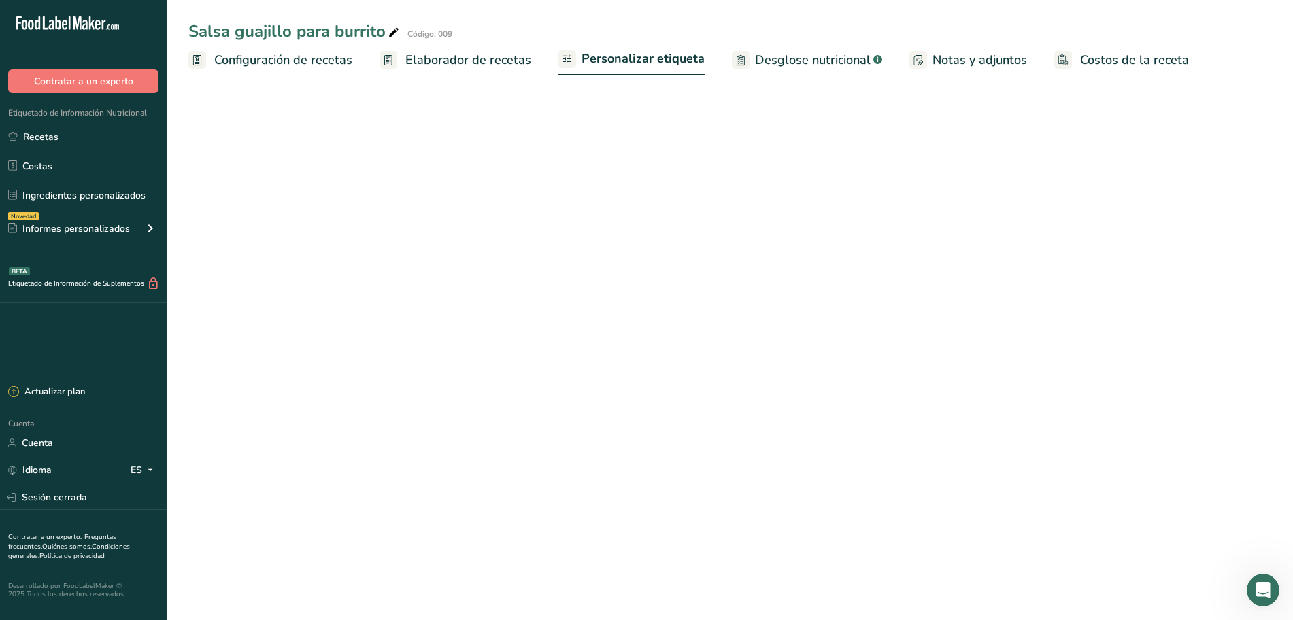
click at [491, 61] on font "Elaborador de recetas" at bounding box center [468, 60] width 126 height 16
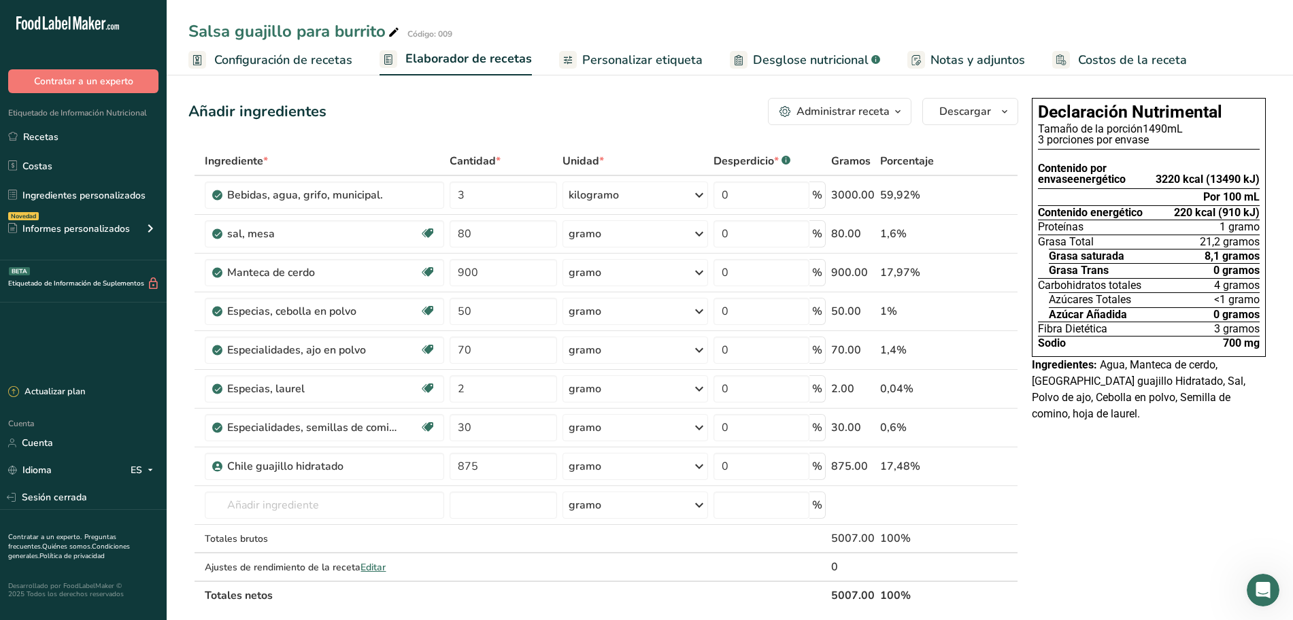
click at [327, 63] on font "Configuración de recetas" at bounding box center [283, 60] width 138 height 16
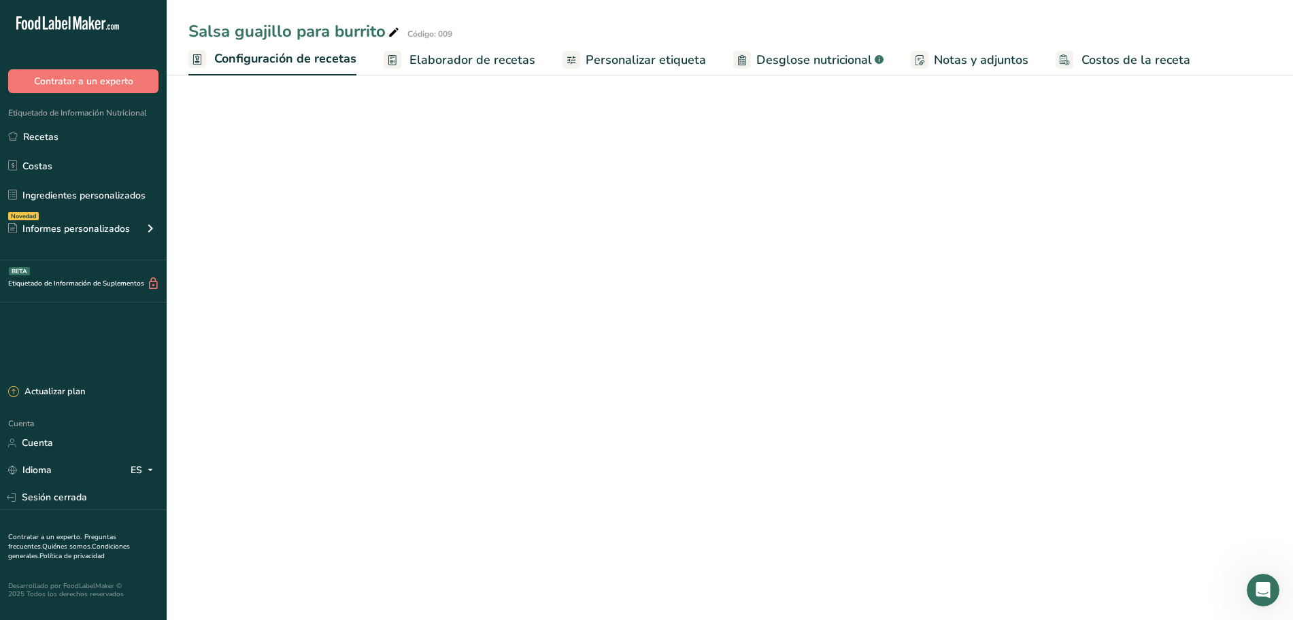
select select "22"
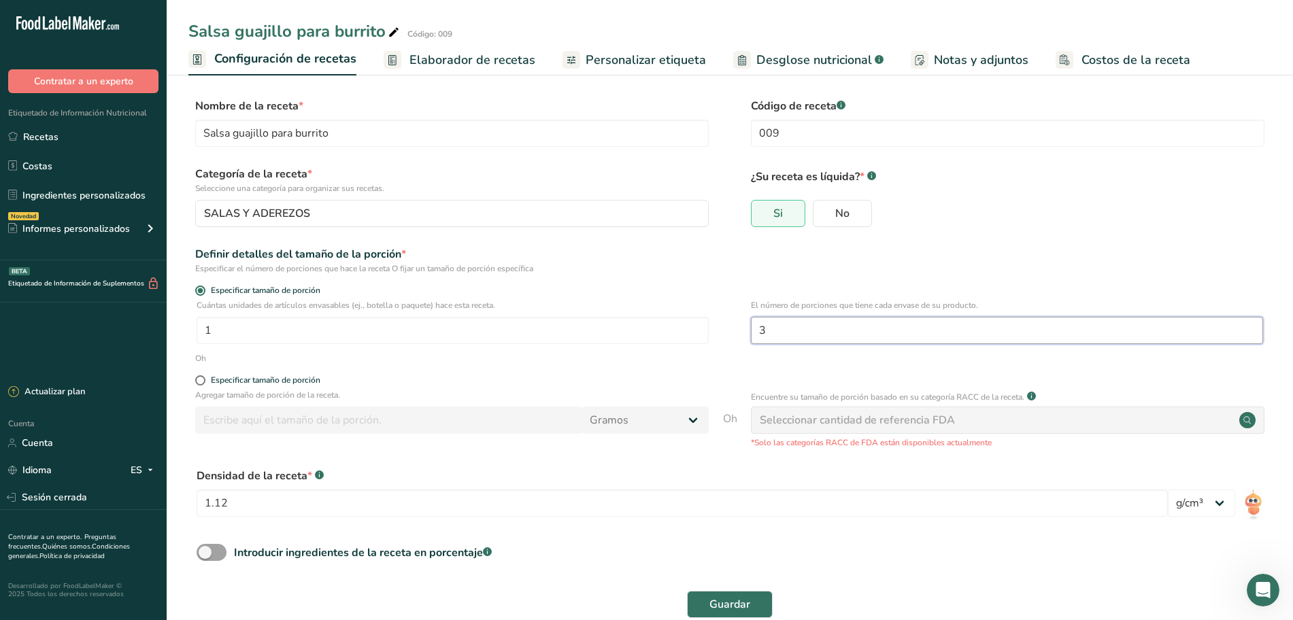
click at [872, 324] on input "3" at bounding box center [1007, 330] width 512 height 27
type input "2"
drag, startPoint x: 497, startPoint y: 332, endPoint x: 507, endPoint y: 331, distance: 10.2
click at [497, 331] on input "1" at bounding box center [452, 330] width 512 height 27
type input "2"
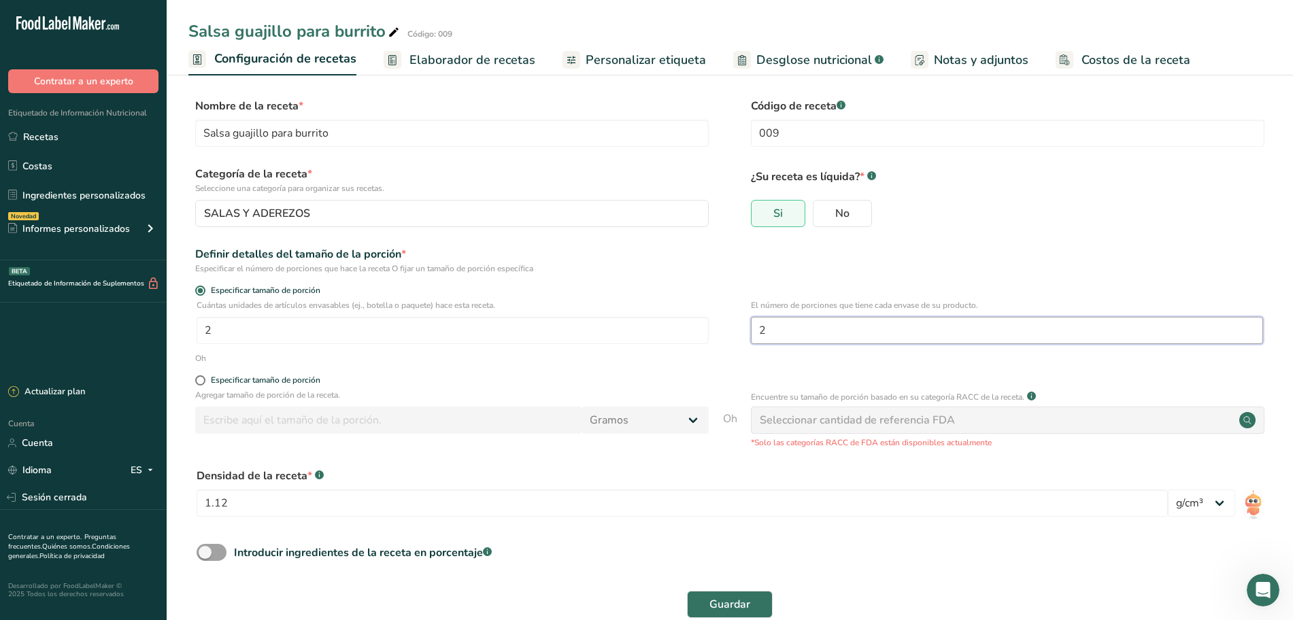
click at [794, 318] on input "2" at bounding box center [1007, 330] width 512 height 27
type input "1"
click at [733, 597] on font "Guardar" at bounding box center [729, 604] width 41 height 15
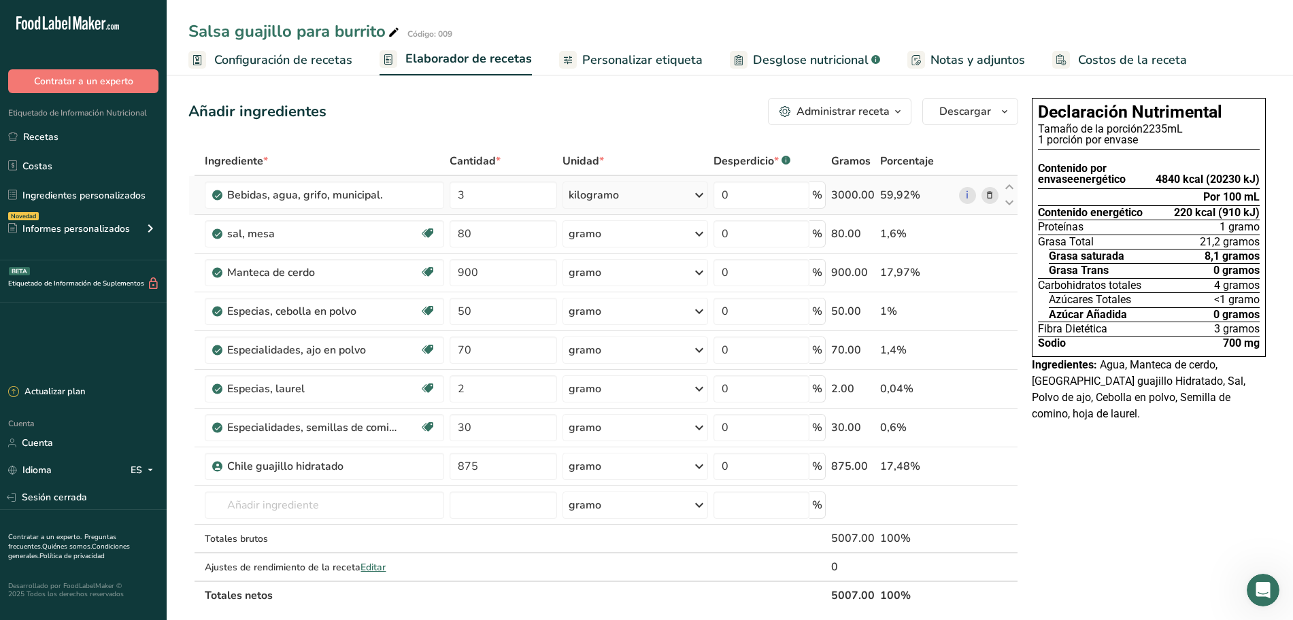
click at [701, 194] on icon at bounding box center [699, 195] width 16 height 24
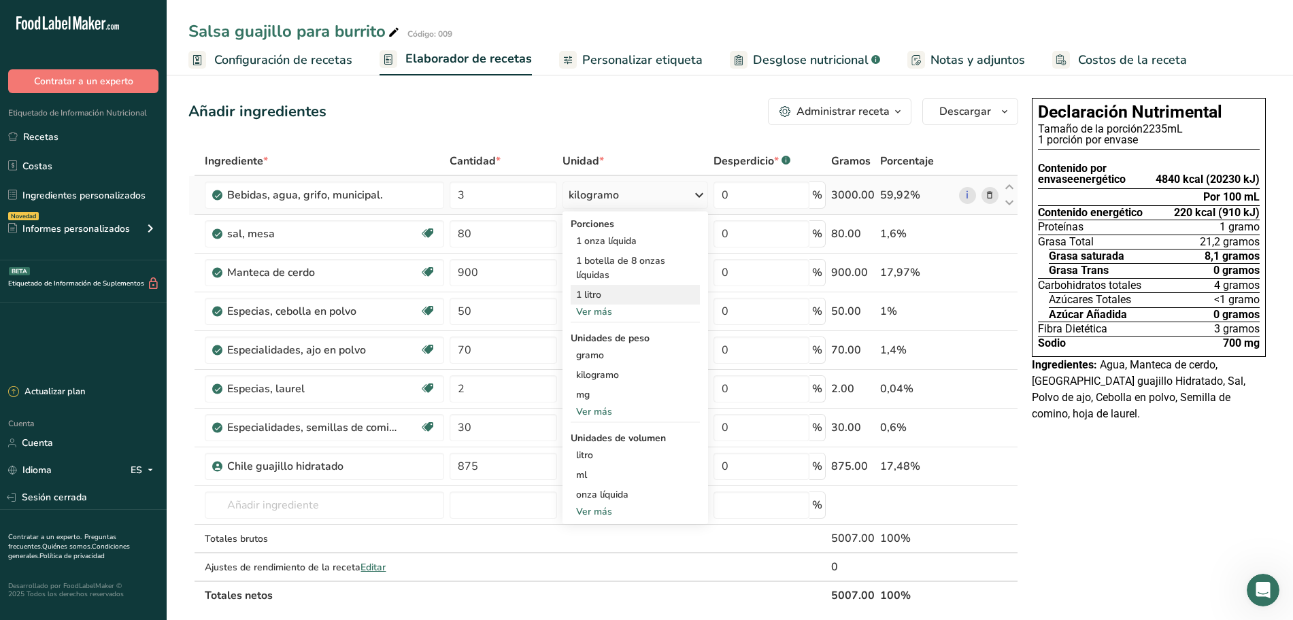
click at [601, 293] on font "1 litro" at bounding box center [588, 294] width 25 height 13
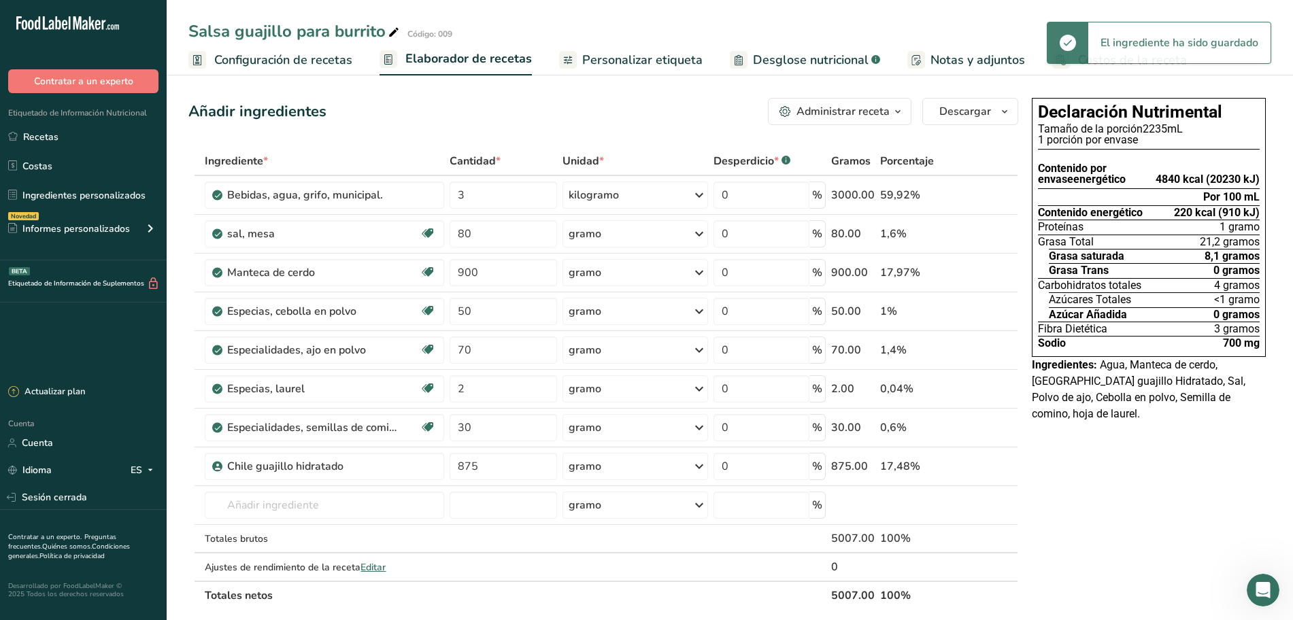
drag, startPoint x: 619, startPoint y: 56, endPoint x: 539, endPoint y: 63, distance: 79.9
click at [619, 56] on font "Personalizar etiqueta" at bounding box center [642, 60] width 120 height 16
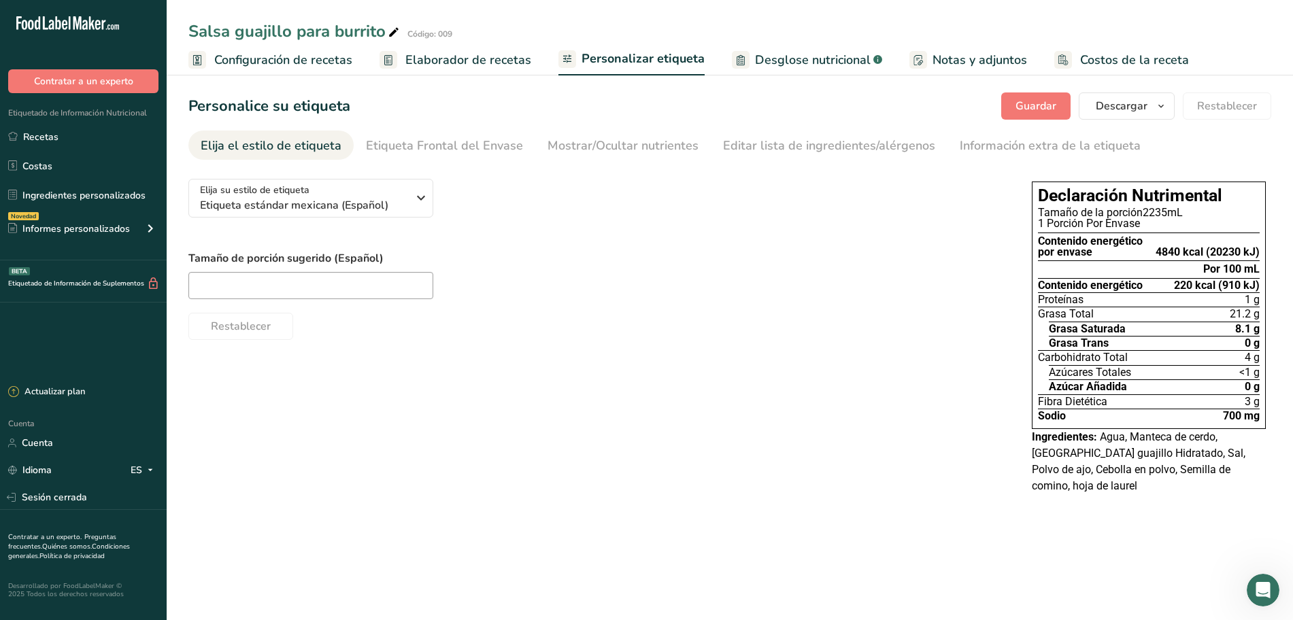
click at [494, 57] on font "Elaborador de recetas" at bounding box center [468, 60] width 126 height 16
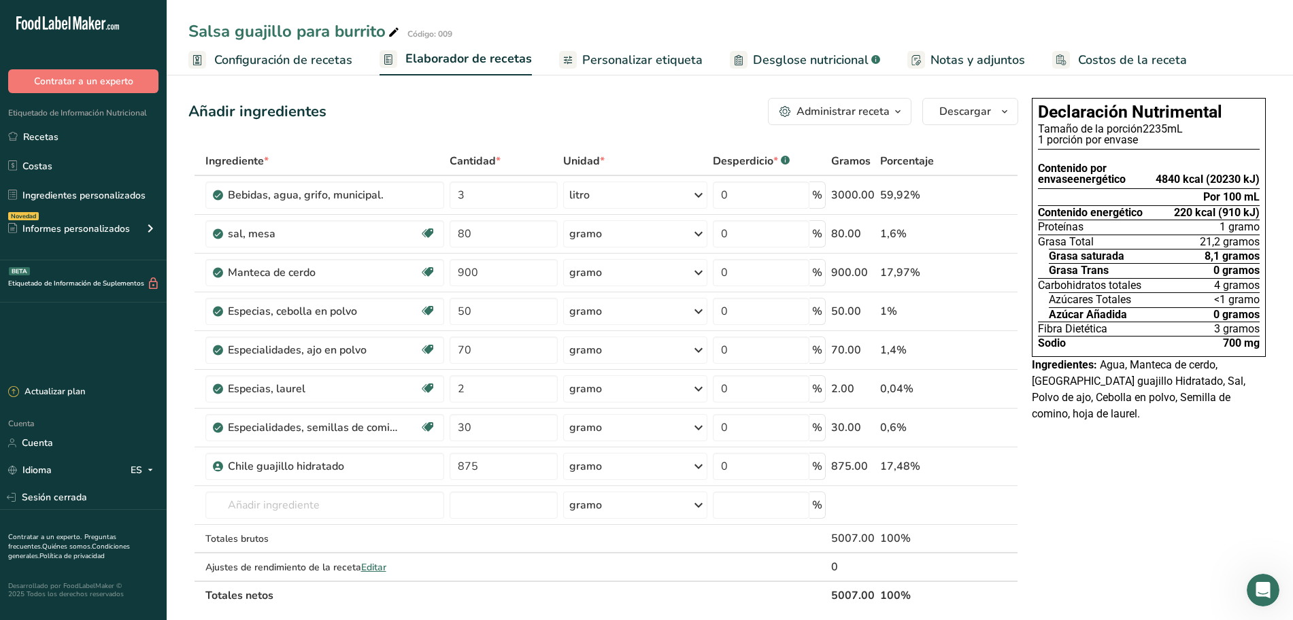
click at [316, 53] on font "Configuración de recetas" at bounding box center [283, 60] width 138 height 16
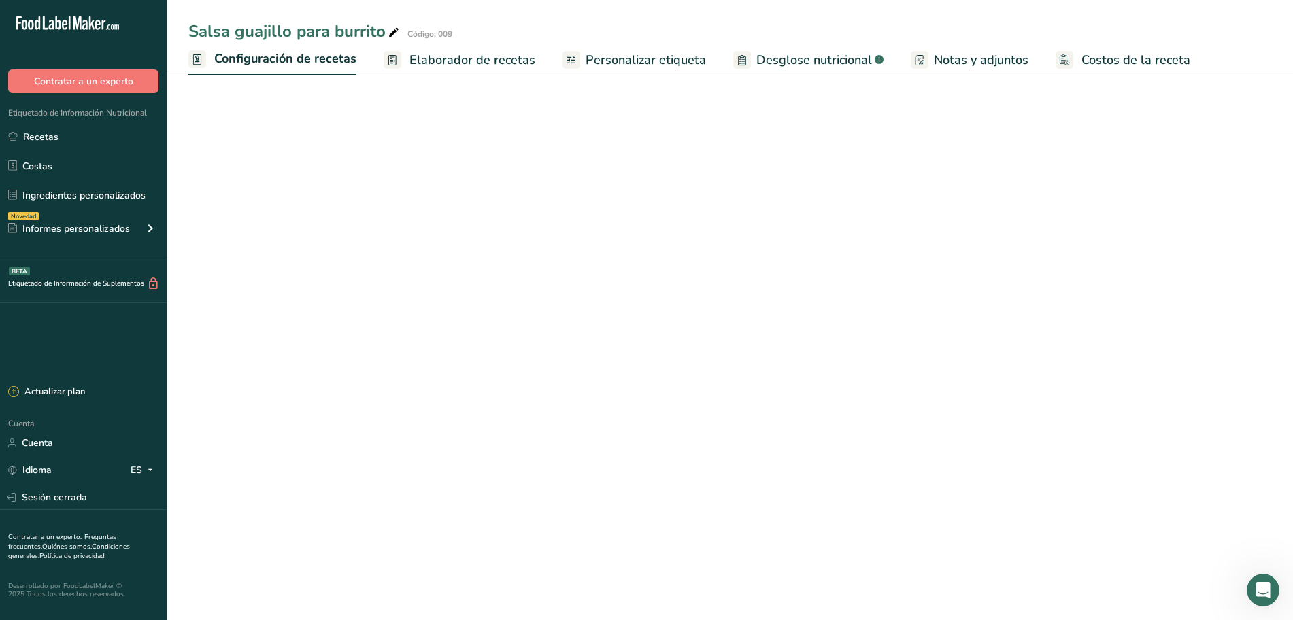
select select "22"
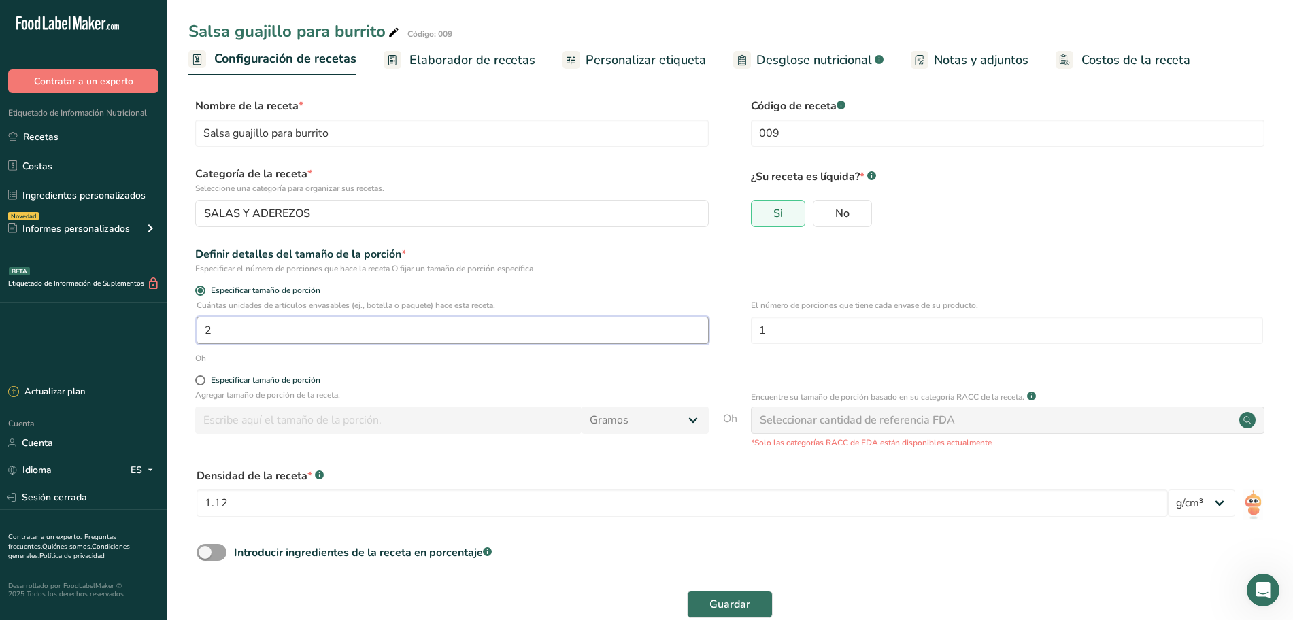
click at [611, 326] on input "2" at bounding box center [452, 330] width 512 height 27
click at [790, 329] on input "1" at bounding box center [1007, 330] width 512 height 27
type input "2"
click at [736, 605] on font "Guardar" at bounding box center [729, 604] width 41 height 15
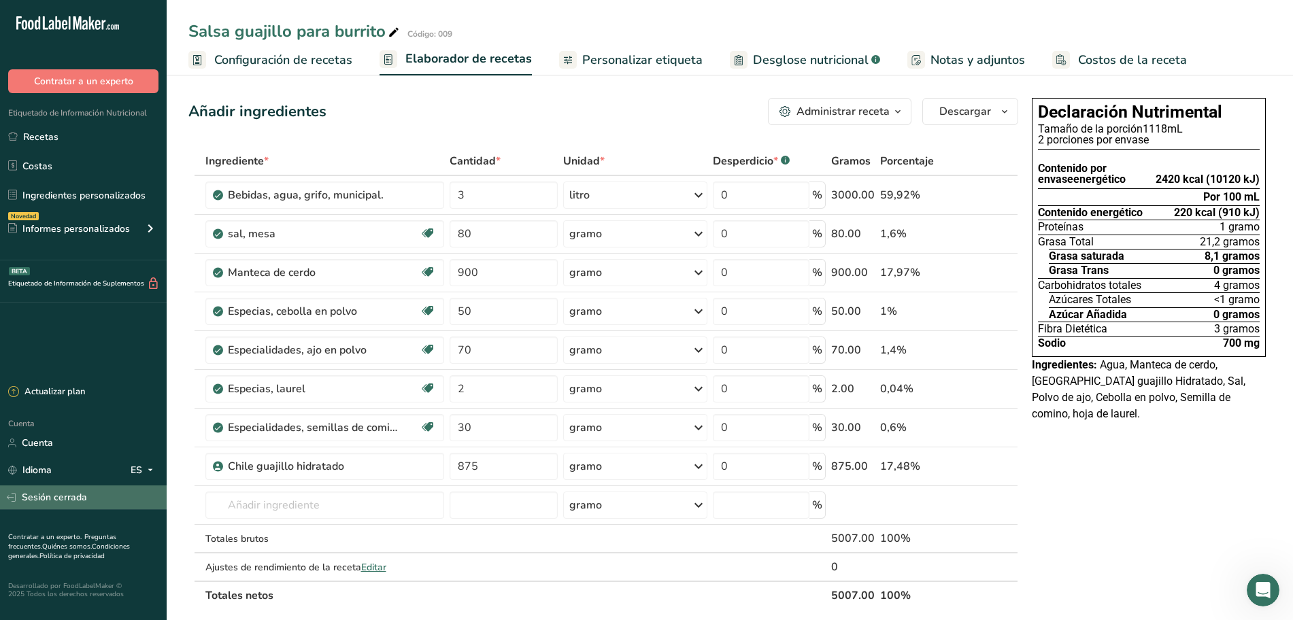
click at [59, 502] on font "Sesión cerrada" at bounding box center [54, 497] width 65 height 13
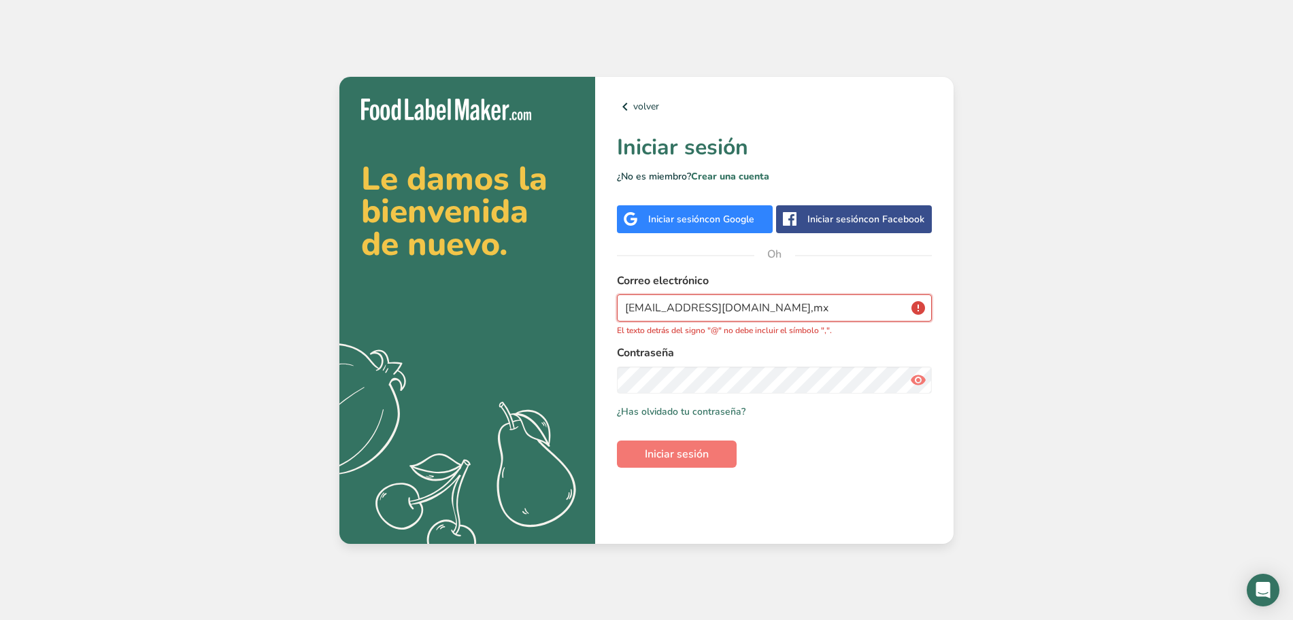
click at [769, 311] on input "[EMAIL_ADDRESS][DOMAIN_NAME],mx" at bounding box center [774, 307] width 315 height 27
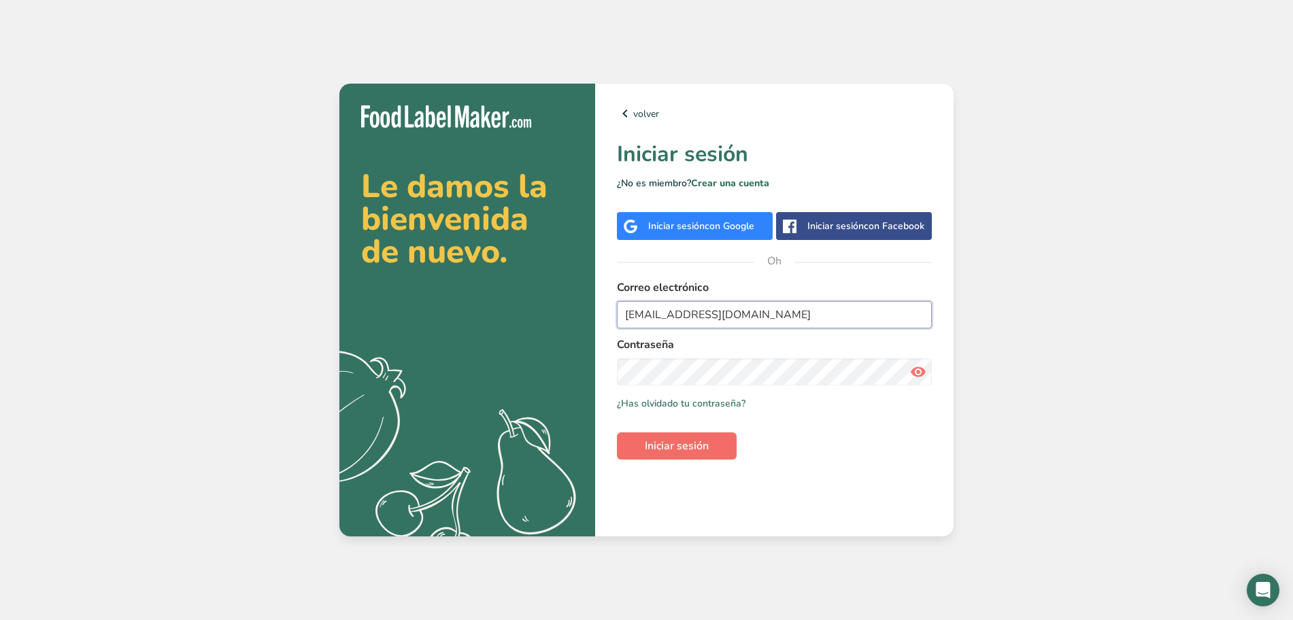
type input "[EMAIL_ADDRESS][DOMAIN_NAME]"
drag, startPoint x: 702, startPoint y: 451, endPoint x: 706, endPoint y: 437, distance: 14.2
click at [702, 451] on font "Iniciar sesión" at bounding box center [677, 446] width 64 height 15
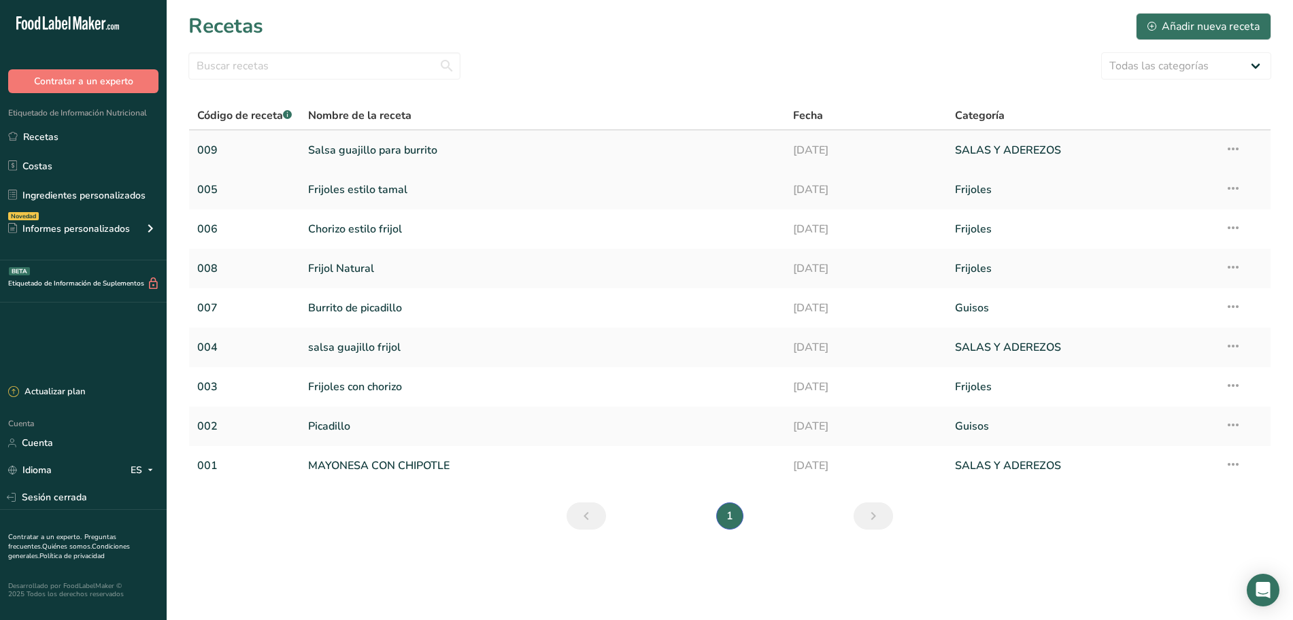
click at [488, 153] on link "Salsa guajillo para burrito" at bounding box center [542, 150] width 468 height 29
